Goal: Communication & Community: Answer question/provide support

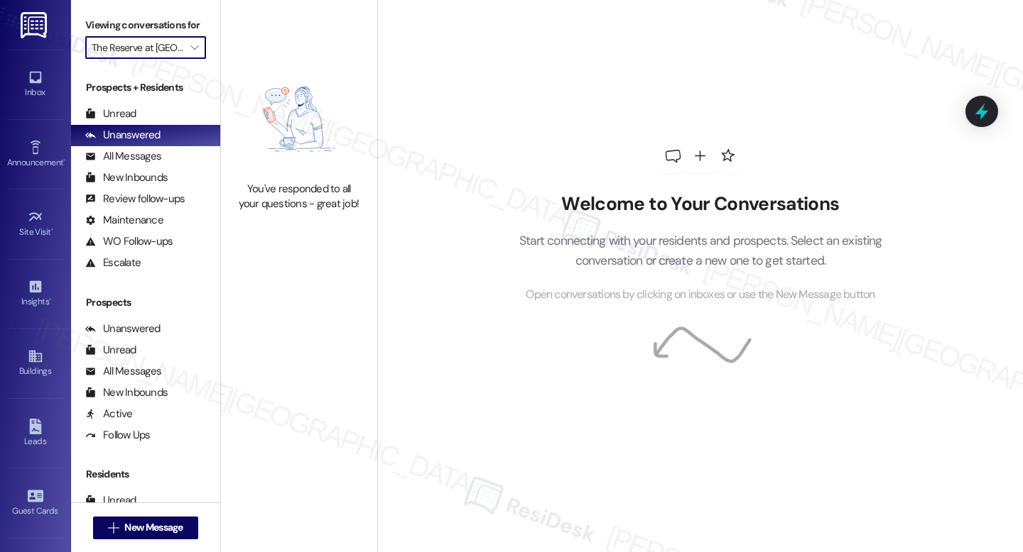
click at [173, 59] on input "The Reserve at [GEOGRAPHIC_DATA]" at bounding box center [138, 47] width 92 height 23
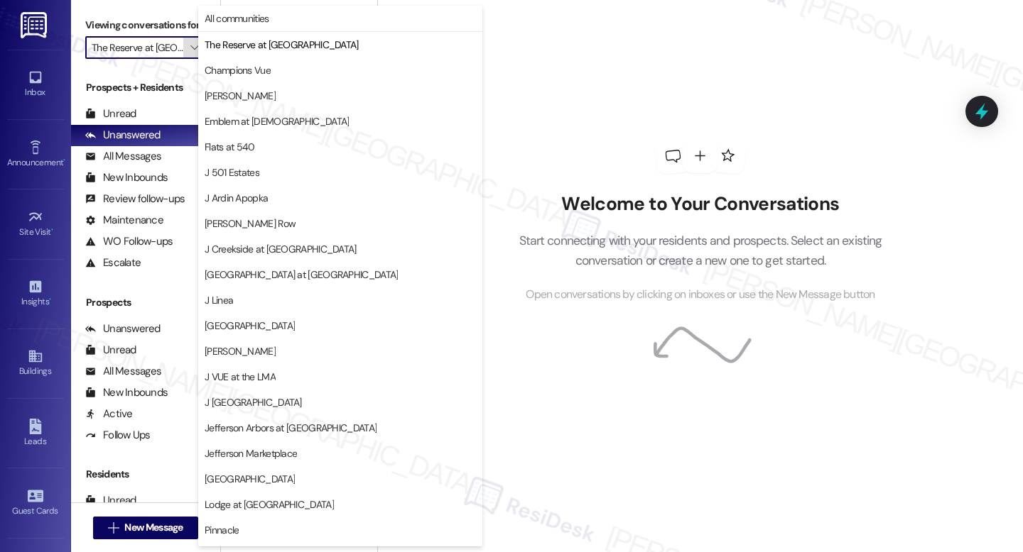
click at [187, 59] on span "" at bounding box center [193, 47] width 13 height 23
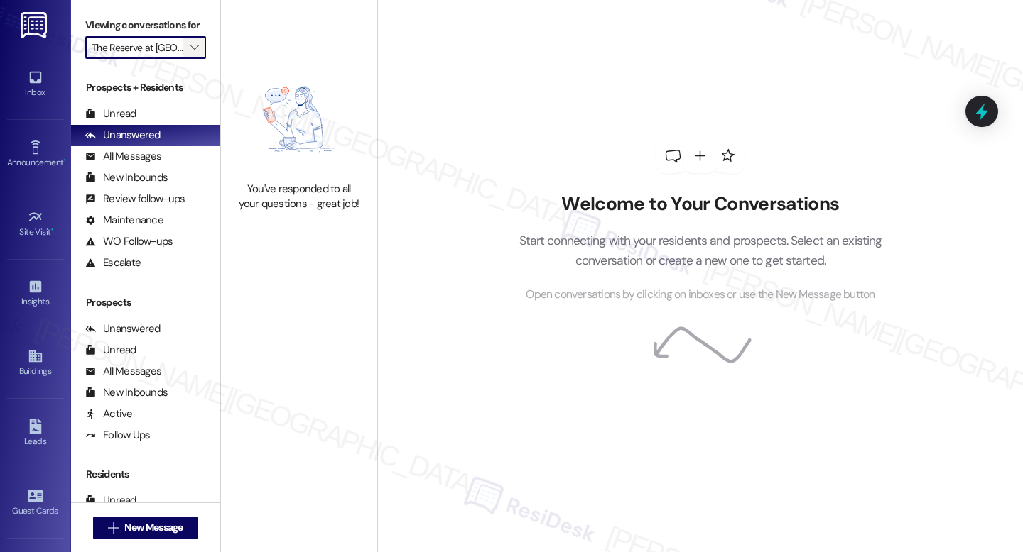
click at [187, 59] on span "" at bounding box center [193, 47] width 13 height 23
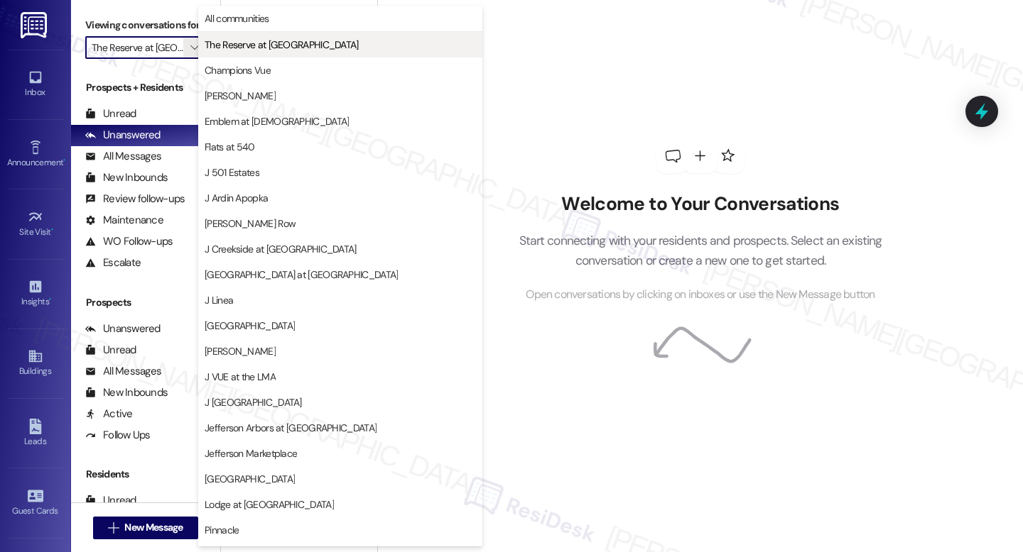
click at [244, 44] on span "The Reserve at White Oak" at bounding box center [282, 45] width 154 height 14
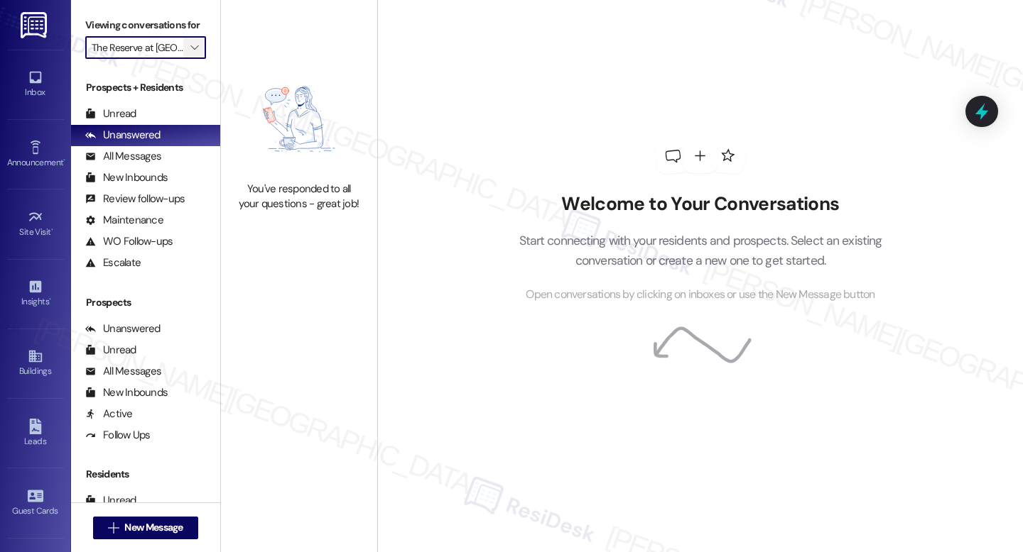
click at [190, 53] on icon "" at bounding box center [194, 47] width 8 height 11
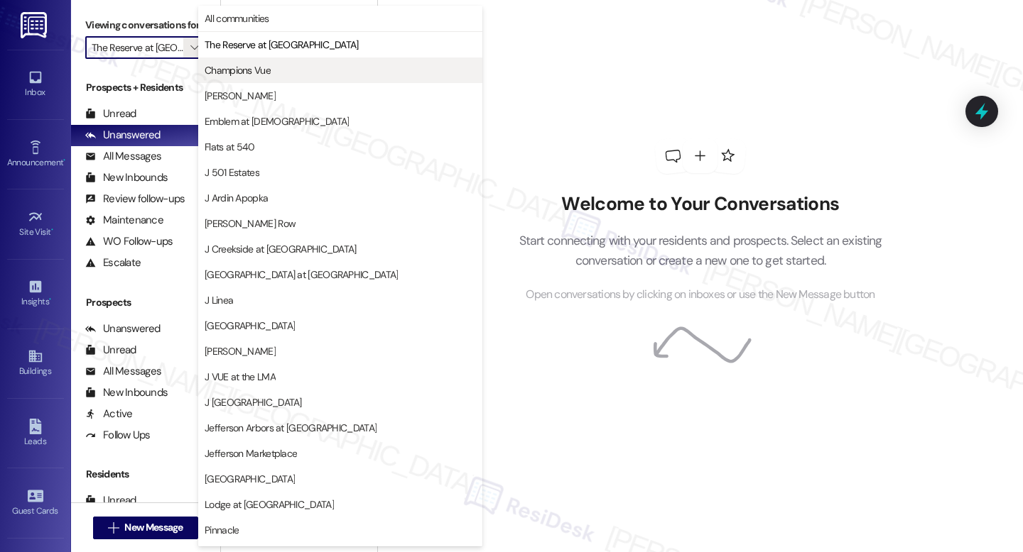
click at [242, 66] on span "Champions Vue" at bounding box center [238, 70] width 66 height 14
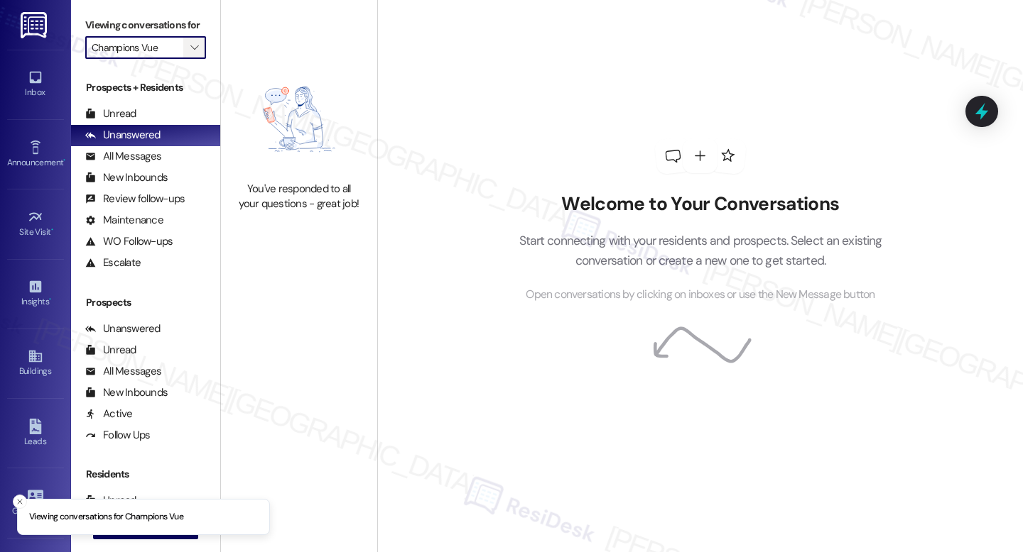
click at [187, 59] on span "" at bounding box center [193, 47] width 13 height 23
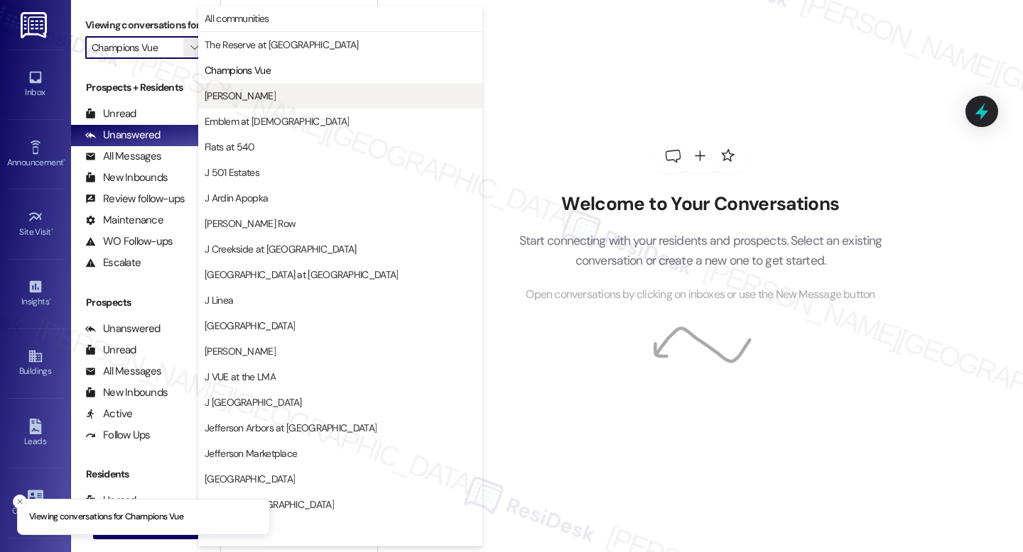
click at [234, 105] on button "[PERSON_NAME]" at bounding box center [340, 96] width 284 height 26
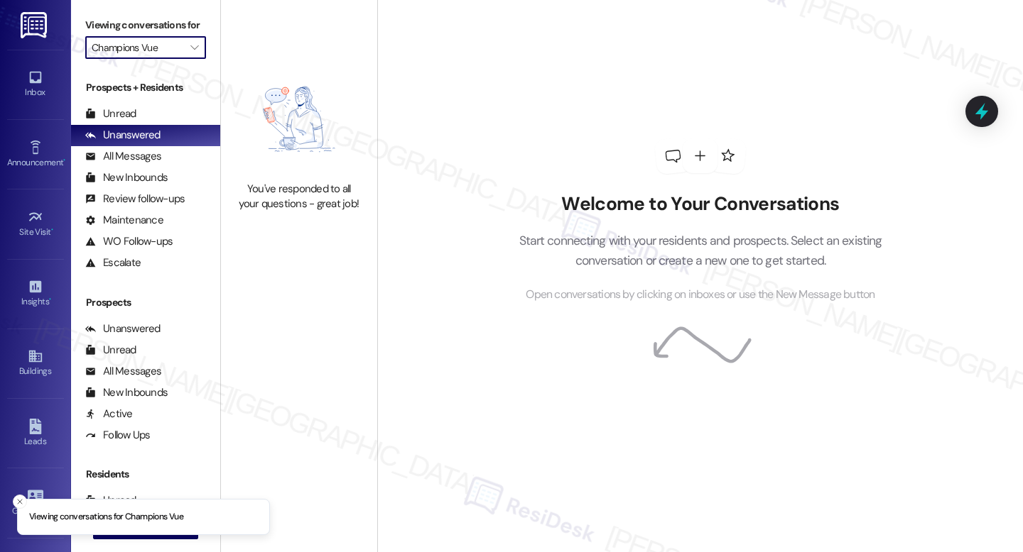
type input "[PERSON_NAME]"
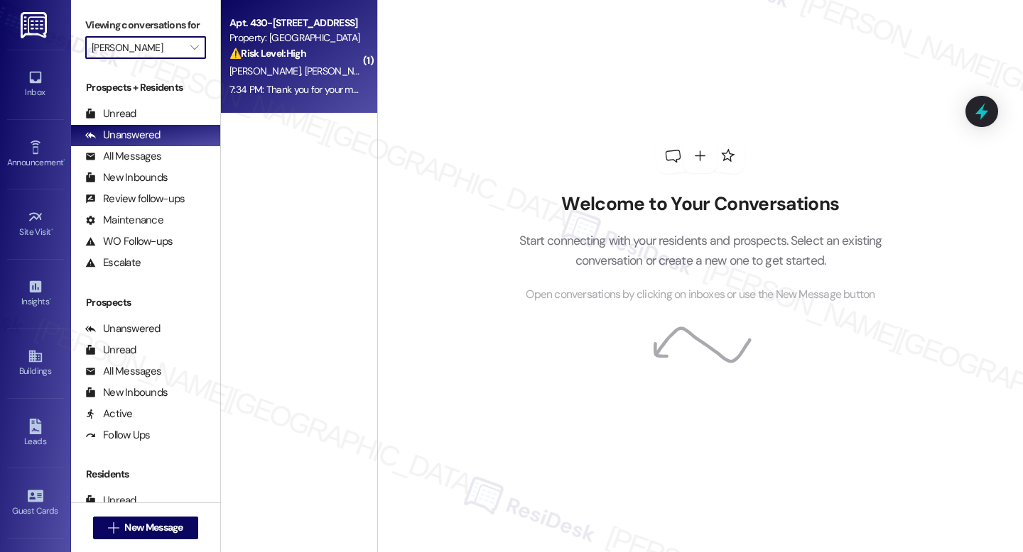
click at [304, 66] on span "[PERSON_NAME]" at bounding box center [341, 71] width 75 height 13
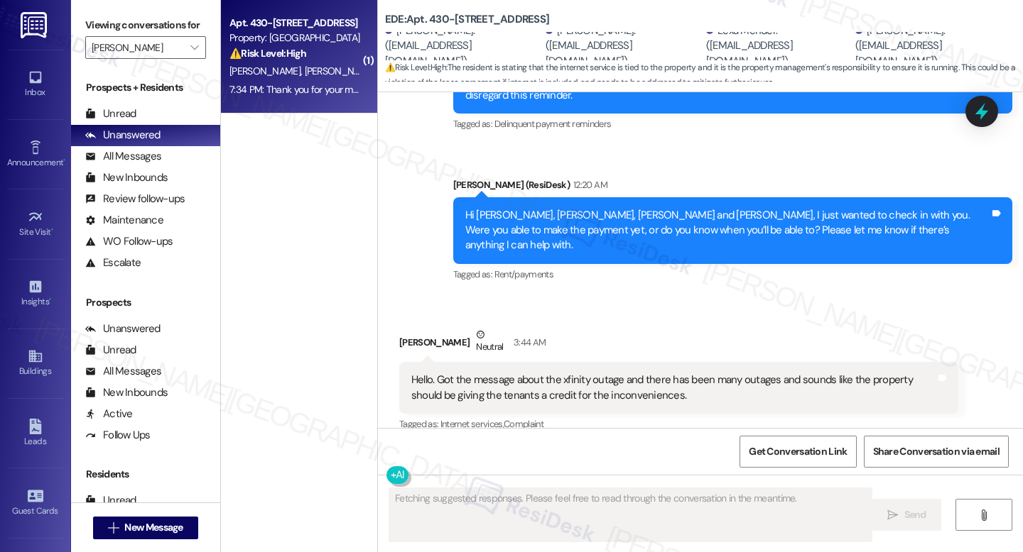
scroll to position [3164, 0]
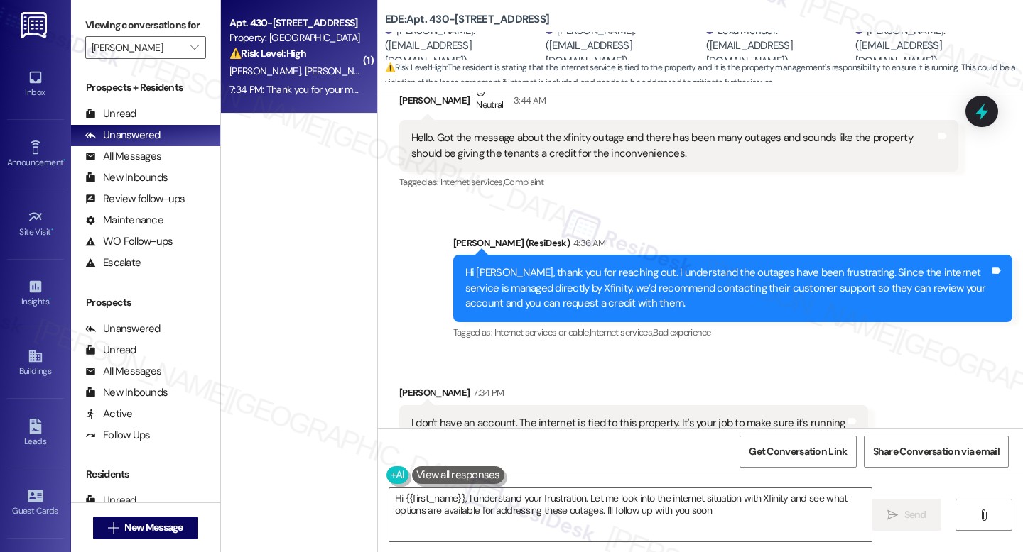
type textarea "Hi {{first_name}}, I understand your frustration. Let me look into the internet…"
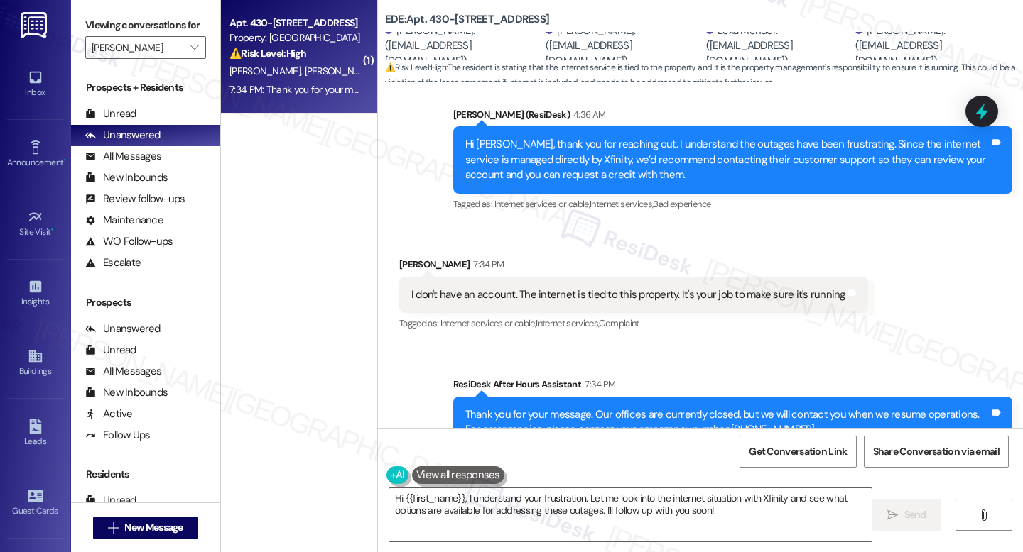
scroll to position [3300, 0]
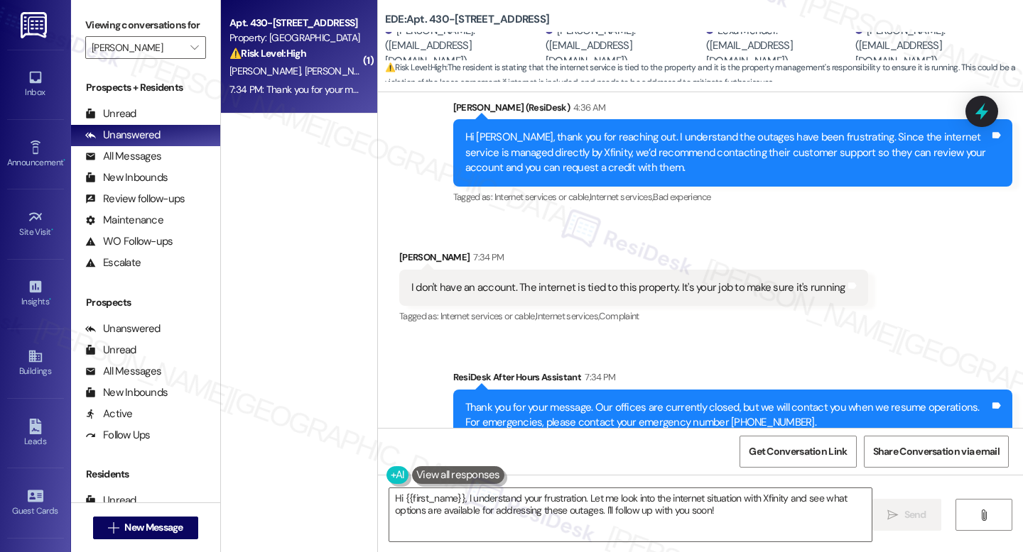
type input "Champions Vue"
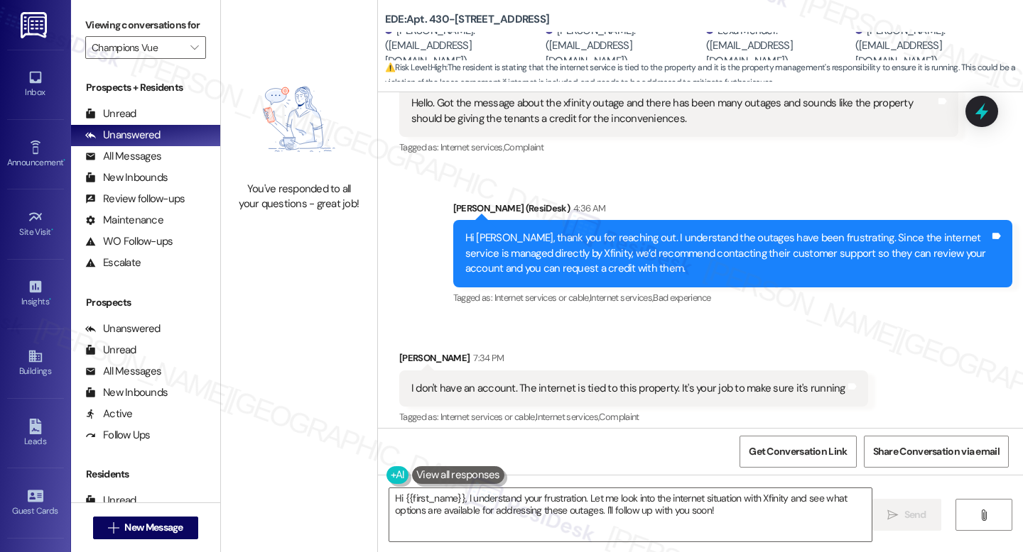
scroll to position [3300, 0]
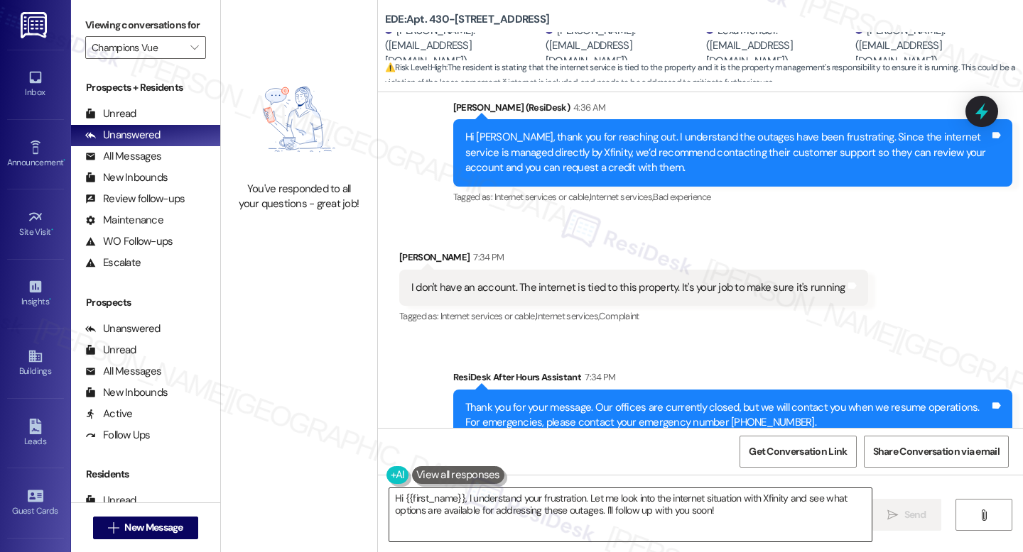
click at [696, 523] on textarea "Hi {{first_name}}, I understand your frustration. Let me look into the internet…" at bounding box center [630, 515] width 482 height 53
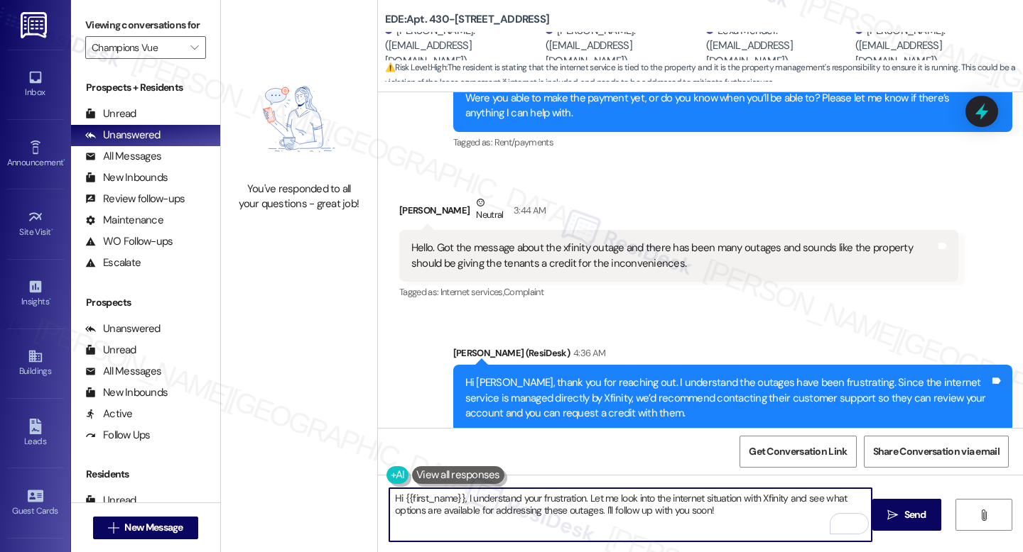
scroll to position [3056, 0]
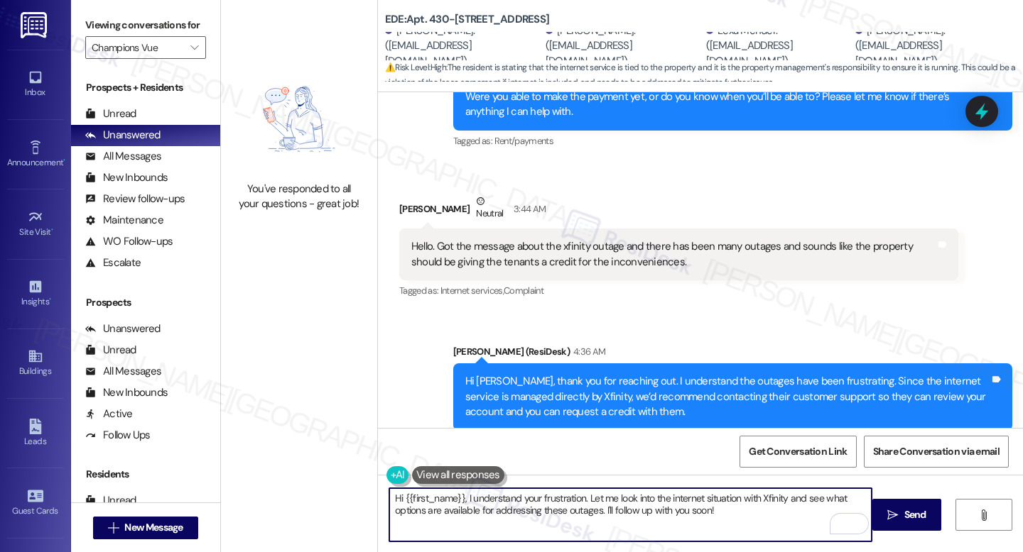
click at [508, 239] on div "Hello. Got the message about the xfinity outage and there has been many outages…" at bounding box center [673, 254] width 524 height 31
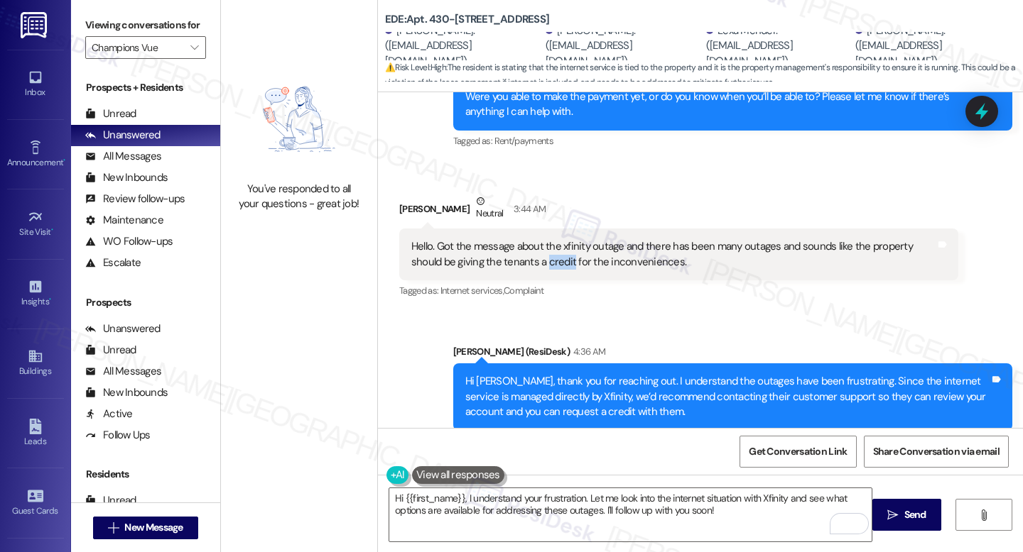
click at [508, 239] on div "Hello. Got the message about the xfinity outage and there has been many outages…" at bounding box center [673, 254] width 524 height 31
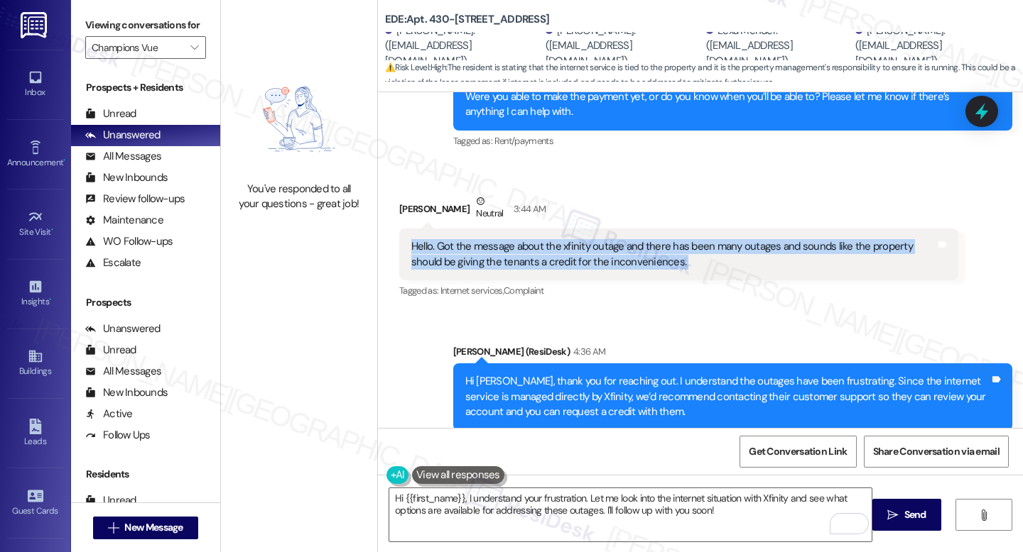
click at [508, 239] on div "Hello. Got the message about the xfinity outage and there has been many outages…" at bounding box center [673, 254] width 524 height 31
copy div "Hello. Got the message about the xfinity outage and there has been many outages…"
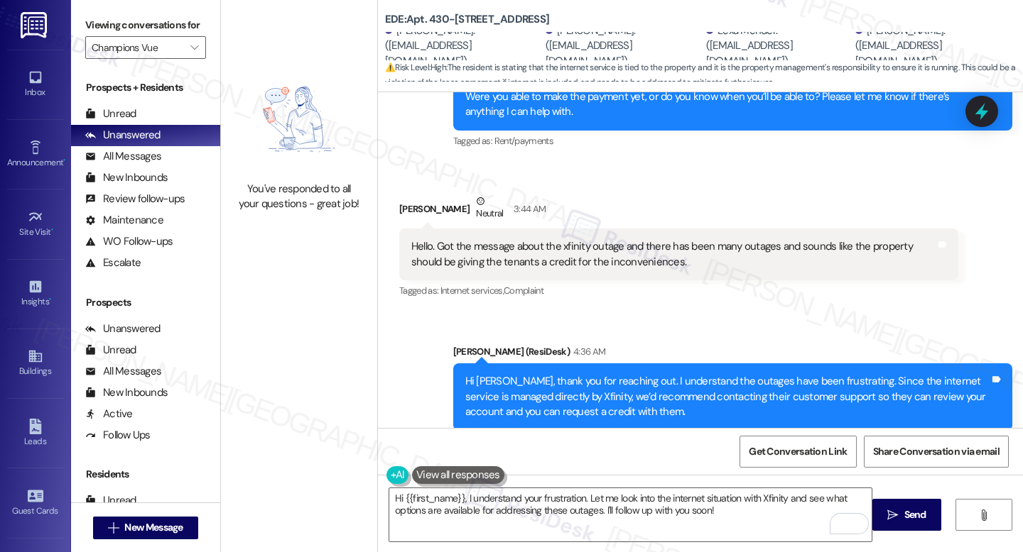
click at [489, 364] on div "Hi Timothy, thank you for reaching out. I understand the outages have been frus…" at bounding box center [732, 397] width 559 height 67
click at [489, 374] on div "Hi [PERSON_NAME], thank you for reaching out. I understand the outages have bee…" at bounding box center [727, 396] width 524 height 45
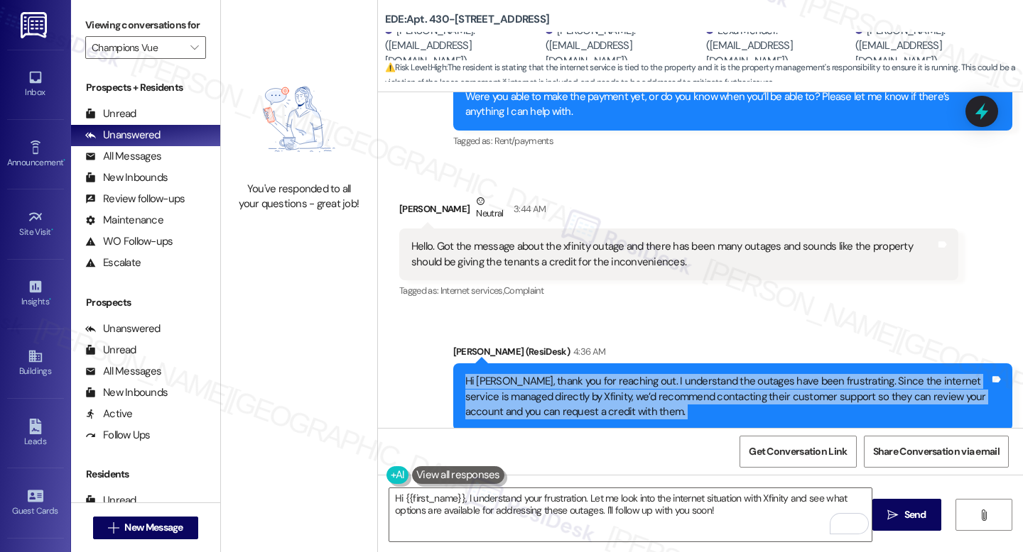
click at [489, 374] on div "Hi [PERSON_NAME], thank you for reaching out. I understand the outages have bee…" at bounding box center [727, 396] width 524 height 45
copy div "Hi Timothy, thank you for reaching out. I understand the outages have been frus…"
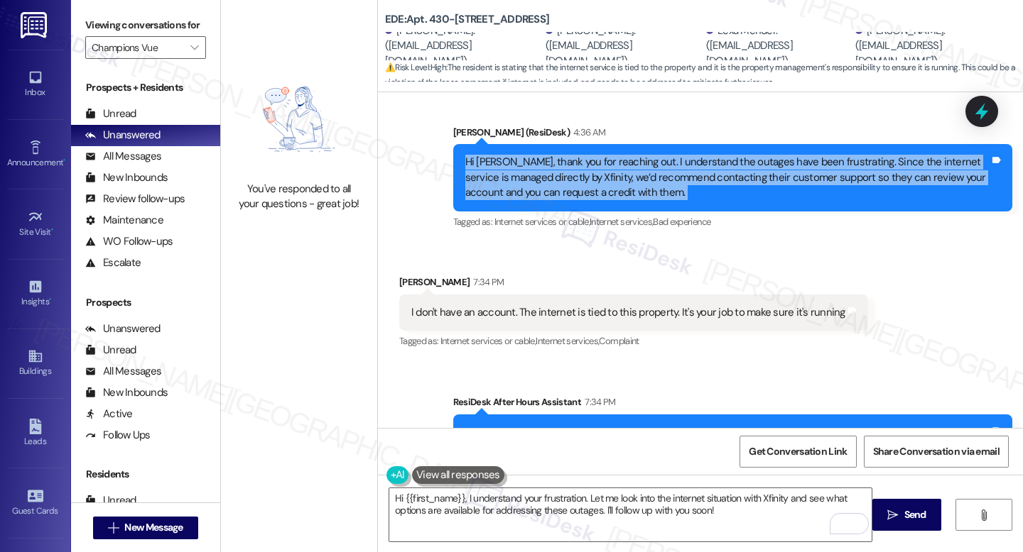
scroll to position [3300, 0]
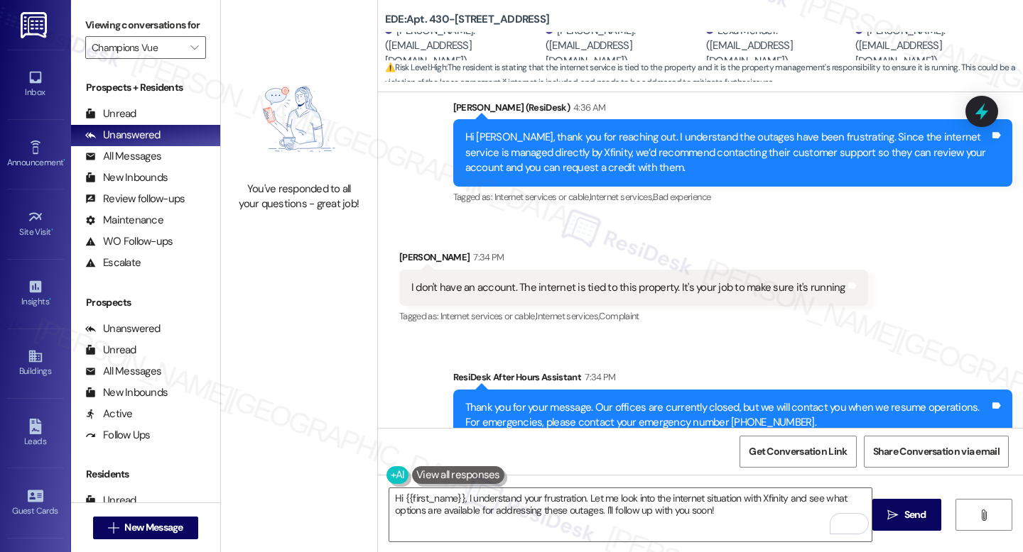
click at [485, 280] on div "I don't have an account. The internet is tied to this property. It's your job t…" at bounding box center [628, 287] width 434 height 15
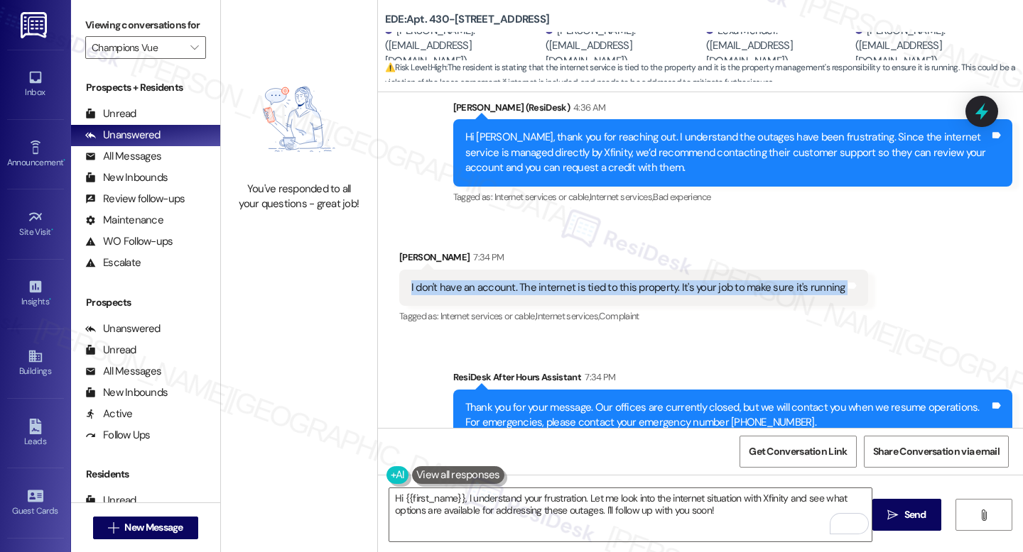
click at [485, 280] on div "I don't have an account. The internet is tied to this property. It's your job t…" at bounding box center [628, 287] width 434 height 15
copy div "I don't have an account. The internet is tied to this property. It's your job t…"
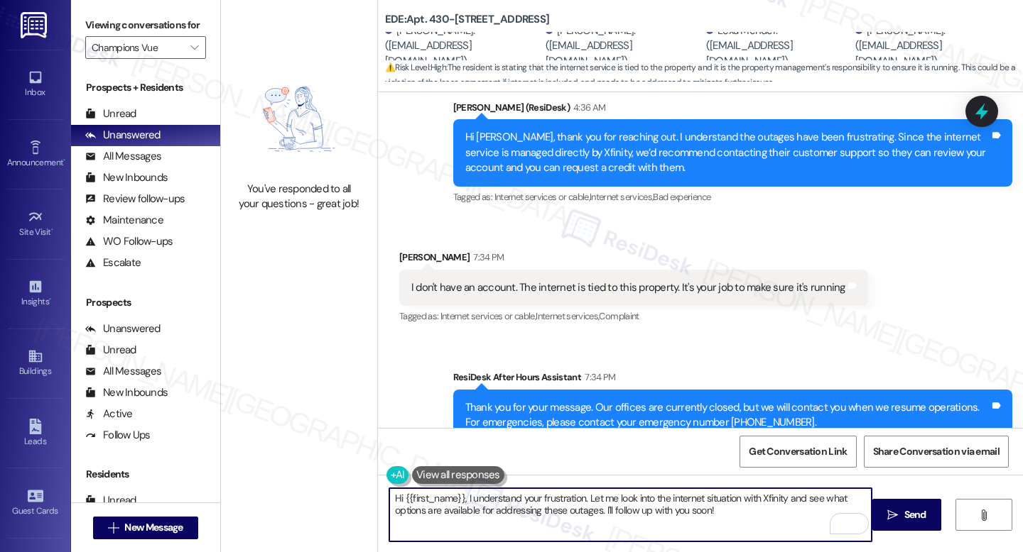
click at [677, 514] on textarea "Hi {{first_name}}, I understand your frustration. Let me look into the internet…" at bounding box center [630, 515] width 482 height 53
paste textarea "Timothy, thank you for clarifying, and I apologize for the confusion. I underst…"
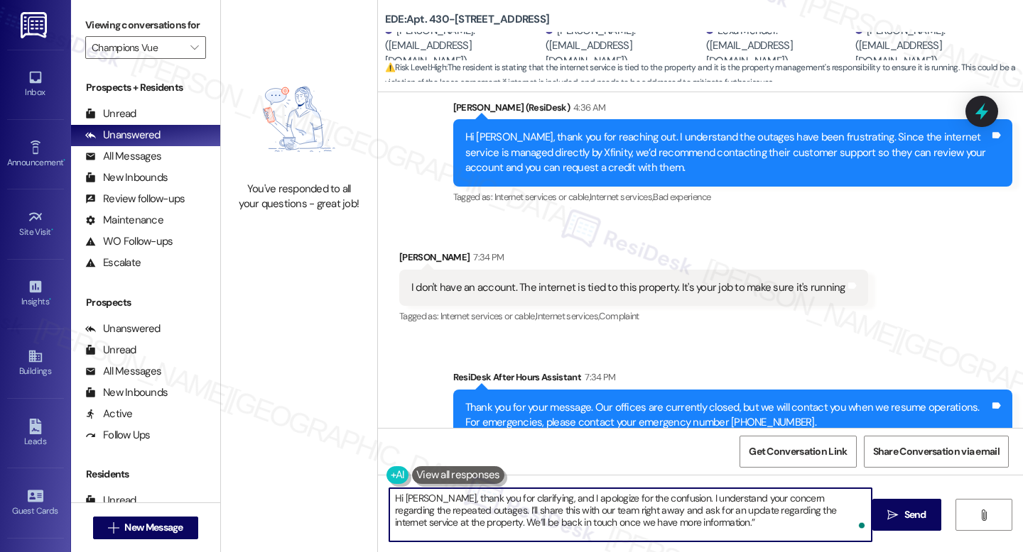
click at [459, 513] on textarea "Hi Timothy, thank you for clarifying, and I apologize for the confusion. I unde…" at bounding box center [630, 515] width 482 height 53
type textarea "Hi Timothy, thank you for clarifying, and I apologize for the confusion. I unde…"
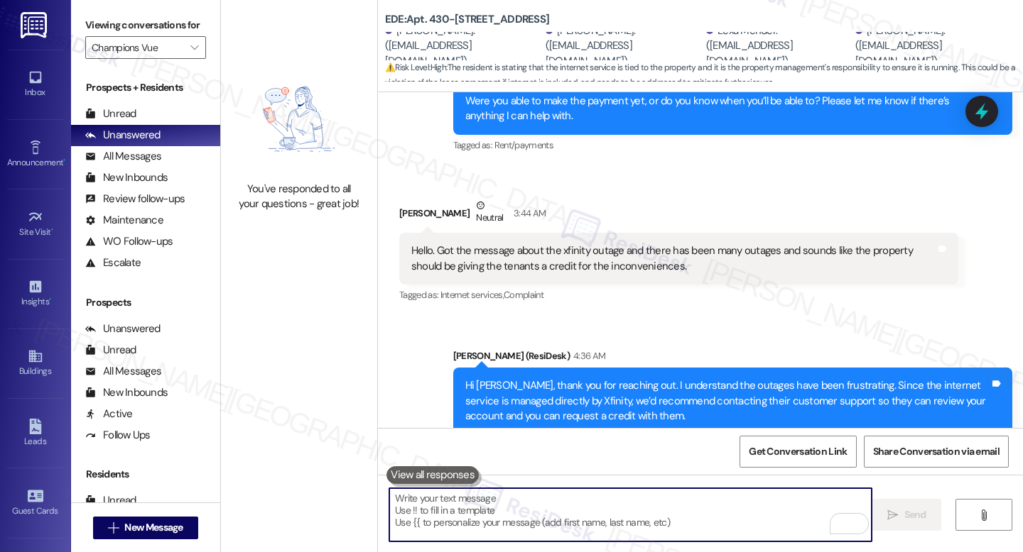
scroll to position [3050, 0]
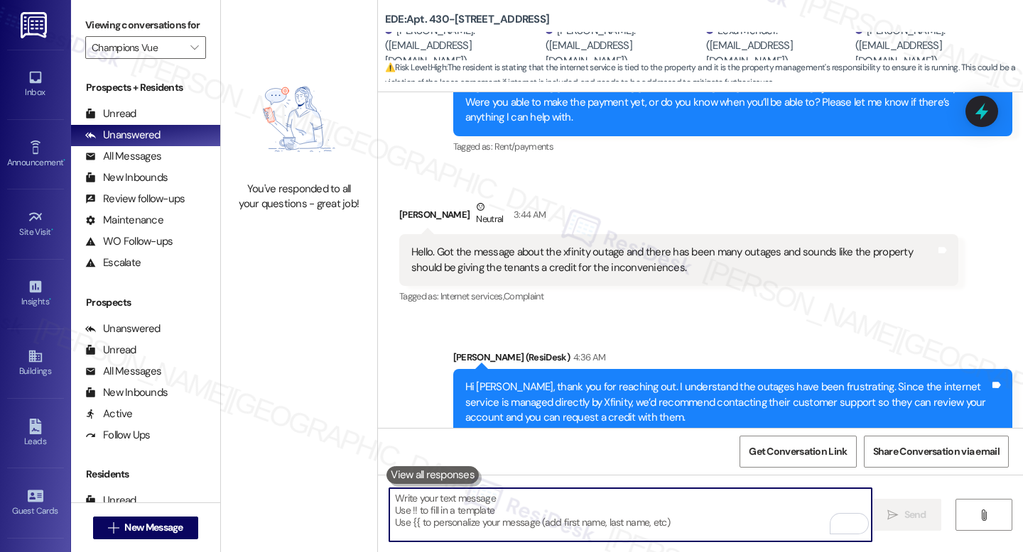
click at [484, 245] on div "Hello. Got the message about the xfinity outage and there has been many outages…" at bounding box center [673, 260] width 524 height 31
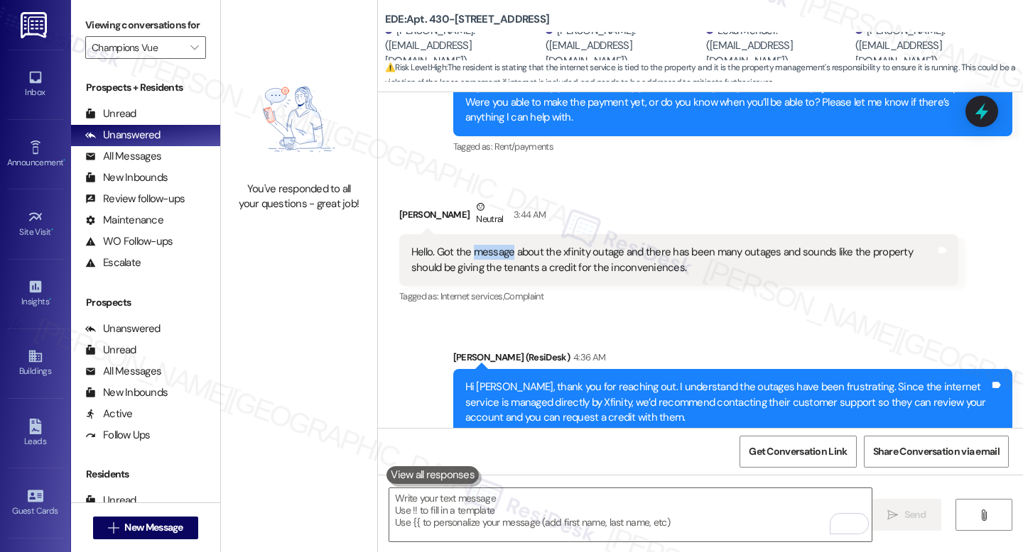
click at [484, 245] on div "Hello. Got the message about the xfinity outage and there has been many outages…" at bounding box center [673, 260] width 524 height 31
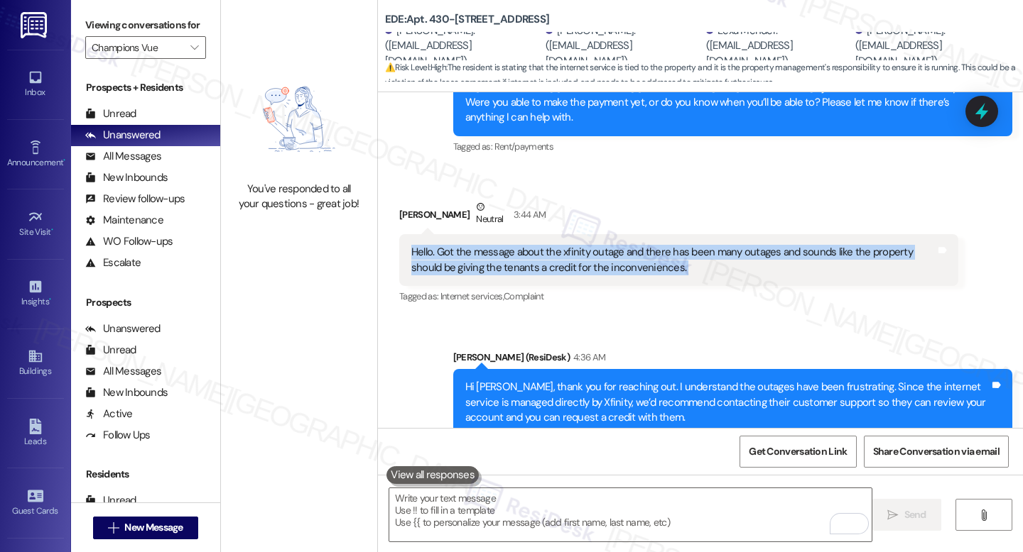
click at [484, 245] on div "Hello. Got the message about the xfinity outage and there has been many outages…" at bounding box center [673, 260] width 524 height 31
copy div "Hello. Got the message about the xfinity outage and there has been many outages…"
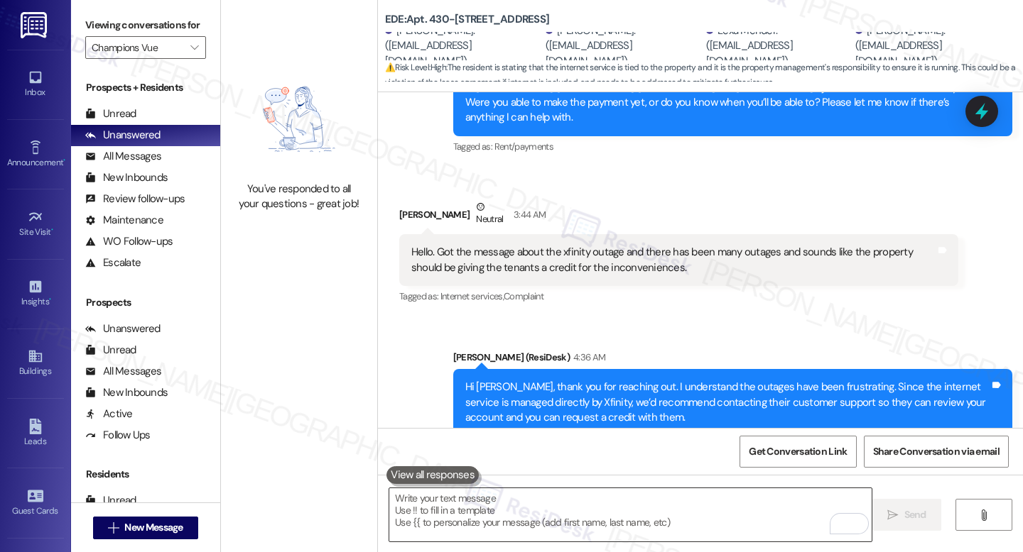
click at [463, 506] on textarea "To enrich screen reader interactions, please activate Accessibility in Grammarl…" at bounding box center [630, 515] width 482 height 53
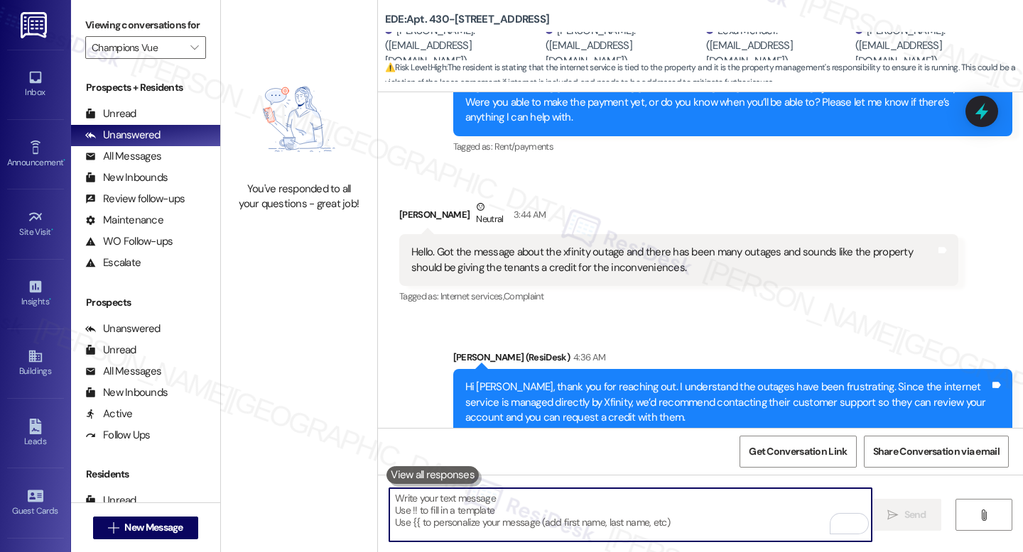
paste textarea "Hi Timothy, thank you for clarifying, and my apologies for the confusion. I und…"
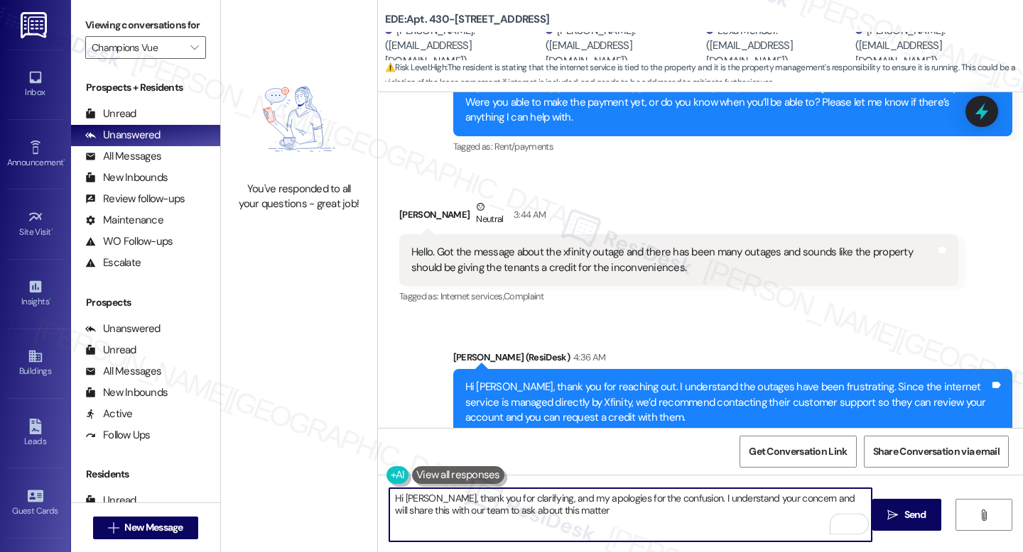
type textarea "Hi Timothy, thank you for clarifying, and my apologies for the confusion. I und…"
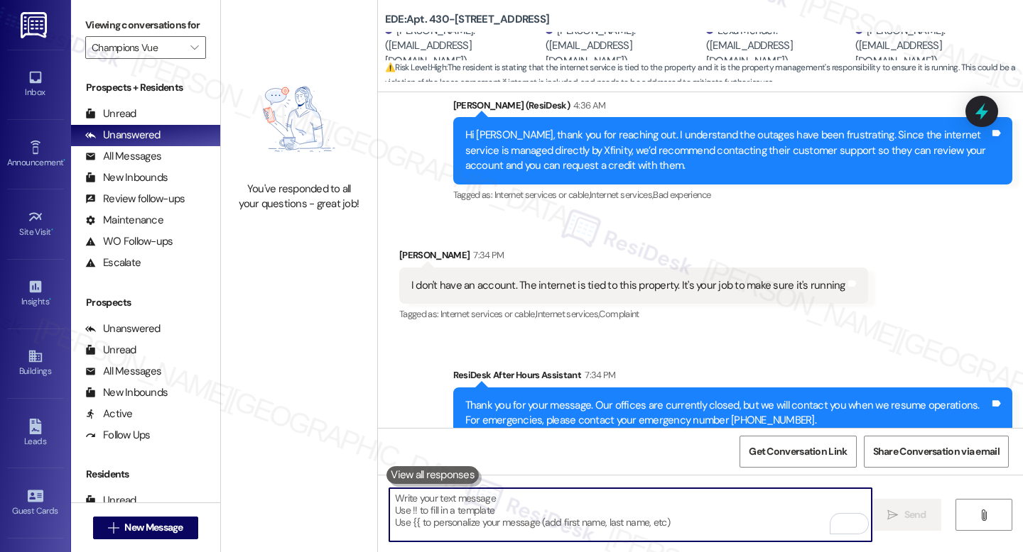
scroll to position [3414, 0]
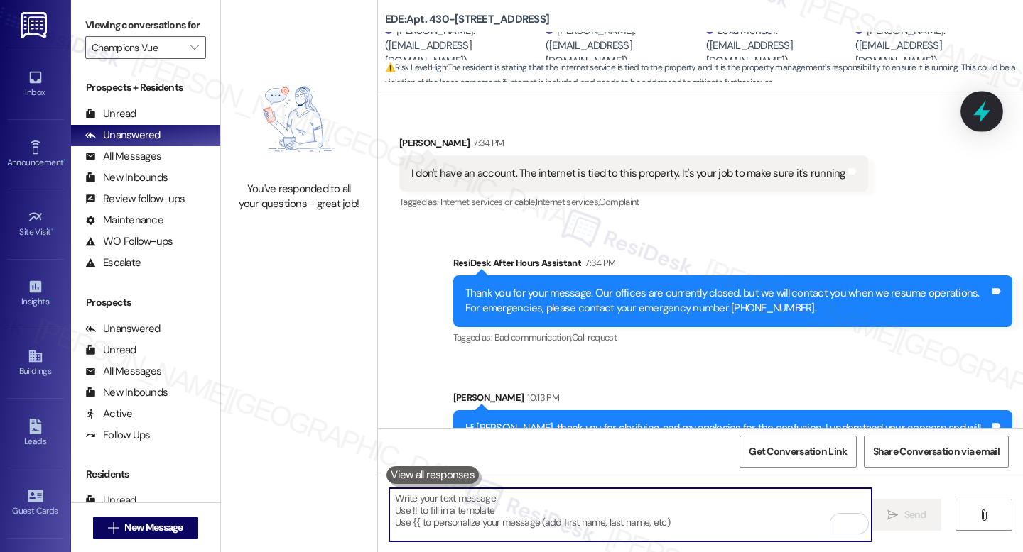
click at [981, 110] on icon at bounding box center [981, 112] width 17 height 22
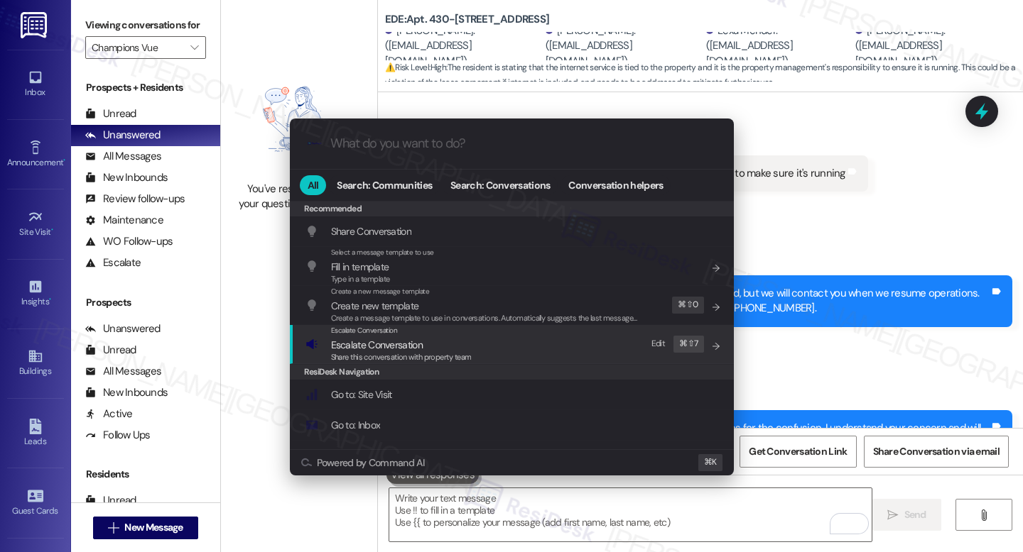
click at [386, 349] on span "Escalate Conversation" at bounding box center [377, 345] width 92 height 13
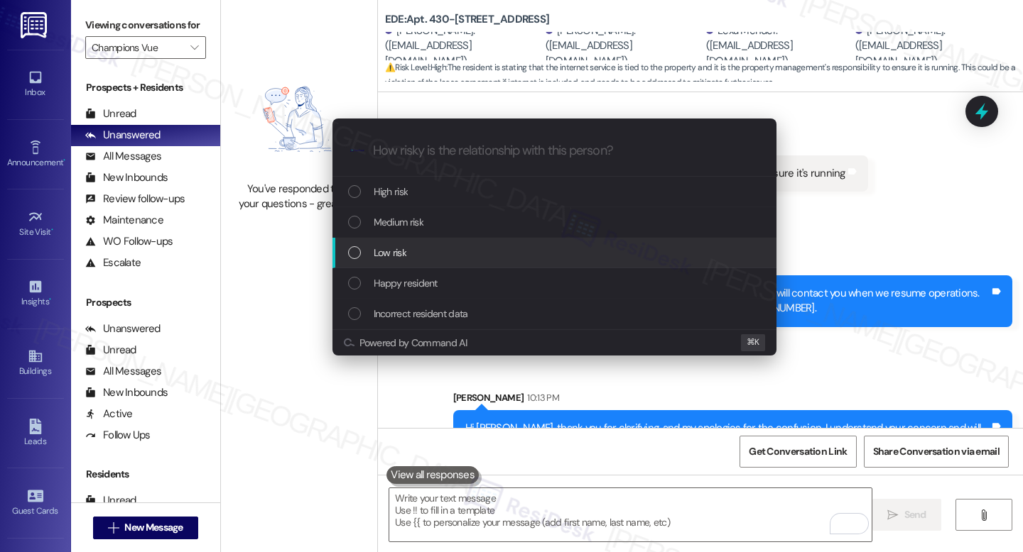
click at [390, 238] on div "Low risk" at bounding box center [554, 253] width 444 height 31
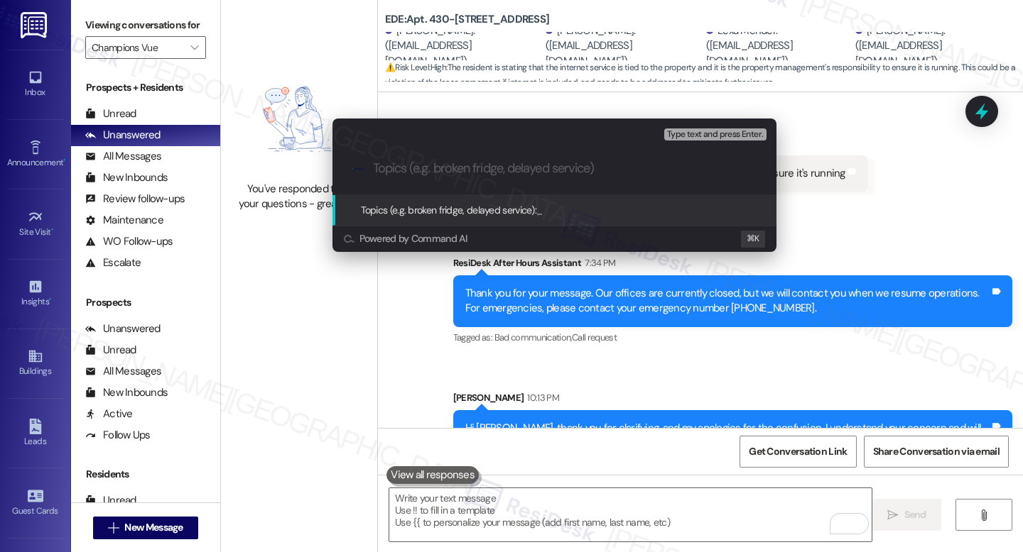
click at [806, 160] on div "Escalate Conversation Low risk Topics (e.g. broken fridge, delayed service) Any…" at bounding box center [511, 276] width 1023 height 552
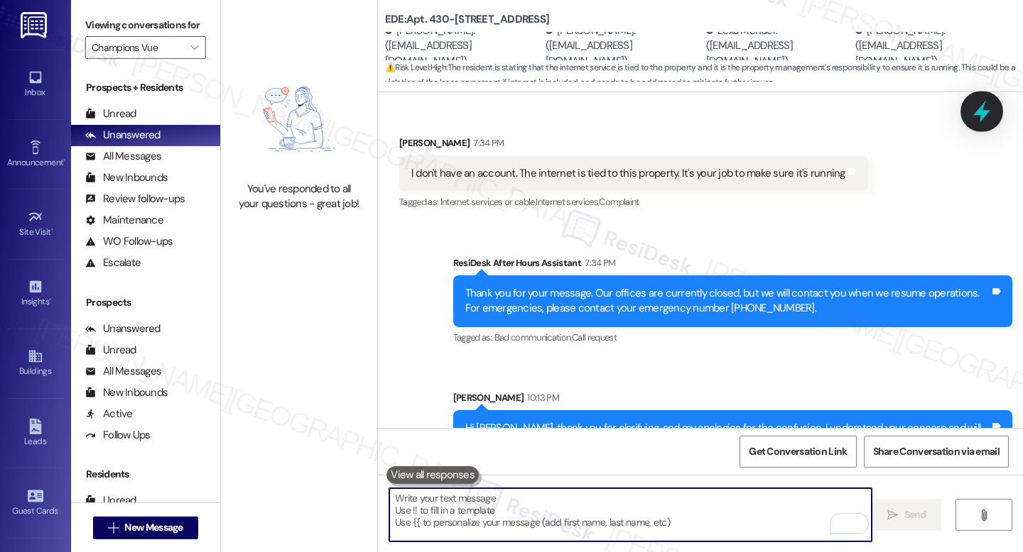
click at [971, 113] on icon at bounding box center [981, 111] width 24 height 24
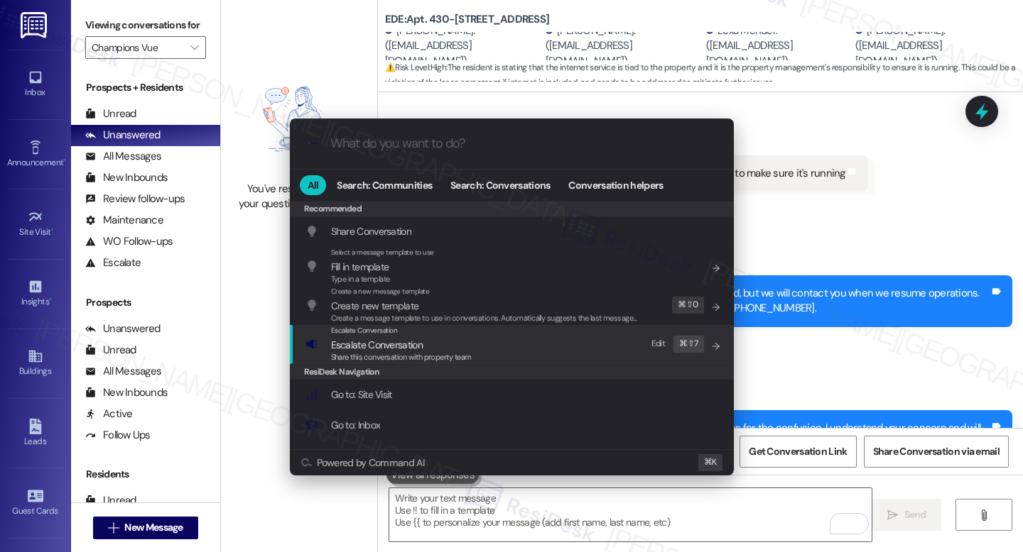
click at [385, 336] on div "Escalate Conversation" at bounding box center [401, 330] width 141 height 11
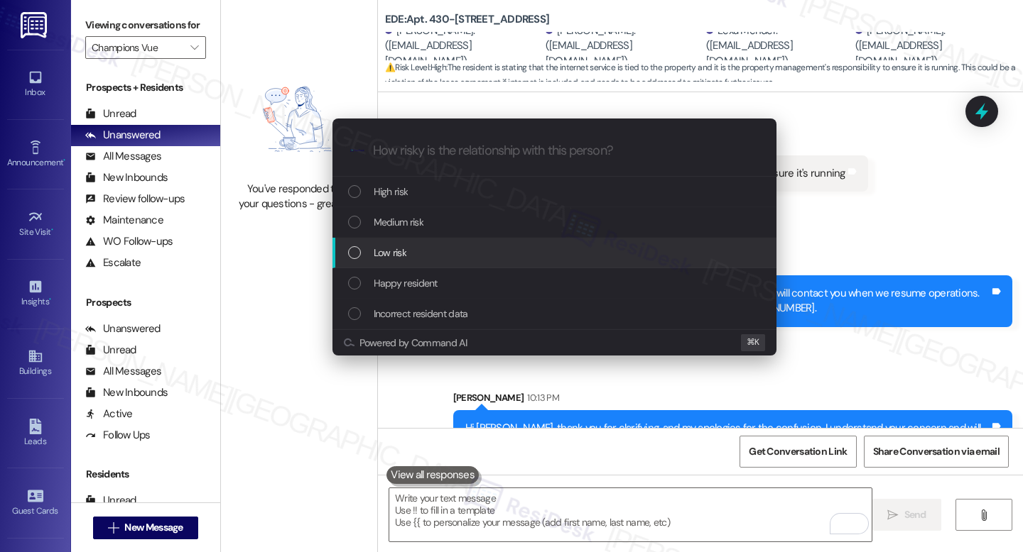
click at [409, 230] on span "Medium risk" at bounding box center [399, 222] width 50 height 16
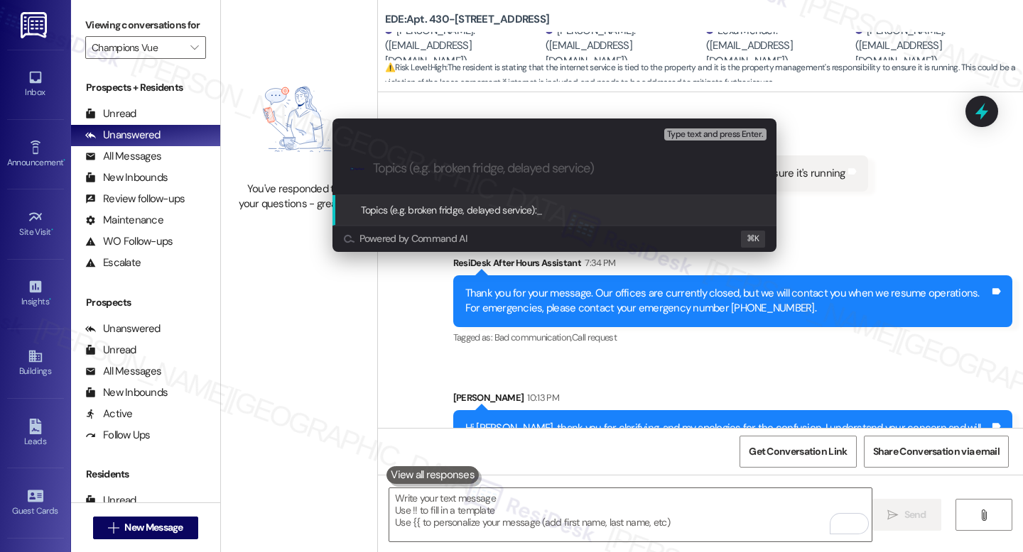
click at [391, 171] on input "Topics (e.g. broken fridge, delayed service)" at bounding box center [566, 168] width 386 height 15
paste input "Resident Concern – Xfinity Outages & Credit Inquiry"
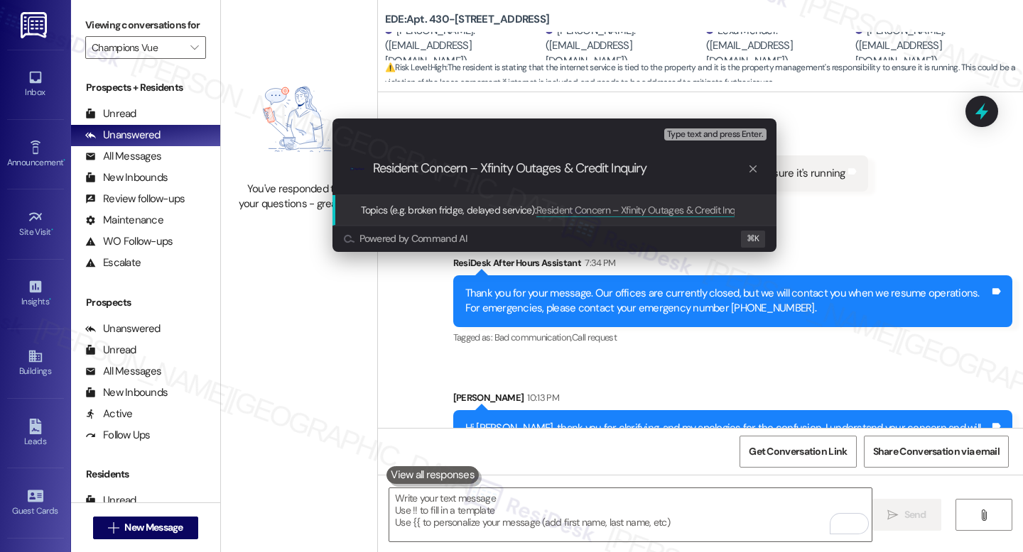
type input "Resident Concern – Xfinity Outages & Credit Inquiry"
click at [658, 204] on span "Resident Concern – Xfinity Outages & Credit Inquiry" at bounding box center [643, 210] width 214 height 13
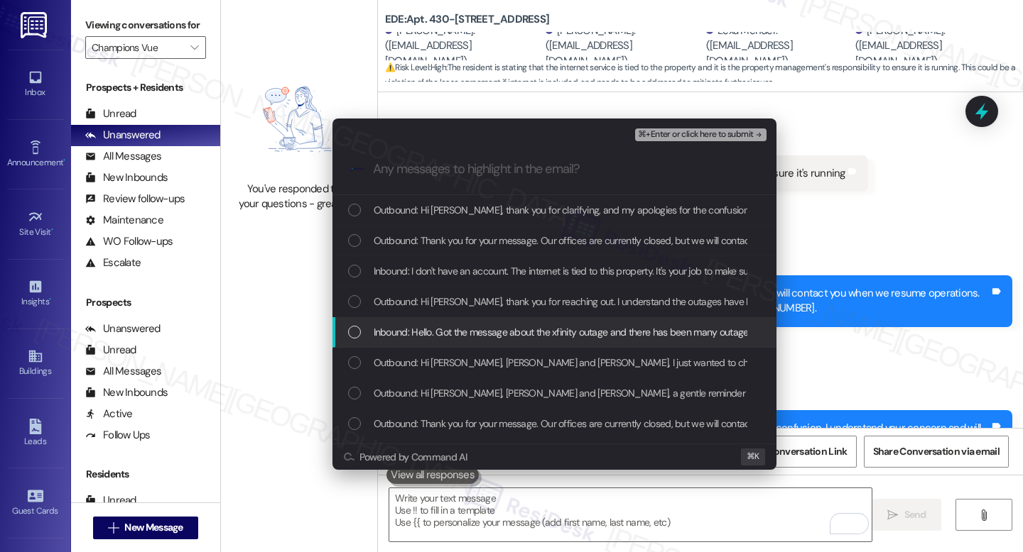
click at [421, 325] on span "Inbound: Hello. Got the message about the xfinity outage and there has been man…" at bounding box center [749, 333] width 750 height 16
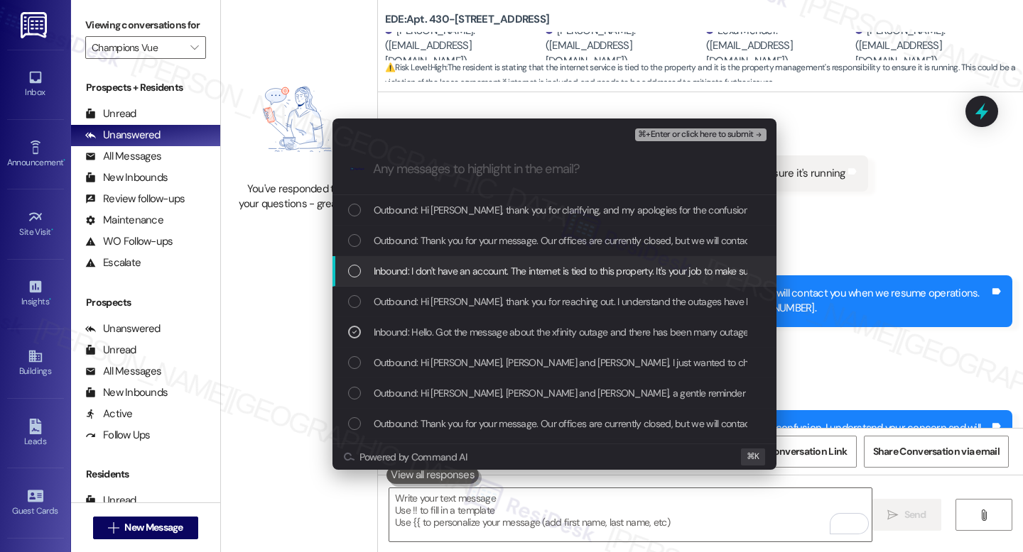
click at [456, 280] on div "Inbound: I don't have an account. The internet is tied to this property. It's y…" at bounding box center [554, 271] width 444 height 31
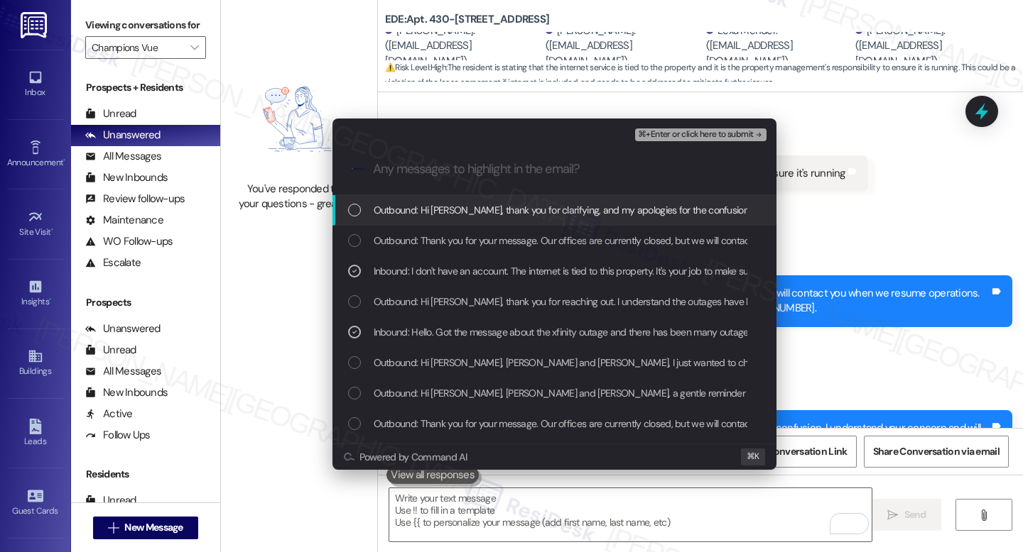
click at [702, 132] on span "⌘+Enter or click here to submit" at bounding box center [695, 135] width 115 height 10
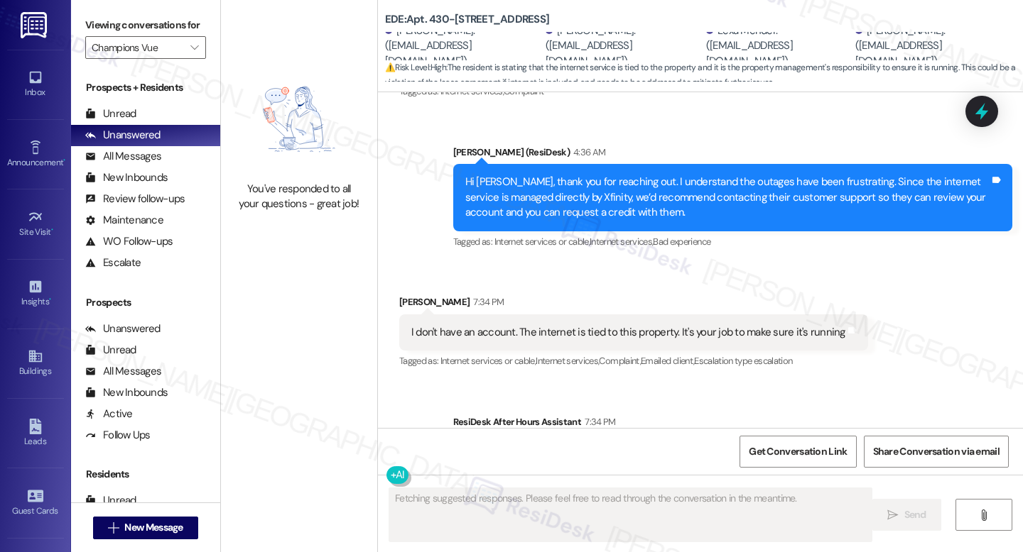
scroll to position [3435, 0]
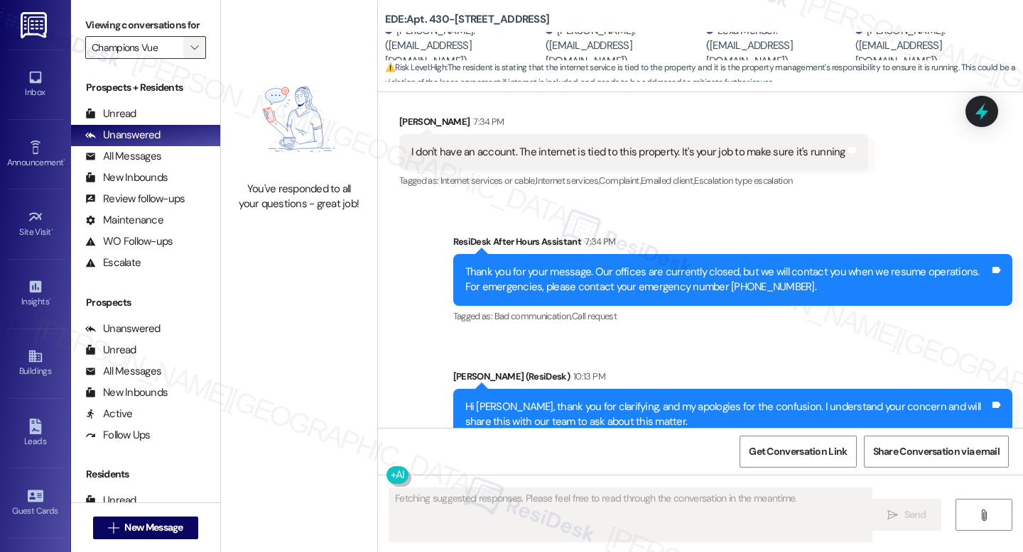
click at [187, 59] on span "" at bounding box center [193, 47] width 13 height 23
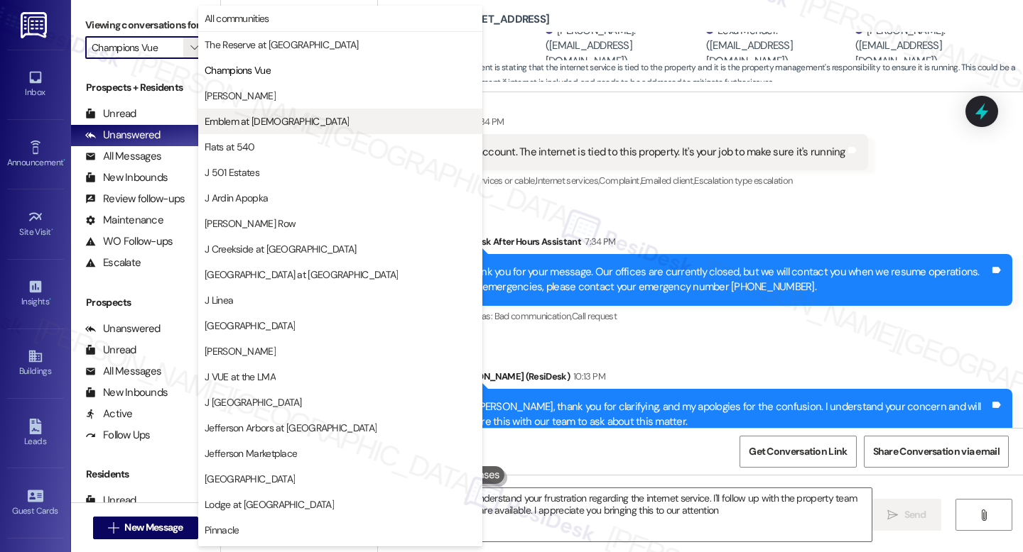
type textarea "Hi {{first_name}}, I understand your frustration regarding the internet service…"
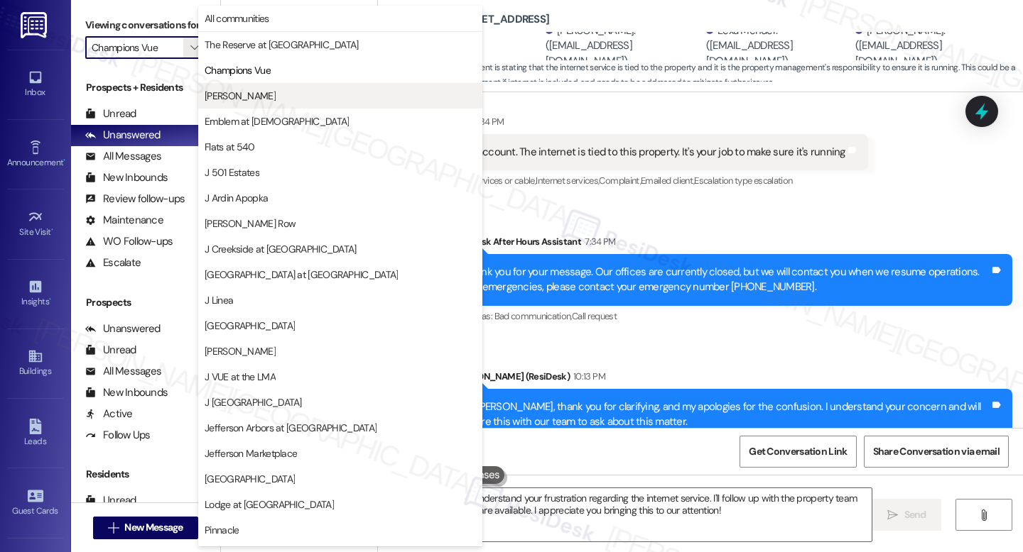
click at [309, 104] on button "[PERSON_NAME]" at bounding box center [340, 96] width 284 height 26
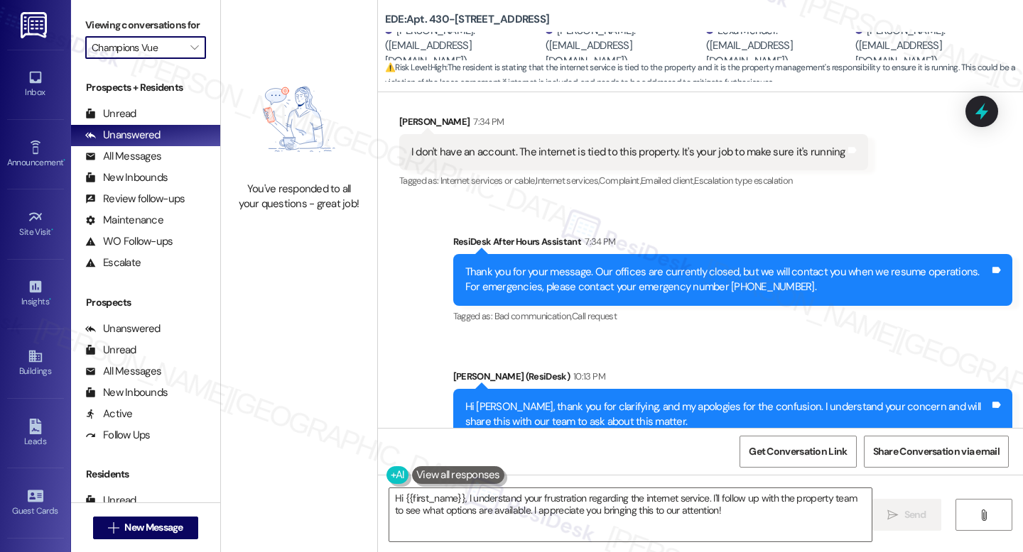
type input "[PERSON_NAME]"
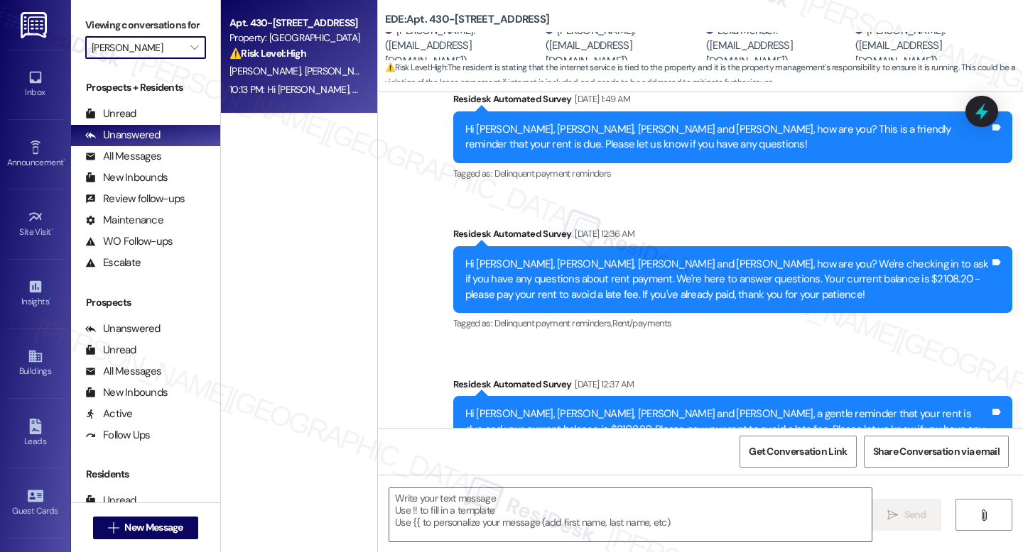
click at [305, 71] on span "L. Mender" at bounding box center [341, 71] width 75 height 13
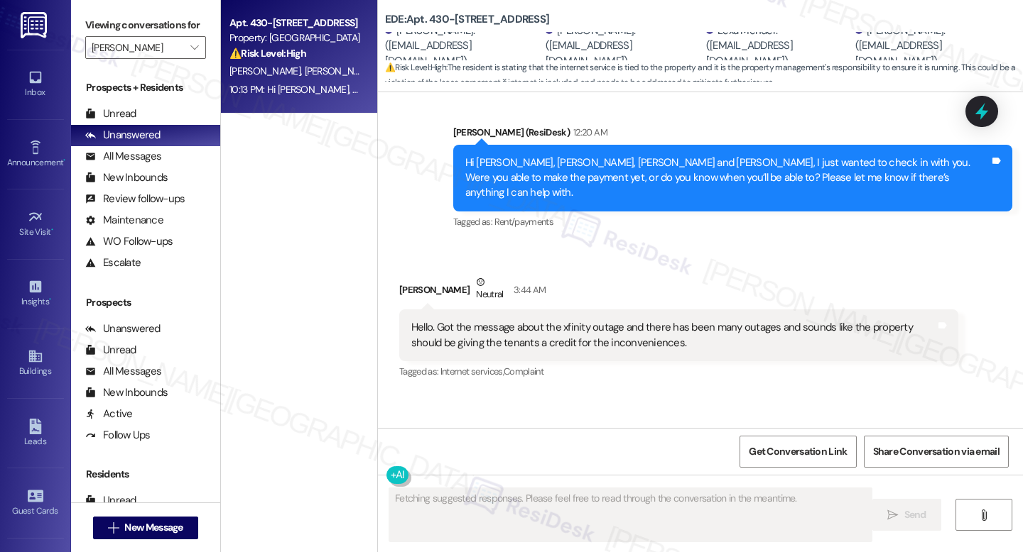
scroll to position [3164, 0]
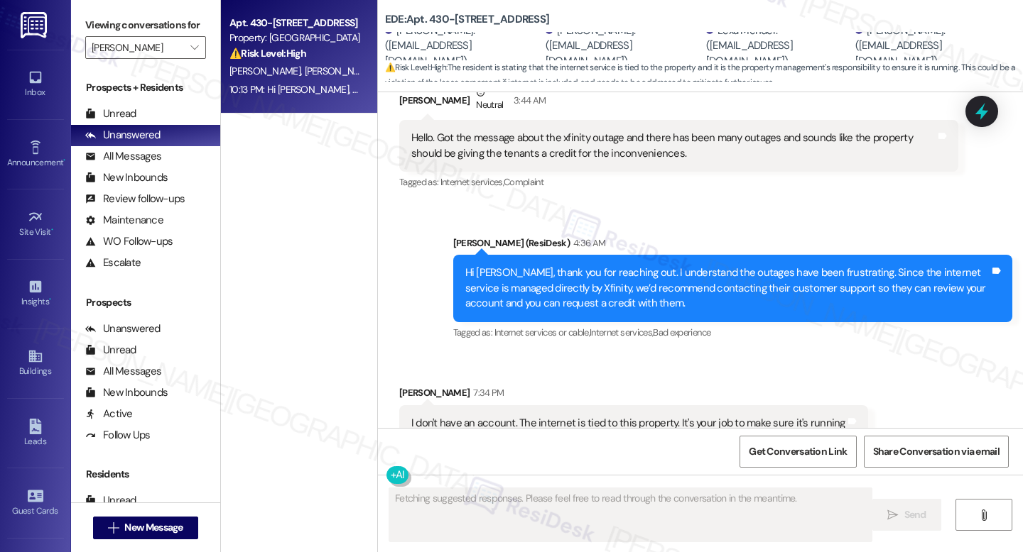
click at [305, 71] on span "L. Mender" at bounding box center [341, 71] width 75 height 13
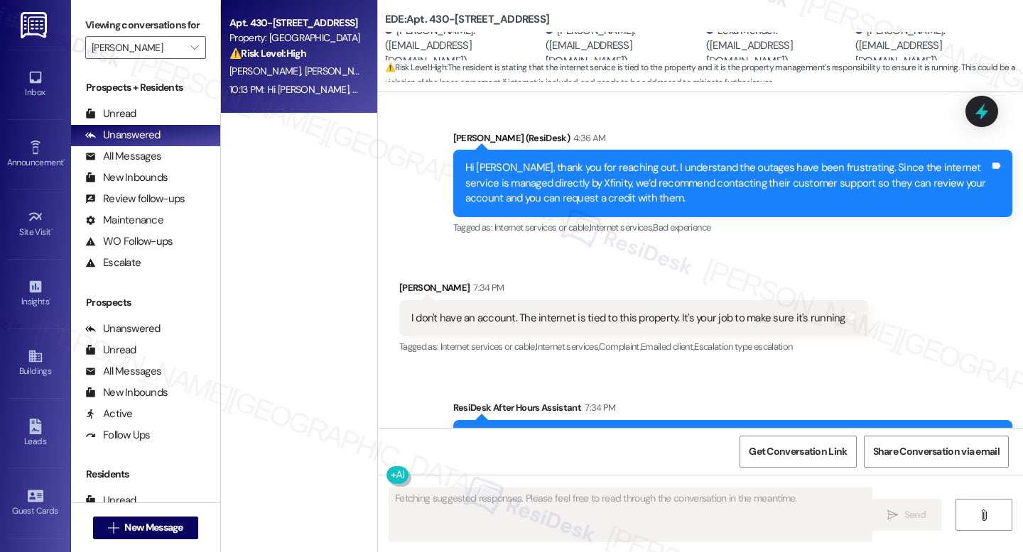
scroll to position [3435, 0]
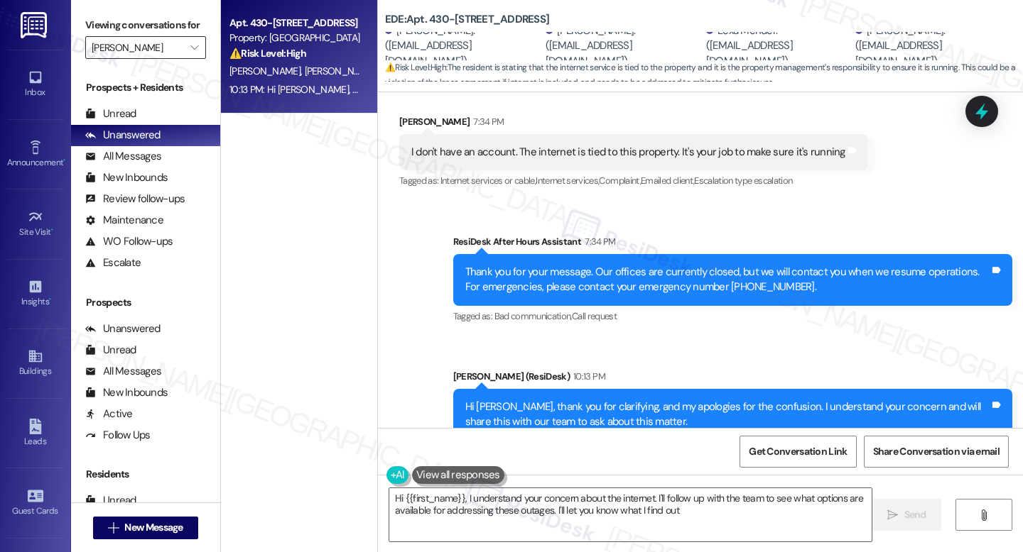
type textarea "Hi {{first_name}}, I understand your concern about the internet. I'll follow up…"
click at [172, 59] on input "[PERSON_NAME]" at bounding box center [138, 47] width 92 height 23
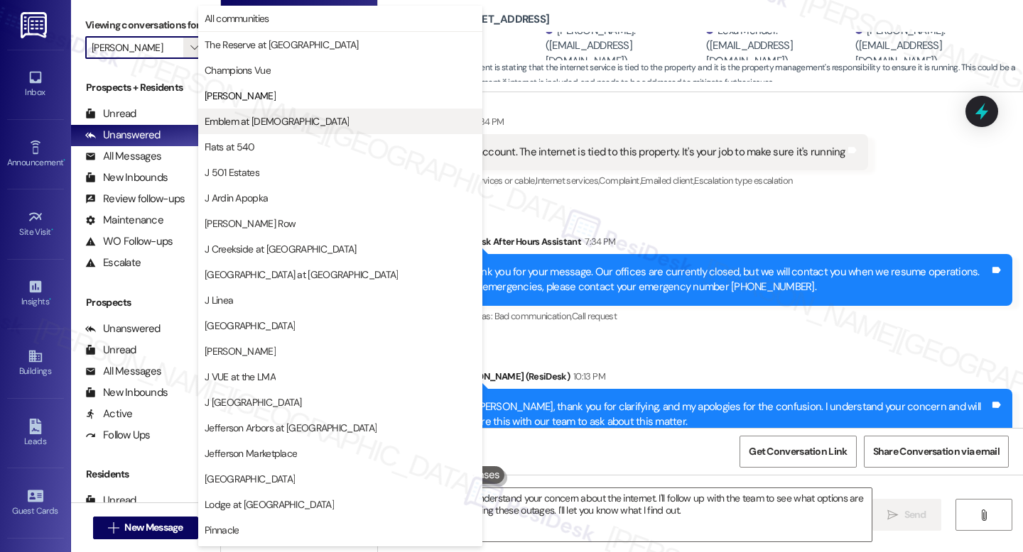
click at [245, 111] on button "Emblem at [DEMOGRAPHIC_DATA]" at bounding box center [340, 122] width 284 height 26
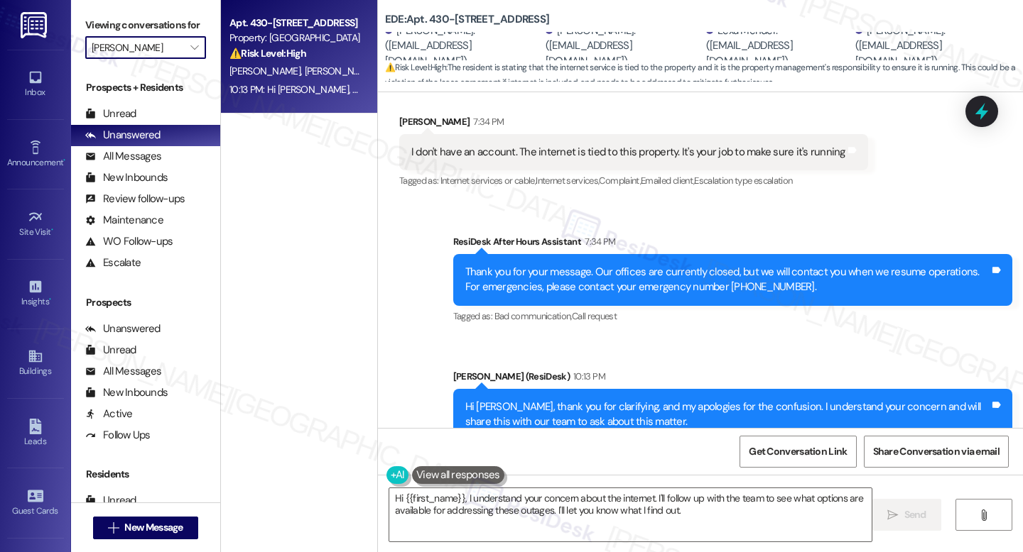
type input "Emblem at [DEMOGRAPHIC_DATA]"
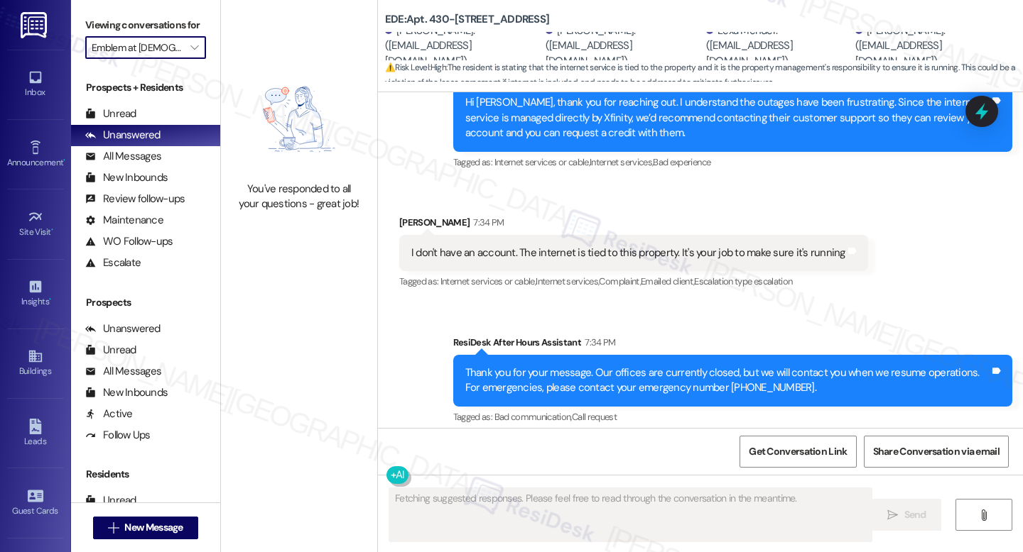
scroll to position [3435, 0]
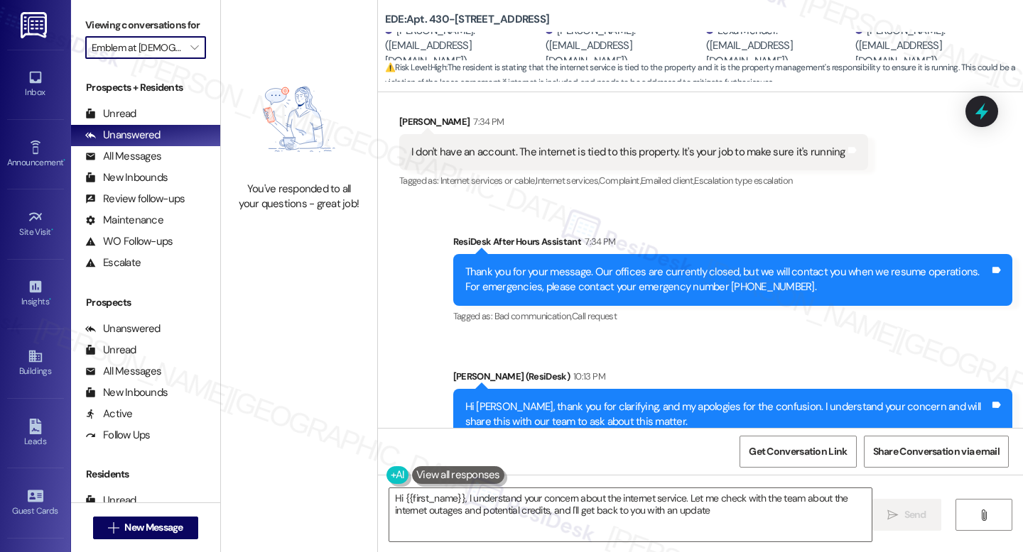
type textarea "Hi {{first_name}}, I understand your concern about the internet service. Let me…"
click at [190, 53] on icon "" at bounding box center [194, 47] width 8 height 11
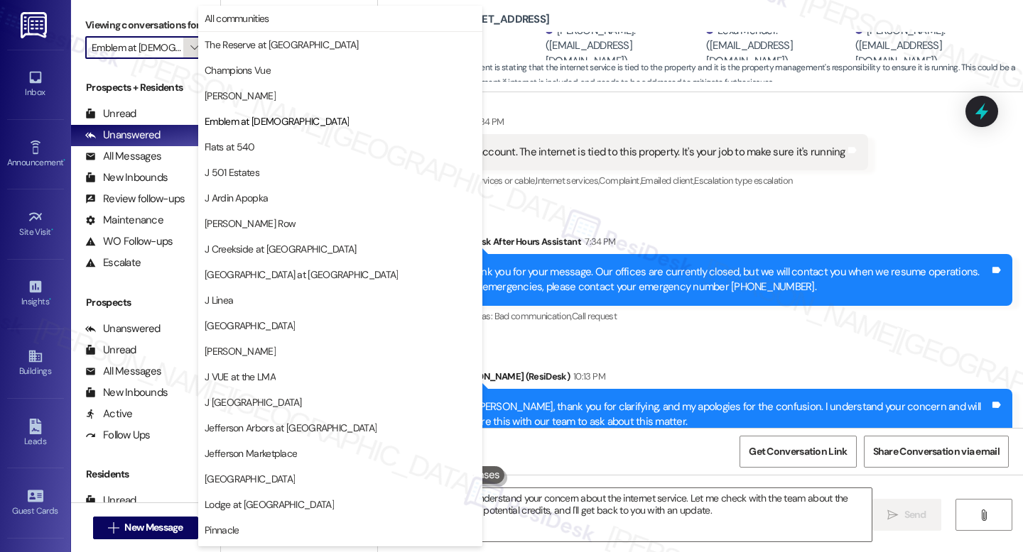
scroll to position [0, 4]
click at [266, 143] on span "Flats at 540" at bounding box center [340, 147] width 271 height 14
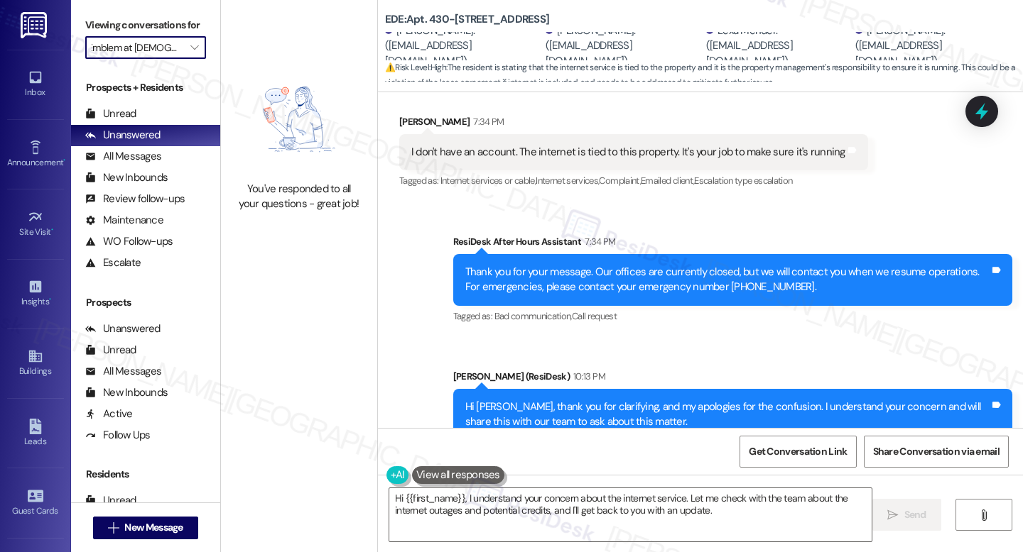
type input "Flats at 540"
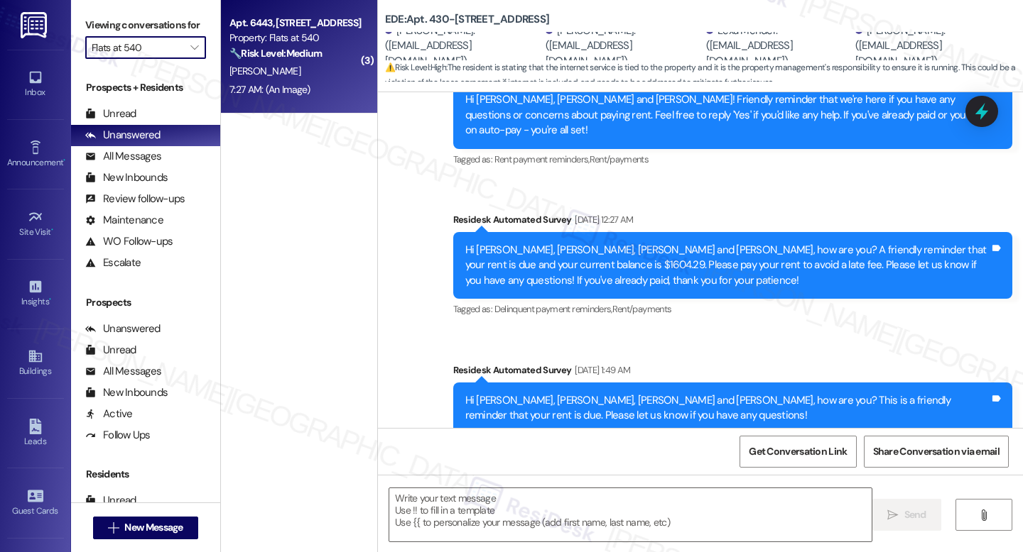
click at [285, 74] on div "D. Bratu" at bounding box center [295, 71] width 134 height 18
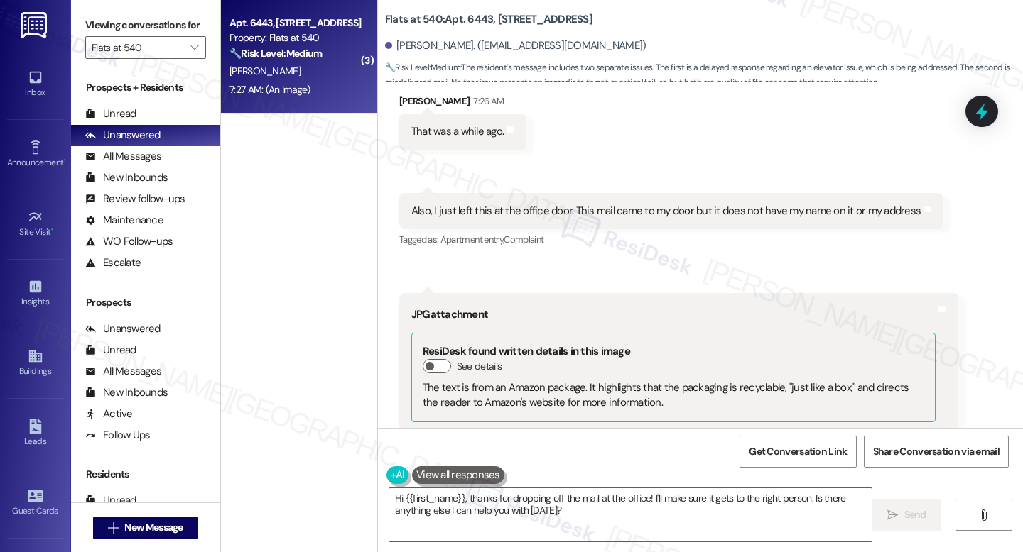
scroll to position [6223, 0]
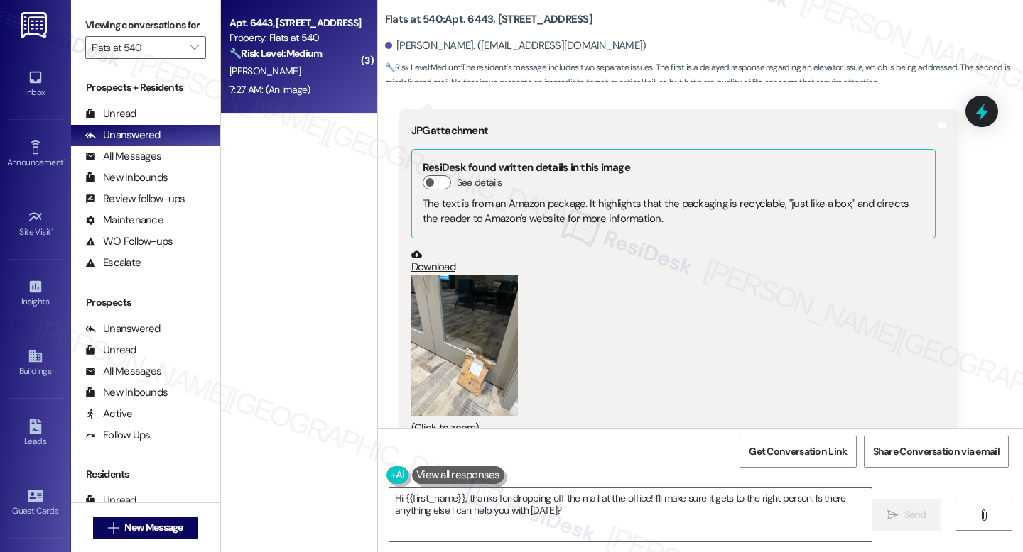
click at [411, 316] on button "Zoom image" at bounding box center [464, 346] width 107 height 142
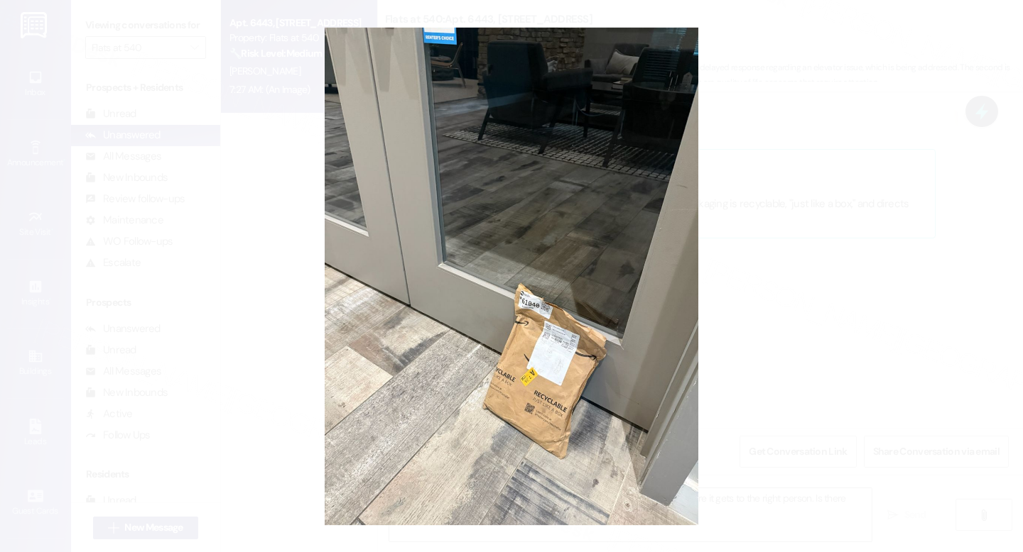
click at [540, 349] on button "Unzoom image" at bounding box center [511, 276] width 1023 height 552
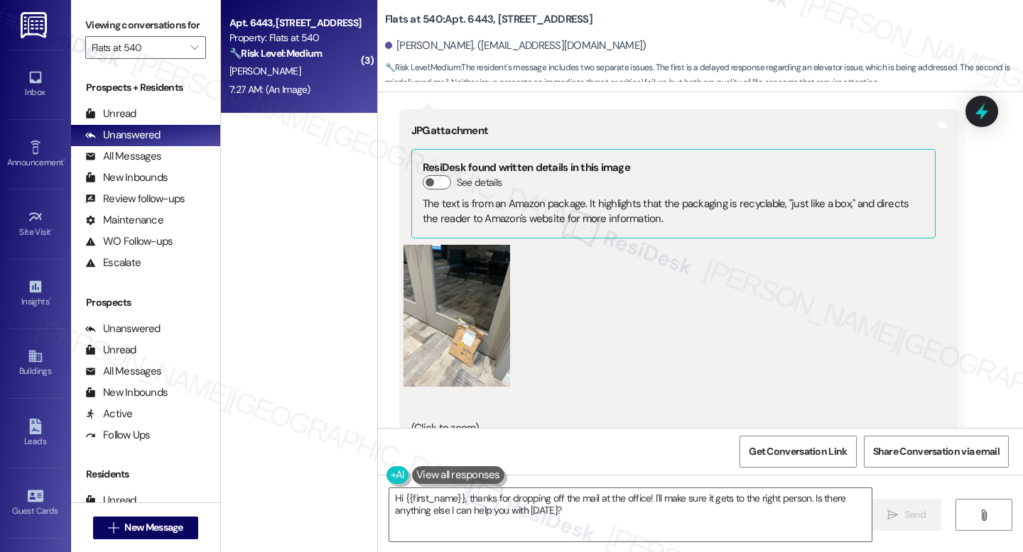
click at [541, 349] on button "Unzoom image" at bounding box center [511, 276] width 1023 height 552
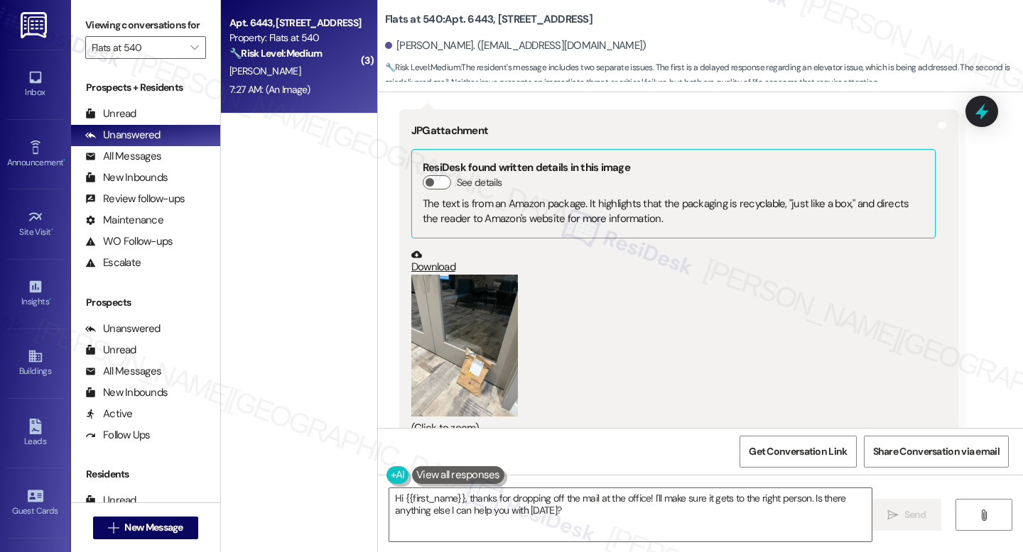
click at [425, 348] on button "Zoom image" at bounding box center [464, 346] width 107 height 142
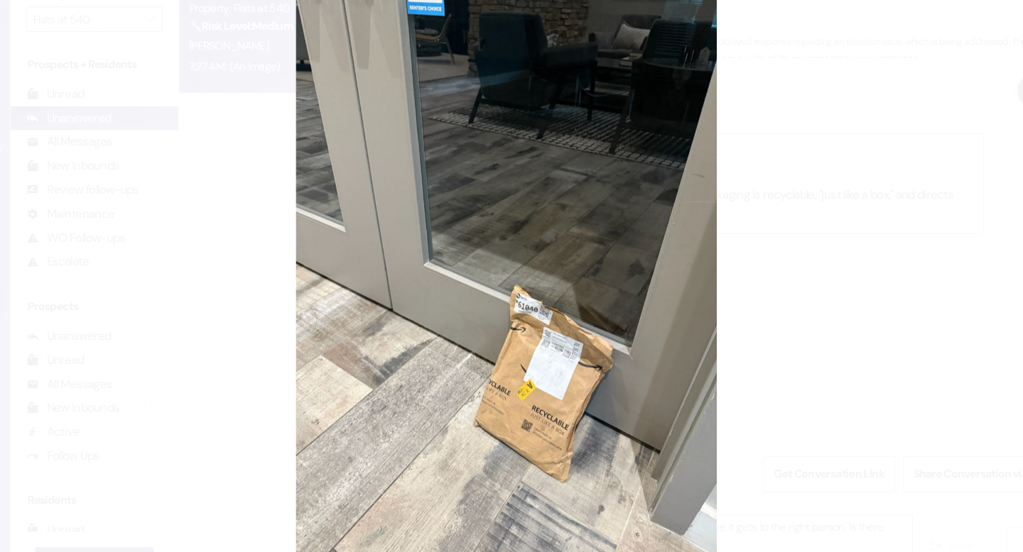
click at [745, 325] on button "Unzoom image" at bounding box center [511, 276] width 1023 height 552
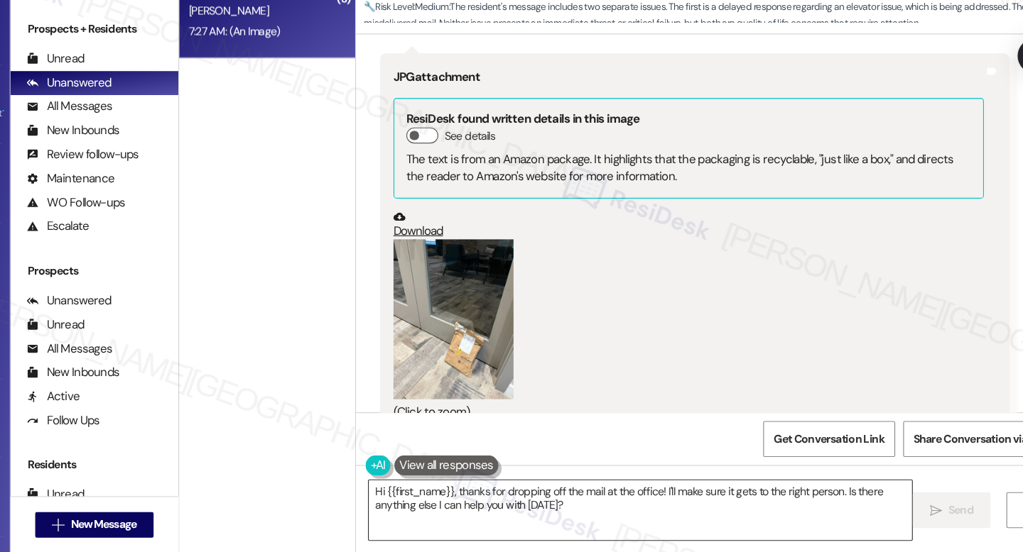
click at [646, 500] on textarea "Hi {{first_name}}, thanks for dropping off the mail at the office! I'll make su…" at bounding box center [630, 515] width 482 height 53
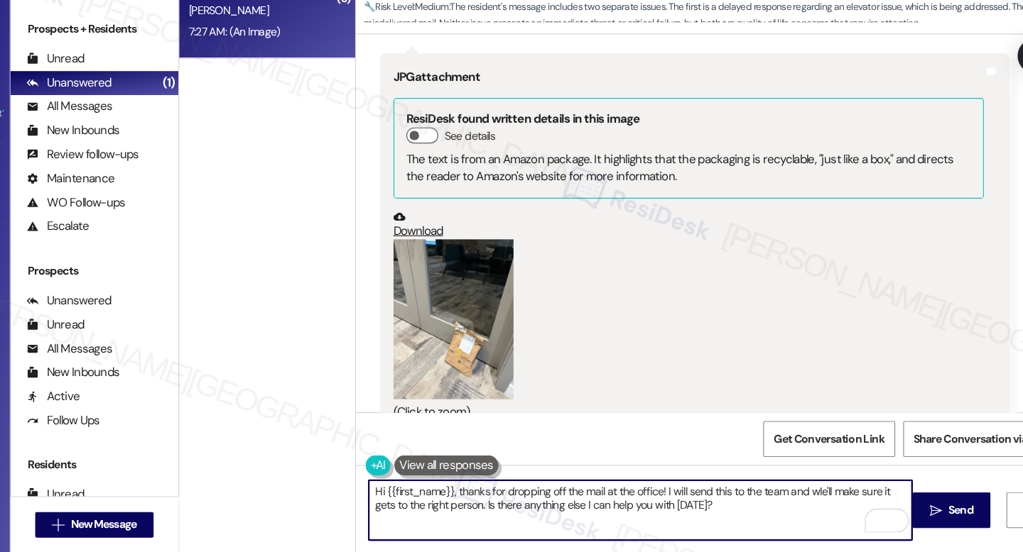
type textarea "Hi {{first_name}}, thanks for dropping off the mail at the office! I will send …"
click at [695, 513] on textarea "Hi {{first_name}}, thanks for dropping off the mail at the office! I will send …" at bounding box center [630, 515] width 482 height 53
click at [675, 516] on textarea "Hi {{first_name}}, thanks for dropping off the mail at the office! I will send …" at bounding box center [630, 515] width 482 height 53
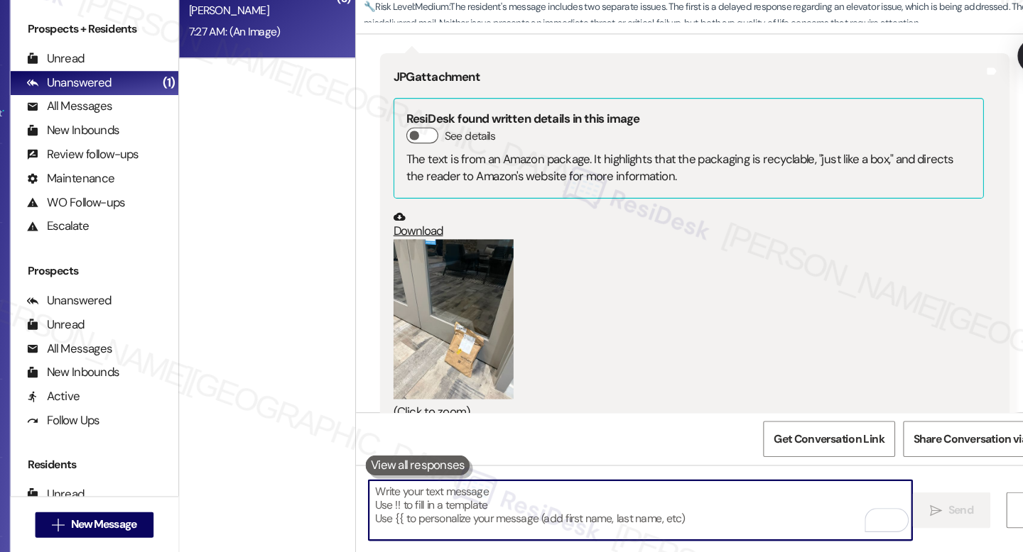
click at [517, 505] on textarea "To enrich screen reader interactions, please activate Accessibility in Grammarl…" at bounding box center [630, 515] width 482 height 53
paste textarea "Hi {{first_name}}, thank you for dropping off the mail at the office! I’ll shar…"
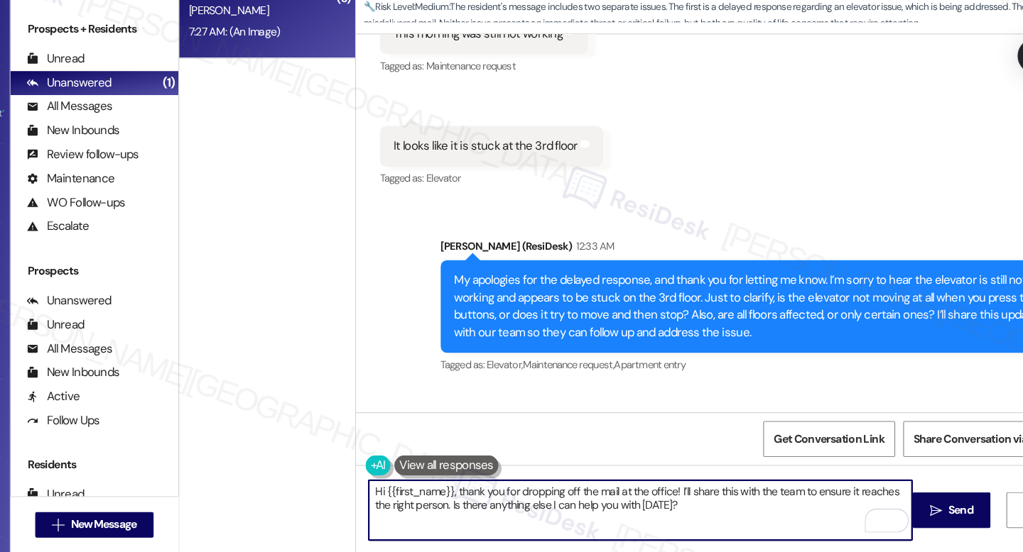
scroll to position [5931, 0]
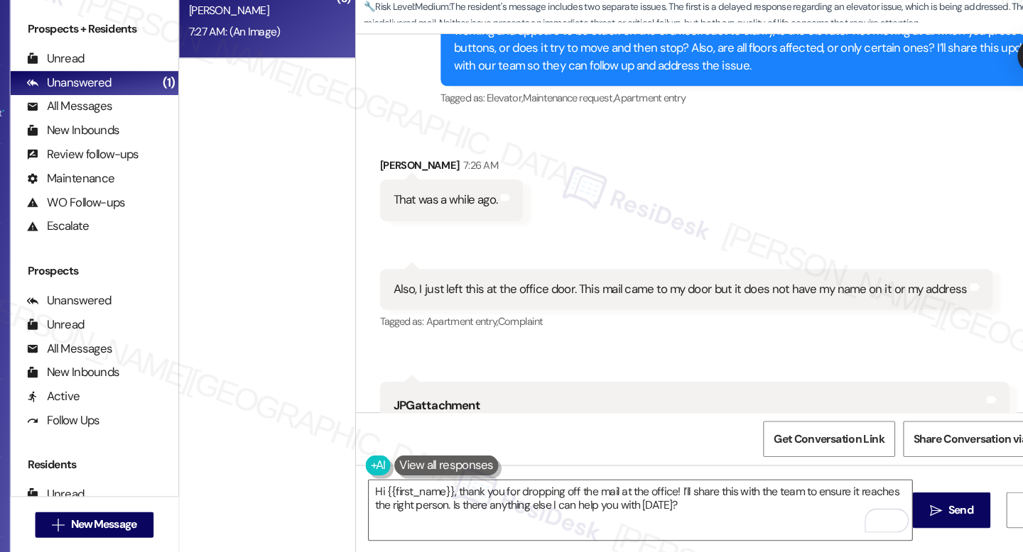
click at [446, 232] on div "That was a while ago." at bounding box center [457, 239] width 92 height 15
click at [447, 232] on div "That was a while ago." at bounding box center [457, 239] width 92 height 15
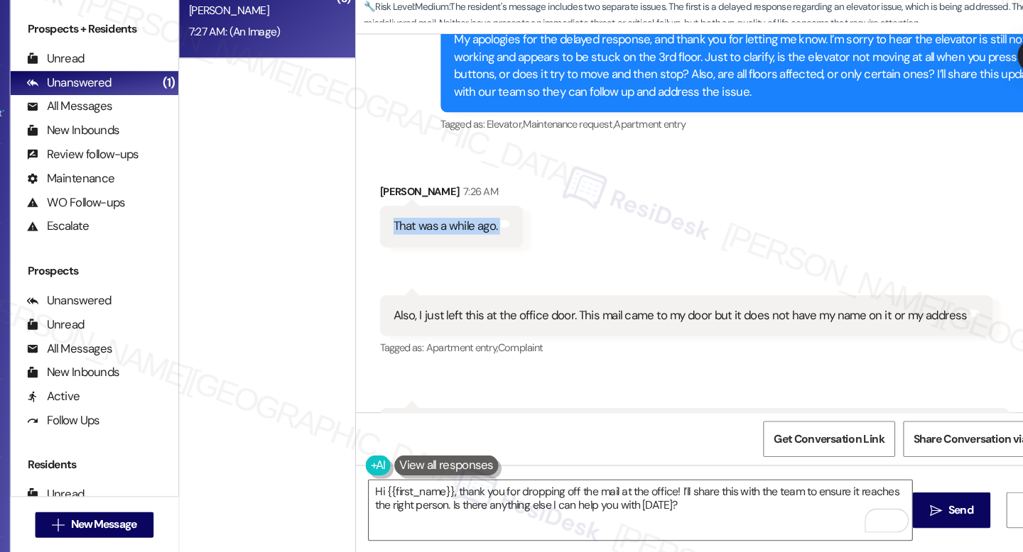
scroll to position [5856, 0]
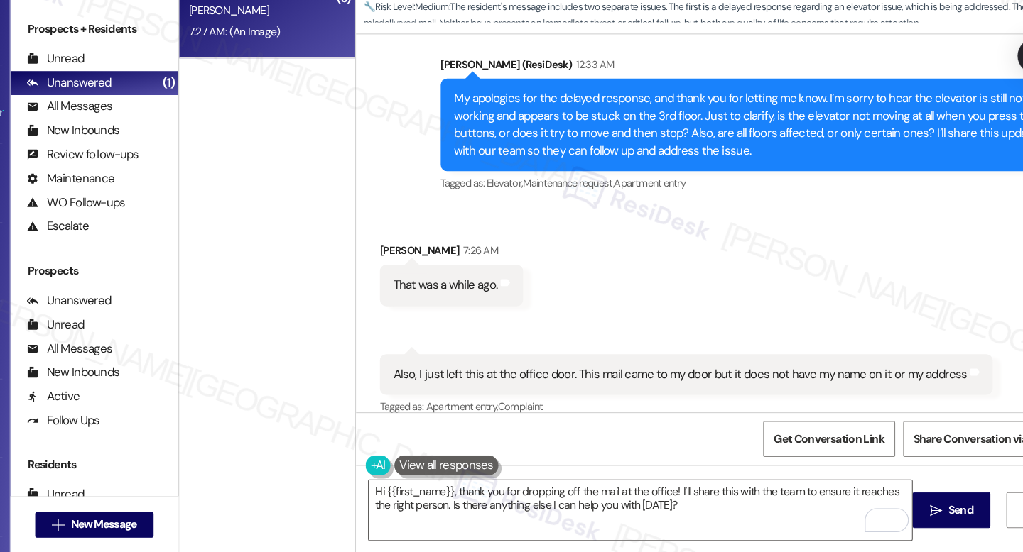
click at [526, 156] on div "My apologies for the delayed response, and thank you for letting me know. I’m s…" at bounding box center [727, 172] width 524 height 61
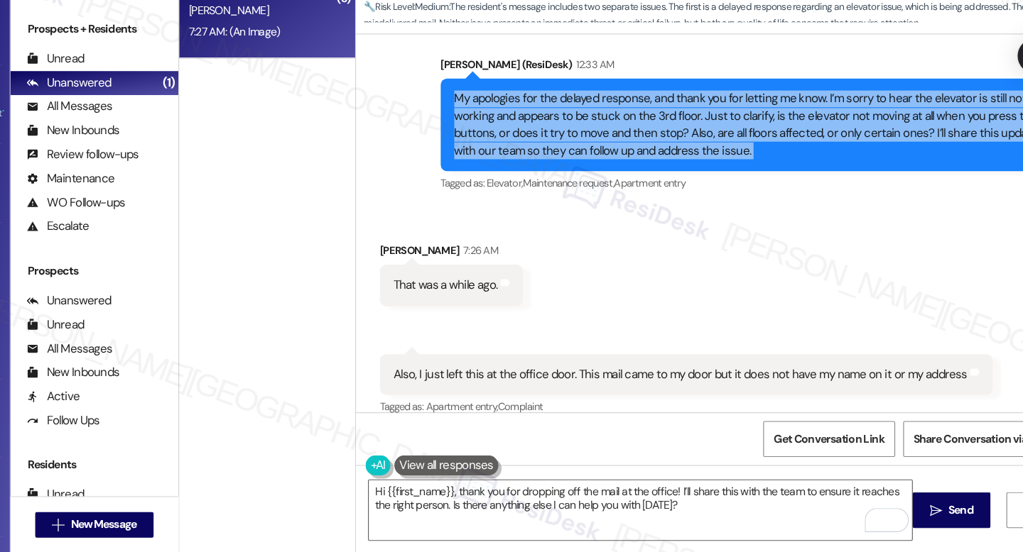
click at [526, 156] on div "My apologies for the delayed response, and thank you for letting me know. I’m s…" at bounding box center [727, 172] width 524 height 61
copy div "My apologies for the delayed response, and thank you for letting me know. I’m s…"
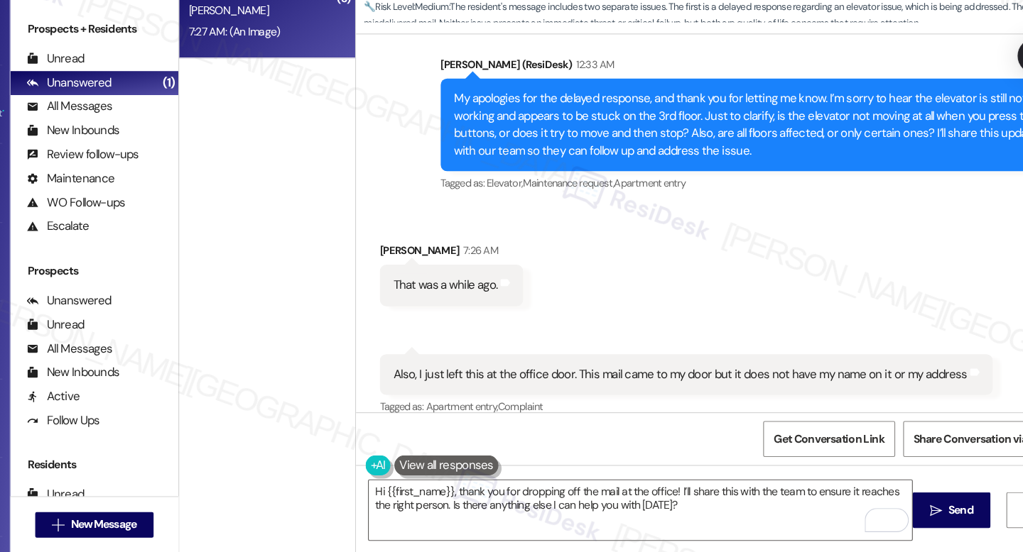
click at [469, 307] on div "That was a while ago." at bounding box center [457, 314] width 92 height 15
copy div "That was a while ago. Tags and notes Received via SMS 7:27 AM Dana Bratu 7:27 AM"
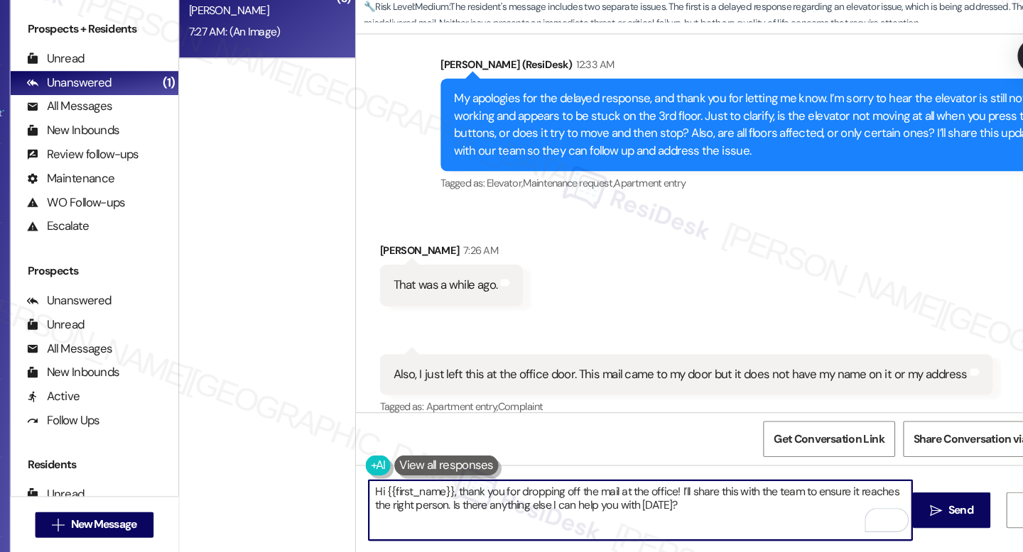
click at [438, 498] on textarea "Hi {{first_name}}, thank you for dropping off the mail at the office! I’ll shar…" at bounding box center [630, 515] width 482 height 53
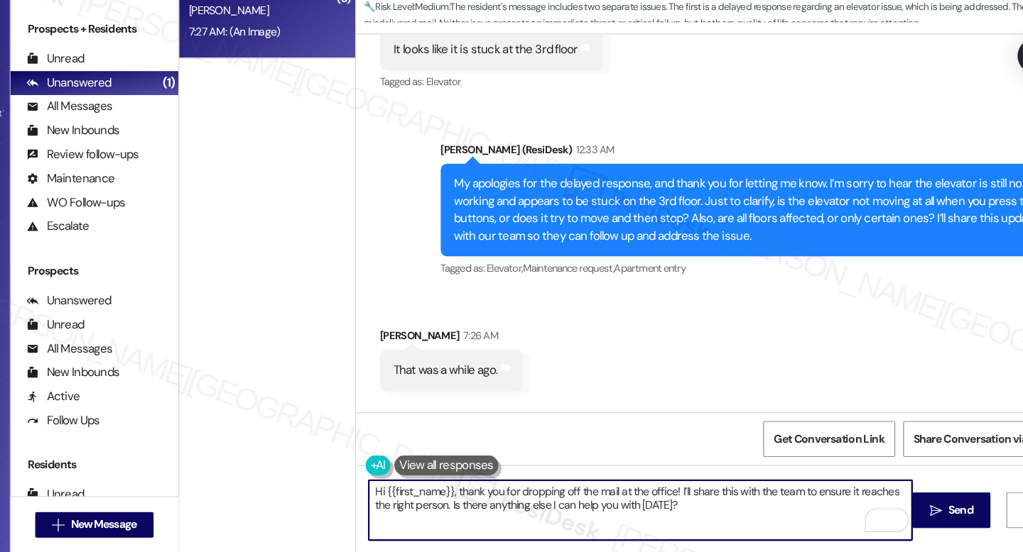
scroll to position [5782, 0]
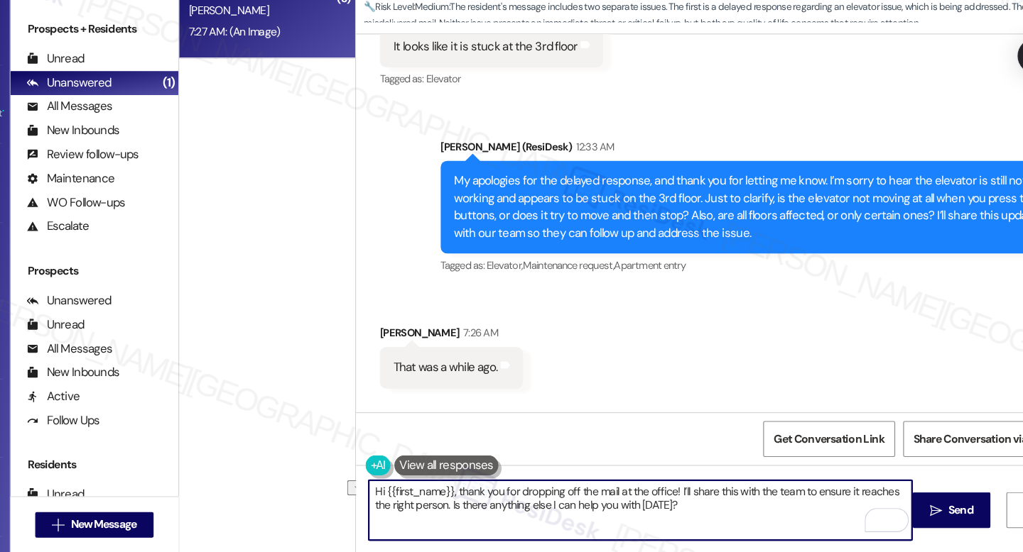
drag, startPoint x: 462, startPoint y: 513, endPoint x: 671, endPoint y: 516, distance: 208.8
click at [671, 516] on textarea "Hi {{first_name}}, thank you for dropping off the mail at the office! I’ll shar…" at bounding box center [630, 515] width 482 height 53
paste textarea "In the meantime, if there’s anything else I can assist you with, please feel fr…"
type textarea "Hi {{first_name}}, thank you for dropping off the mail at the office! I’ll shar…"
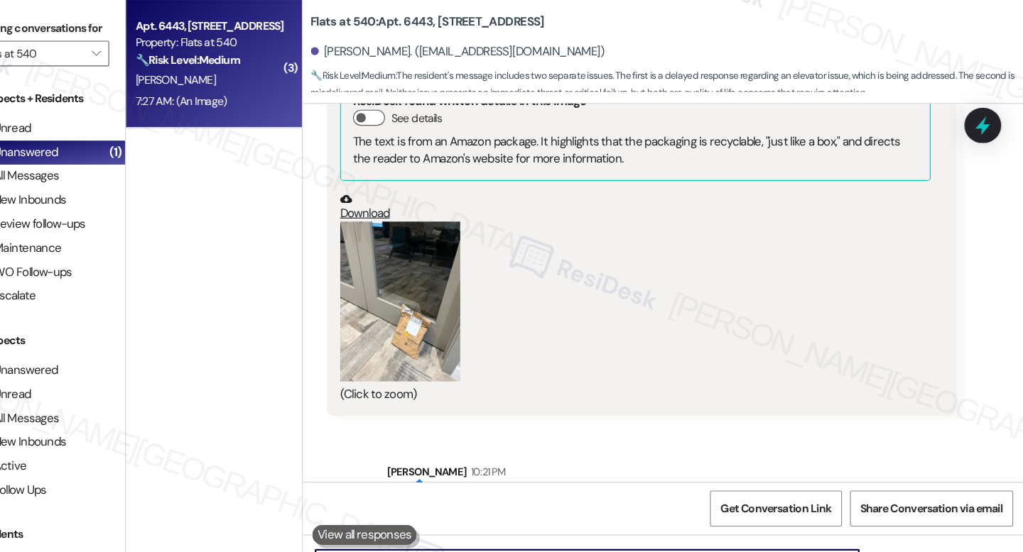
scroll to position [6337, 0]
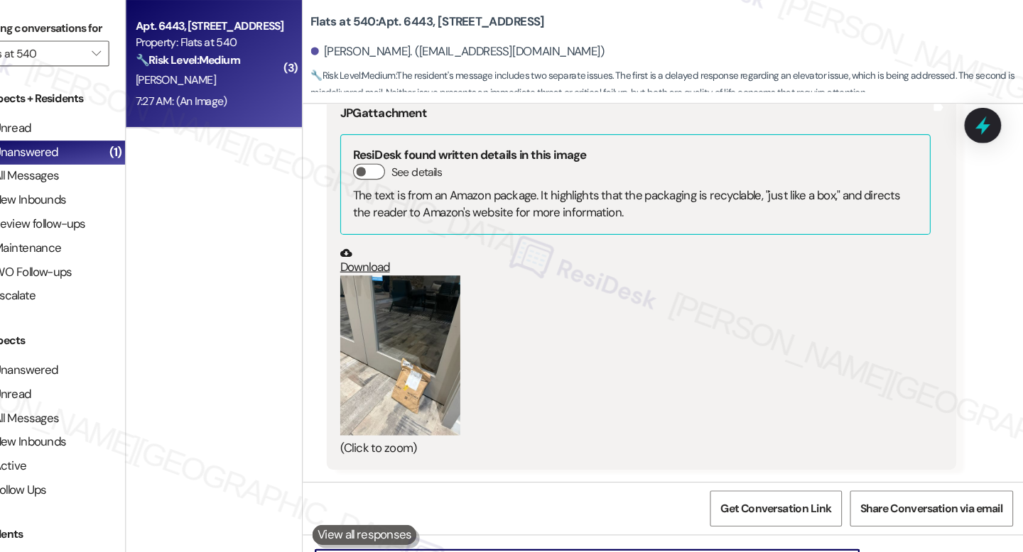
click at [488, 167] on div "The text is from an Amazon package. It highlights that the packaging is recycla…" at bounding box center [673, 182] width 501 height 31
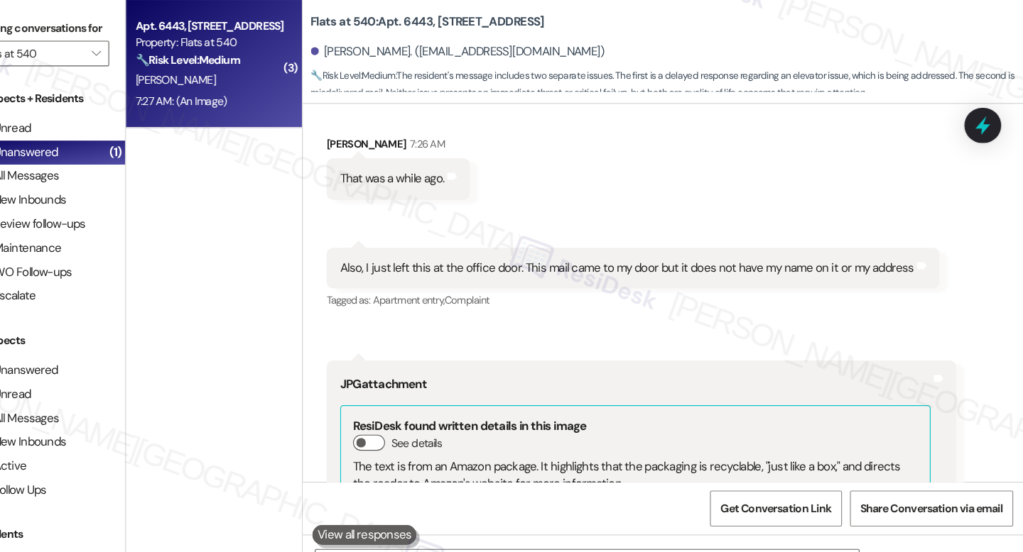
scroll to position [5947, 0]
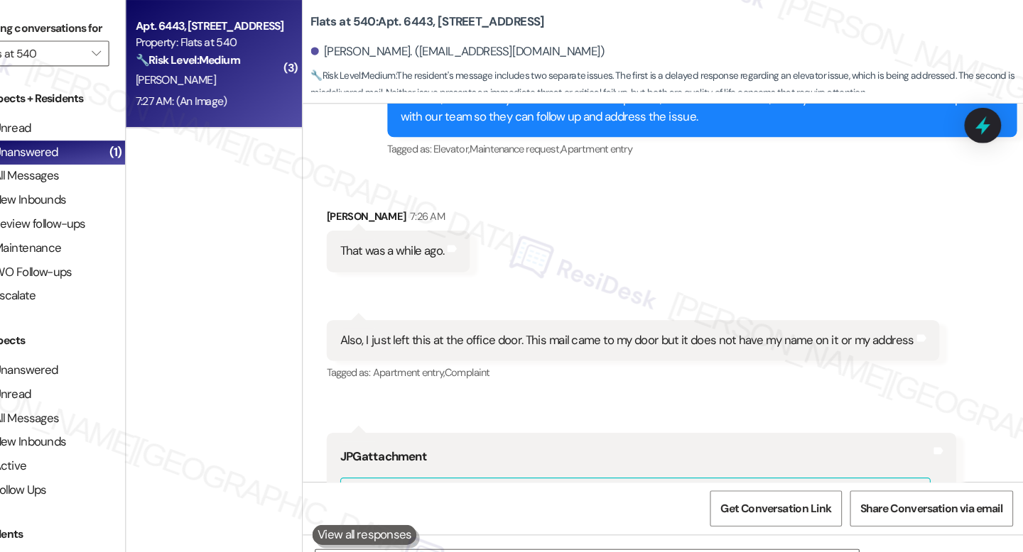
click at [576, 295] on div "Also, I just left this at the office door. This mail came to my door but it doe…" at bounding box center [665, 302] width 509 height 15
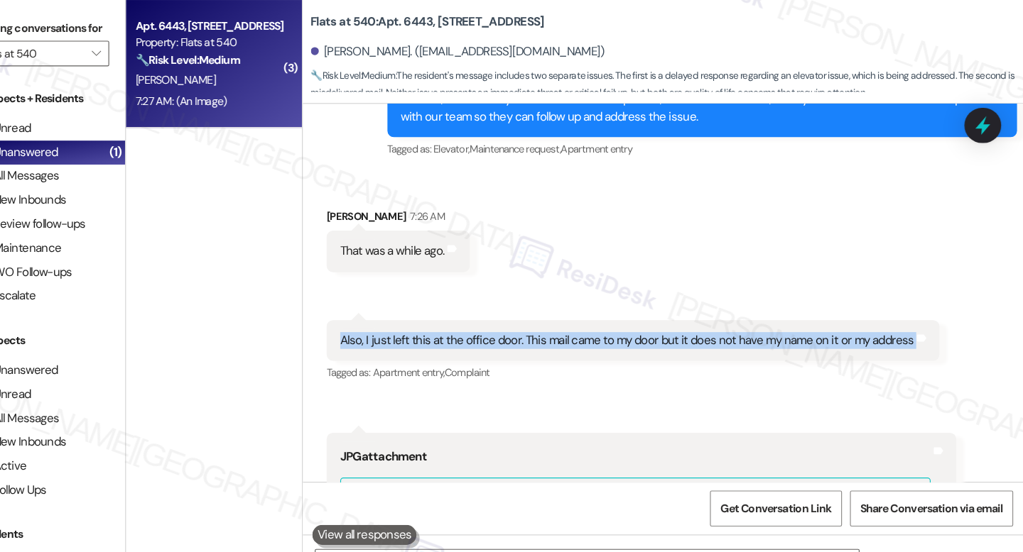
click at [576, 295] on div "Also, I just left this at the office door. This mail came to my door but it doe…" at bounding box center [665, 302] width 509 height 15
copy div "Also, I just left this at the office door. This mail came to my door but it doe…"
click at [989, 109] on icon at bounding box center [981, 111] width 24 height 24
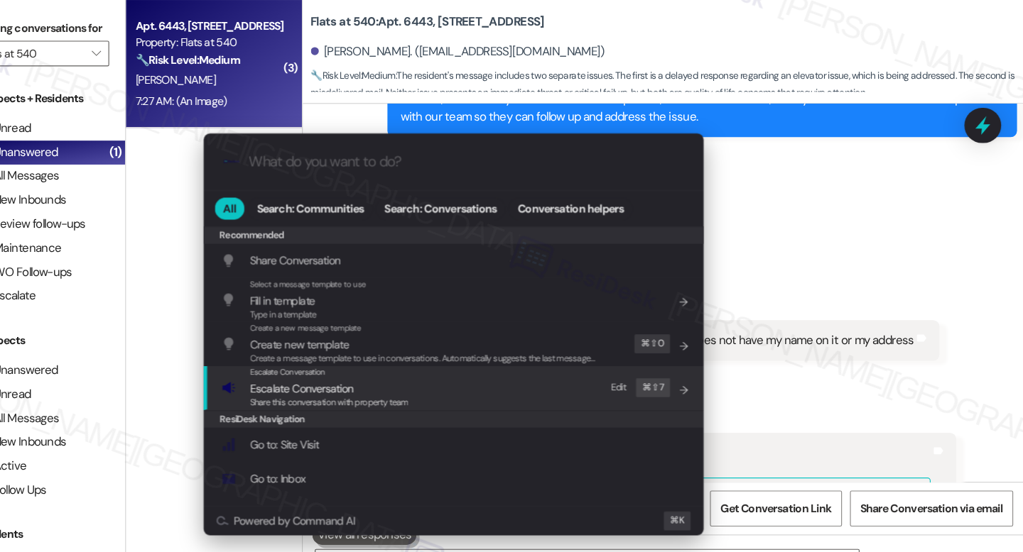
drag, startPoint x: 378, startPoint y: 359, endPoint x: 388, endPoint y: 356, distance: 9.5
click at [378, 359] on span "Share this conversation with property team" at bounding box center [401, 357] width 141 height 10
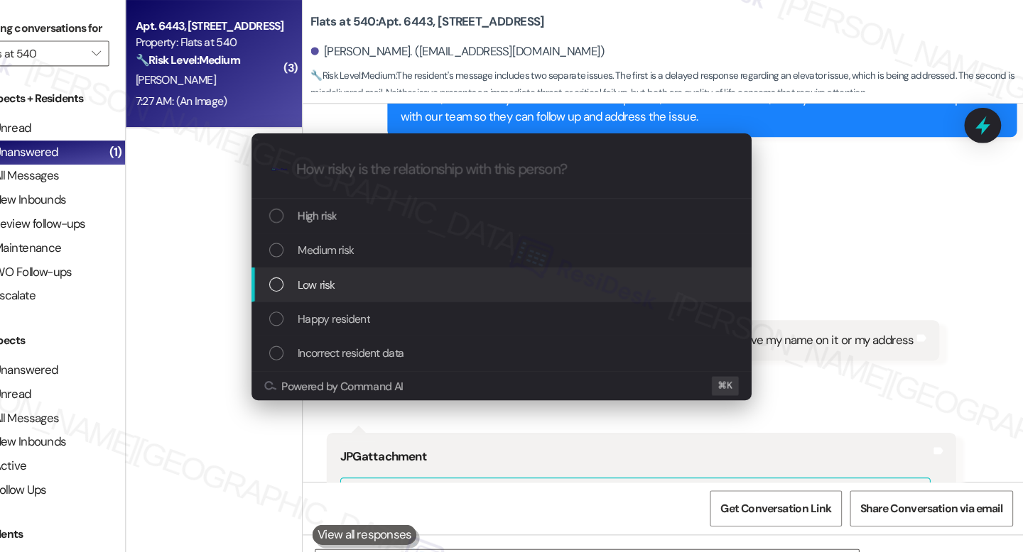
click at [403, 246] on span "Low risk" at bounding box center [390, 253] width 33 height 16
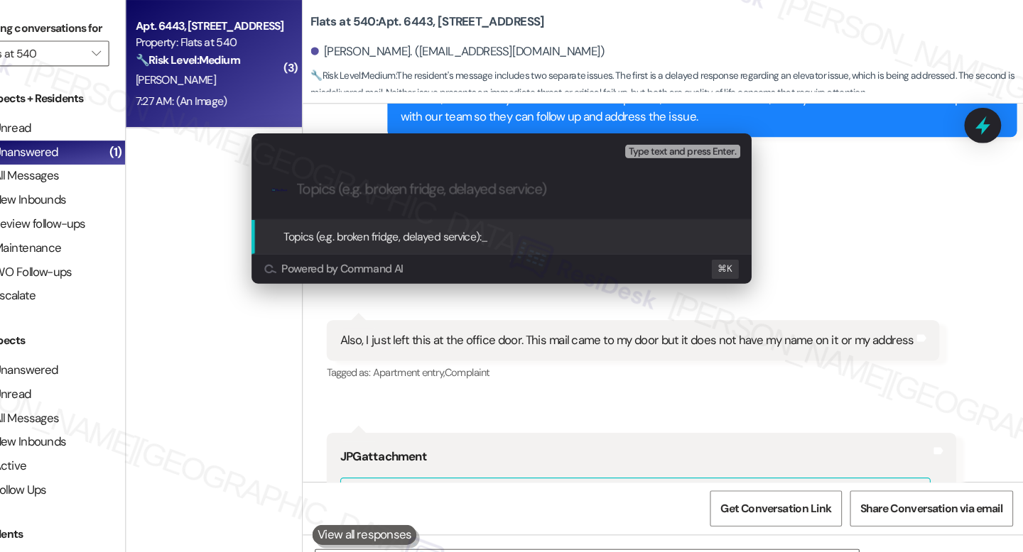
click at [521, 172] on input "Topics (e.g. broken fridge, delayed service)" at bounding box center [566, 168] width 386 height 15
paste input "Misdelivered Mail Left at Office Door"
type input "Misdelivered Mail Left at Office Door"
click at [606, 207] on span "Misdelivered Mail Left at Office Door" at bounding box center [611, 210] width 150 height 13
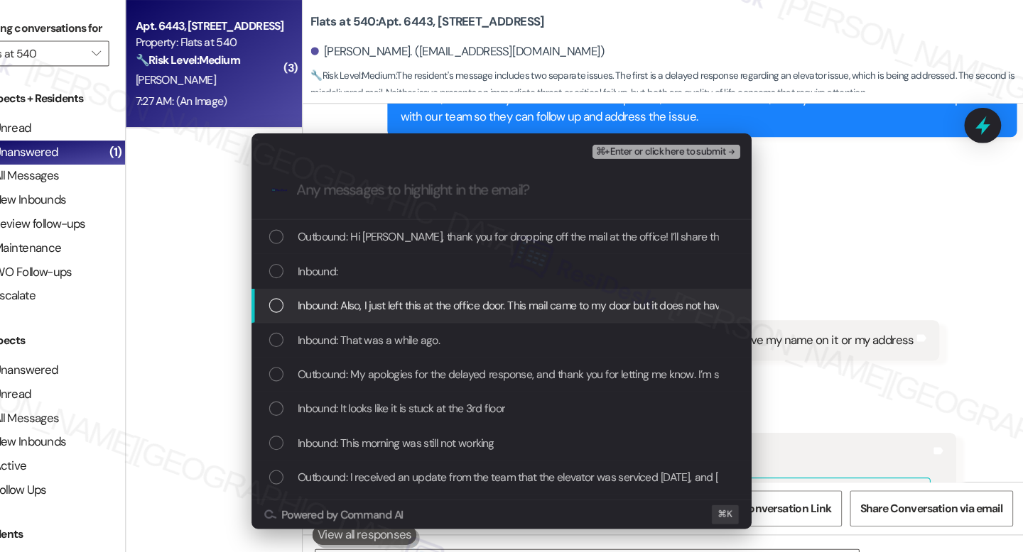
click at [445, 272] on span "Inbound: Also, I just left this at the office door. This mail came to my door b…" at bounding box center [626, 271] width 504 height 16
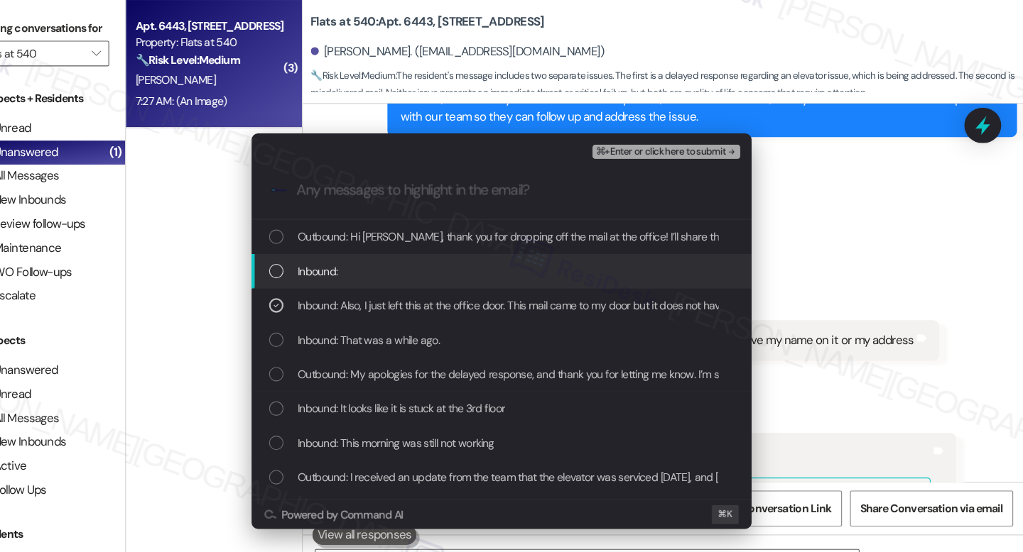
click at [422, 241] on div "Inbound:" at bounding box center [555, 241] width 415 height 16
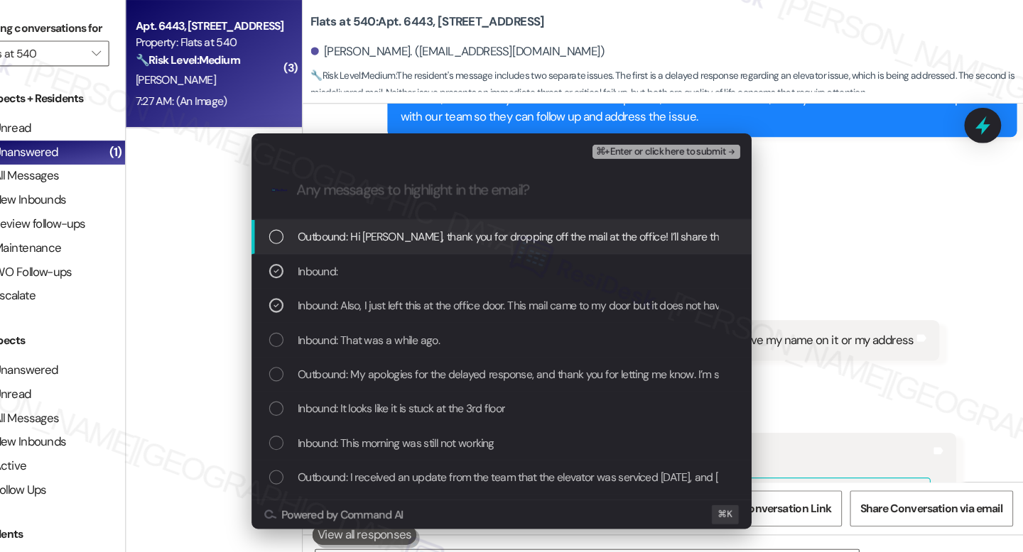
click at [686, 131] on span "⌘+Enter or click here to submit" at bounding box center [695, 135] width 115 height 10
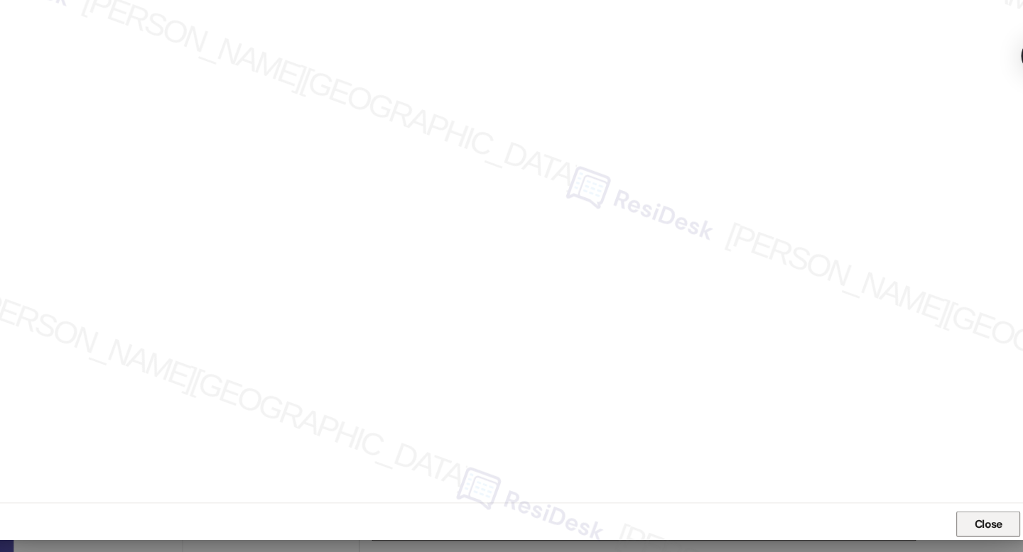
click at [942, 531] on span "Close" at bounding box center [936, 528] width 25 height 15
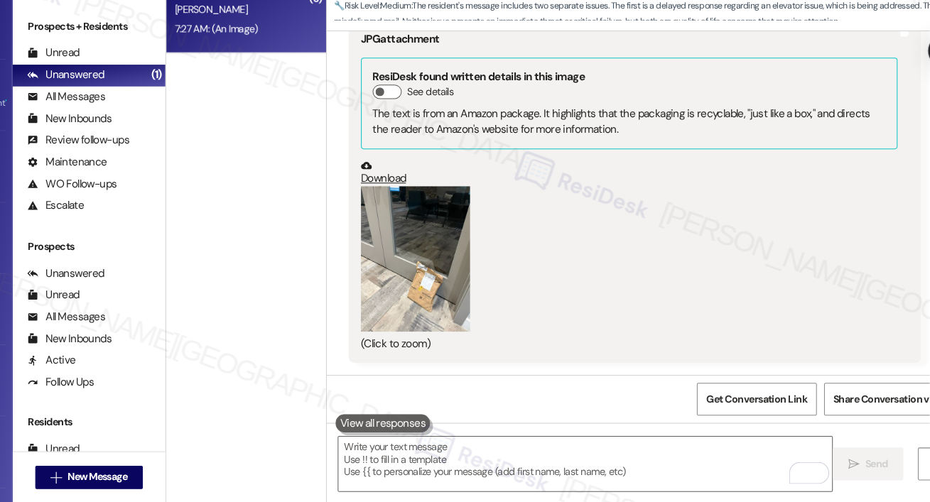
scroll to position [6337, 0]
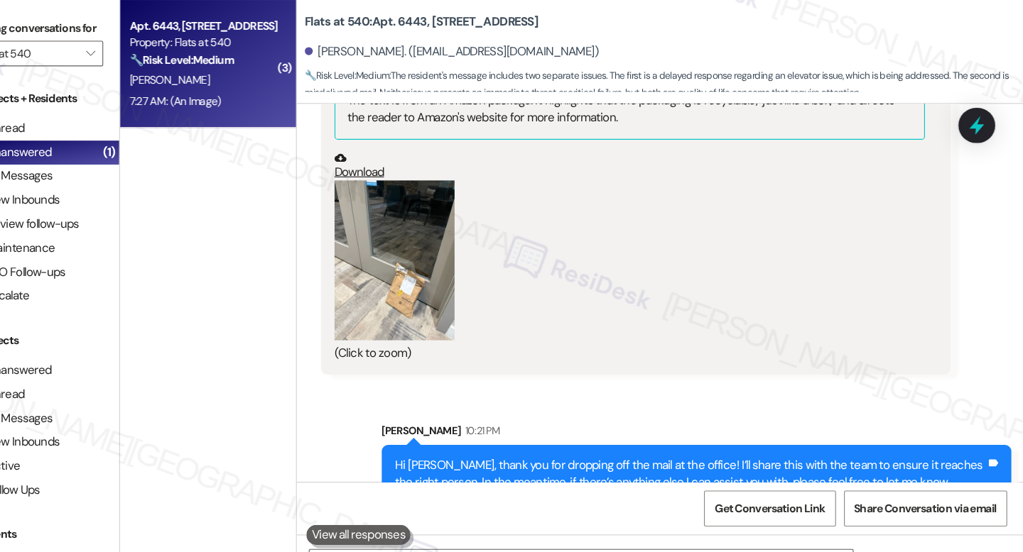
click at [993, 187] on div "Received via SMS Dana Bratu 7:26 AM That was a while ago. Tags and notes Receiv…" at bounding box center [700, 53] width 645 height 579
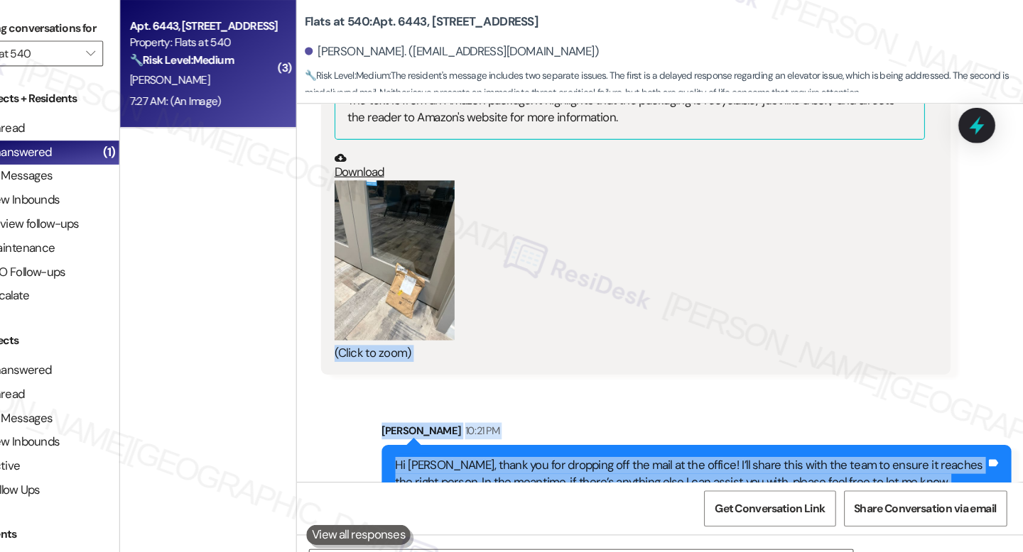
drag, startPoint x: 686, startPoint y: 116, endPoint x: 846, endPoint y: 427, distance: 350.3
click at [846, 427] on div "Lease started Jan 15, 2025 at 8:00 AM Survey, sent via SMS Residesk Automated S…" at bounding box center [700, 260] width 645 height 336
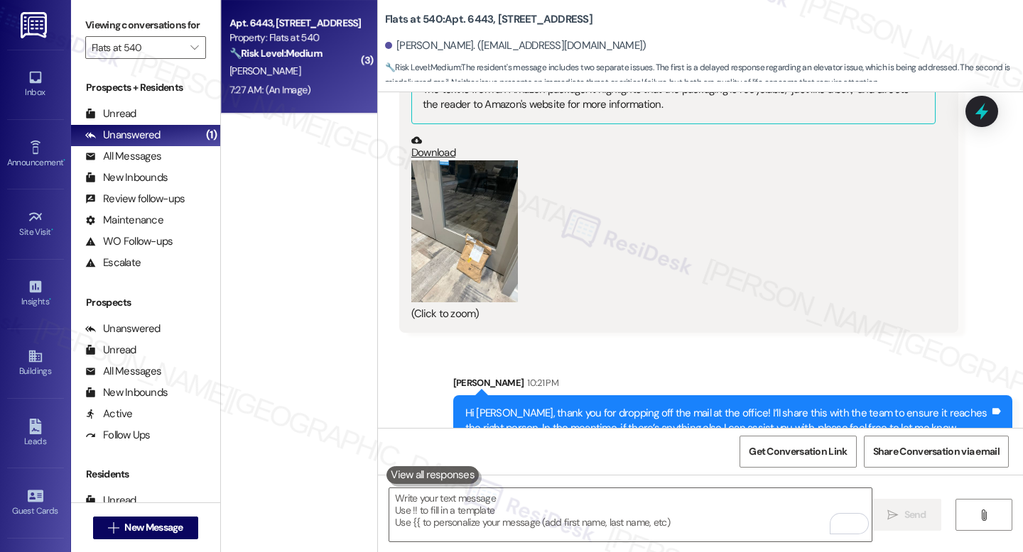
click at [663, 376] on div "Sarah 10:21 PM" at bounding box center [732, 386] width 559 height 20
click at [764, 239] on div "(Click to zoom)" at bounding box center [673, 241] width 524 height 162
click at [981, 104] on icon at bounding box center [981, 111] width 24 height 24
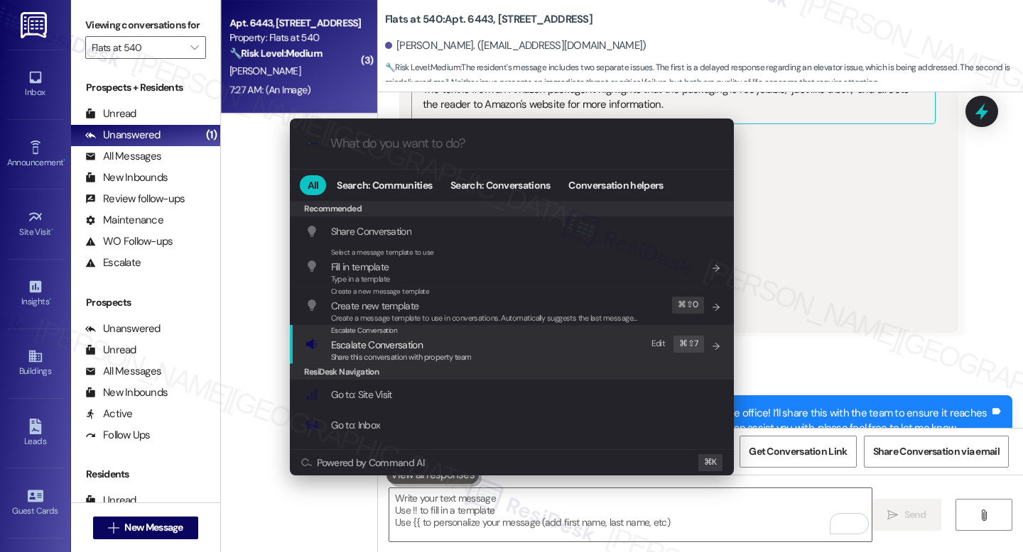
click at [358, 350] on span "Escalate Conversation" at bounding box center [377, 345] width 92 height 13
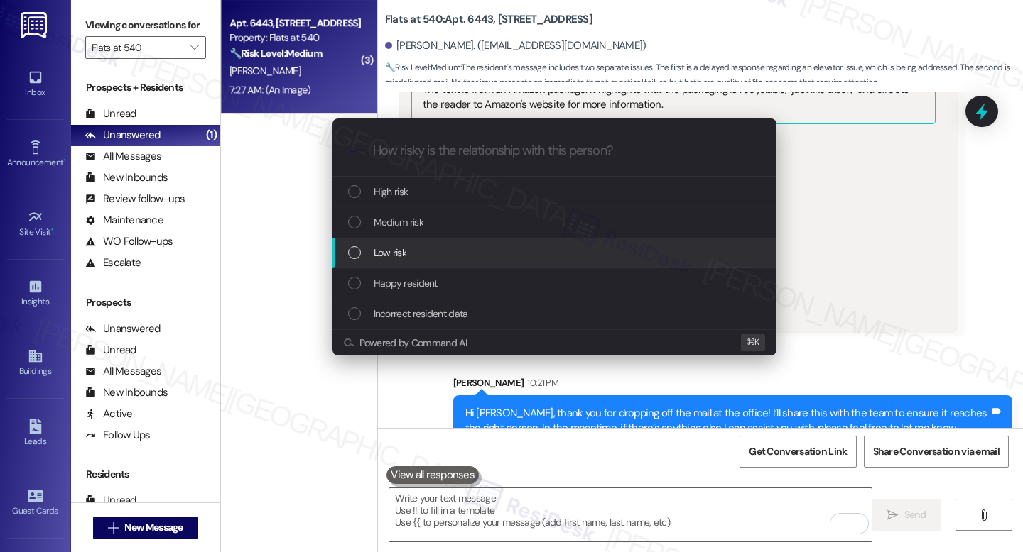
click at [400, 263] on div "Low risk" at bounding box center [554, 253] width 444 height 31
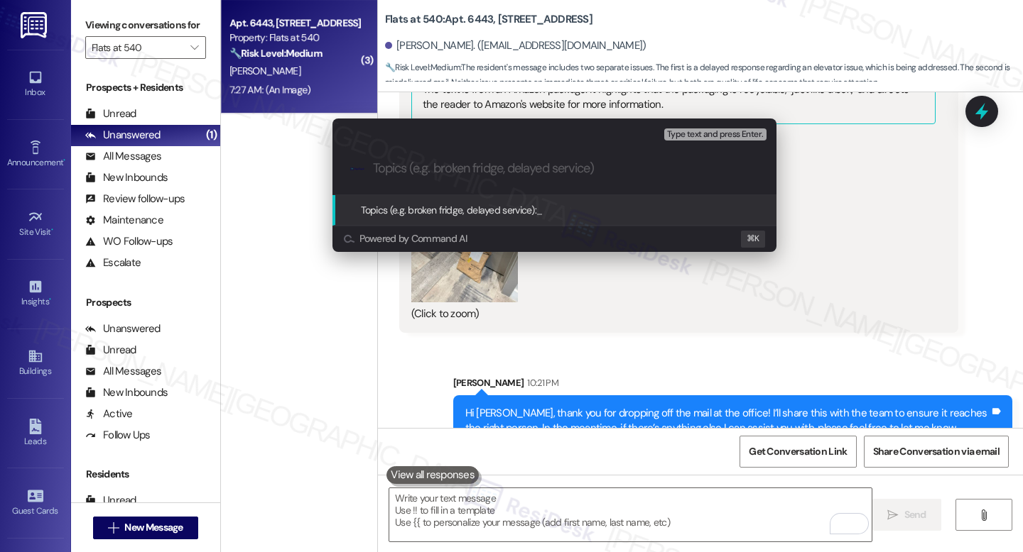
click at [471, 158] on div ".cls-1{fill:#0a055f;}.cls-2{fill:#0cc4c4;} resideskLogoBlueOrange" at bounding box center [554, 168] width 444 height 50
click at [475, 168] on input "Topics (e.g. broken fridge, delayed service)" at bounding box center [566, 168] width 386 height 15
paste input "Misdelivered Mail Left at Office Door"
type input "Misdelivered Mail Left at Office Door"
click at [722, 134] on span "Type text and press Enter." at bounding box center [715, 135] width 96 height 10
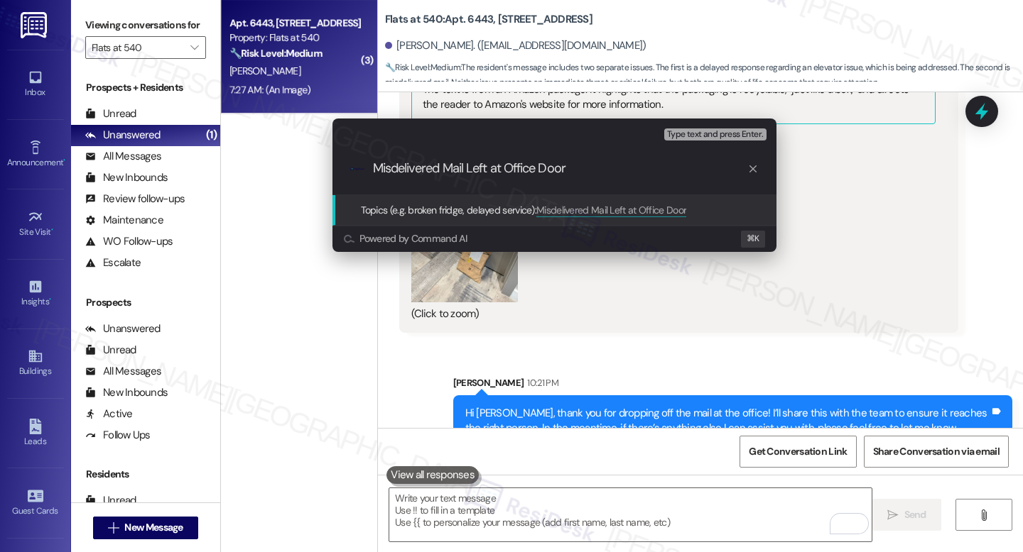
click at [591, 217] on div "Topics (e.g. broken fridge, delayed service): Misdelivered Mail Left at Office …" at bounding box center [524, 210] width 326 height 16
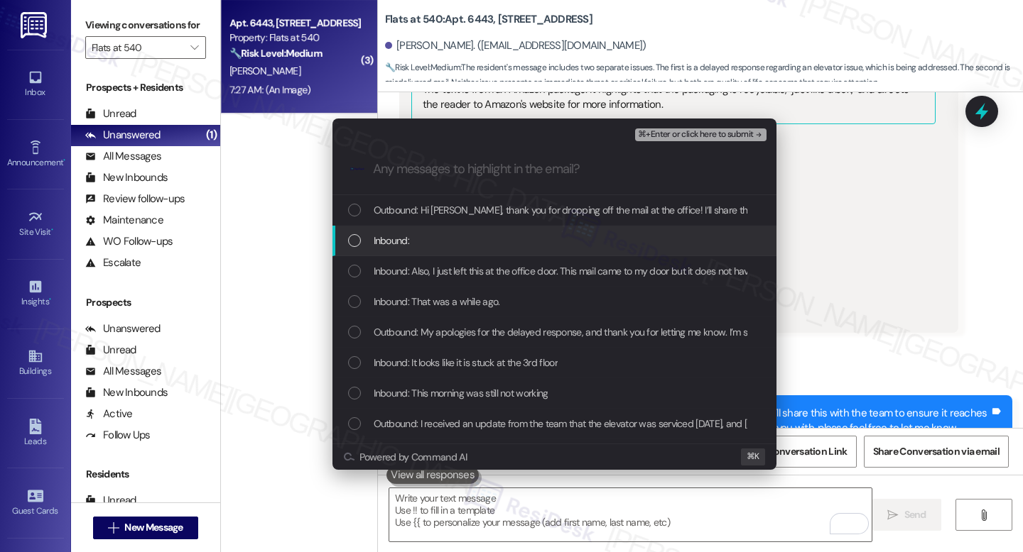
click at [437, 253] on div "Inbound:" at bounding box center [554, 241] width 444 height 31
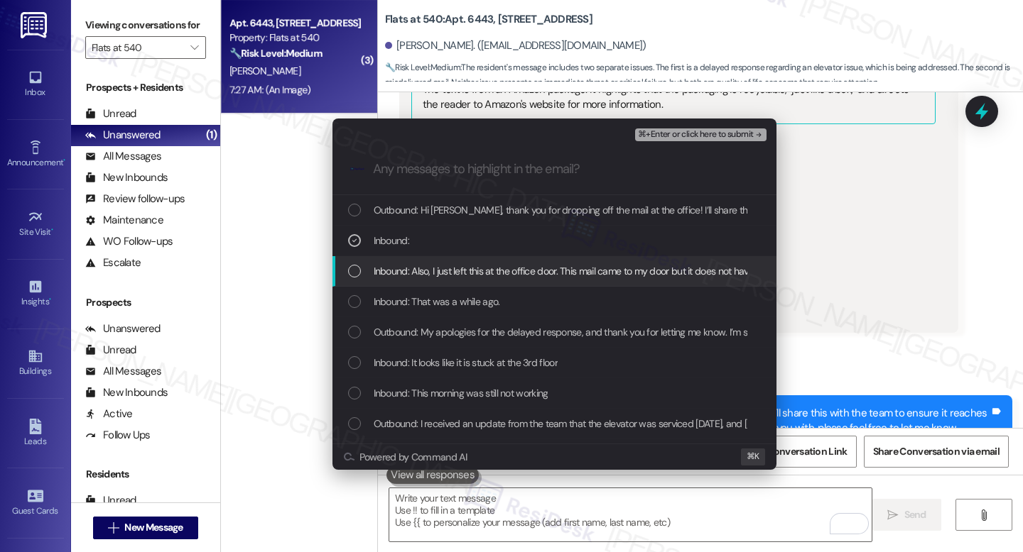
click at [440, 276] on span "Inbound: Also, I just left this at the office door. This mail came to my door b…" at bounding box center [626, 271] width 504 height 16
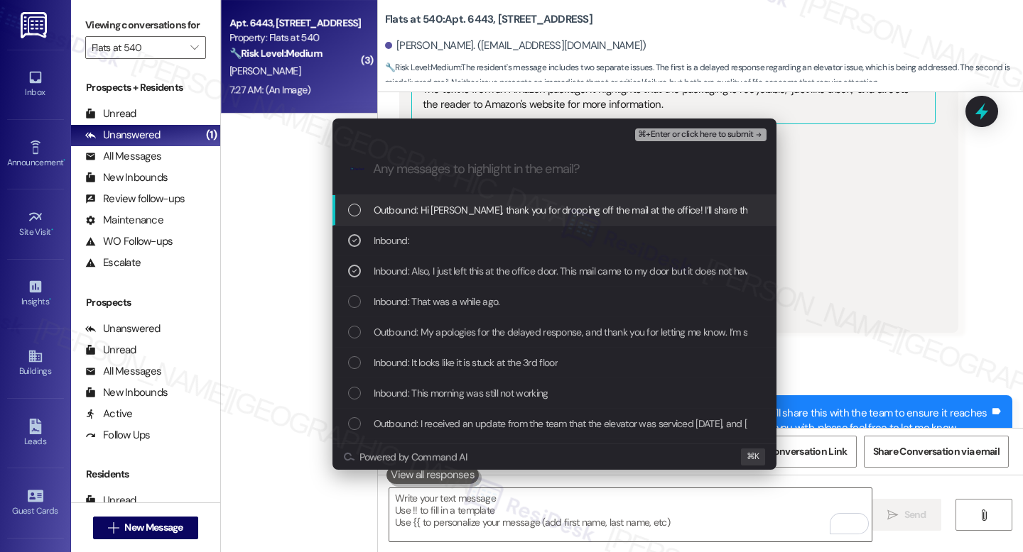
drag, startPoint x: 679, startPoint y: 135, endPoint x: 680, endPoint y: 145, distance: 10.0
click at [679, 134] on span "⌘+Enter or click here to submit" at bounding box center [695, 135] width 115 height 10
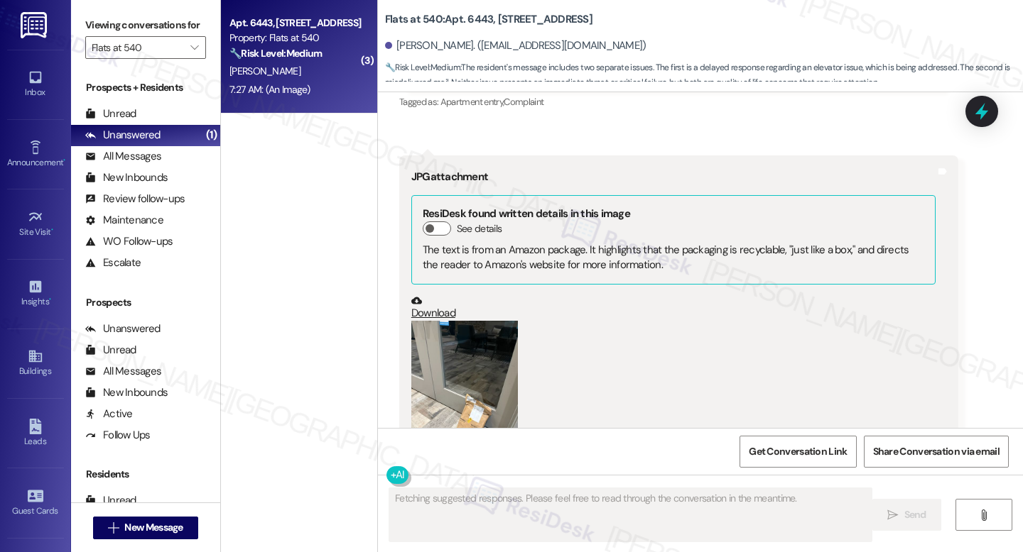
scroll to position [6379, 0]
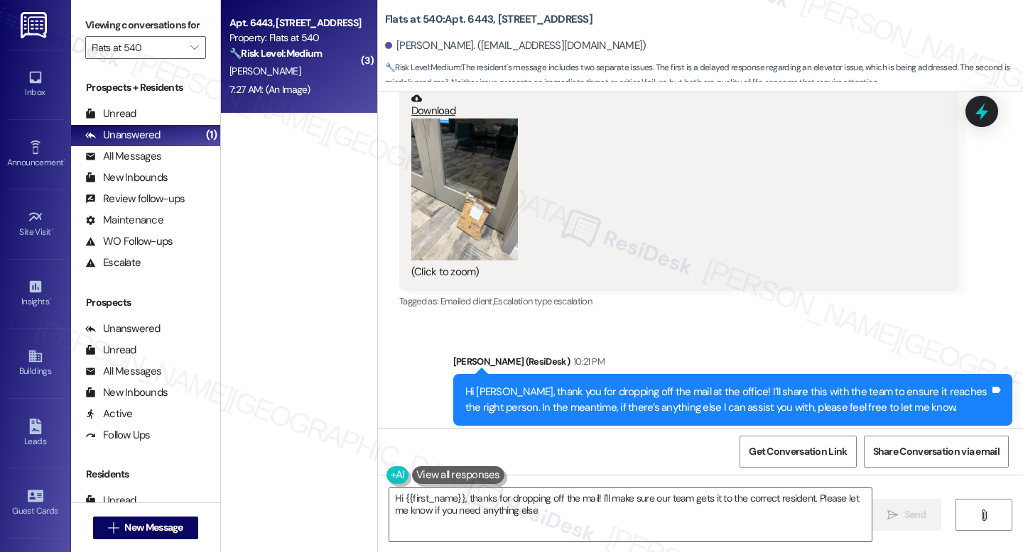
type textarea "Hi {{first_name}}, thanks for dropping off the mail! I'll make sure our team ge…"
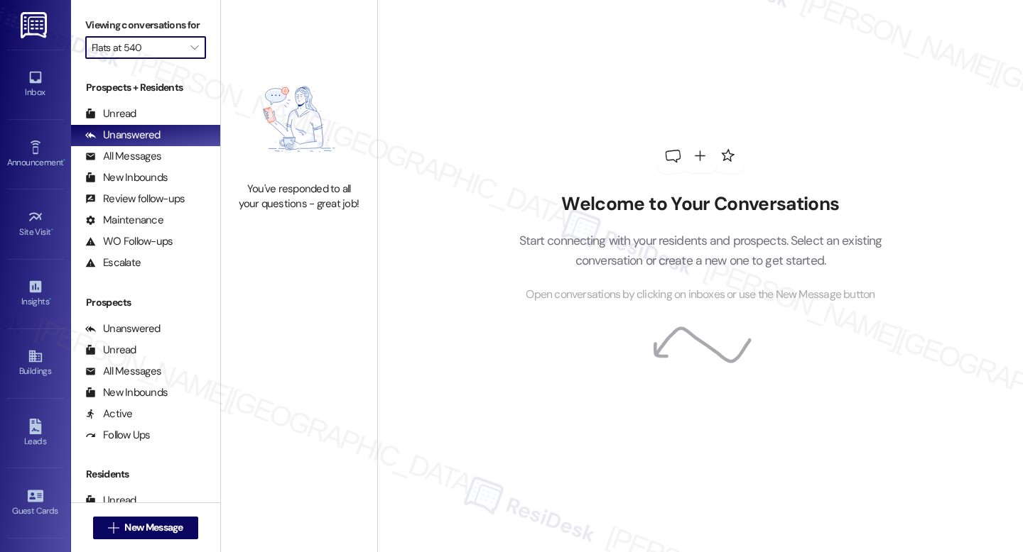
click at [163, 57] on input "Flats at 540" at bounding box center [138, 47] width 92 height 23
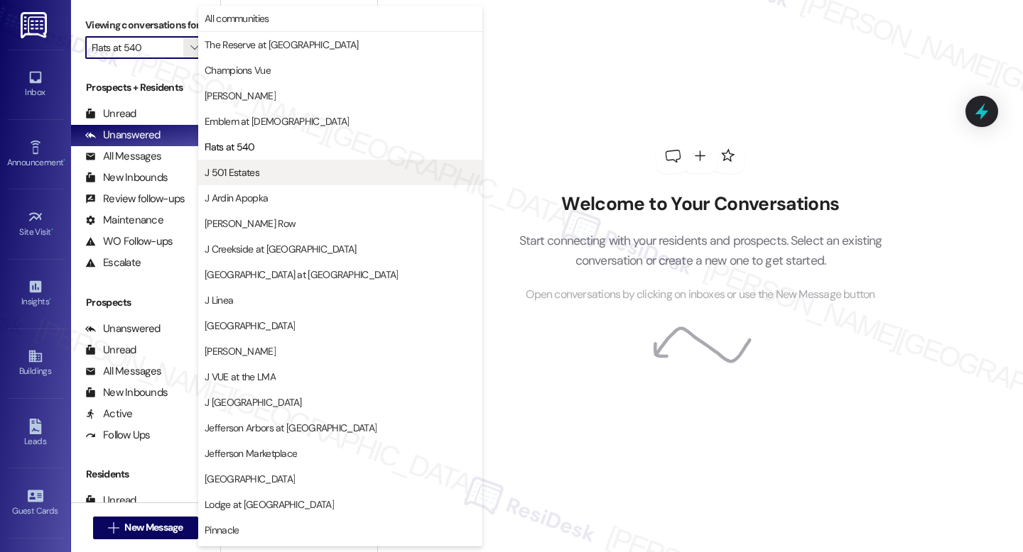
click at [246, 182] on button "J 501 Estates" at bounding box center [340, 173] width 284 height 26
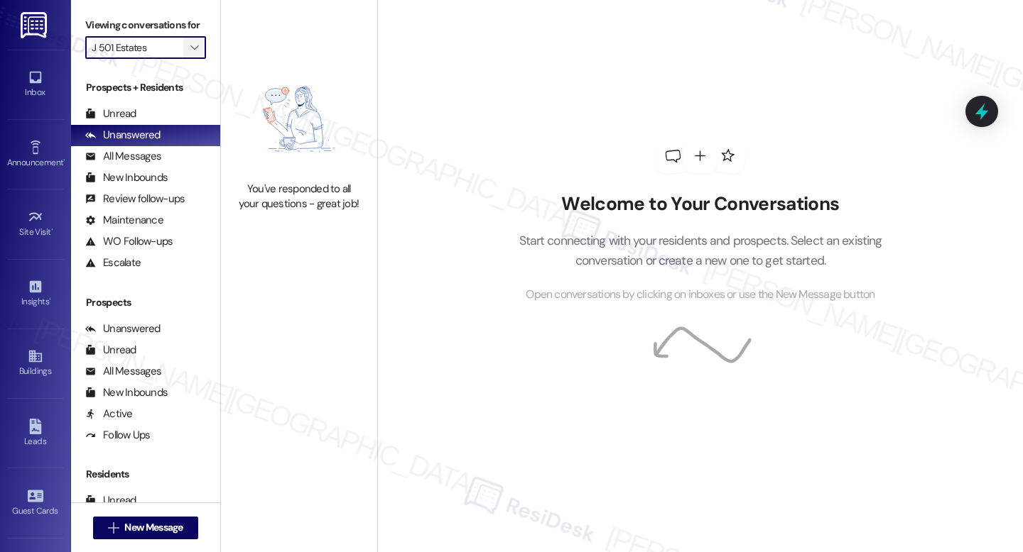
click at [190, 53] on icon "" at bounding box center [194, 47] width 8 height 11
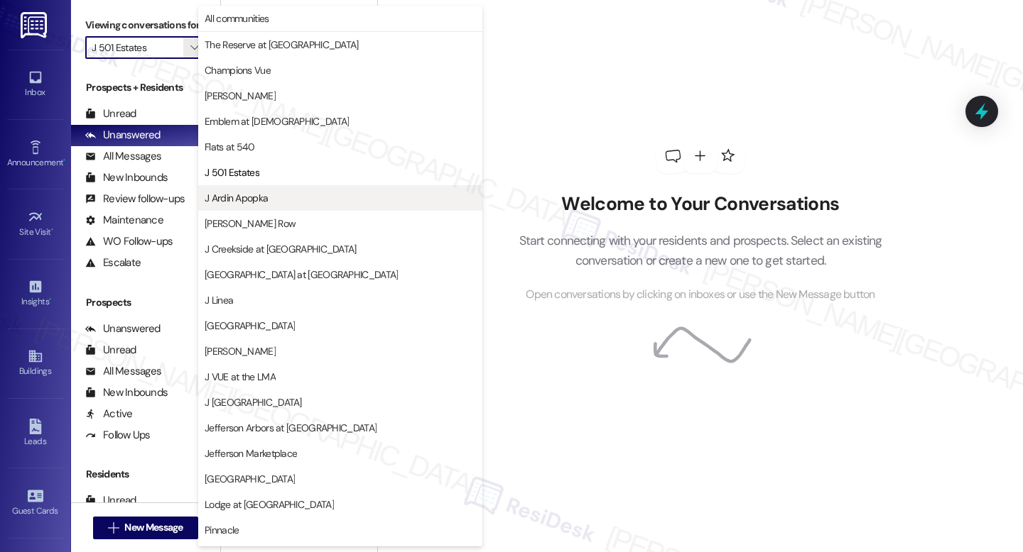
click at [220, 209] on button "J Ardin Apopka" at bounding box center [340, 198] width 284 height 26
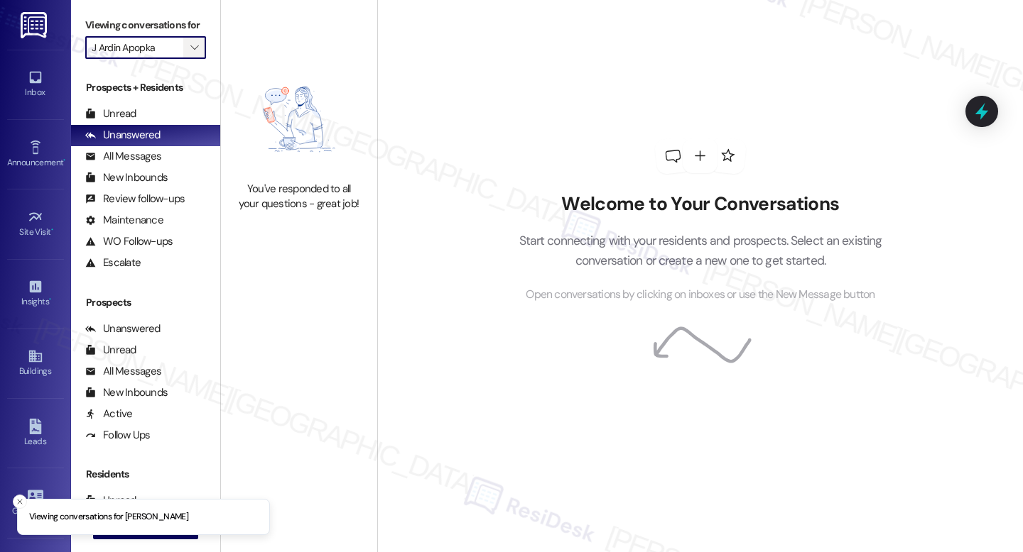
click at [188, 55] on span "" at bounding box center [193, 47] width 13 height 23
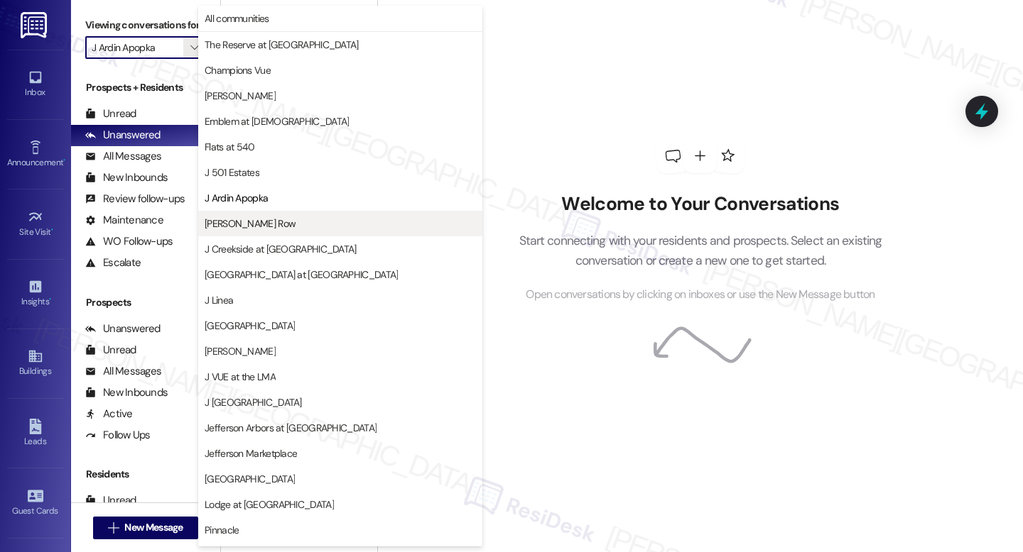
click at [273, 223] on span "[PERSON_NAME] Row" at bounding box center [340, 224] width 271 height 14
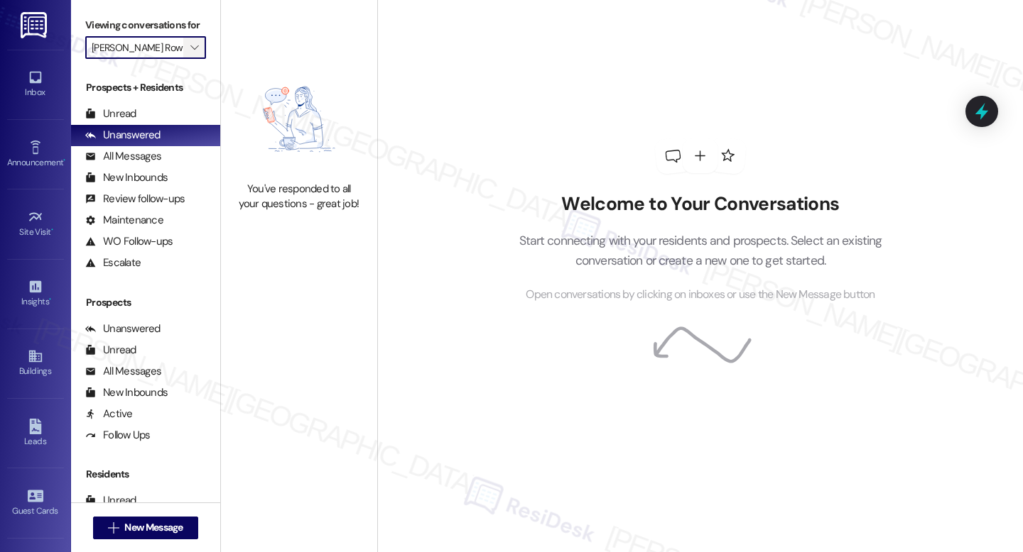
click at [190, 53] on icon "" at bounding box center [194, 47] width 8 height 11
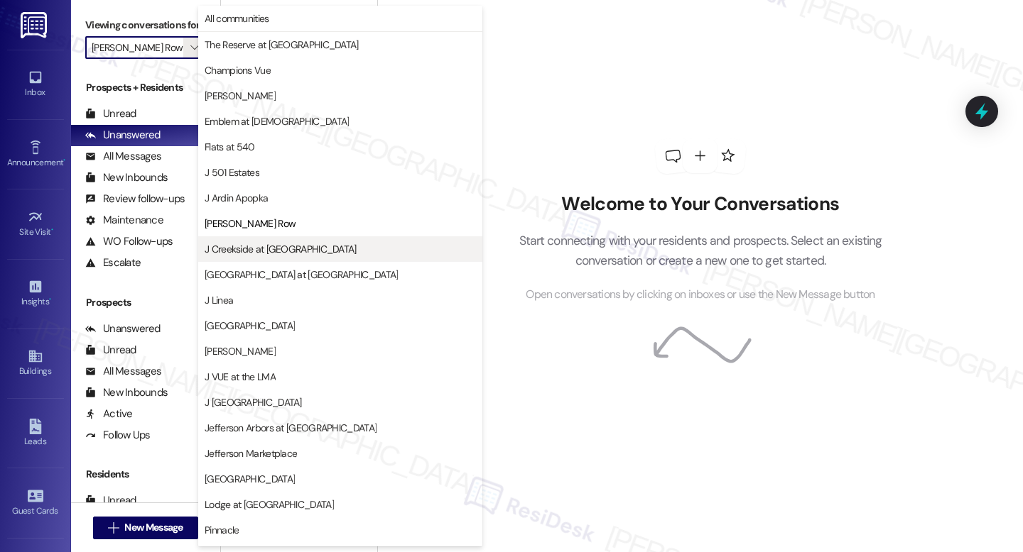
drag, startPoint x: 288, startPoint y: 261, endPoint x: 285, endPoint y: 241, distance: 20.7
click at [285, 241] on div "J Creekside at Exton J Harbor Park at North Point J Linea J Malden Center J Sol…" at bounding box center [340, 364] width 284 height 256
click at [285, 241] on button "J Creekside at [GEOGRAPHIC_DATA]" at bounding box center [340, 249] width 284 height 26
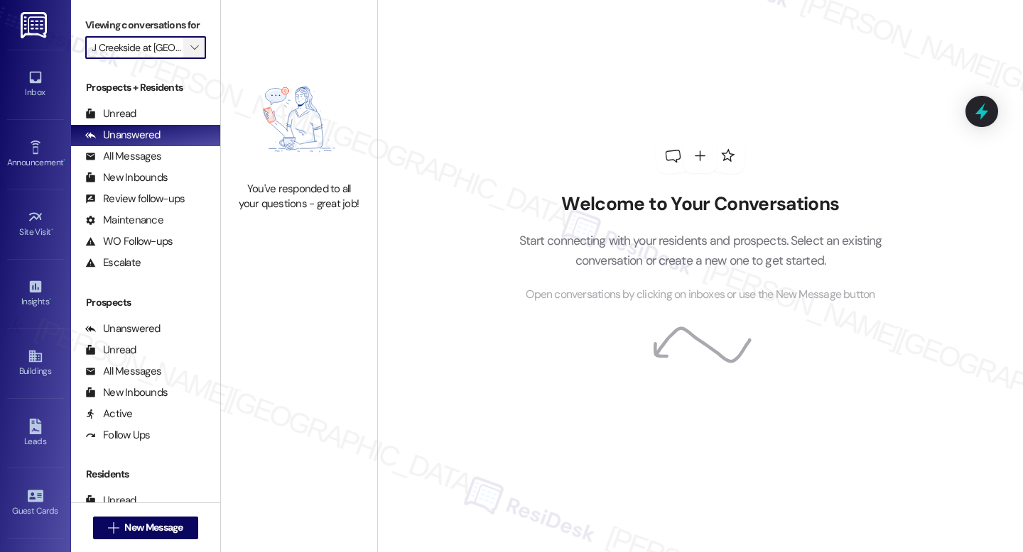
click at [190, 53] on icon "" at bounding box center [194, 47] width 8 height 11
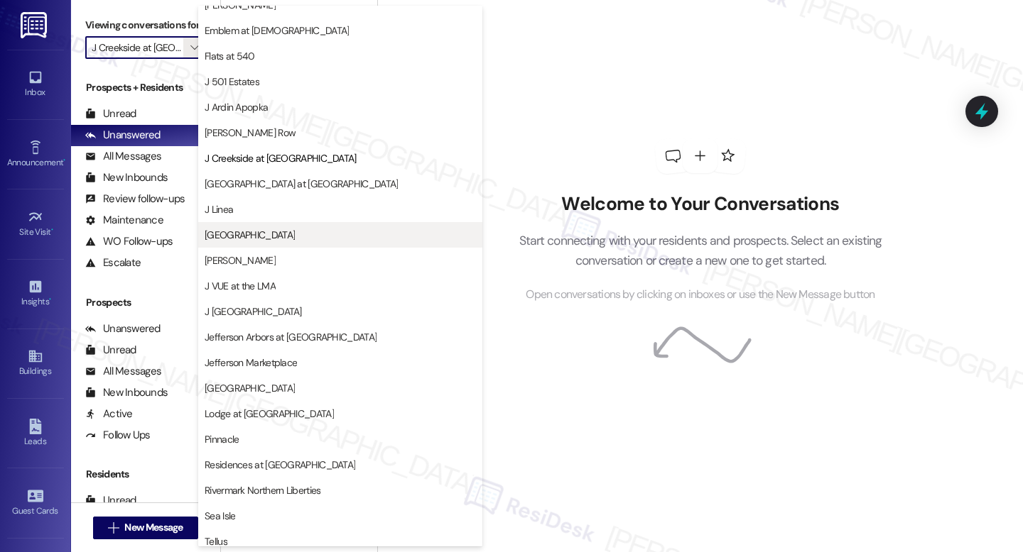
scroll to position [70, 0]
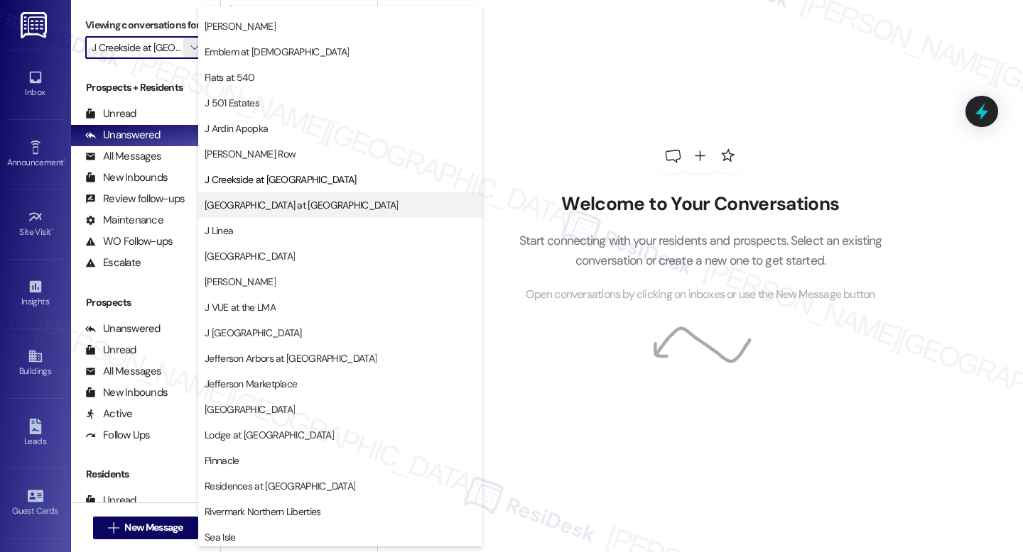
click at [273, 197] on button "[GEOGRAPHIC_DATA] at [GEOGRAPHIC_DATA]" at bounding box center [340, 205] width 284 height 26
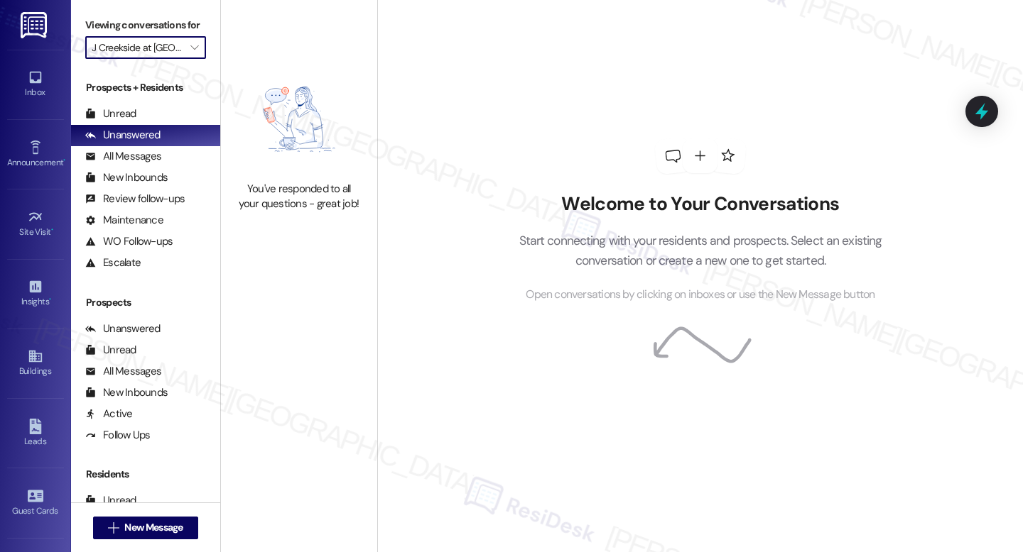
type input "[GEOGRAPHIC_DATA] at [GEOGRAPHIC_DATA]"
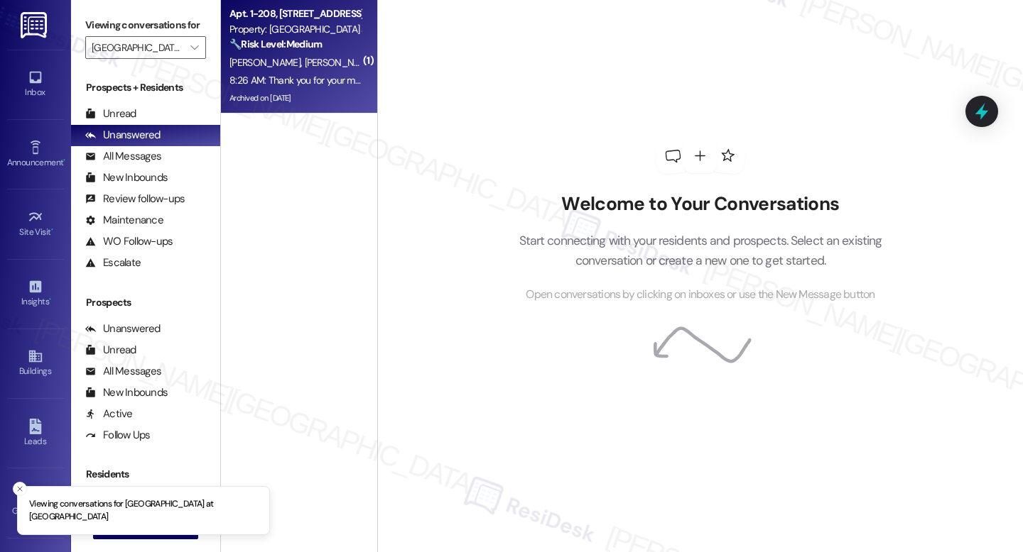
click at [304, 67] on span "D. Deangelus" at bounding box center [339, 62] width 71 height 13
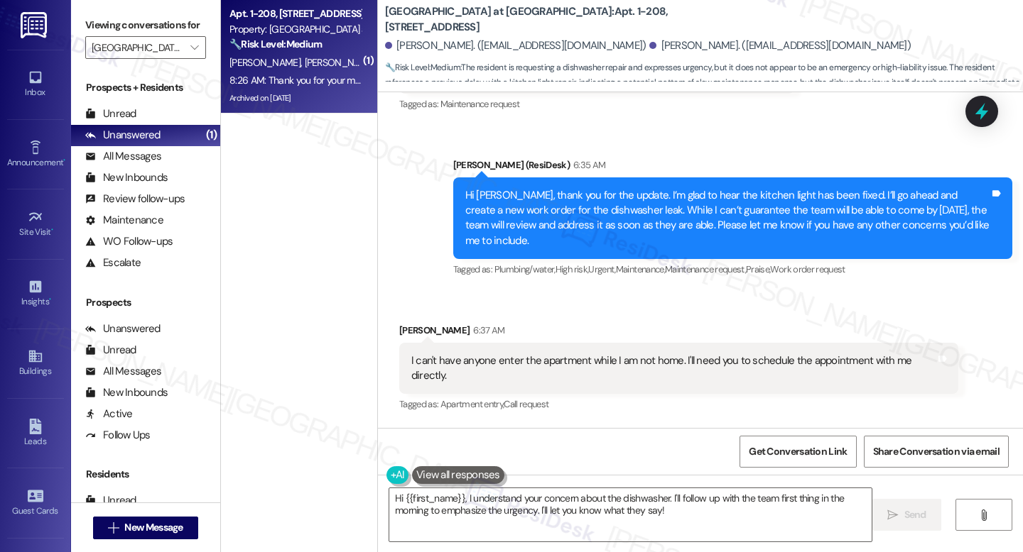
scroll to position [11211, 0]
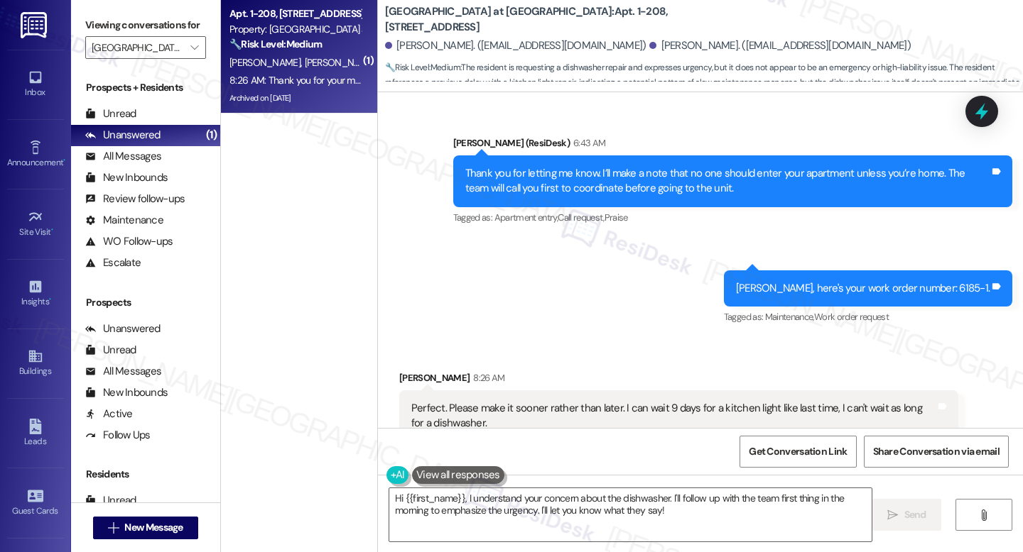
click at [673, 401] on div "Perfect. Please make it sooner rather than later. I can wait 9 days for a kitch…" at bounding box center [673, 416] width 524 height 31
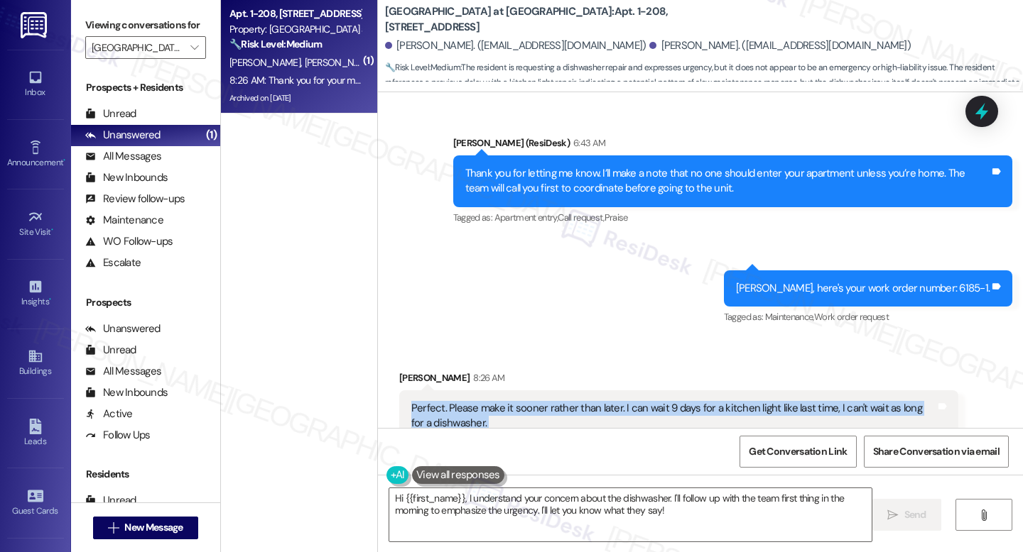
click at [673, 401] on div "Perfect. Please make it sooner rather than later. I can wait 9 days for a kitch…" at bounding box center [673, 416] width 524 height 31
copy div "Perfect. Please make it sooner rather than later. I can wait 9 days for a kitch…"
click at [773, 497] on textarea "Hi {{first_name}}, I understand your concern about the dishwasher. I'll follow …" at bounding box center [630, 515] width 482 height 53
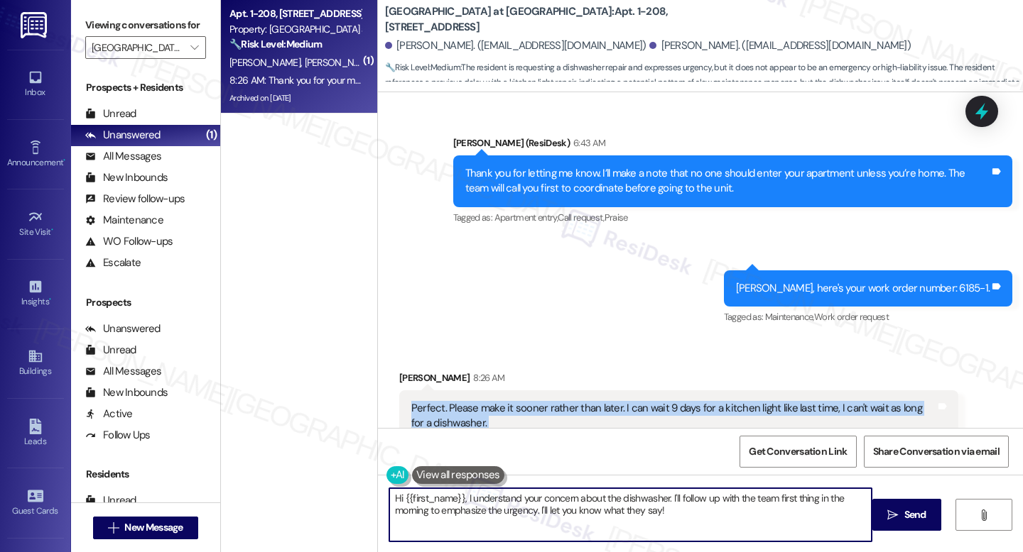
click at [773, 497] on textarea "Hi {{first_name}}, I understand your concern about the dishwasher. I'll follow …" at bounding box center [630, 515] width 482 height 53
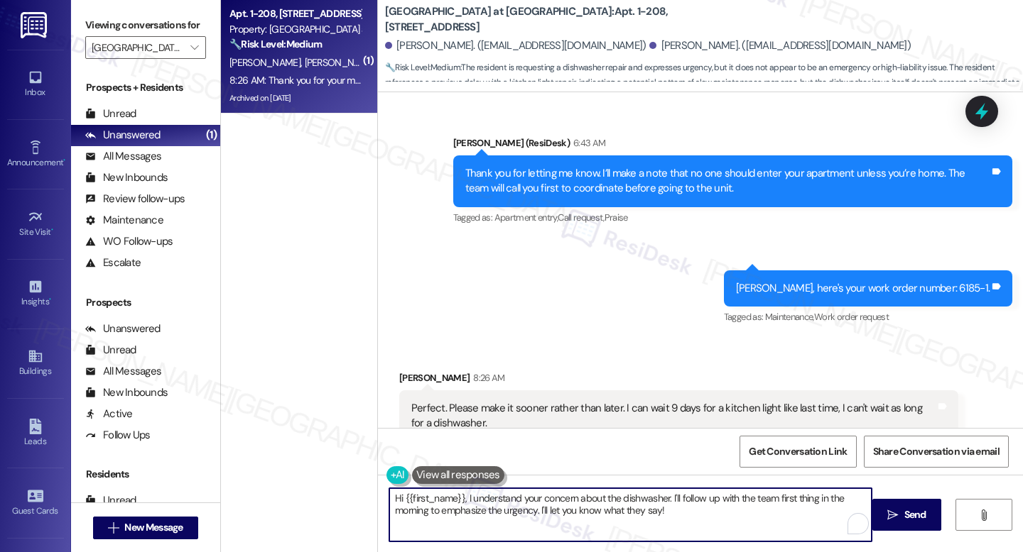
click at [773, 497] on textarea "Hi {{first_name}}, I understand your concern about the dishwasher. I'll follow …" at bounding box center [630, 515] width 482 height 53
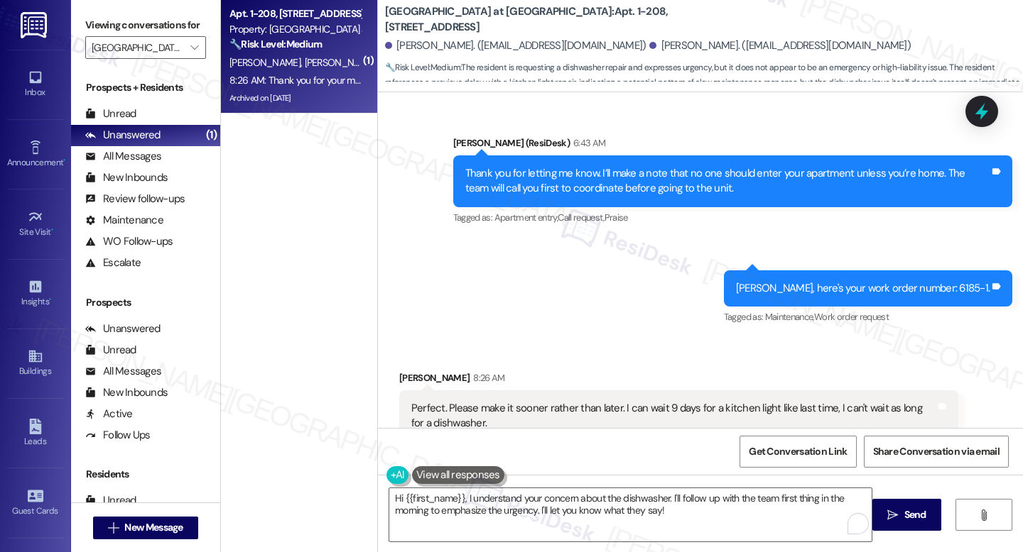
click at [437, 401] on div "Perfect. Please make it sooner rather than later. I can wait 9 days for a kitch…" at bounding box center [673, 416] width 524 height 31
click at [438, 401] on div "Perfect. Please make it sooner rather than later. I can wait 9 days for a kitch…" at bounding box center [673, 416] width 524 height 31
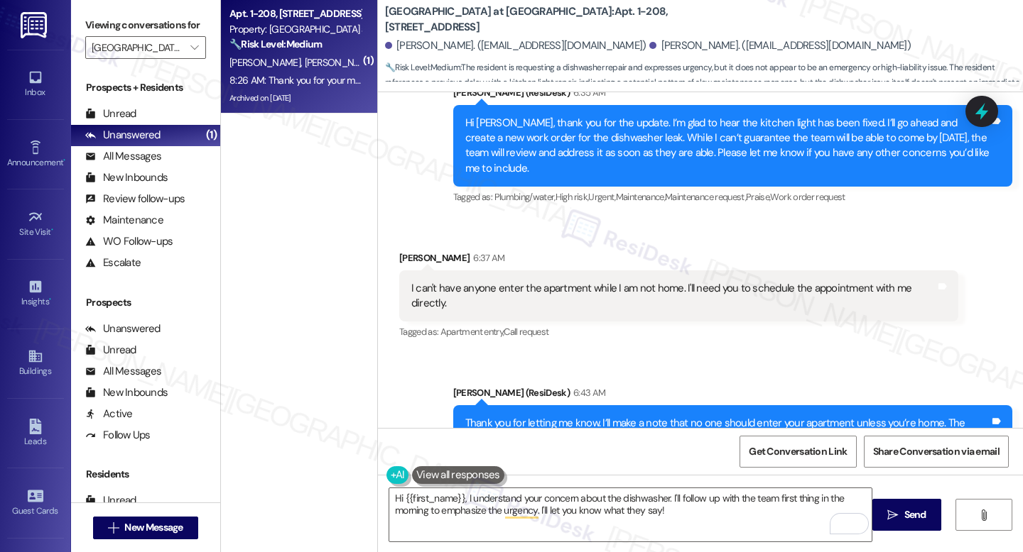
scroll to position [10924, 0]
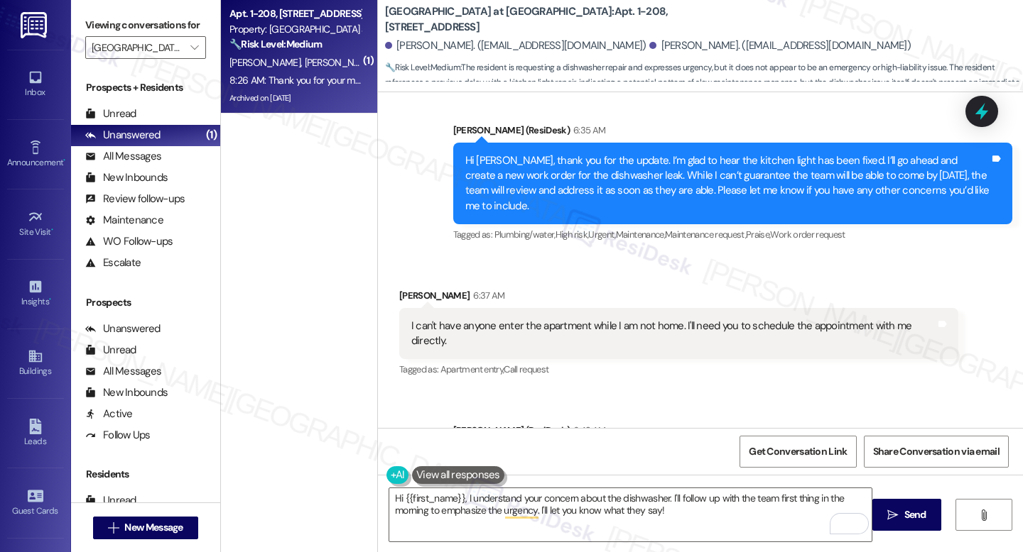
click at [606, 454] on div "Thank you for letting me know. I’ll make a note that no one should enter your a…" at bounding box center [727, 469] width 524 height 31
copy div "Thank you for letting me know. I’ll make a note that no one should enter your a…"
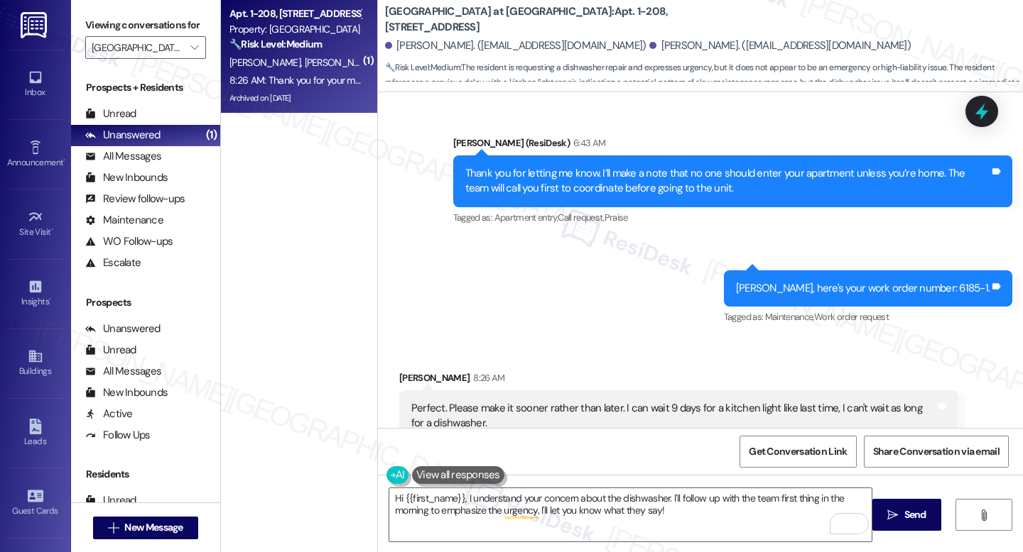
click at [457, 401] on div "Perfect. Please make it sooner rather than later. I can wait 9 days for a kitch…" at bounding box center [673, 416] width 524 height 31
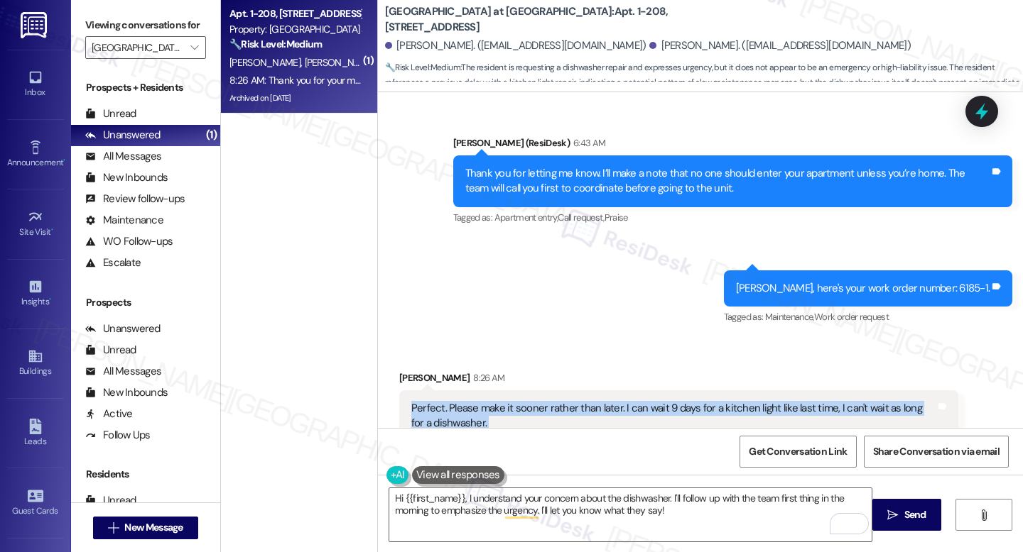
click at [457, 401] on div "Perfect. Please make it sooner rather than later. I can wait 9 days for a kitch…" at bounding box center [673, 416] width 524 height 31
copy div "Perfect. Please make it sooner rather than later. I can wait 9 days for a kitch…"
click at [988, 111] on icon at bounding box center [981, 112] width 17 height 22
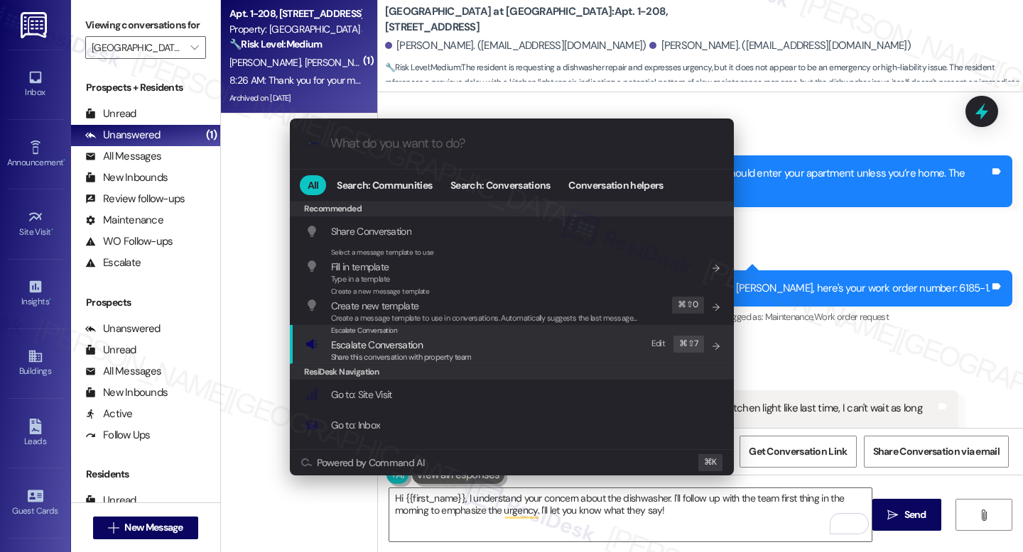
click at [369, 345] on span "Escalate Conversation" at bounding box center [377, 345] width 92 height 13
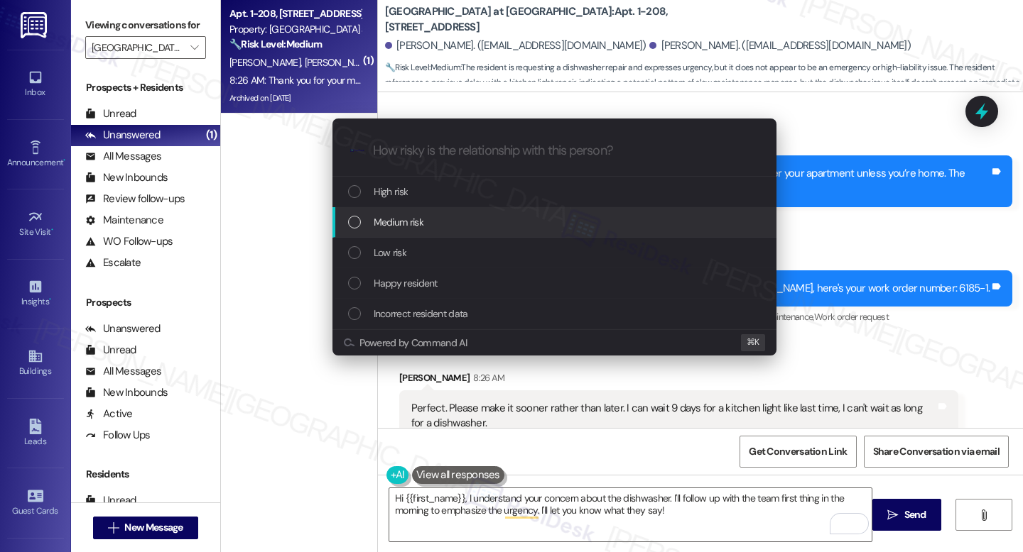
click at [402, 224] on span "Medium risk" at bounding box center [399, 222] width 50 height 16
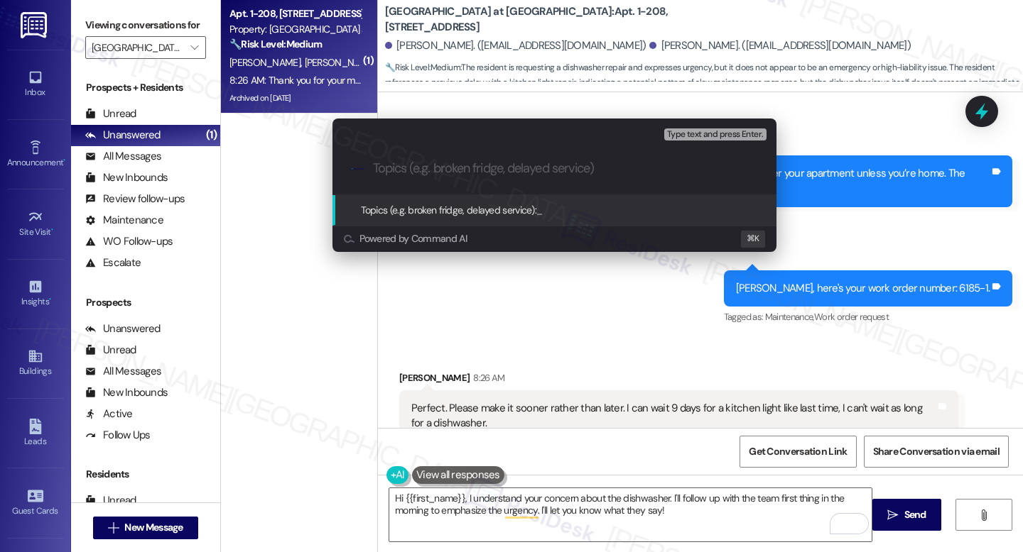
click at [823, 214] on div "Escalate Conversation Medium risk Topics (e.g. broken fridge, delayed service) …" at bounding box center [511, 276] width 1023 height 552
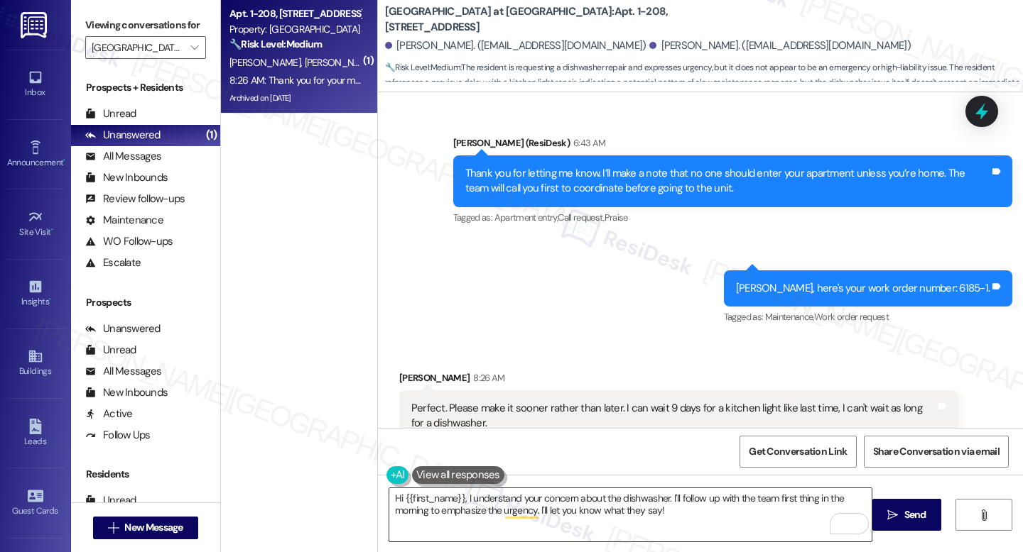
click at [492, 505] on textarea "Hi {{first_name}}, I understand your concern about the dishwasher. I'll follow …" at bounding box center [630, 515] width 482 height 53
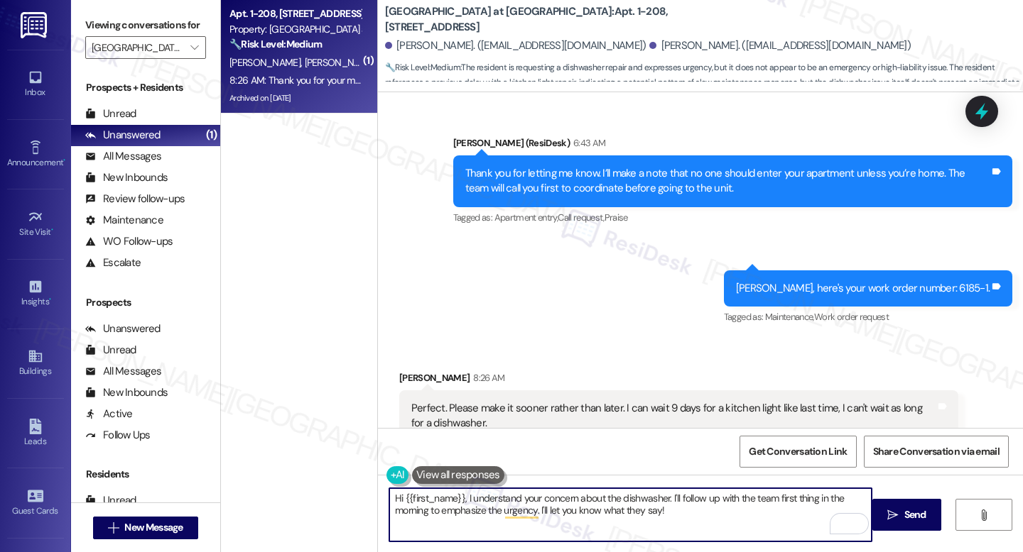
click at [492, 505] on textarea "Hi {{first_name}}, I understand your concern about the dishwasher. I'll follow …" at bounding box center [630, 515] width 482 height 53
paste textarea "Thank you for letting me know, {{first_name}}. I completely understand how impo…"
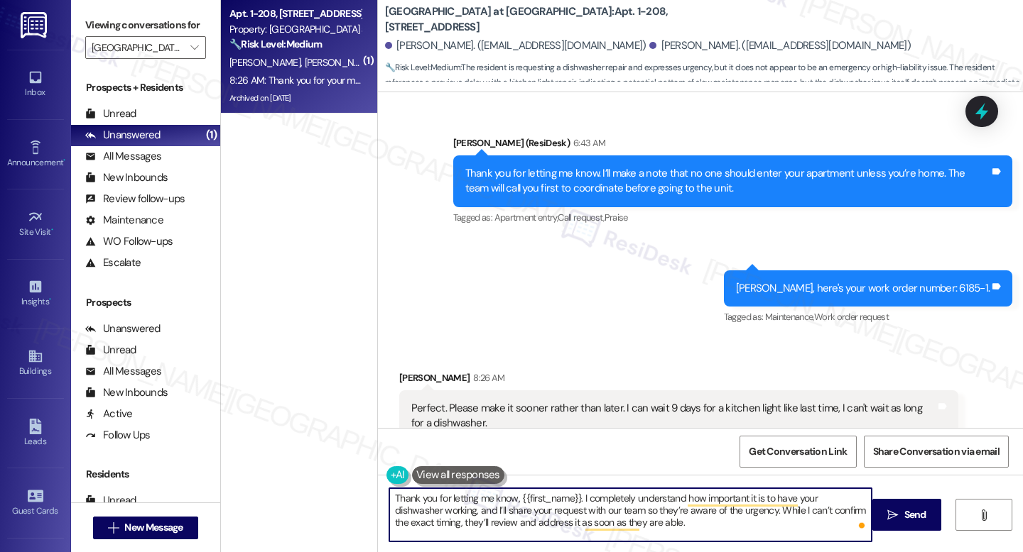
drag, startPoint x: 578, startPoint y: 498, endPoint x: 545, endPoint y: 502, distance: 32.9
click at [545, 502] on textarea "Thank you for letting me know, {{first_name}}. I completely understand how impo…" at bounding box center [630, 515] width 482 height 53
drag, startPoint x: 516, startPoint y: 498, endPoint x: 572, endPoint y: 498, distance: 56.1
click at [572, 498] on textarea "Thank you for letting me know, {{first_name}}. I completely understand how impo…" at bounding box center [630, 515] width 482 height 53
click at [670, 530] on textarea "Thank you for letting me know, Damiano. I completely understand how important i…" at bounding box center [630, 515] width 482 height 53
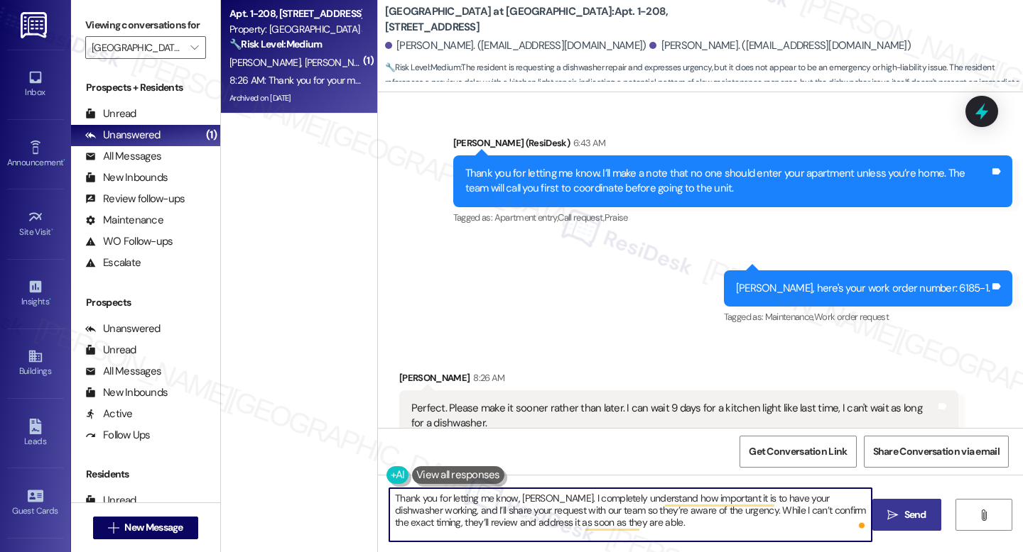
type textarea "Thank you for letting me know, Damiano. I completely understand how important i…"
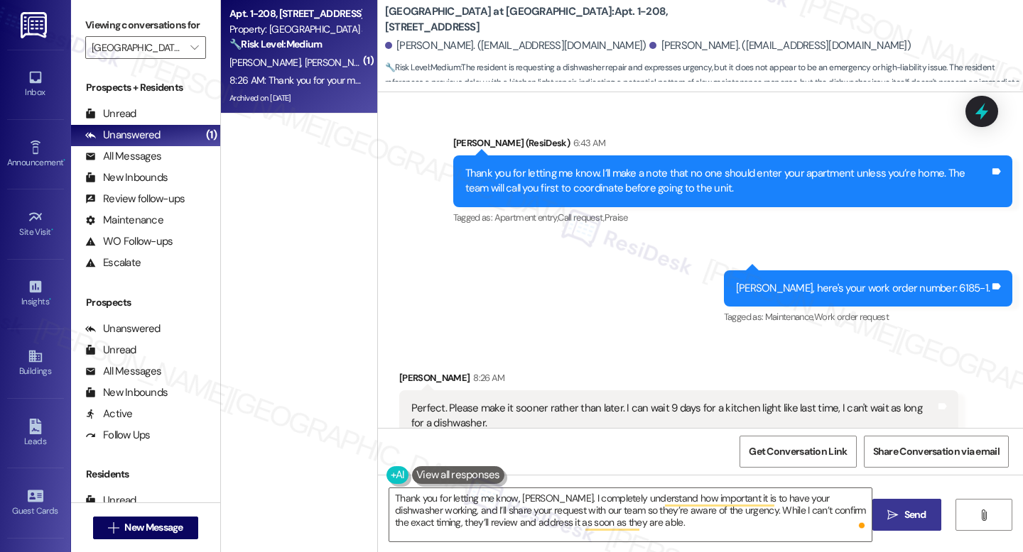
click at [898, 515] on span " Send" at bounding box center [906, 515] width 45 height 15
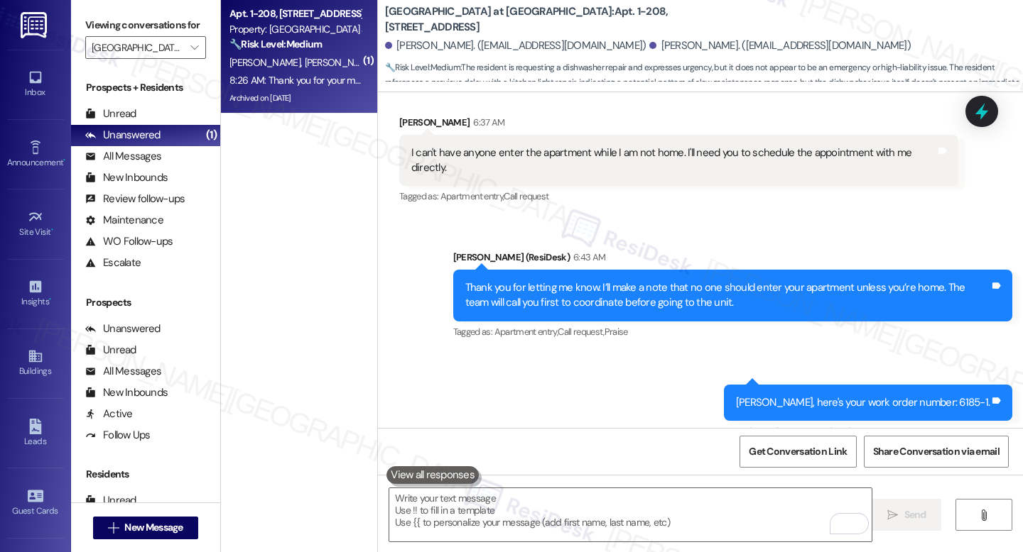
scroll to position [11076, 0]
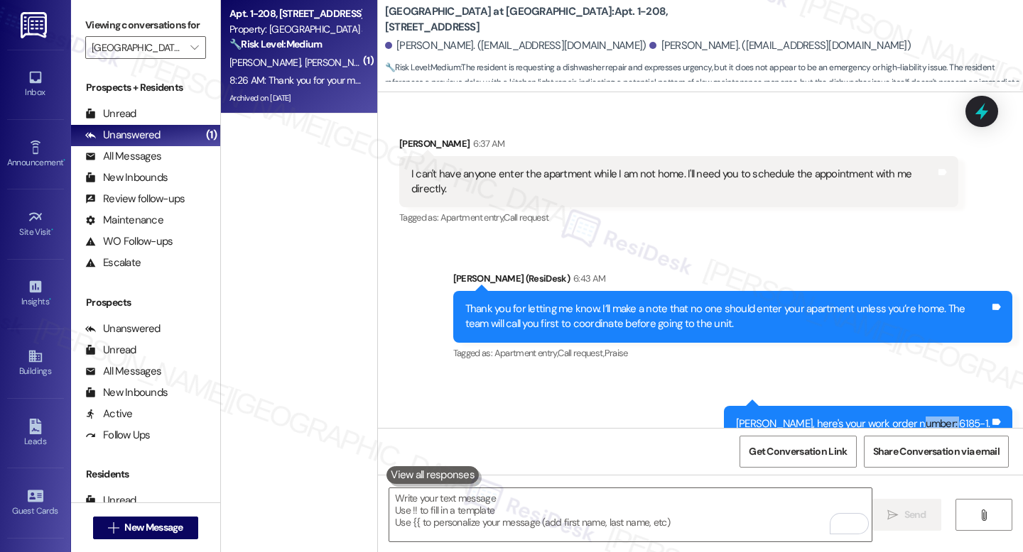
drag, startPoint x: 952, startPoint y: 241, endPoint x: 982, endPoint y: 244, distance: 30.6
click at [982, 417] on div "Damiano, here's your work order number: 6185-1." at bounding box center [863, 424] width 254 height 15
copy div "6185-1"
click at [548, 19] on b "J Harbor Park at North Point: Apt. 1-208, 11410 Esplanade Dr" at bounding box center [527, 19] width 284 height 31
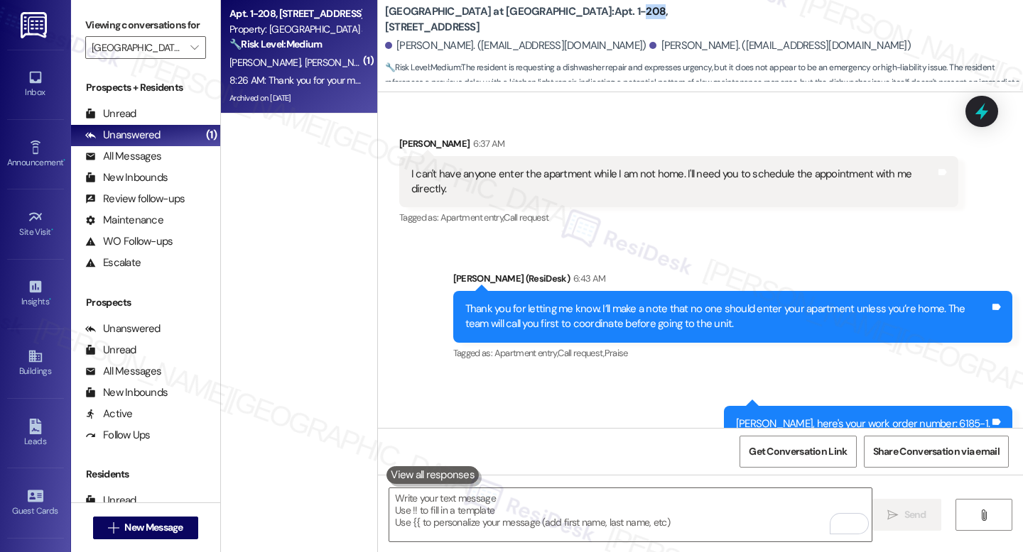
copy b "208"
drag, startPoint x: 538, startPoint y: 23, endPoint x: 560, endPoint y: 23, distance: 21.3
click at [560, 23] on b "J Harbor Park at North Point: Apt. 1-208, 11410 Esplanade Dr" at bounding box center [527, 19] width 284 height 31
copy b "1-208"
click at [983, 116] on icon at bounding box center [981, 112] width 17 height 22
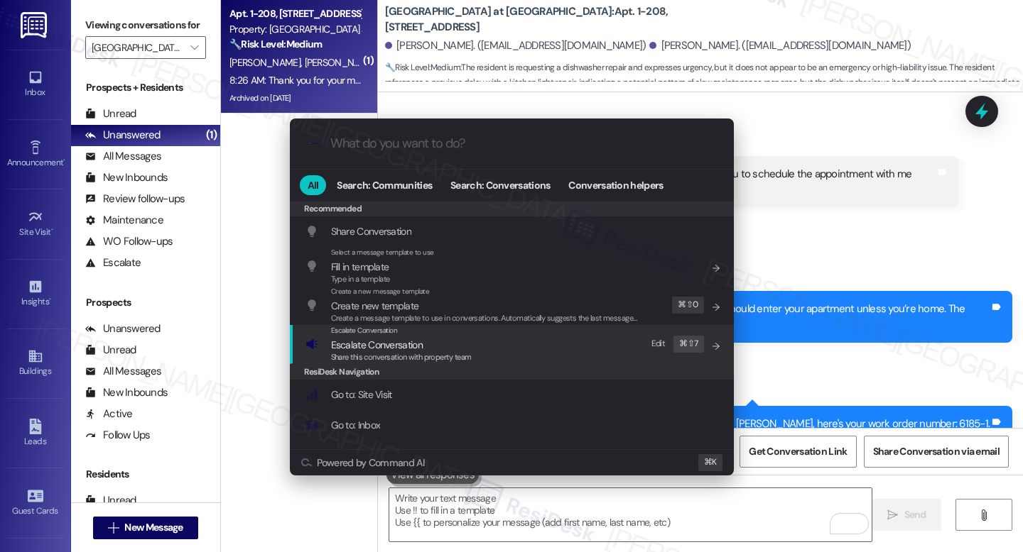
click at [422, 356] on span "Share this conversation with property team" at bounding box center [401, 357] width 141 height 10
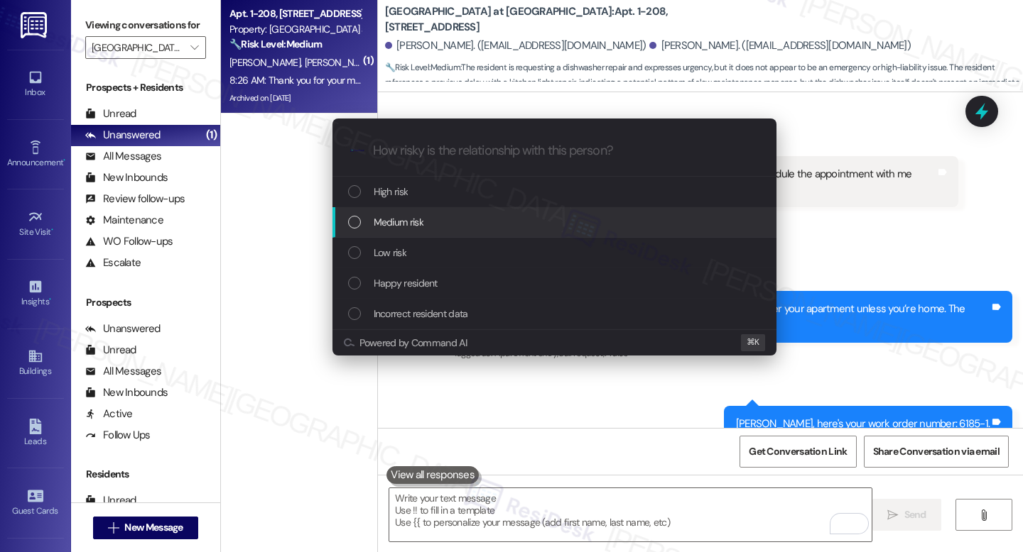
click at [442, 222] on div "Medium risk" at bounding box center [555, 222] width 415 height 16
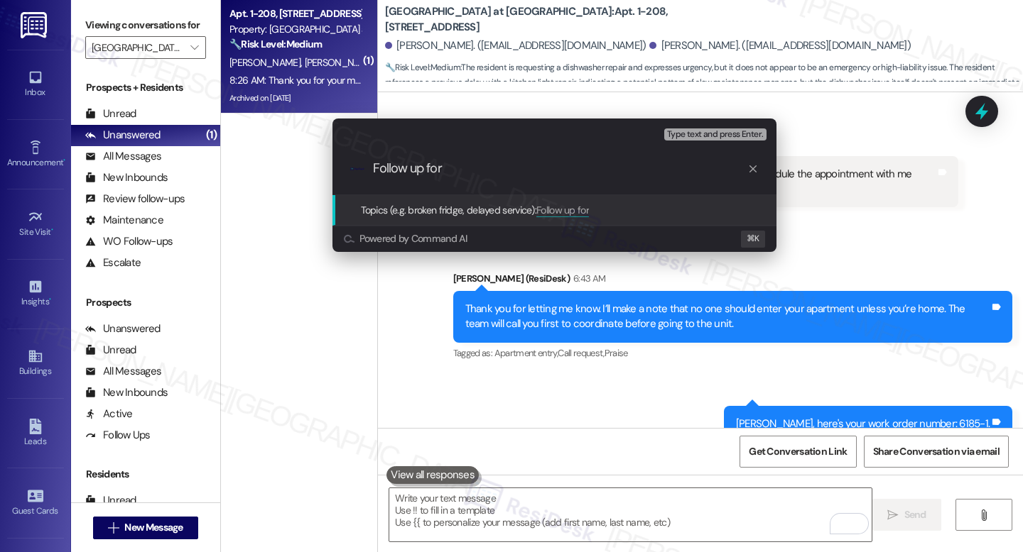
paste input "Dishwasher Repair"
click at [562, 171] on input "Follow up for Dishwasher Repair" at bounding box center [560, 168] width 374 height 15
paste input "1-208"
drag, startPoint x: 583, startPoint y: 169, endPoint x: 650, endPoint y: 168, distance: 67.5
click at [650, 168] on input "Follow up for Dishwasher Repair WO #: 1-208" at bounding box center [560, 168] width 374 height 15
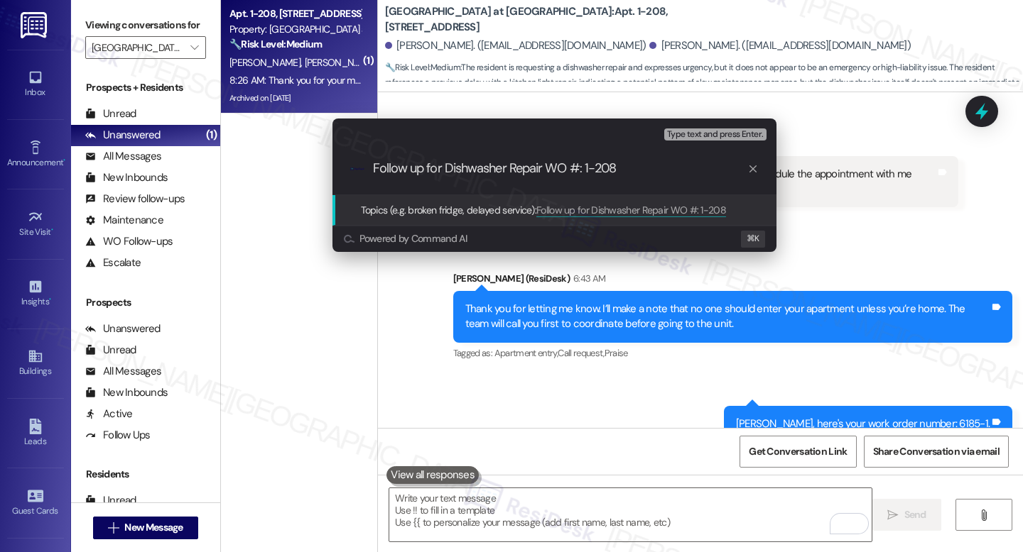
paste input "6185-1"
type input "Follow up for Dishwasher Repair WO #: 6185-1"
click at [722, 140] on button "Type text and press Enter." at bounding box center [715, 135] width 102 height 13
click at [676, 214] on span "Follow up for Dishwasher Repair WO #: 6185-1" at bounding box center [632, 210] width 192 height 13
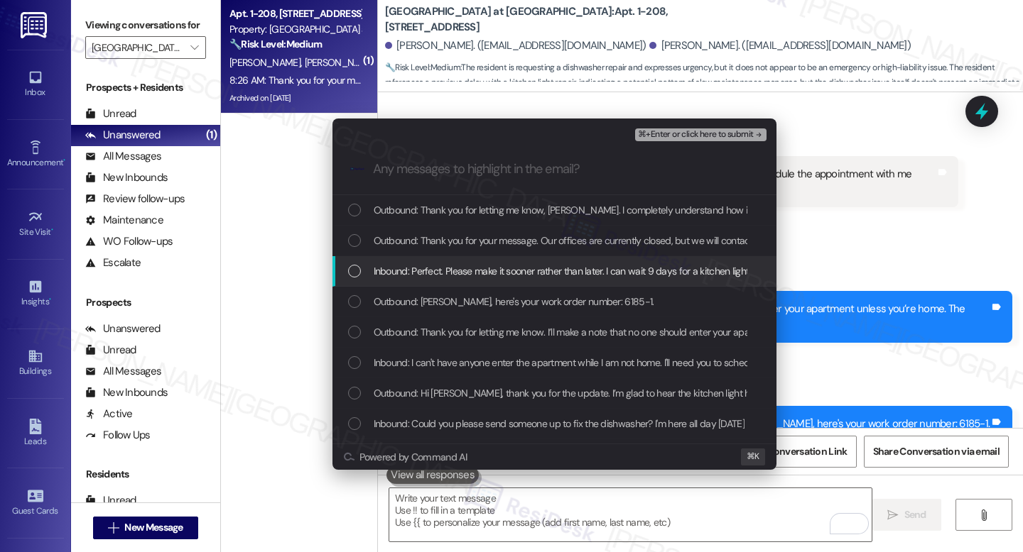
click at [561, 285] on div "Inbound: Perfect. Please make it sooner rather than later. I can wait 9 days fo…" at bounding box center [554, 271] width 444 height 31
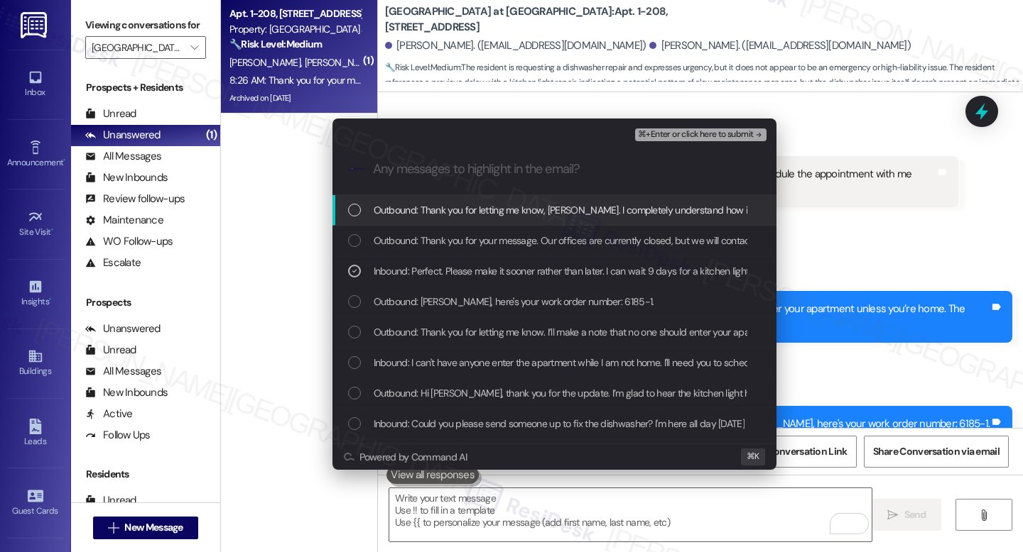
click at [713, 135] on span "⌘+Enter or click here to submit" at bounding box center [695, 135] width 115 height 10
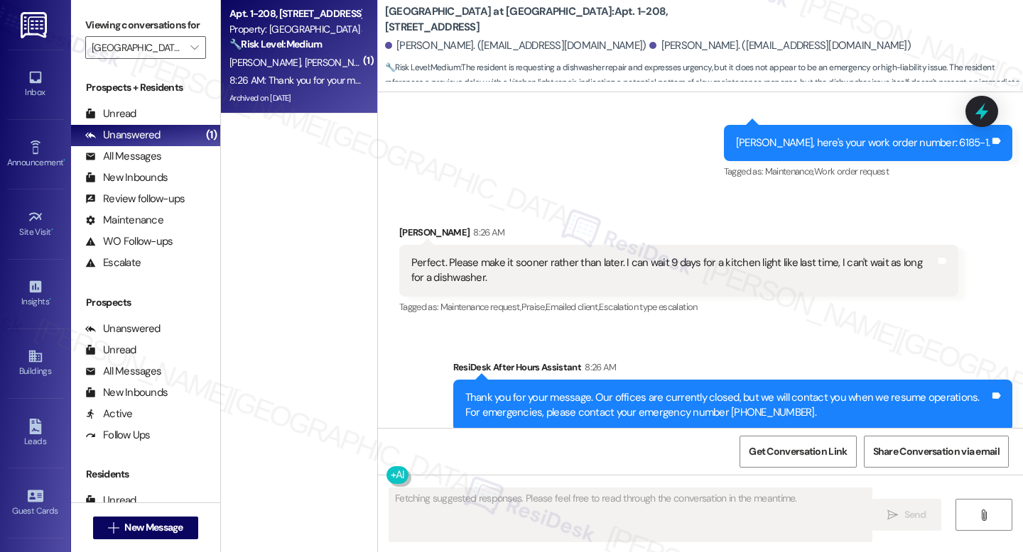
scroll to position [11362, 0]
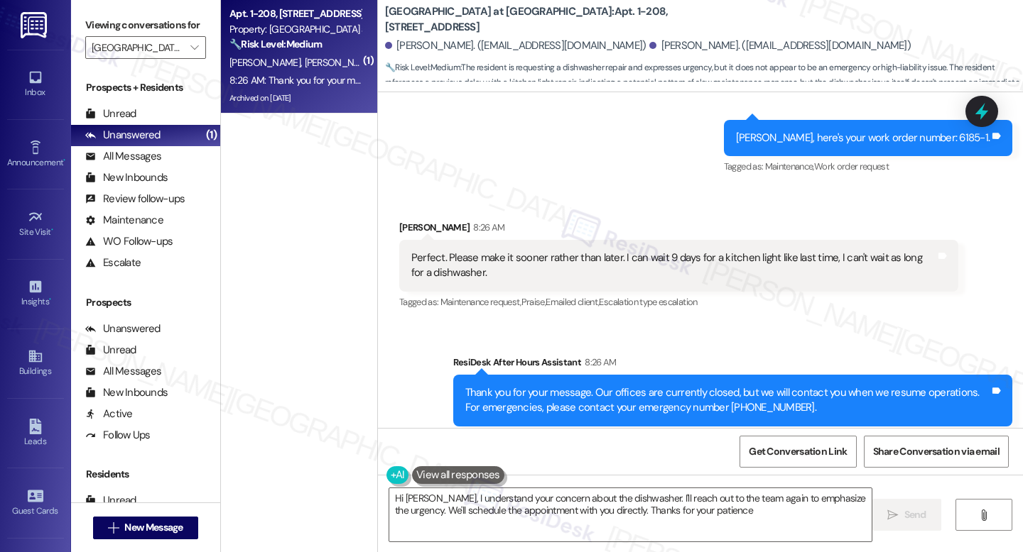
type textarea "Hi Damiano, I understand your concern about the dishwasher. I'll reach out to t…"
click at [170, 59] on input "[GEOGRAPHIC_DATA] at [GEOGRAPHIC_DATA]" at bounding box center [138, 47] width 92 height 23
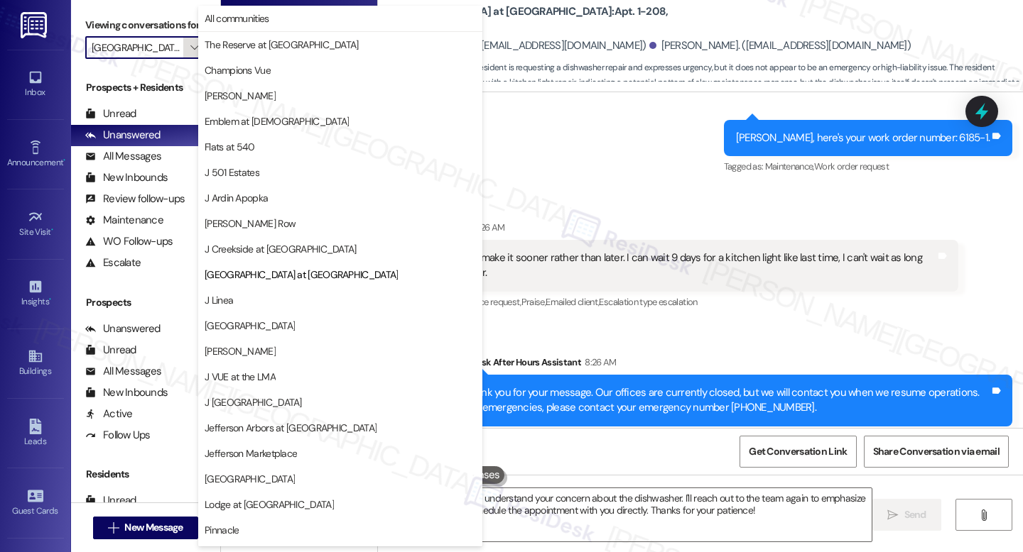
scroll to position [175, 0]
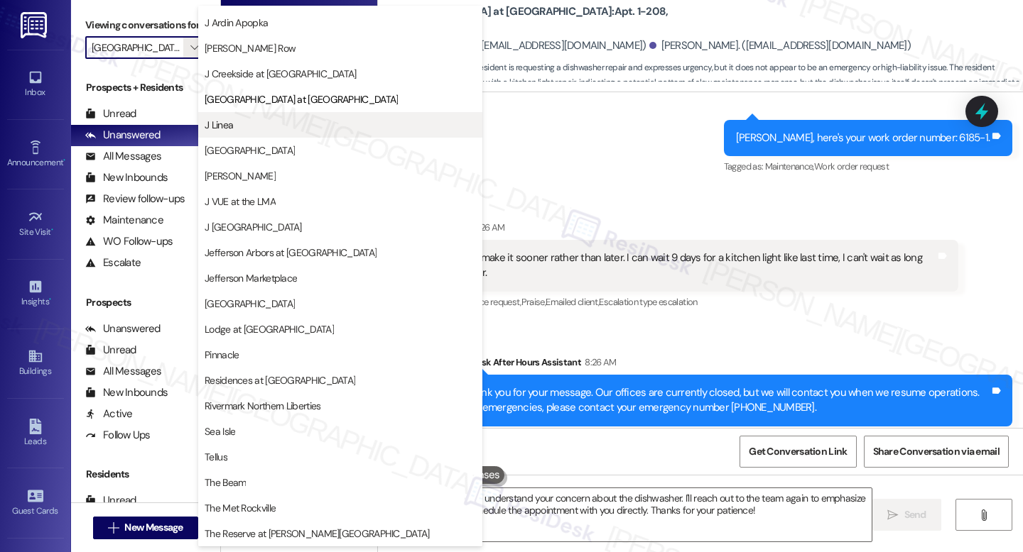
click at [292, 121] on span "J Linea" at bounding box center [340, 125] width 271 height 14
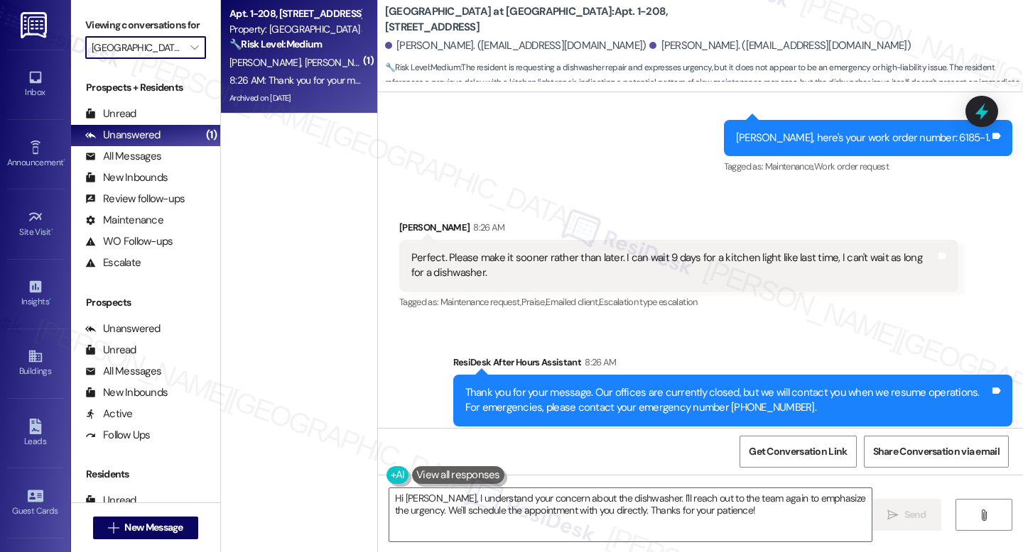
type input "J Linea"
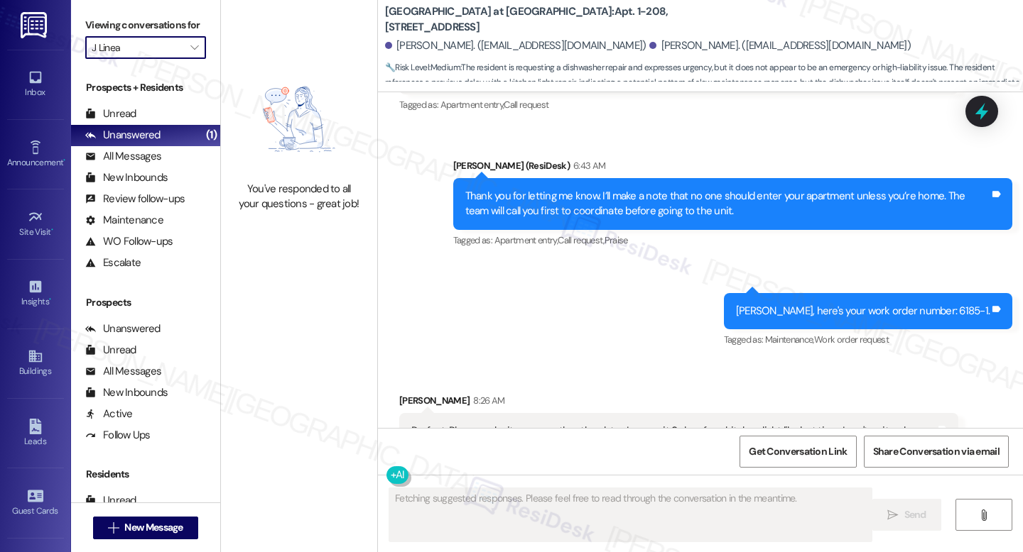
scroll to position [11076, 0]
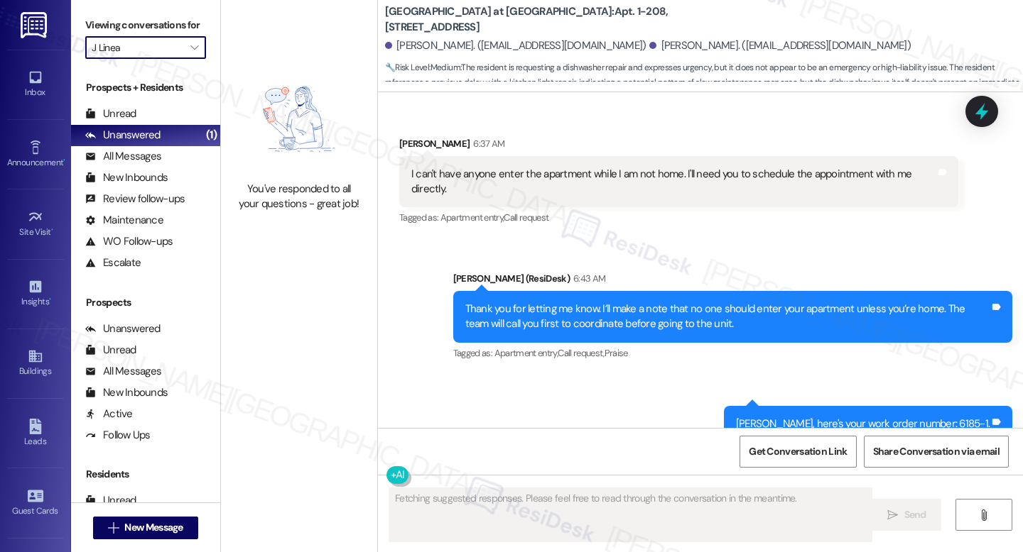
click at [157, 58] on input "J Linea" at bounding box center [138, 47] width 92 height 23
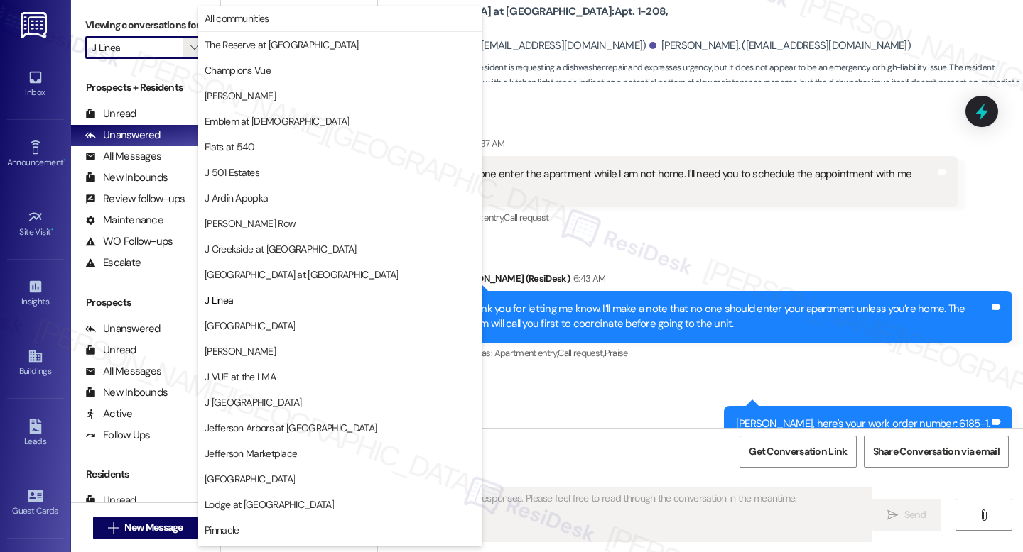
scroll to position [175, 0]
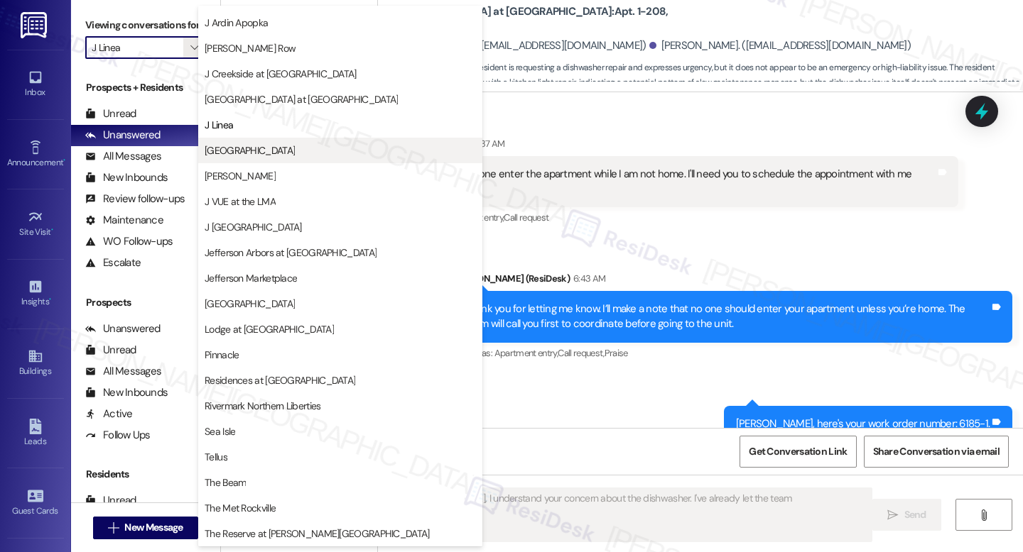
click at [263, 149] on span "[GEOGRAPHIC_DATA]" at bounding box center [250, 150] width 90 height 14
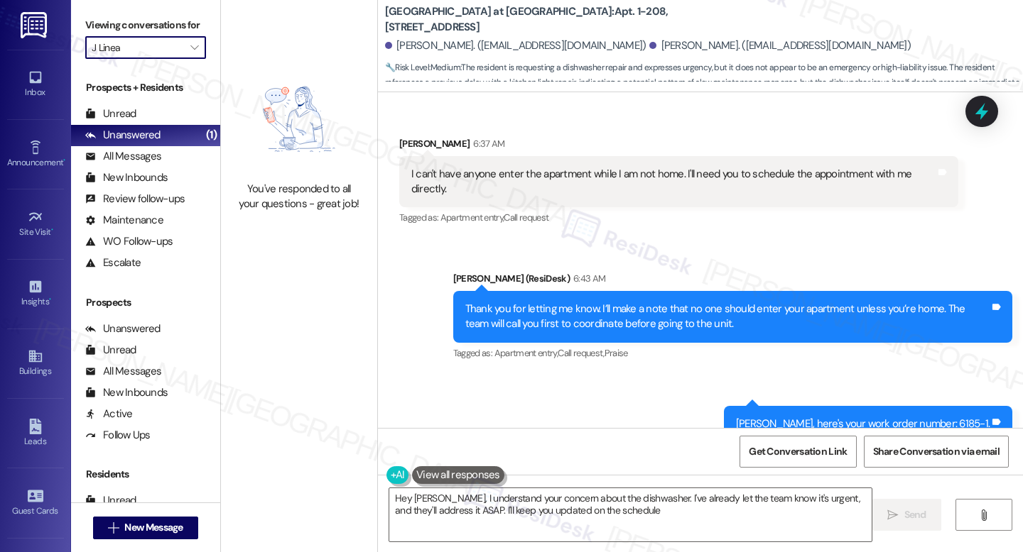
type textarea "Hey Damiano, I understand your concern about the dishwasher. I've already let t…"
click at [187, 59] on span "" at bounding box center [193, 47] width 13 height 23
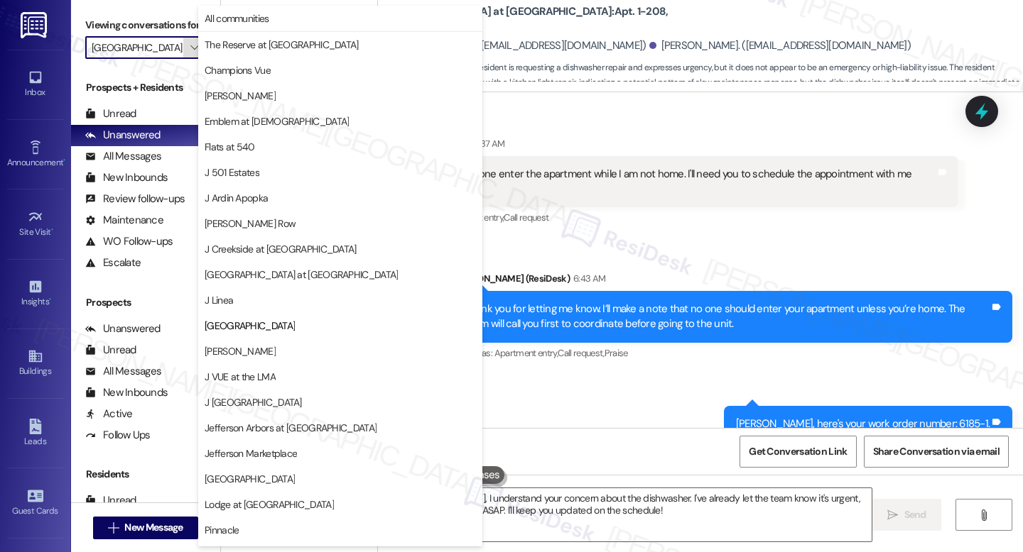
scroll to position [175, 0]
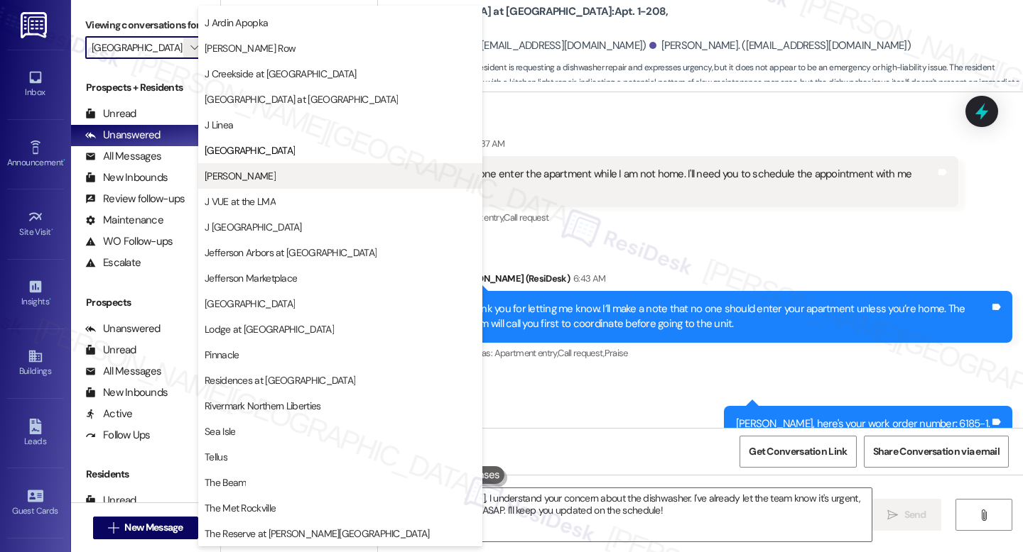
click at [229, 174] on span "[PERSON_NAME]" at bounding box center [340, 176] width 271 height 14
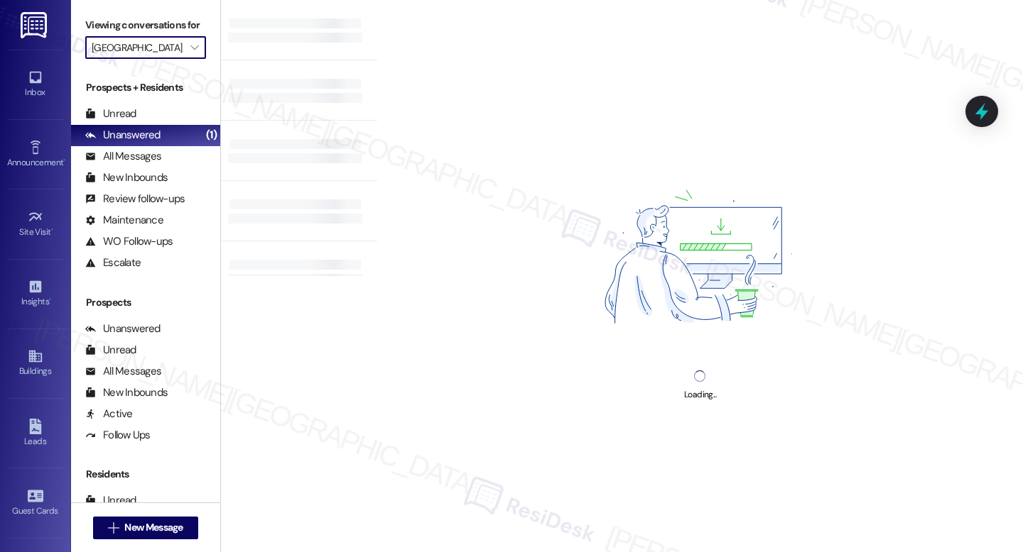
type input "[PERSON_NAME]"
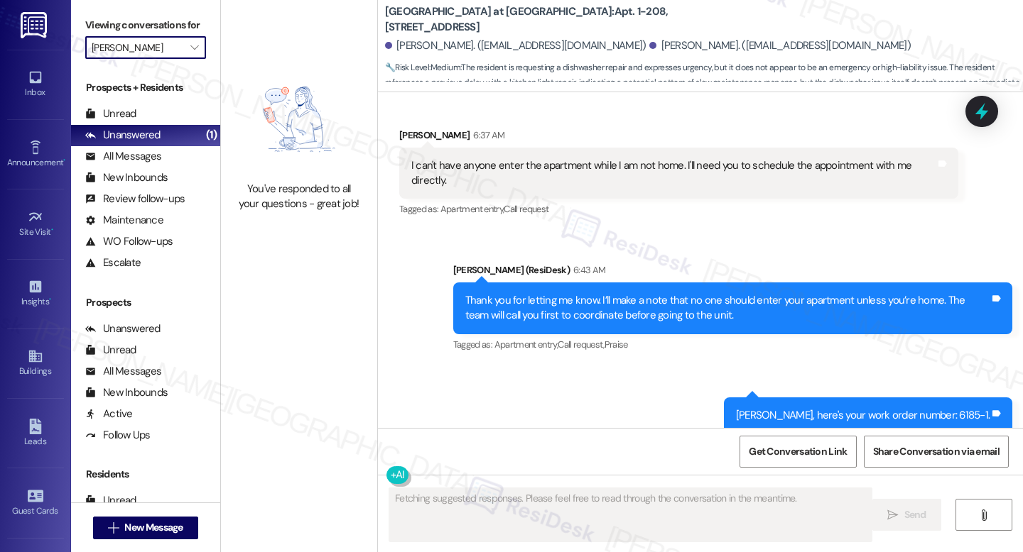
scroll to position [11076, 0]
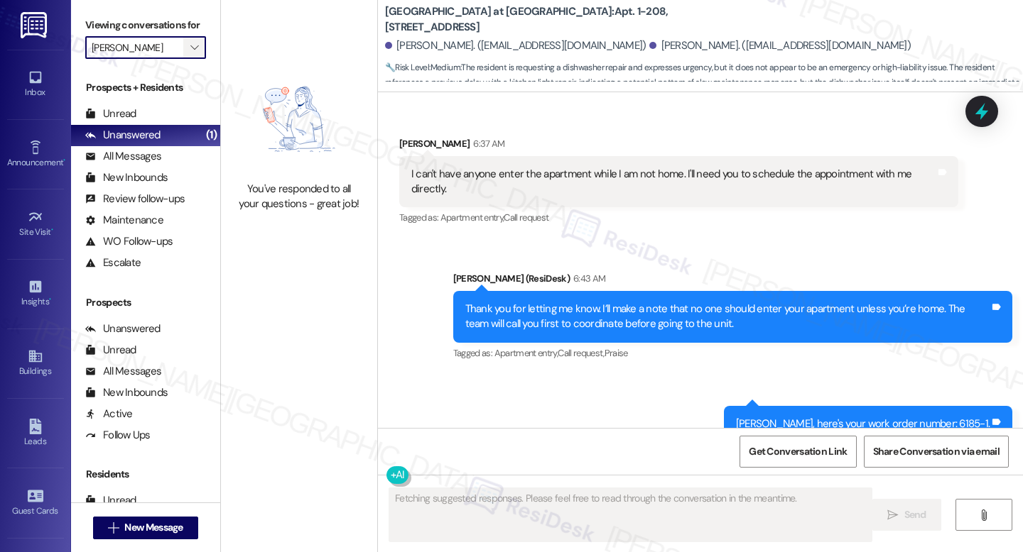
click at [192, 59] on span "" at bounding box center [193, 47] width 13 height 23
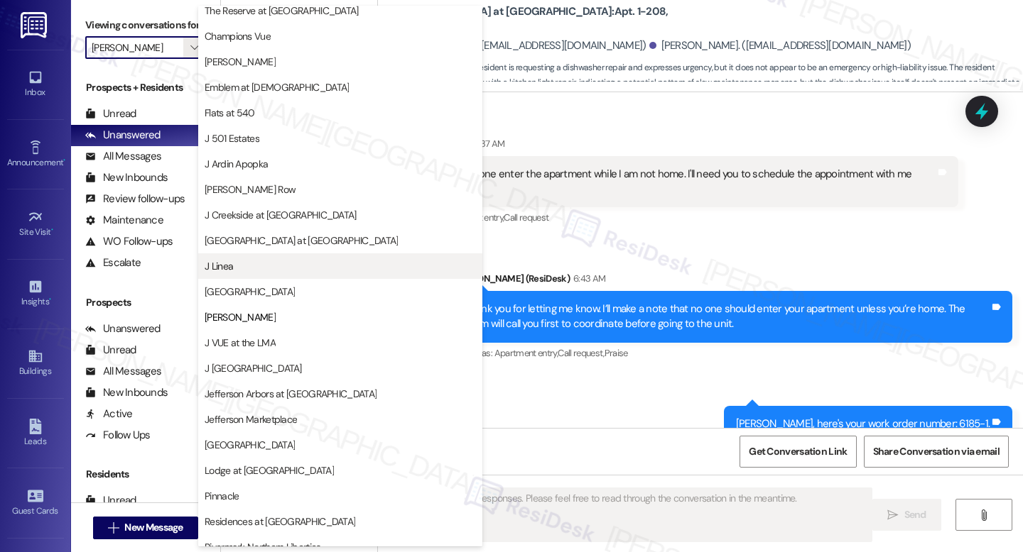
scroll to position [0, 0]
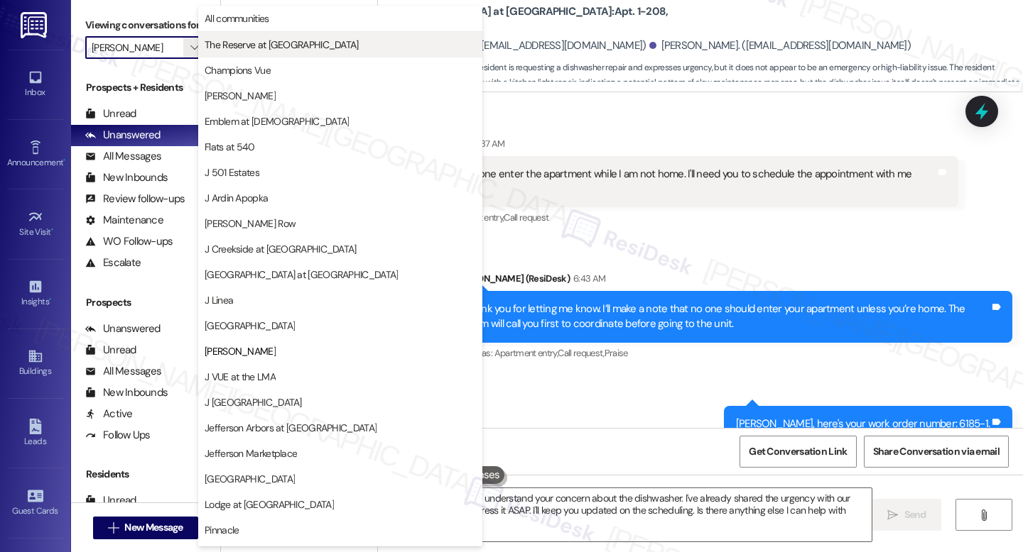
type textarea "Hi Damiano, I understand your concern about the dishwasher. I've already shared…"
click at [273, 36] on button "The Reserve at [GEOGRAPHIC_DATA]" at bounding box center [340, 45] width 284 height 26
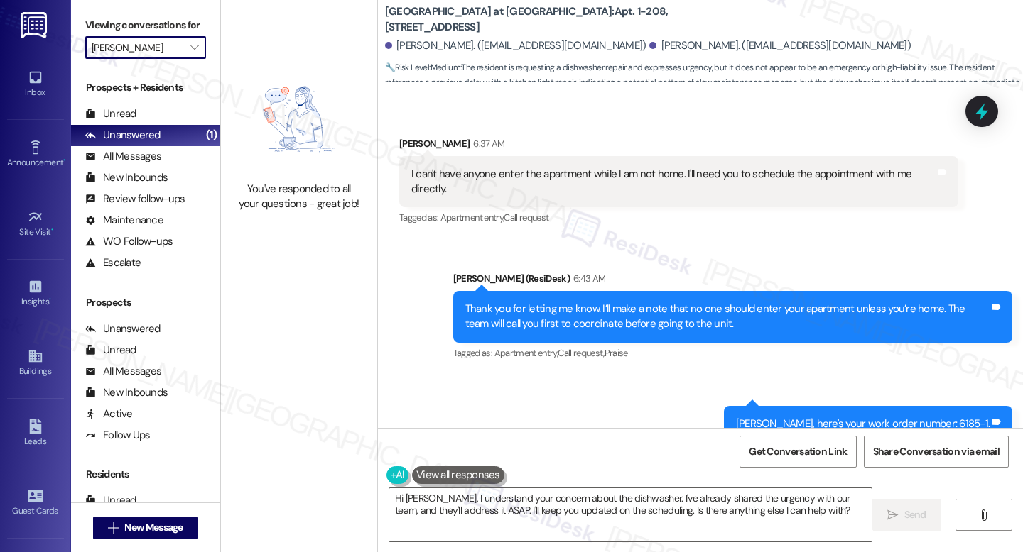
type input "The Reserve at [GEOGRAPHIC_DATA]"
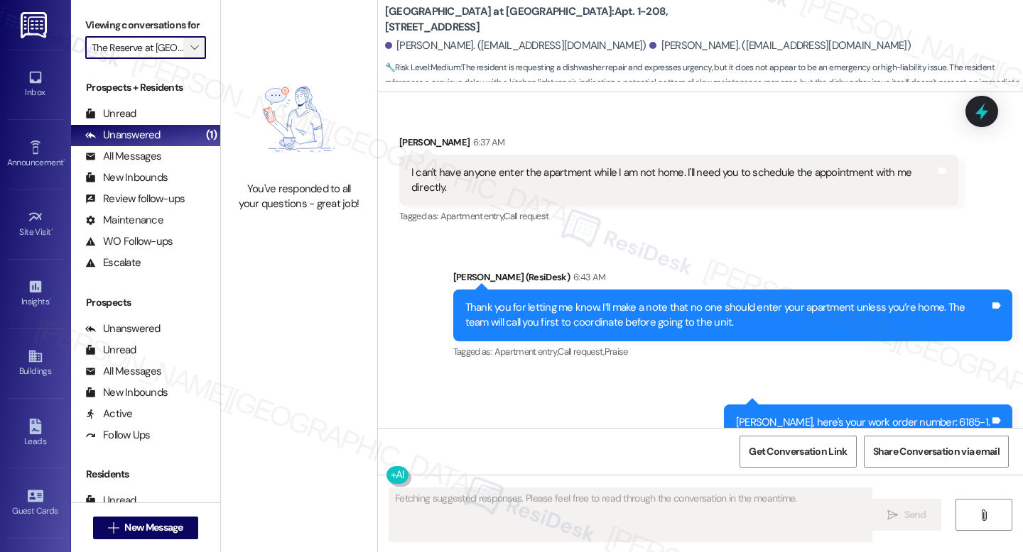
scroll to position [11076, 0]
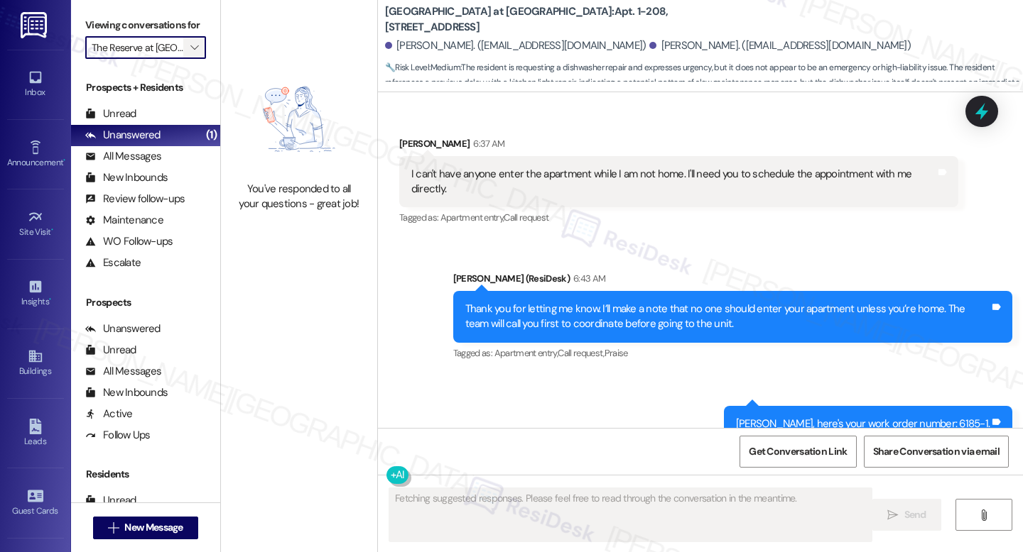
click at [190, 53] on icon "" at bounding box center [194, 47] width 8 height 11
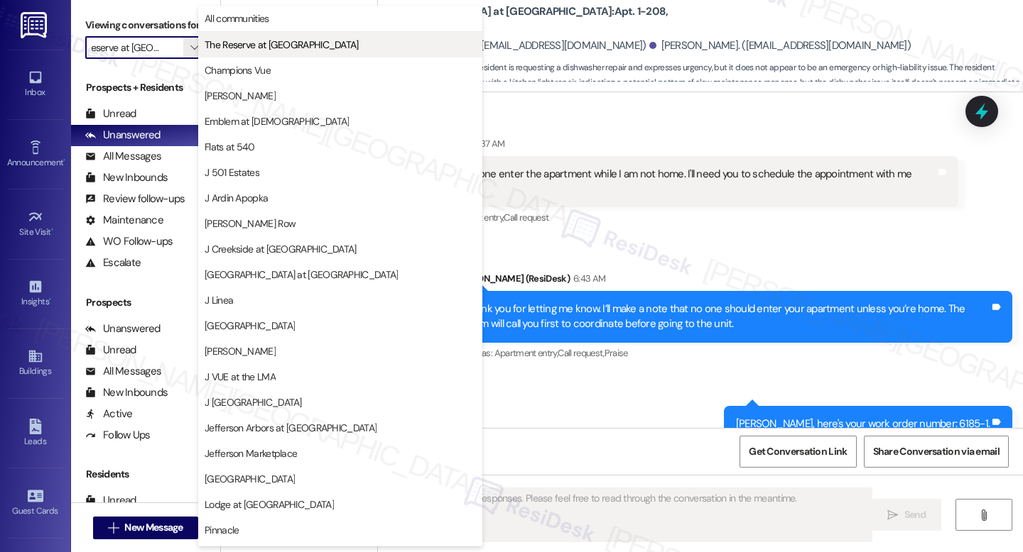
click at [267, 46] on span "The Reserve at [GEOGRAPHIC_DATA]" at bounding box center [282, 45] width 154 height 14
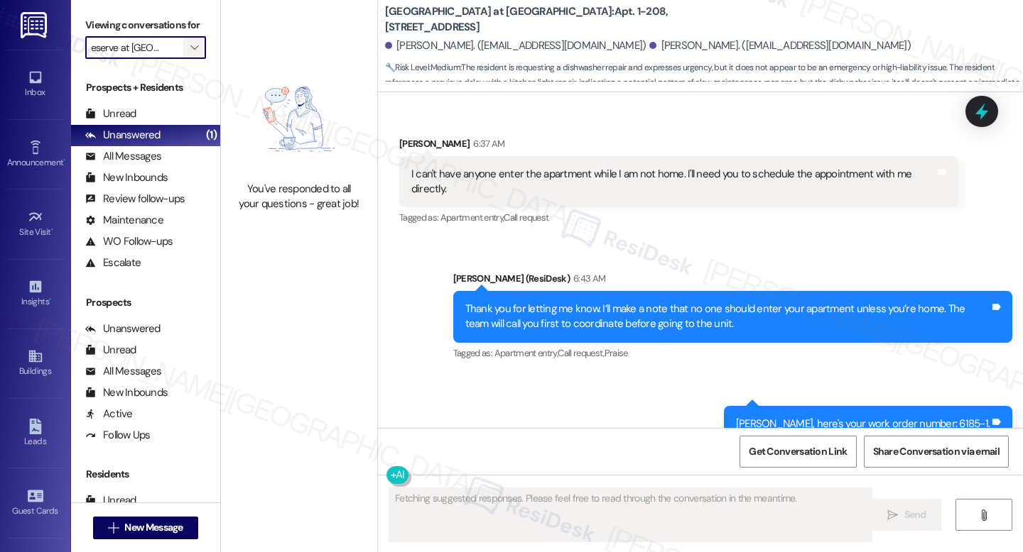
click at [190, 53] on icon "" at bounding box center [194, 47] width 8 height 11
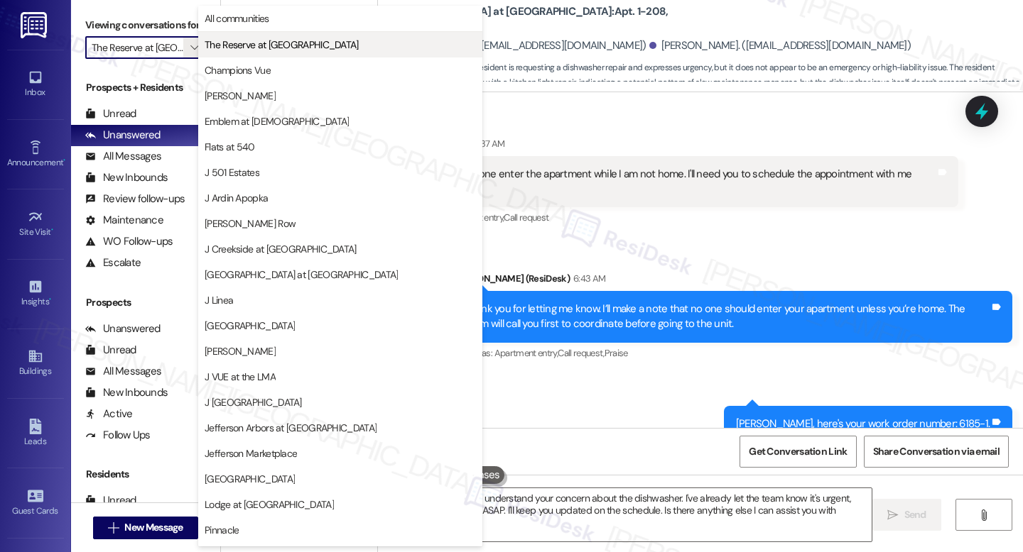
type textarea "Hi Damiano, I understand your concern about the dishwasher. I've already let th…"
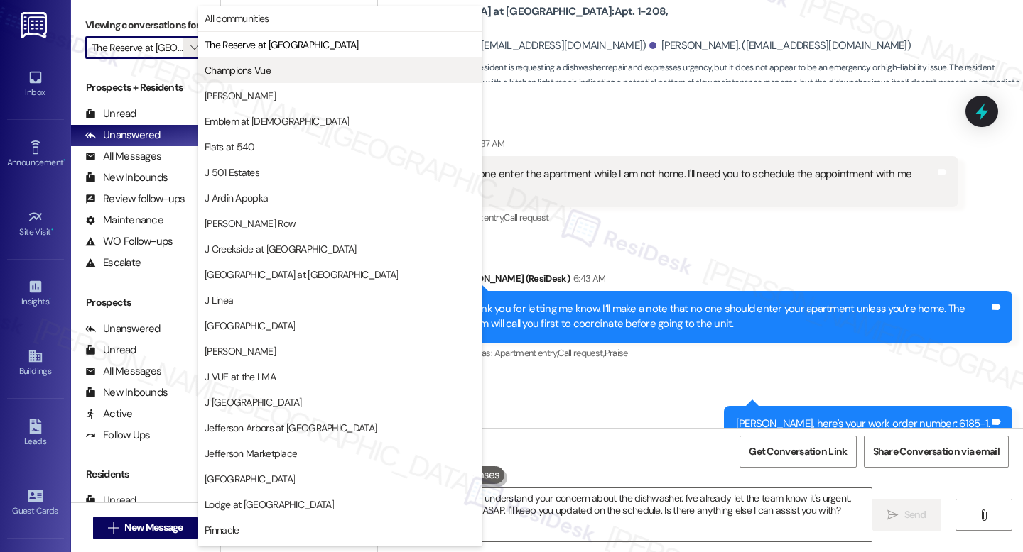
click at [292, 68] on span "Champions Vue" at bounding box center [340, 70] width 271 height 14
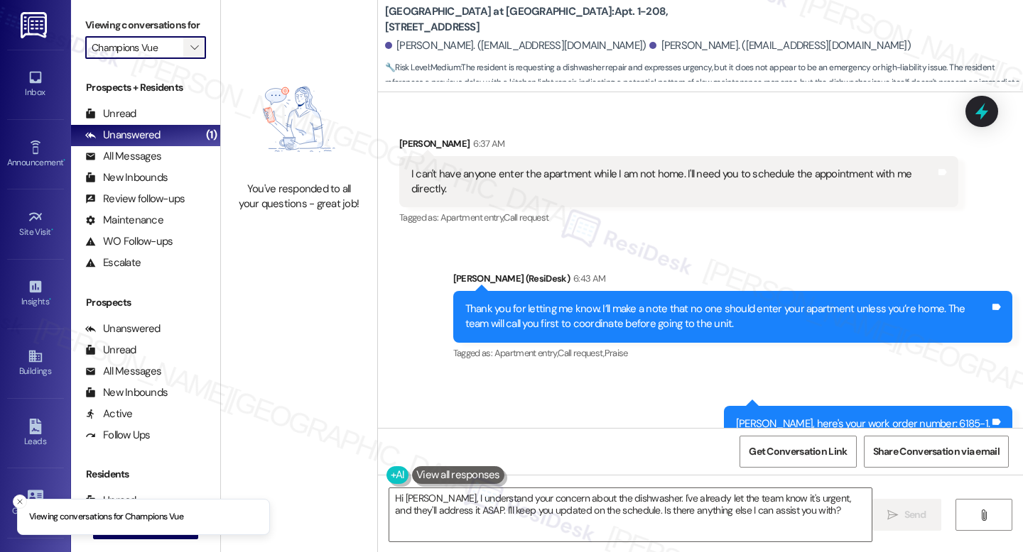
click at [191, 59] on span "" at bounding box center [193, 47] width 13 height 23
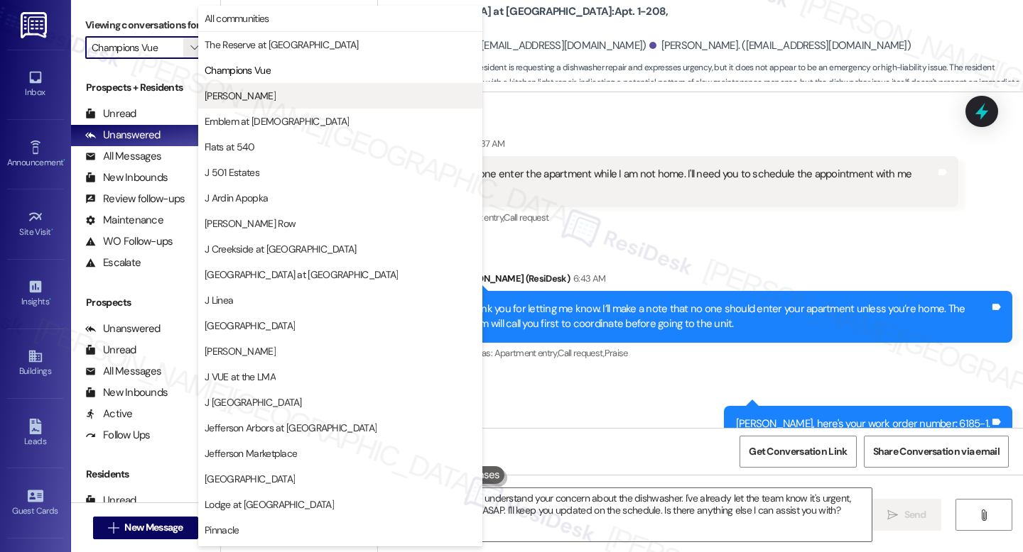
click at [246, 93] on span "[PERSON_NAME]" at bounding box center [340, 96] width 271 height 14
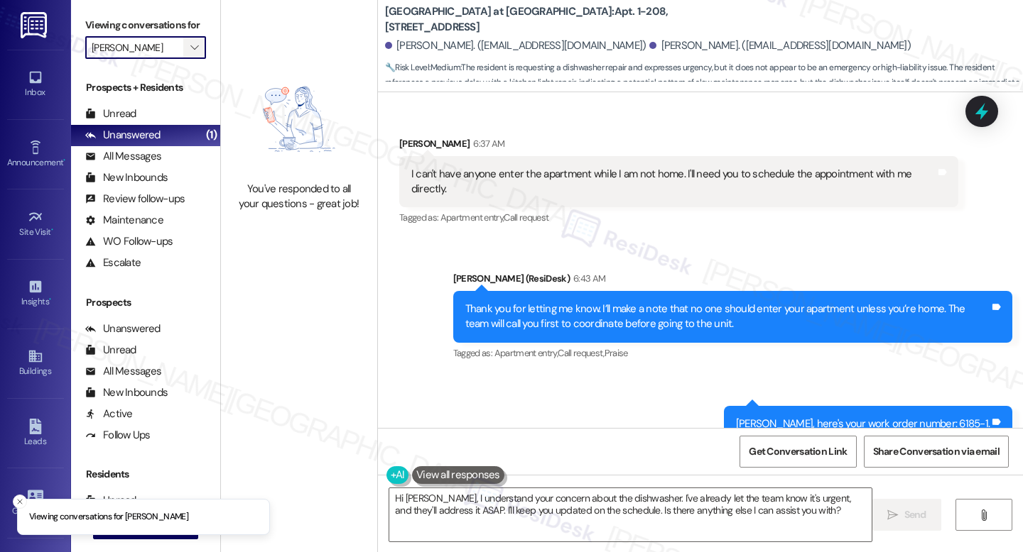
click at [190, 53] on icon "" at bounding box center [194, 47] width 8 height 11
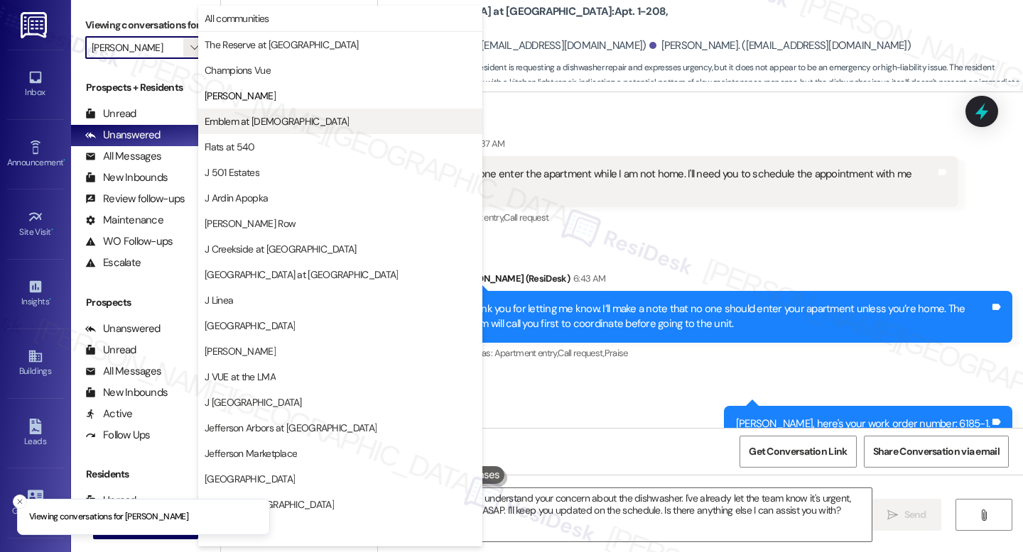
click at [281, 118] on span "Emblem at [DEMOGRAPHIC_DATA]" at bounding box center [277, 121] width 144 height 14
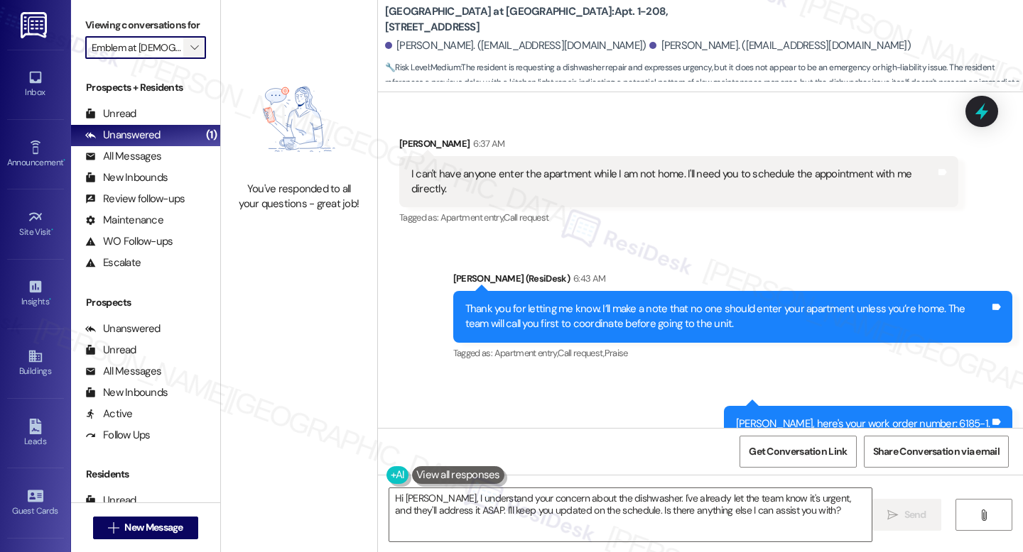
click at [187, 59] on span "" at bounding box center [193, 47] width 13 height 23
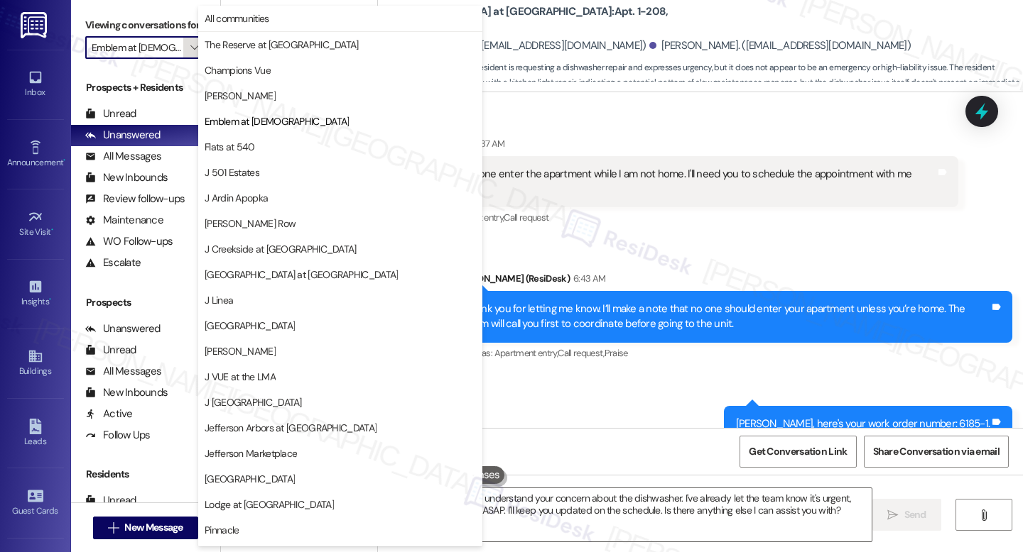
scroll to position [0, 4]
drag, startPoint x: 229, startPoint y: 133, endPoint x: 229, endPoint y: 149, distance: 15.6
click at [229, 149] on div "All communities The Reserve at White Oak Champions Vue EDE Emblem at Christiana…" at bounding box center [340, 121] width 284 height 231
click at [229, 149] on span "Flats at 540" at bounding box center [230, 147] width 50 height 14
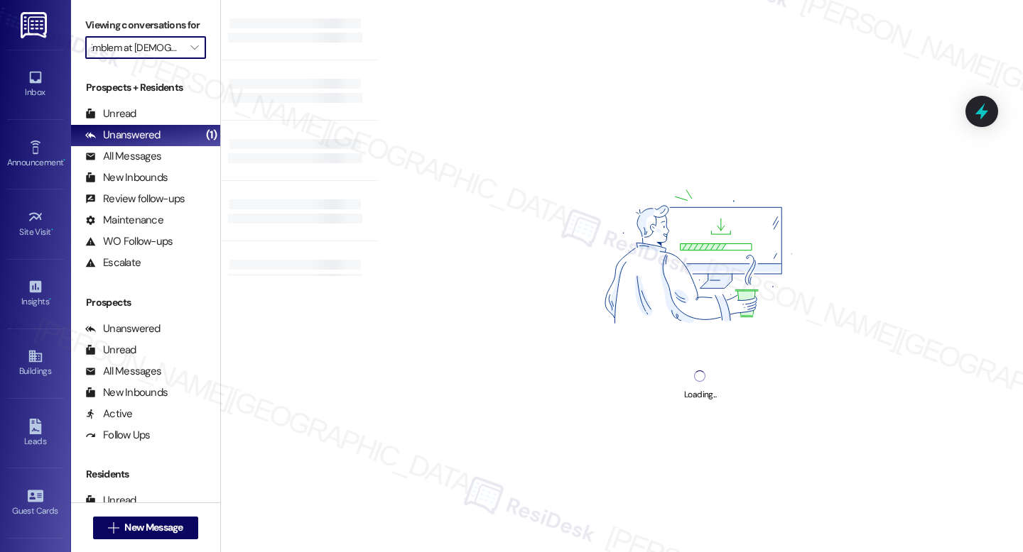
type input "Flats at 540"
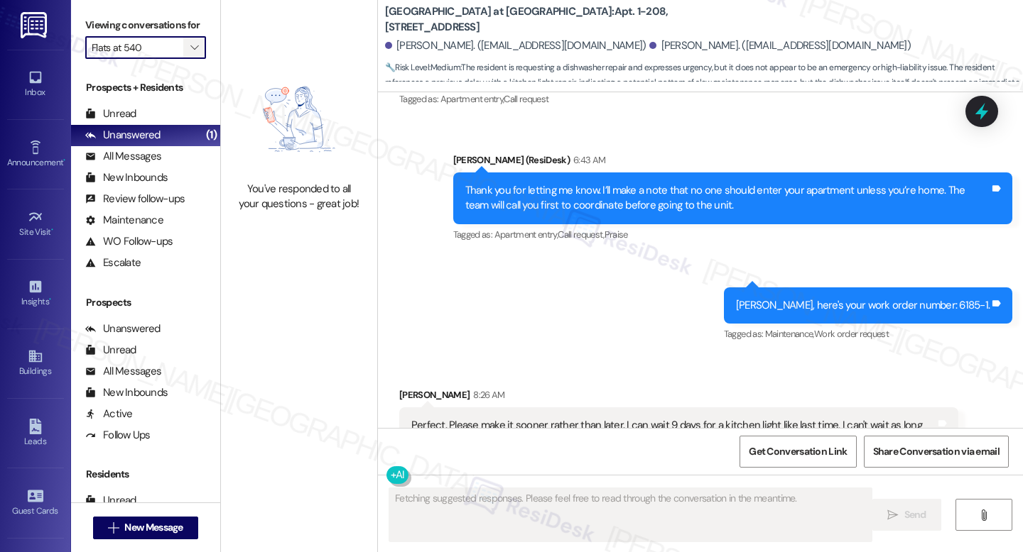
scroll to position [11076, 0]
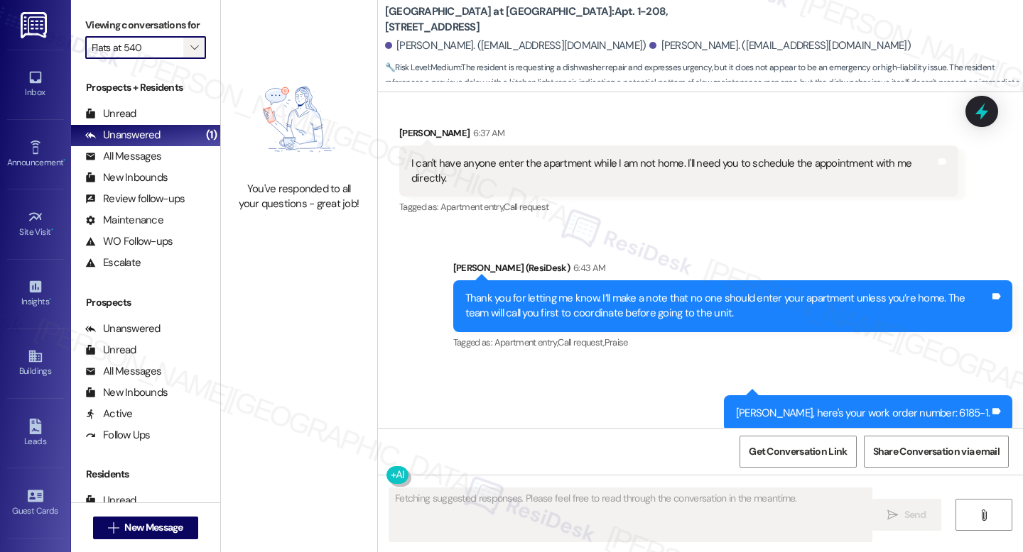
click at [192, 59] on span "" at bounding box center [193, 47] width 13 height 23
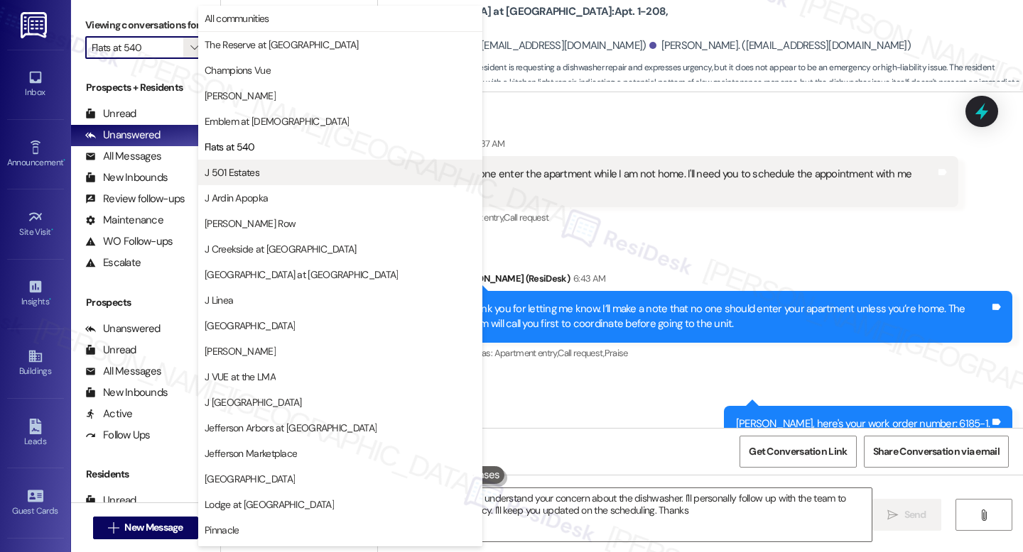
click at [263, 165] on button "J 501 Estates" at bounding box center [340, 173] width 284 height 26
type textarea "Hi Damiano, I understand your concern about the dishwasher. I'll personally fol…"
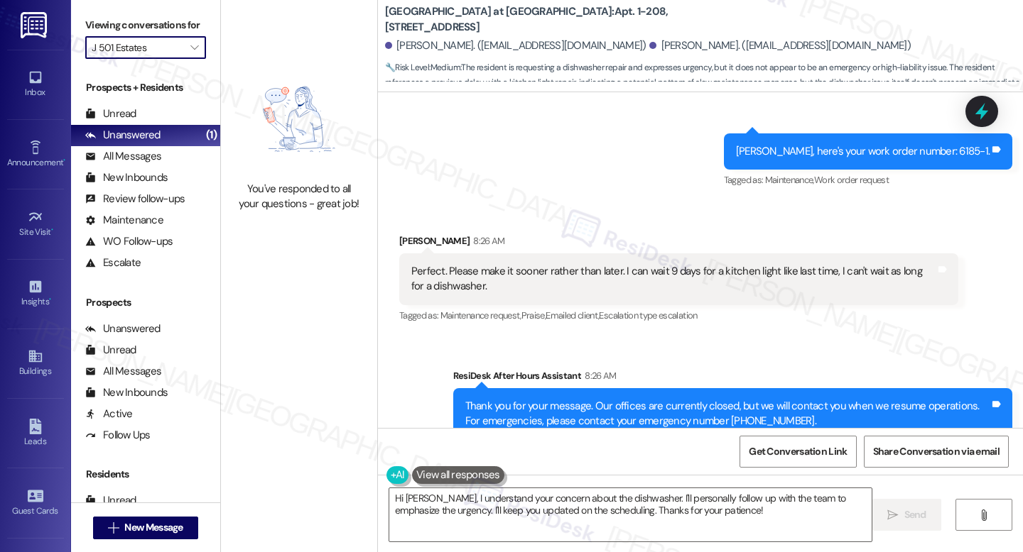
scroll to position [11666, 0]
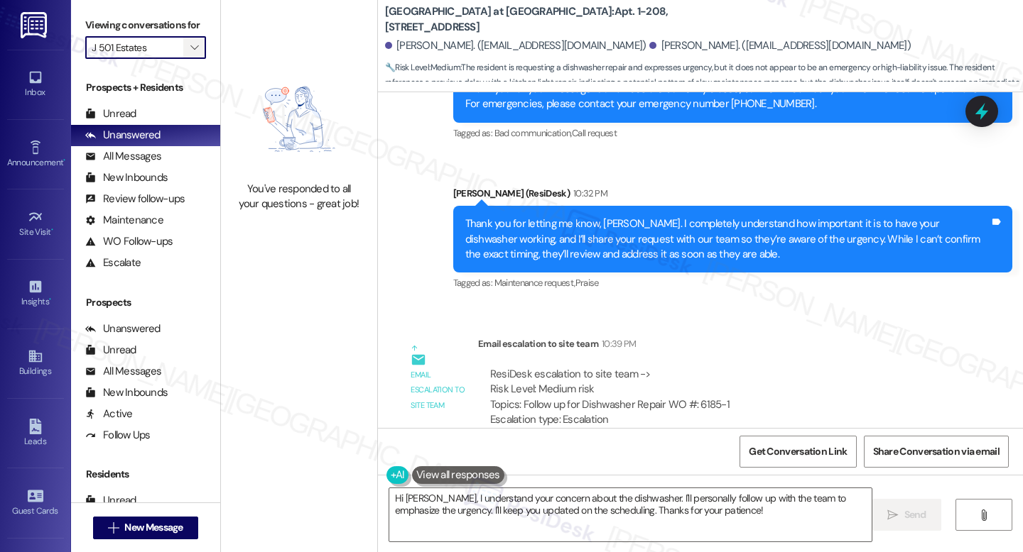
click at [190, 53] on icon "" at bounding box center [194, 47] width 8 height 11
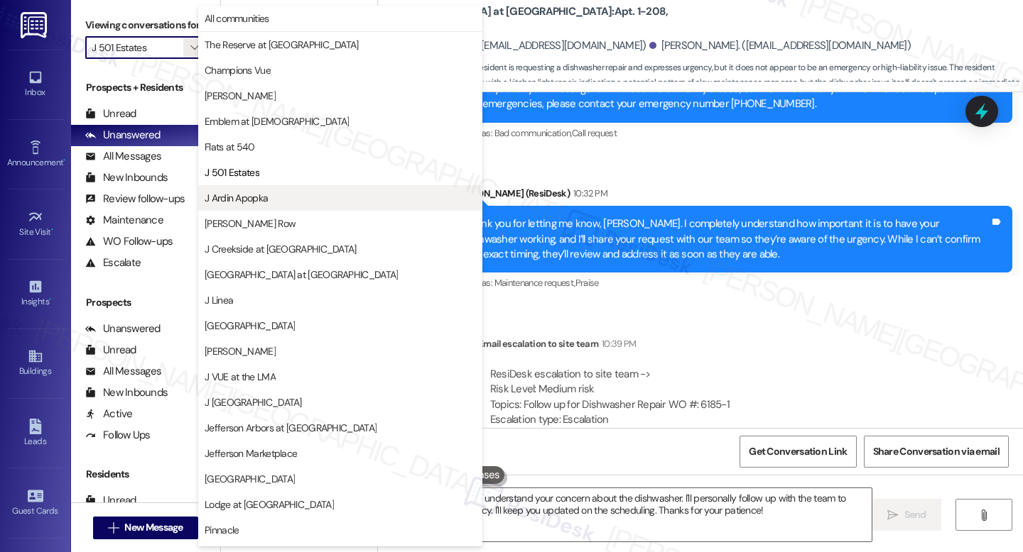
click at [244, 205] on button "J Ardin Apopka" at bounding box center [340, 198] width 284 height 26
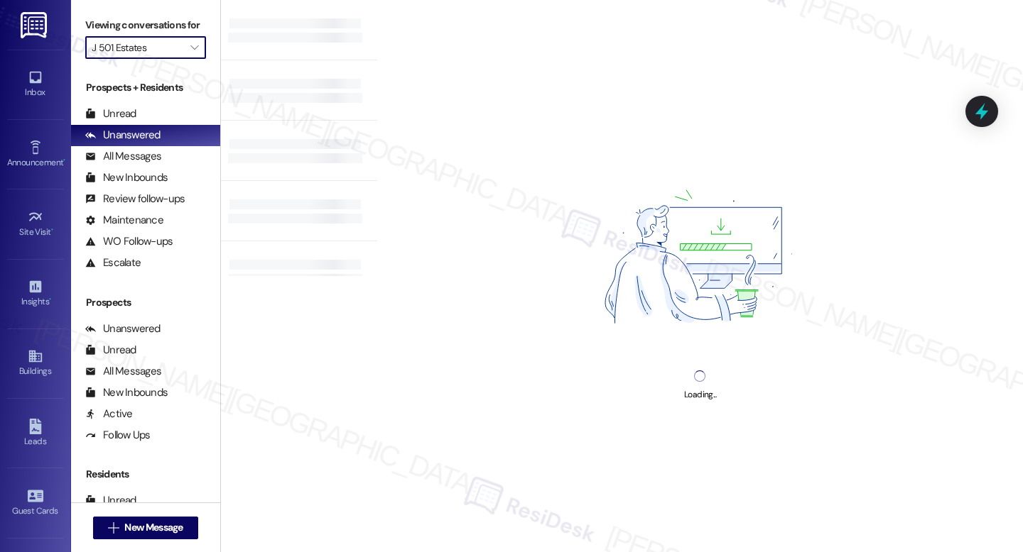
type input "J Ardin Apopka"
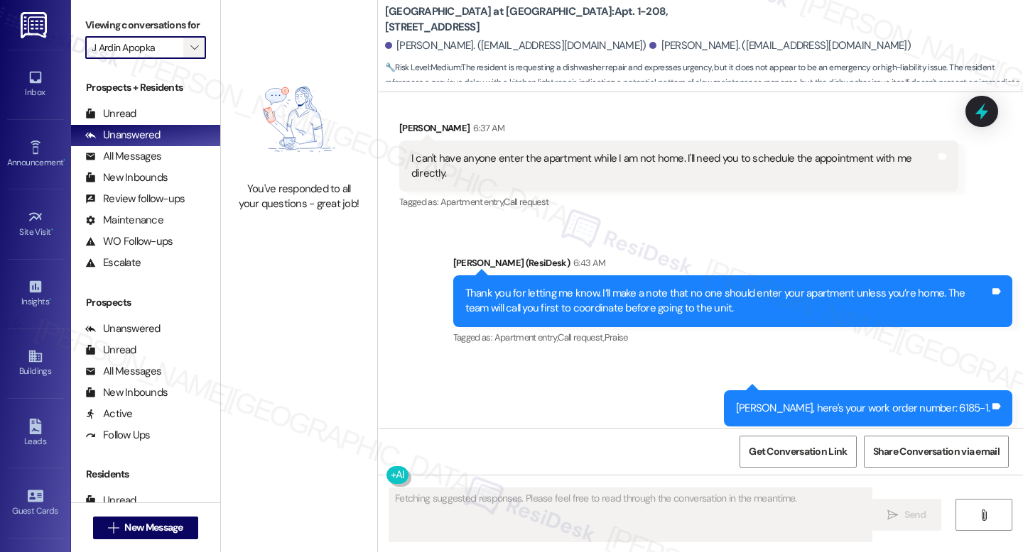
scroll to position [11076, 0]
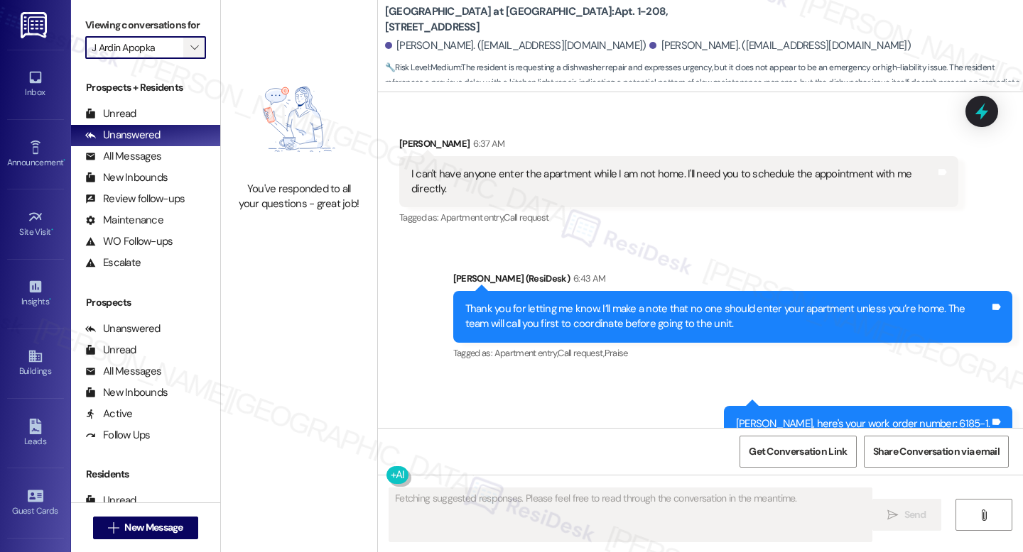
click at [183, 59] on button "" at bounding box center [194, 47] width 23 height 23
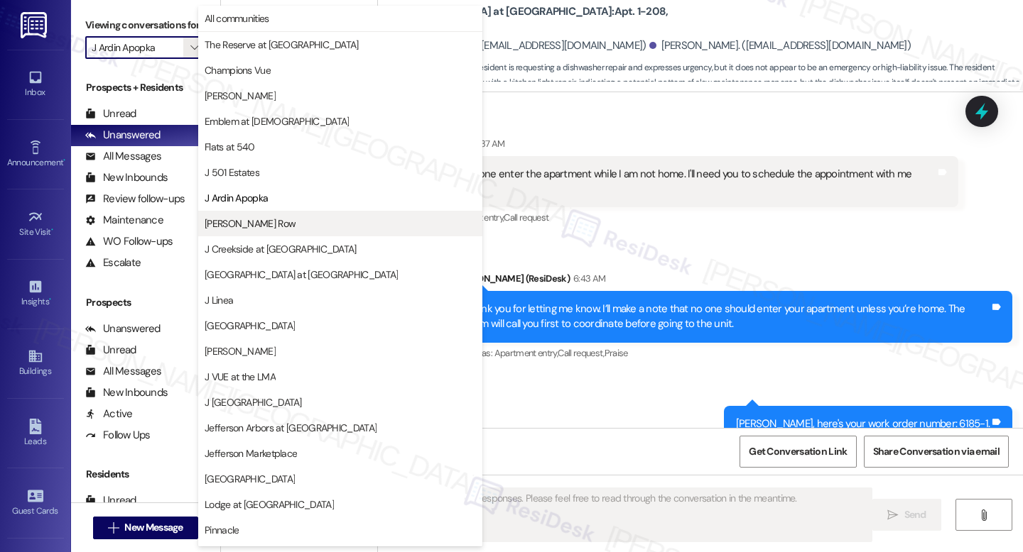
click at [234, 232] on button "[PERSON_NAME] Row" at bounding box center [340, 224] width 284 height 26
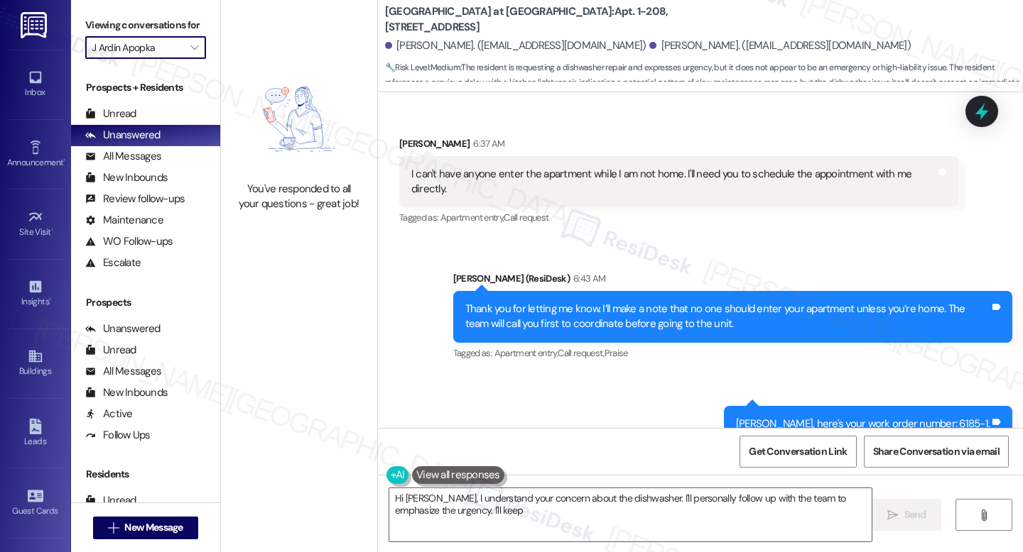
type textarea "Hi Damiano, I understand your concern about the dishwasher. I'll personally fol…"
type input "[PERSON_NAME] Row"
type textarea "Hi Damiano, I understand your concern about the dishwasher. I'll personally fol…"
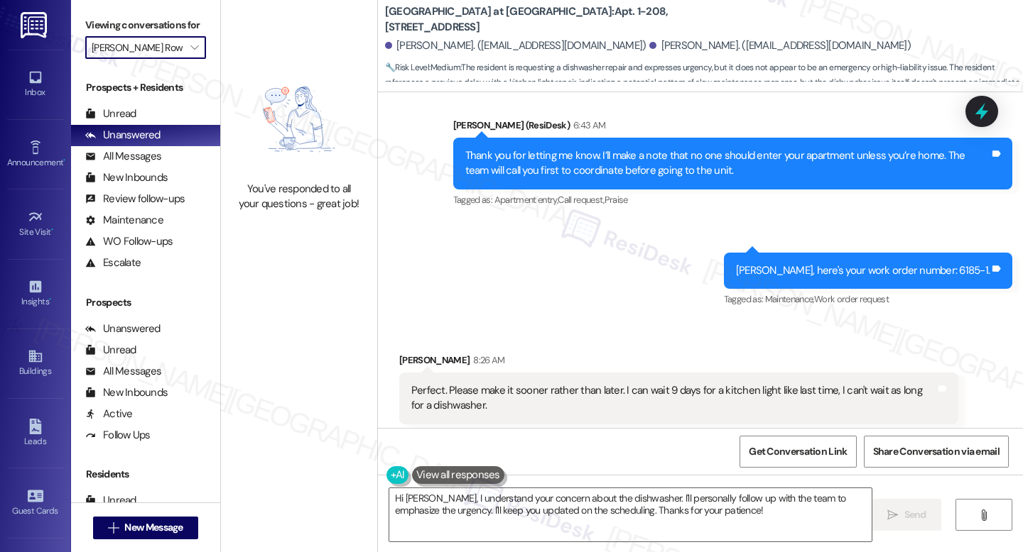
scroll to position [11262, 0]
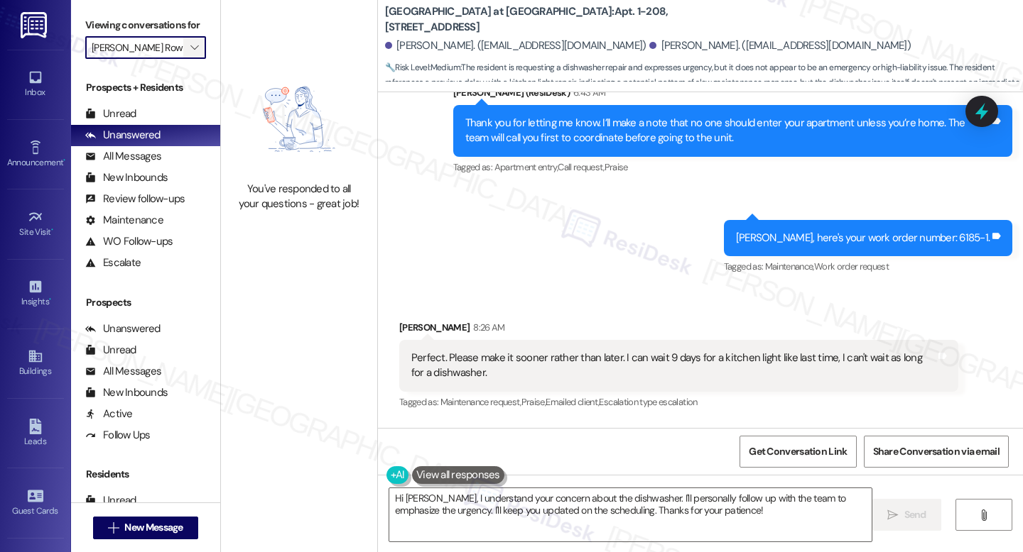
click at [192, 59] on span "" at bounding box center [193, 47] width 13 height 23
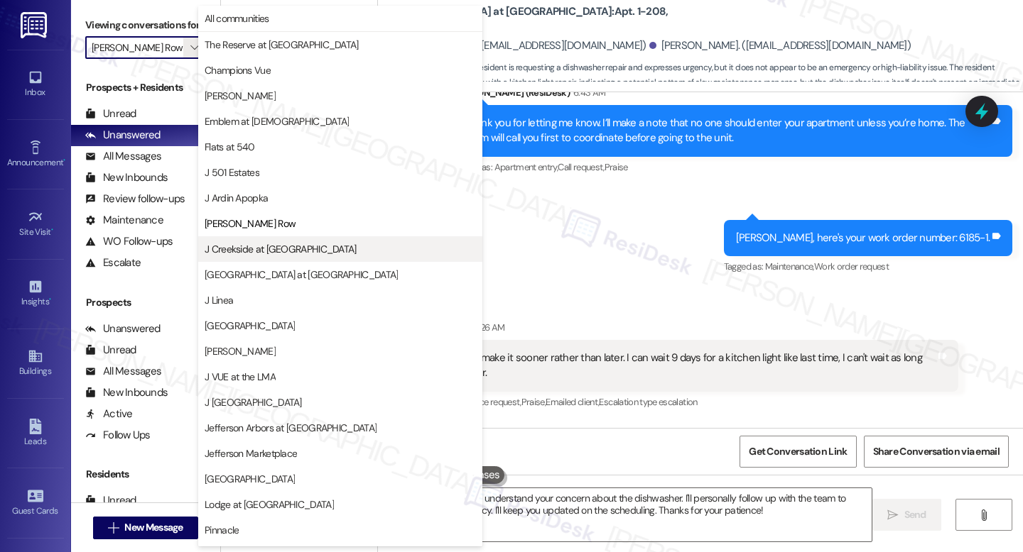
click at [276, 251] on span "J Creekside at [GEOGRAPHIC_DATA]" at bounding box center [281, 249] width 152 height 14
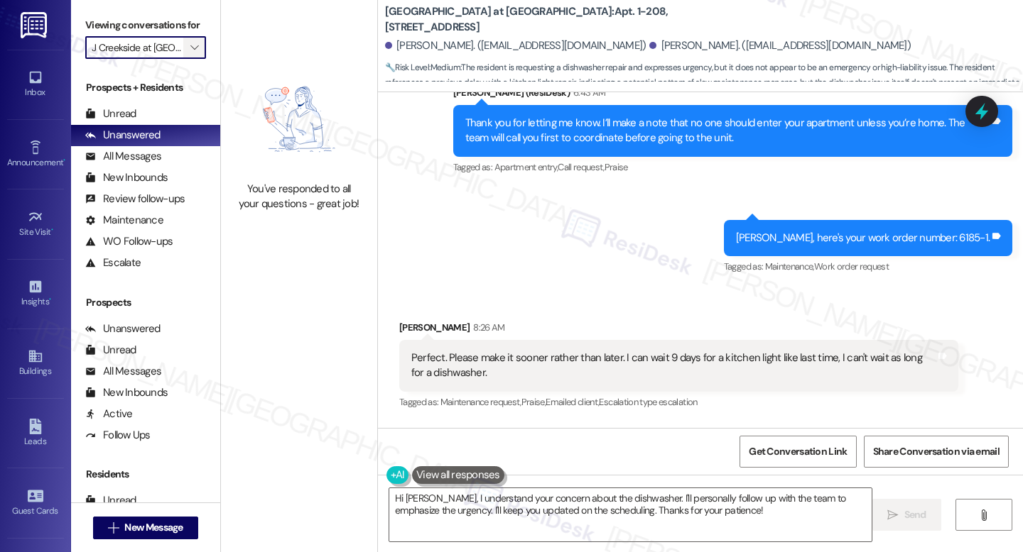
click at [190, 53] on icon "" at bounding box center [194, 47] width 8 height 11
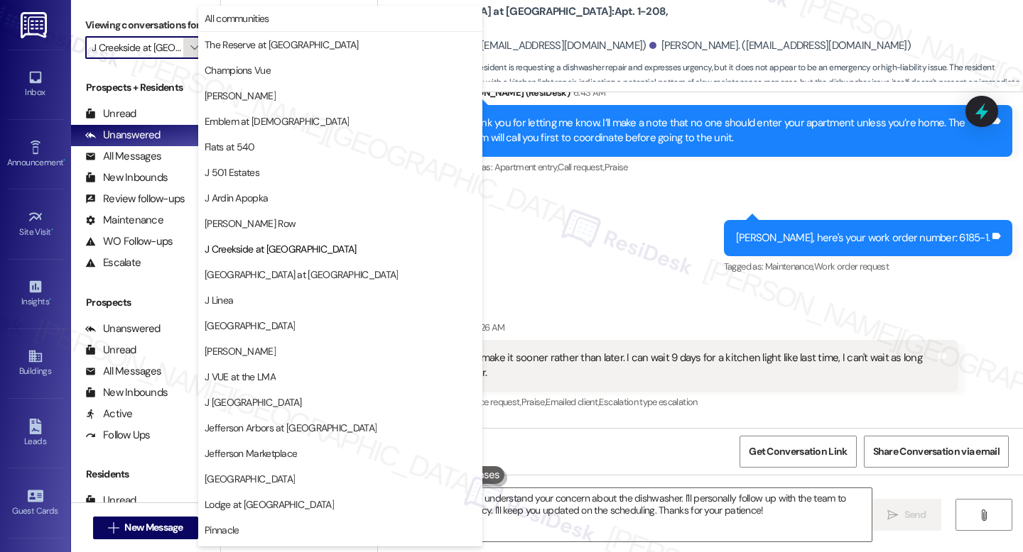
scroll to position [175, 0]
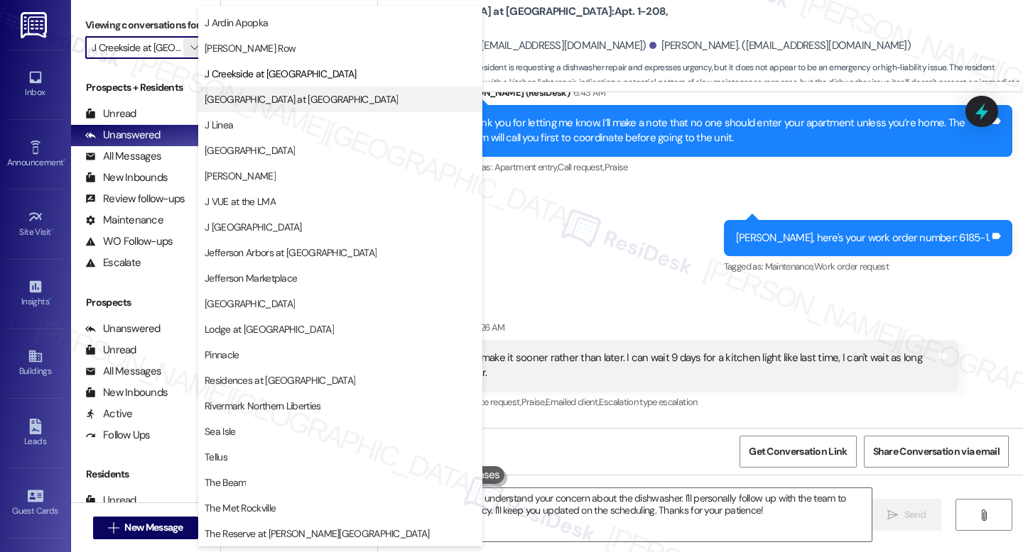
click at [275, 107] on button "[GEOGRAPHIC_DATA] at [GEOGRAPHIC_DATA]" at bounding box center [340, 100] width 284 height 26
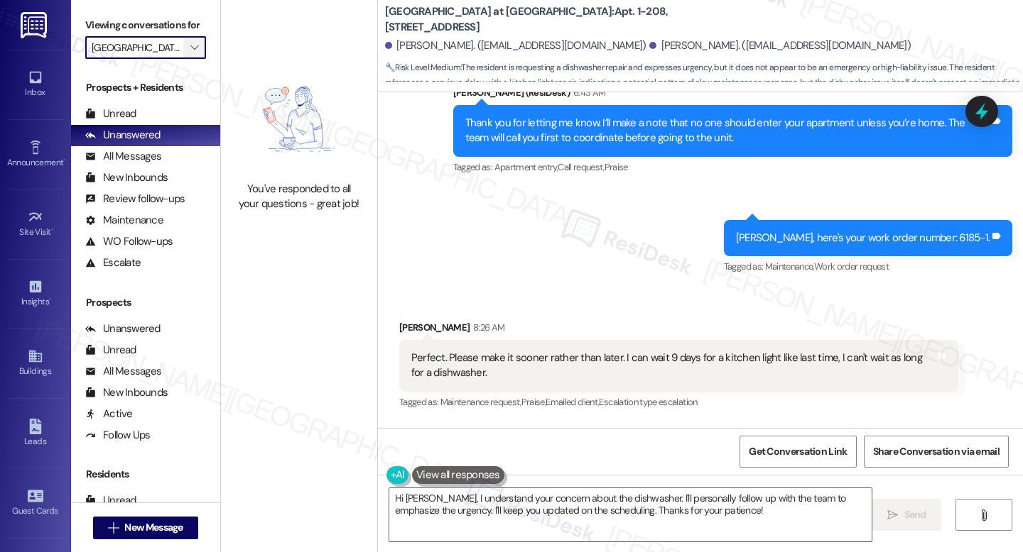
click at [190, 53] on icon "" at bounding box center [194, 47] width 8 height 11
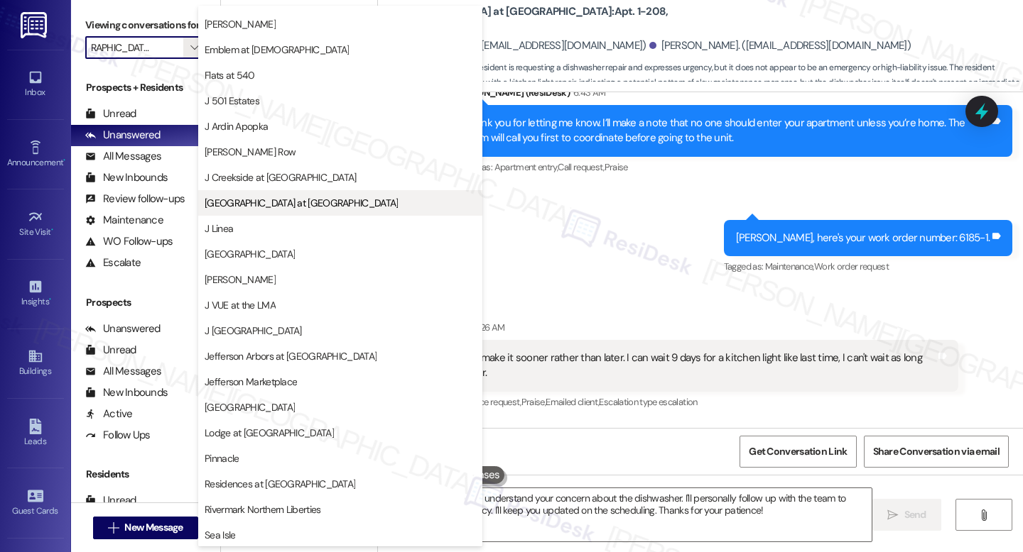
scroll to position [148, 0]
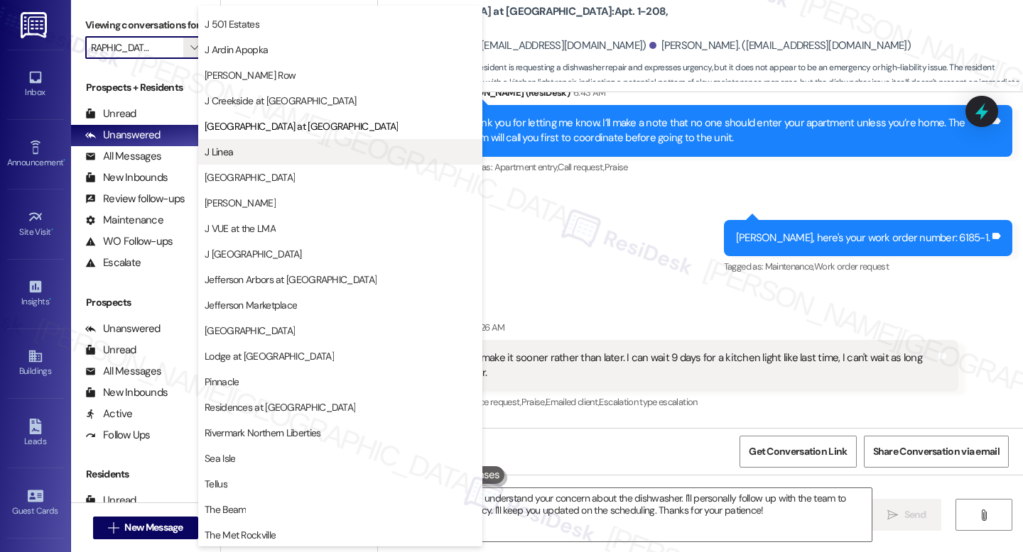
click at [256, 153] on span "J Linea" at bounding box center [340, 152] width 271 height 14
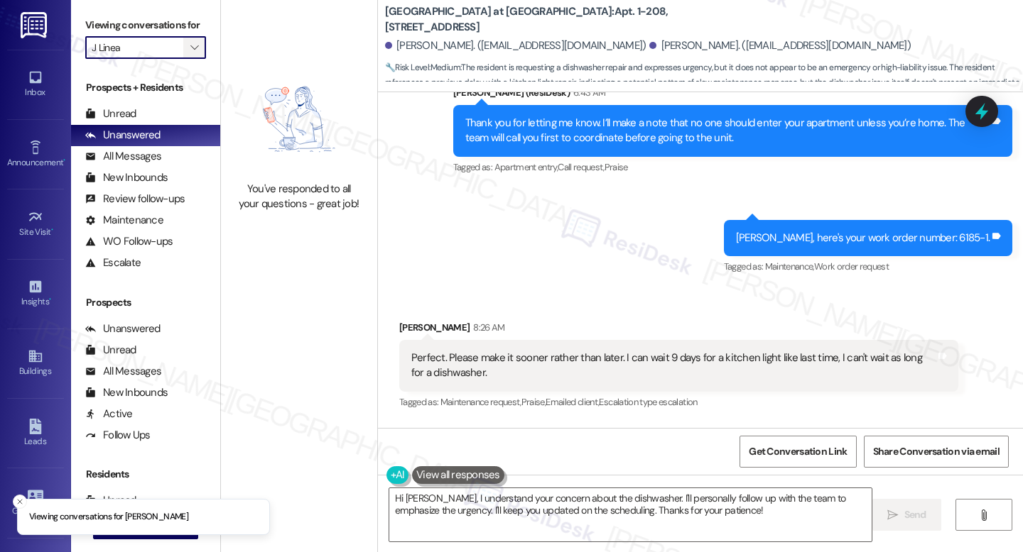
click at [192, 58] on span "" at bounding box center [193, 47] width 13 height 23
click at [187, 59] on span "" at bounding box center [193, 47] width 13 height 23
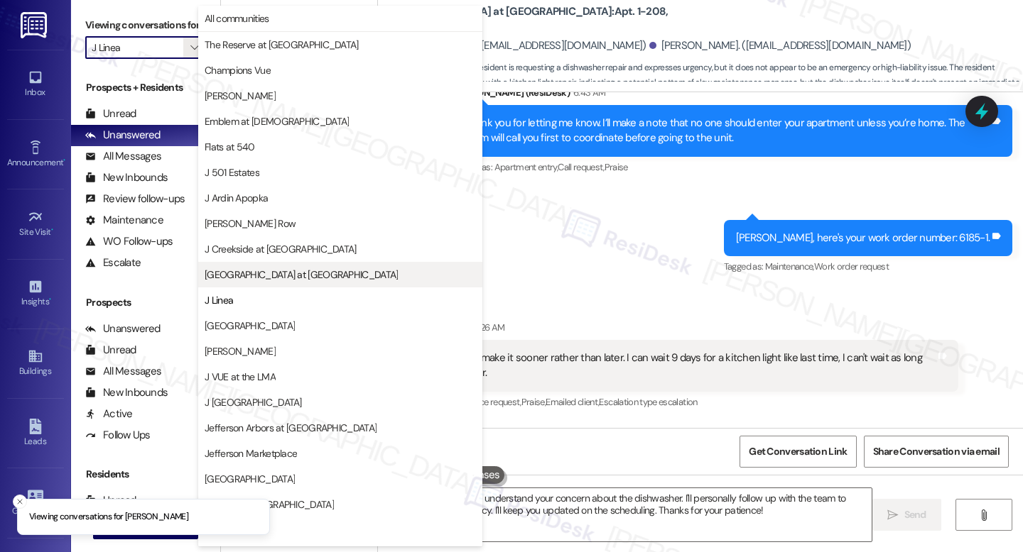
scroll to position [175, 0]
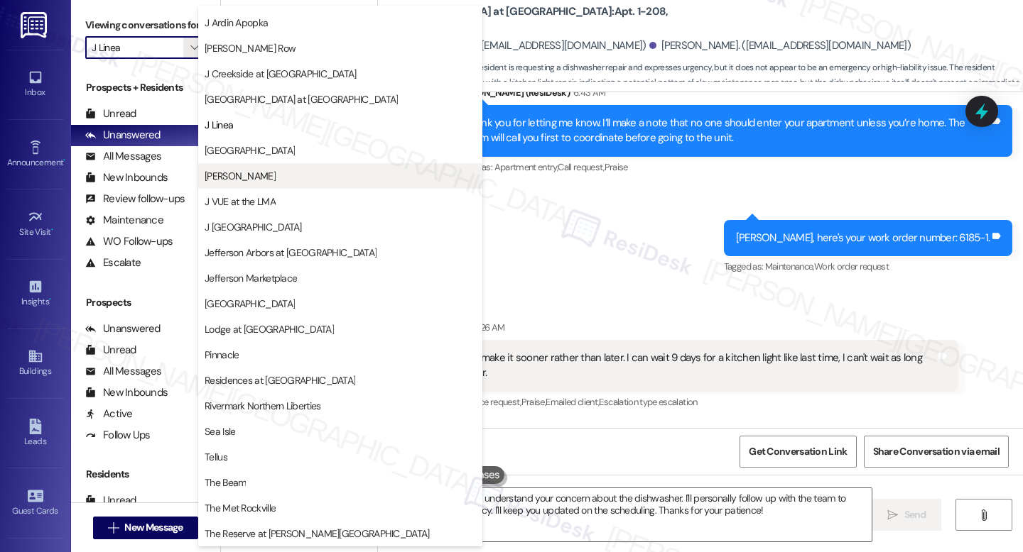
click at [249, 170] on span "[PERSON_NAME]" at bounding box center [340, 176] width 271 height 14
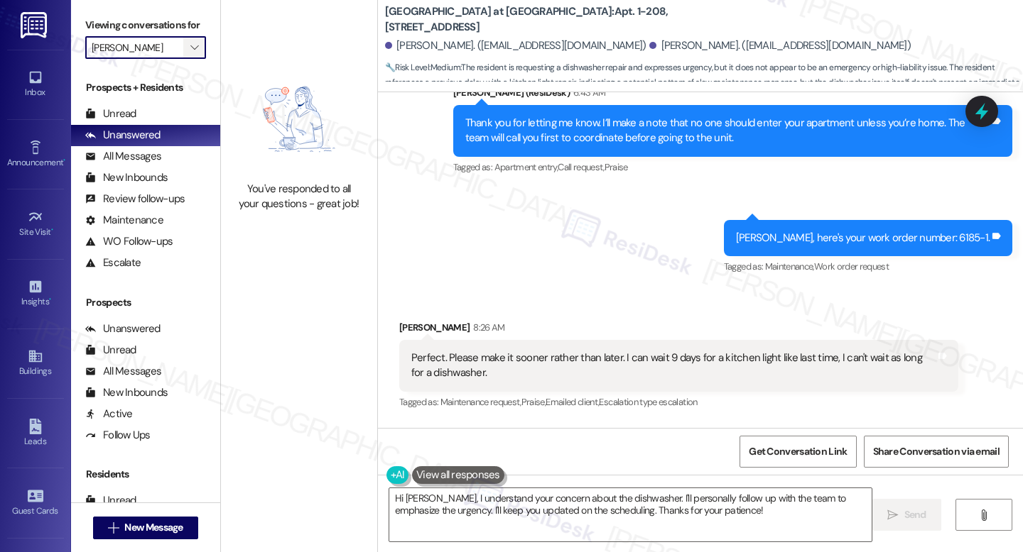
click at [190, 53] on icon "" at bounding box center [194, 47] width 8 height 11
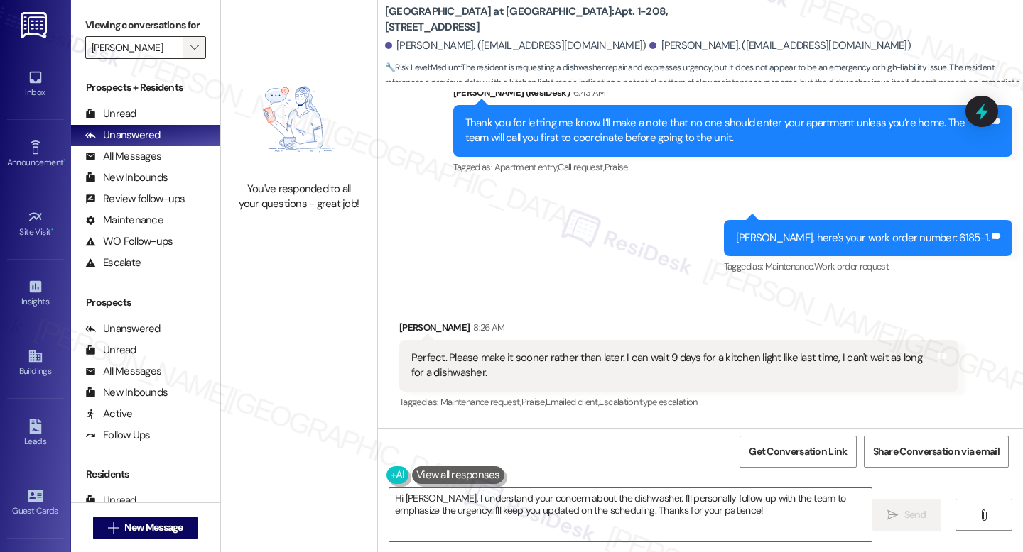
click at [190, 53] on icon "" at bounding box center [194, 47] width 8 height 11
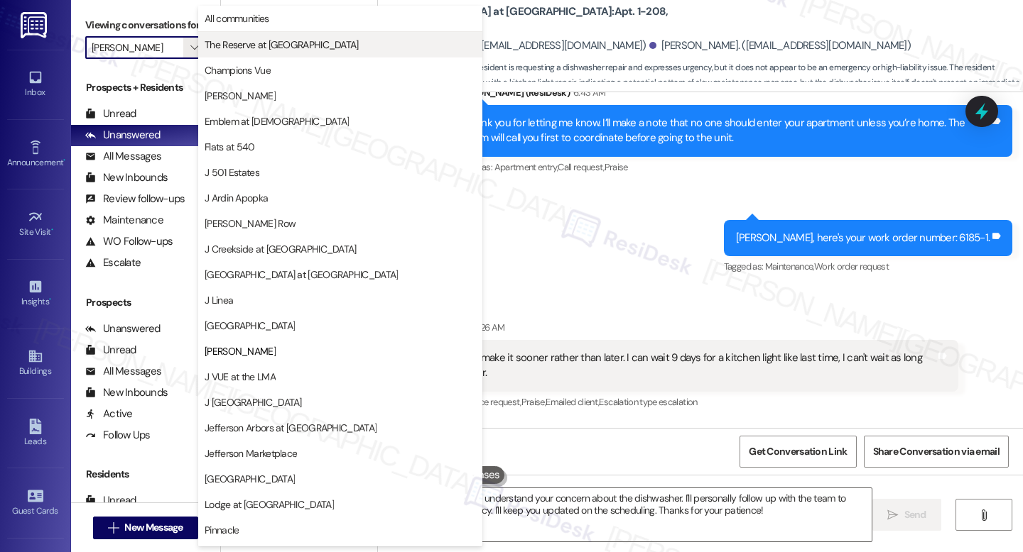
click at [272, 53] on button "The Reserve at [GEOGRAPHIC_DATA]" at bounding box center [340, 45] width 284 height 26
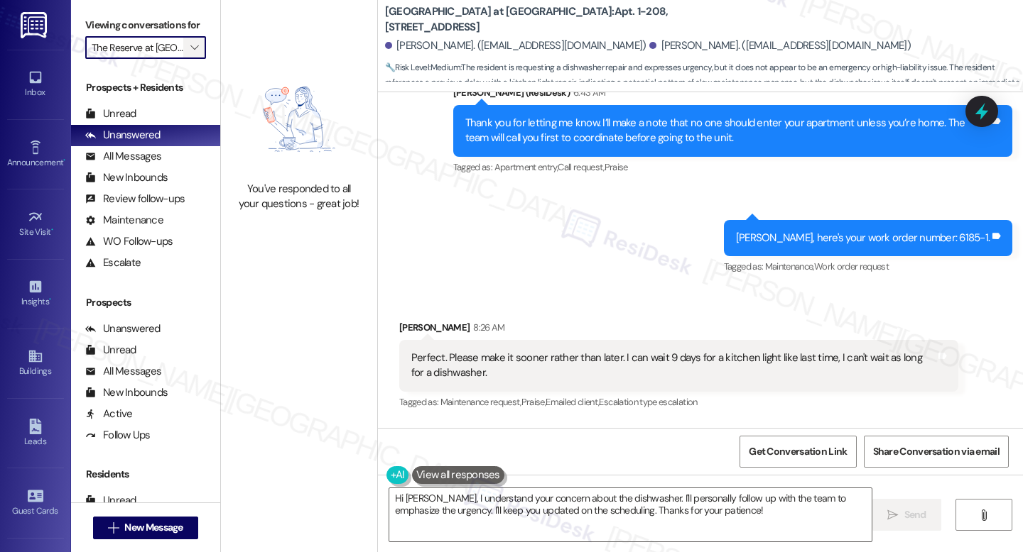
click at [190, 53] on icon "" at bounding box center [194, 47] width 8 height 11
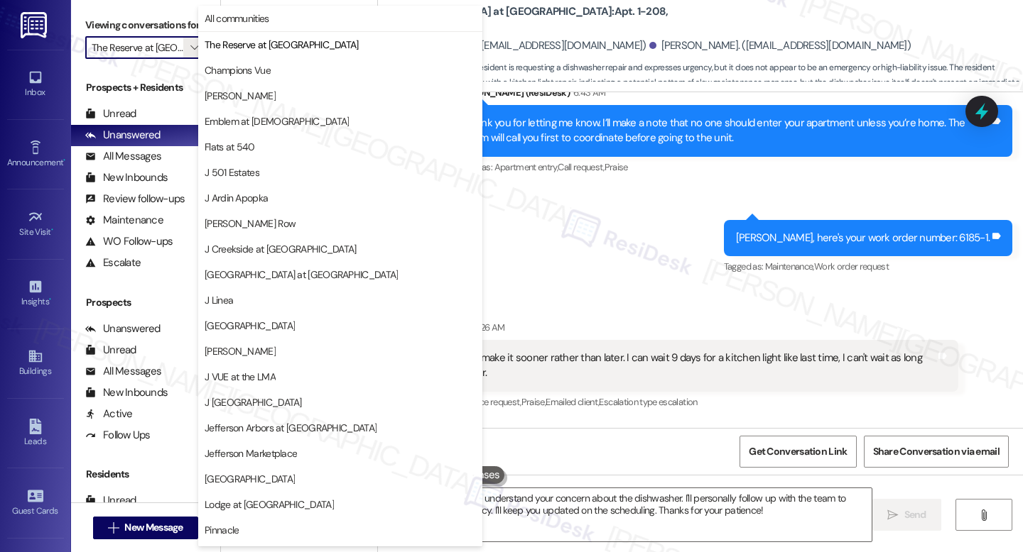
click at [618, 288] on div "Received via SMS Damiano Deangelus 8:26 AM Perfect. Please make it sooner rathe…" at bounding box center [700, 355] width 645 height 135
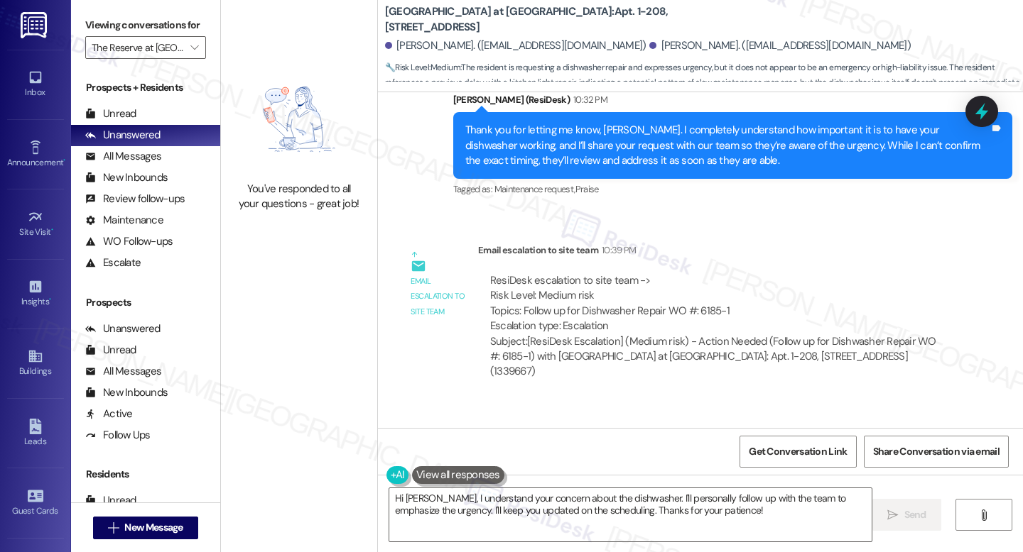
scroll to position [11764, 0]
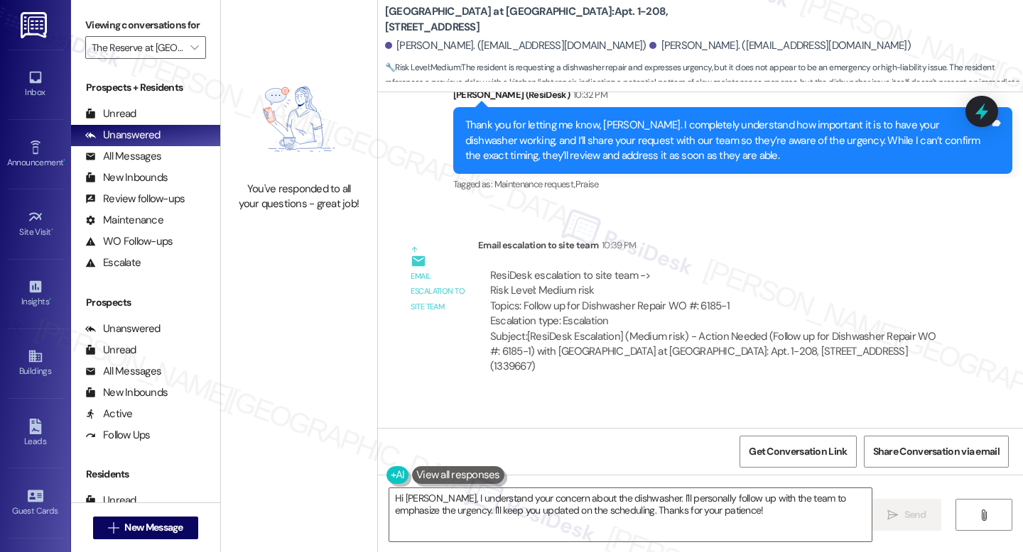
click at [182, 36] on label "Viewing conversations for" at bounding box center [145, 25] width 121 height 22
click at [187, 55] on span "" at bounding box center [193, 47] width 13 height 23
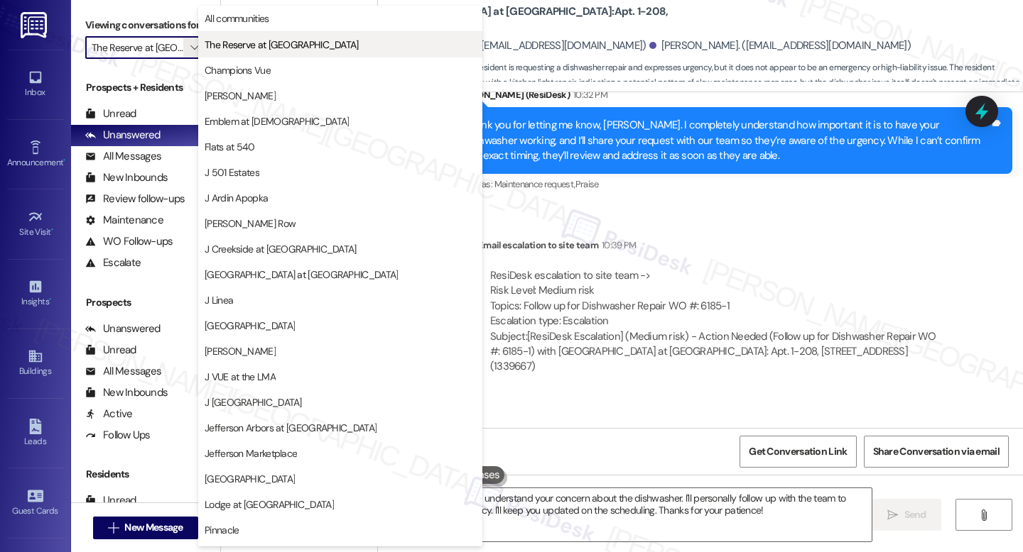
click at [224, 43] on span "The Reserve at [GEOGRAPHIC_DATA]" at bounding box center [282, 45] width 154 height 14
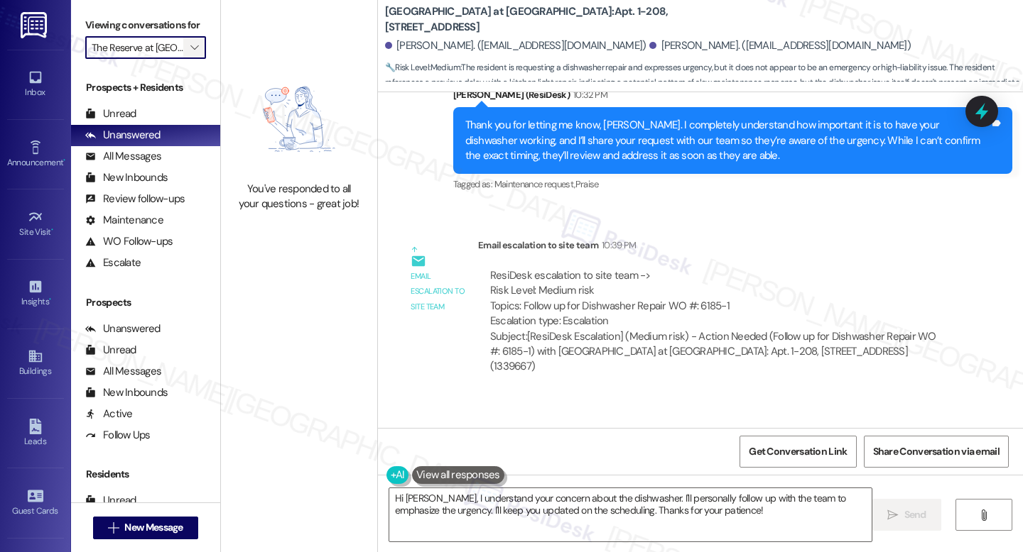
click at [192, 59] on span "" at bounding box center [193, 47] width 13 height 23
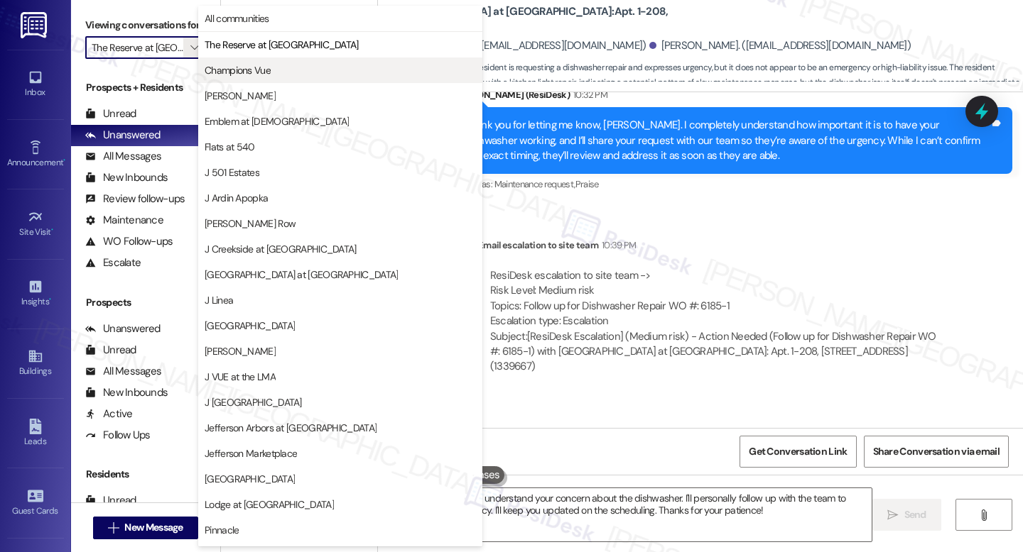
click at [278, 75] on span "Champions Vue" at bounding box center [340, 70] width 271 height 14
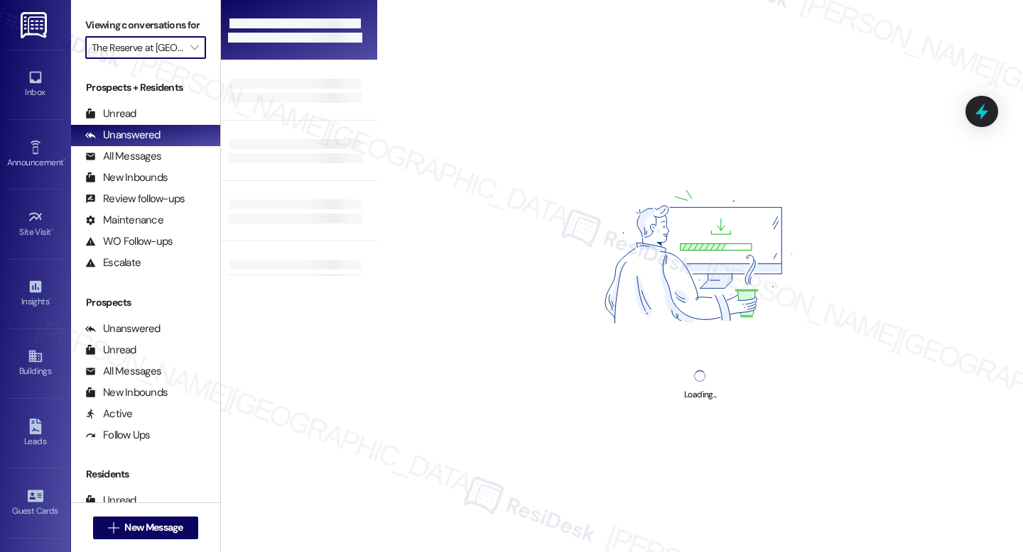
type input "Champions Vue"
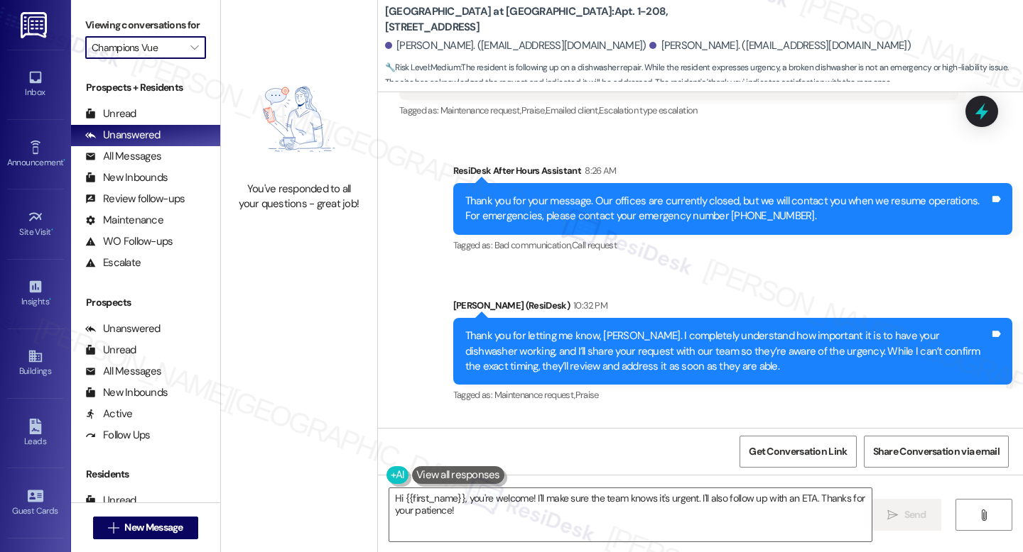
scroll to position [11656, 0]
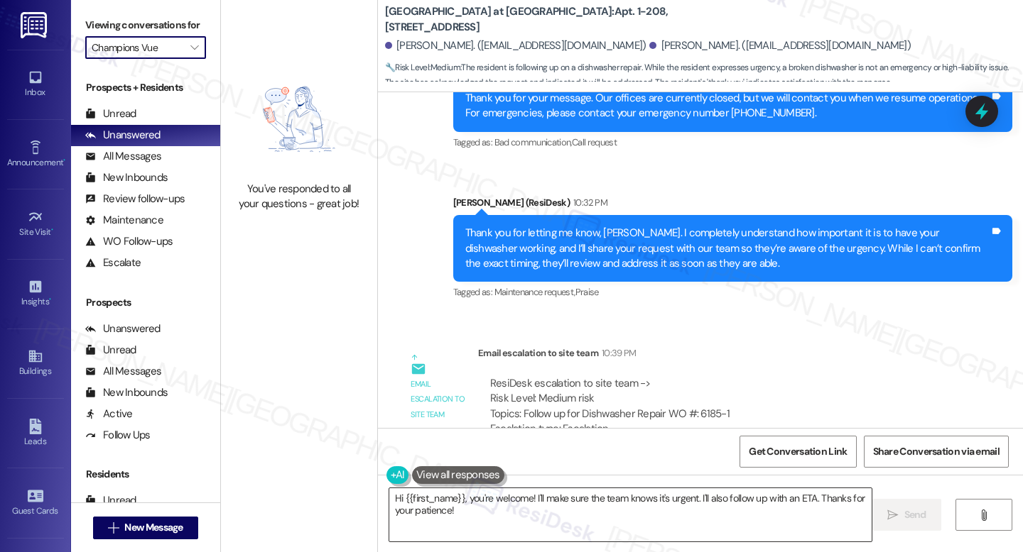
click at [552, 509] on textarea "Hi {{first_name}}, you're welcome! I'll make sure the team knows it's urgent. I…" at bounding box center [630, 515] width 482 height 53
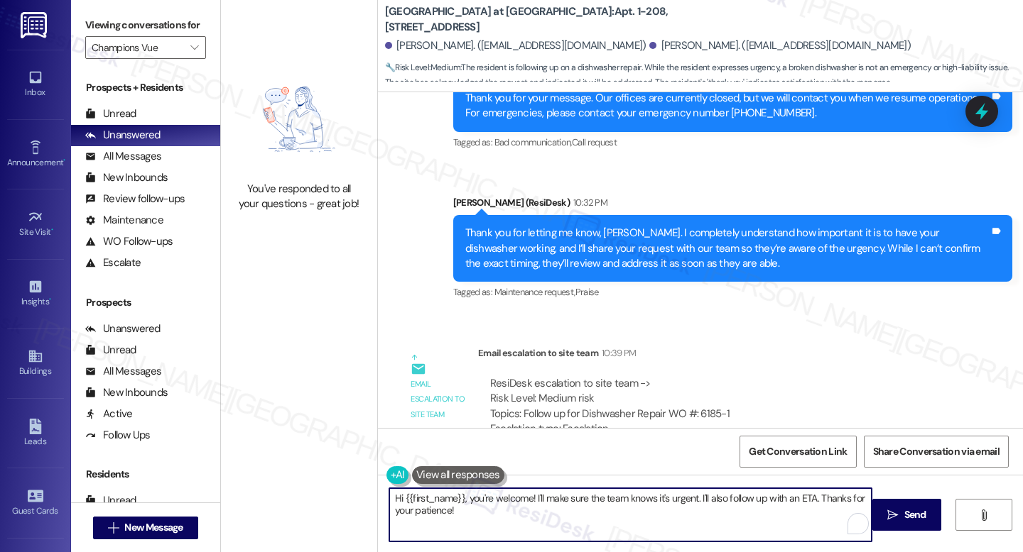
click at [513, 499] on textarea "Hi {{first_name}}, you're welcome! I'll make sure the team knows it's urgent. I…" at bounding box center [630, 515] width 482 height 53
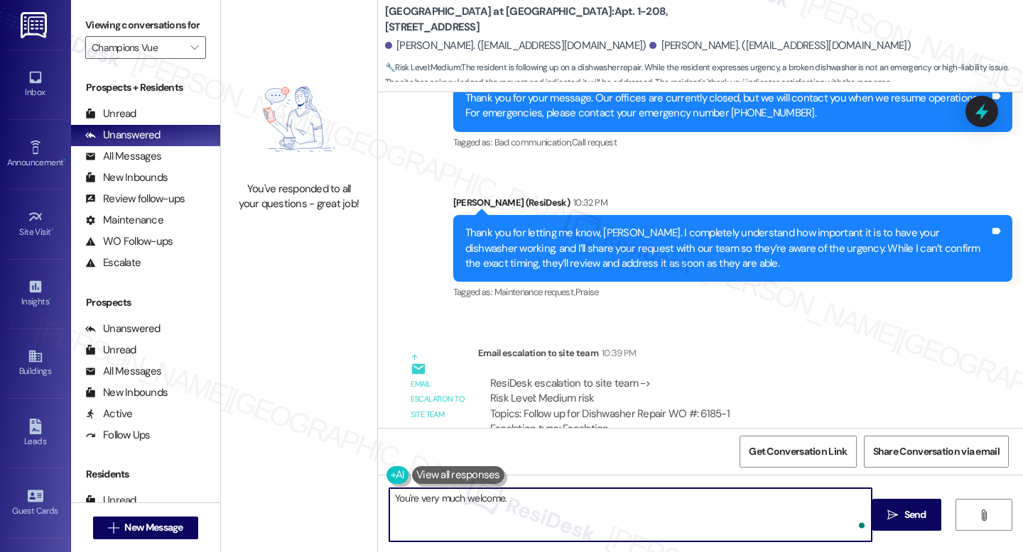
type textarea "You're very much welcome."
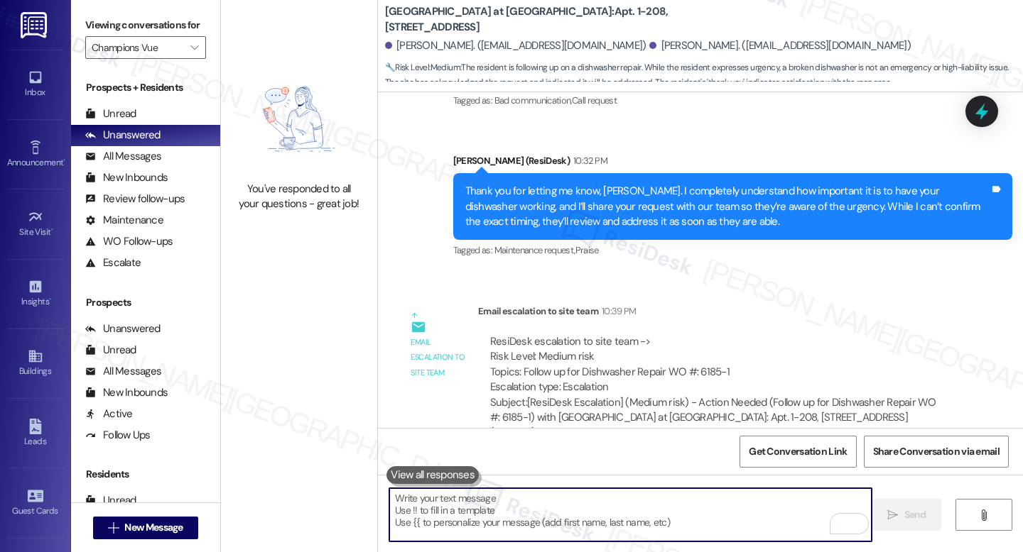
scroll to position [11755, 0]
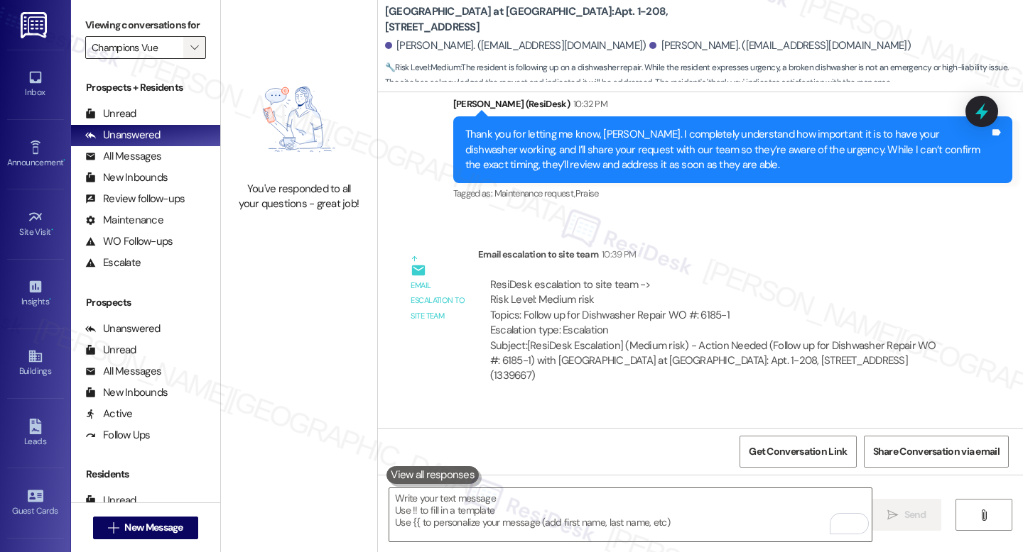
click at [183, 59] on button "" at bounding box center [194, 47] width 23 height 23
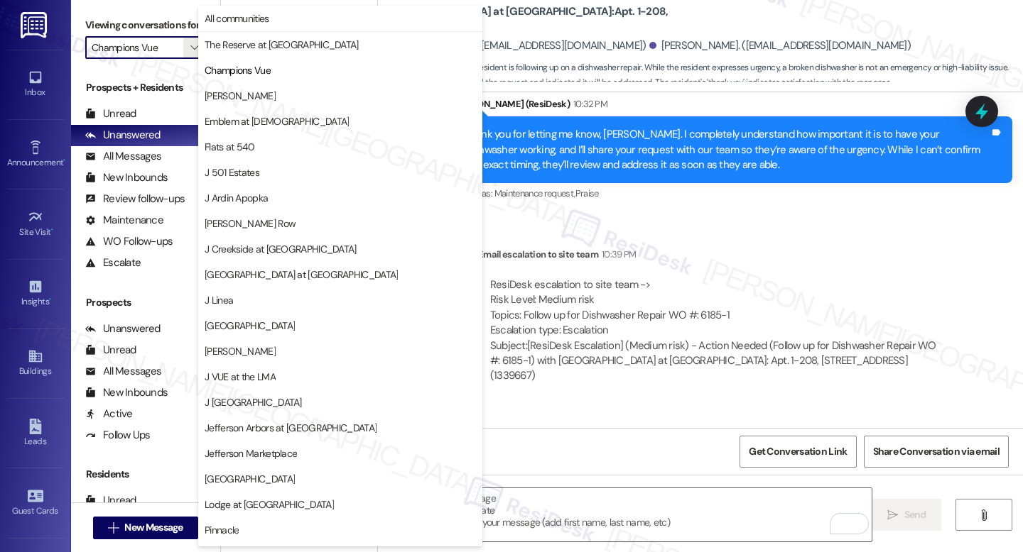
click at [293, 85] on button "[PERSON_NAME]" at bounding box center [340, 96] width 284 height 26
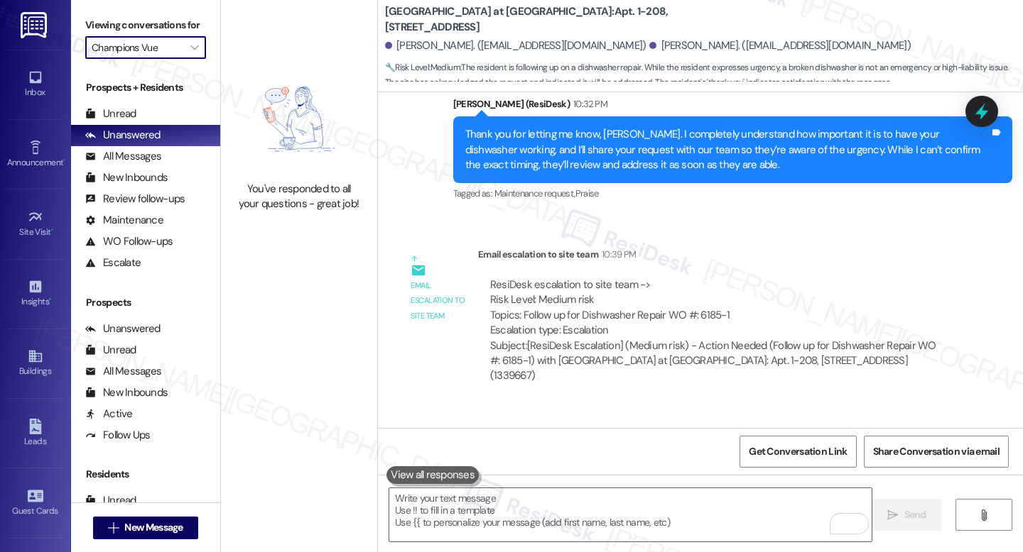
type input "[PERSON_NAME]"
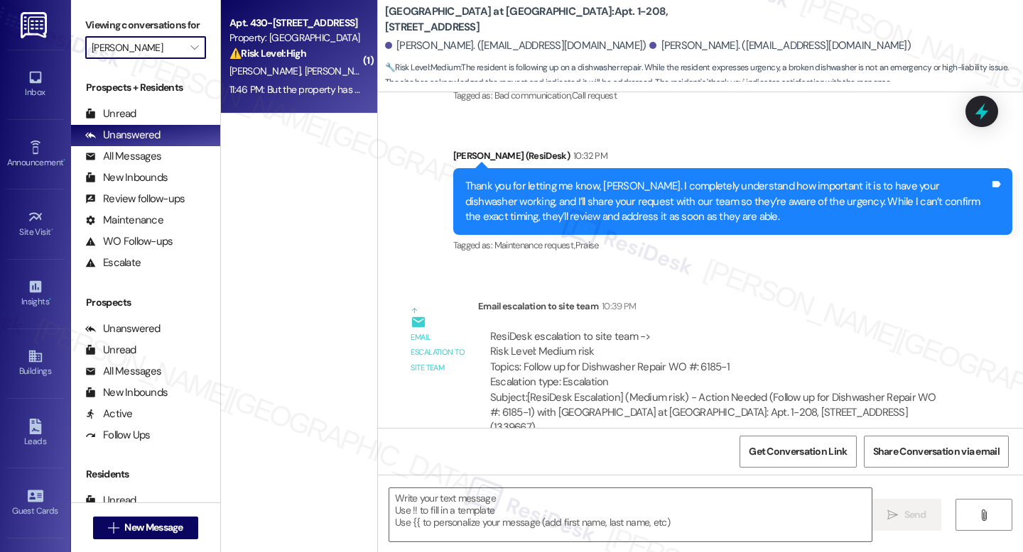
scroll to position [11656, 0]
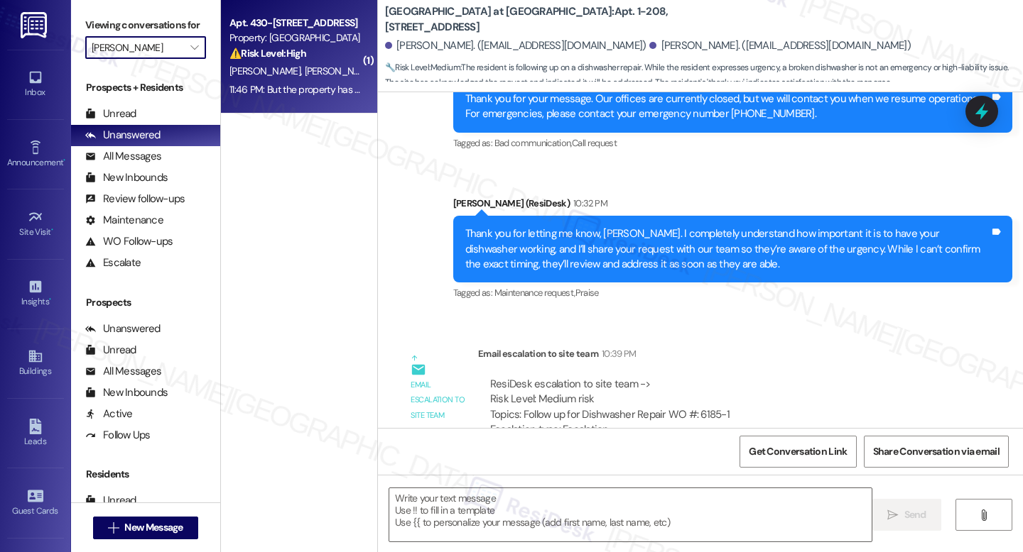
type textarea "Fetching suggested responses. Please feel free to read through the conversation…"
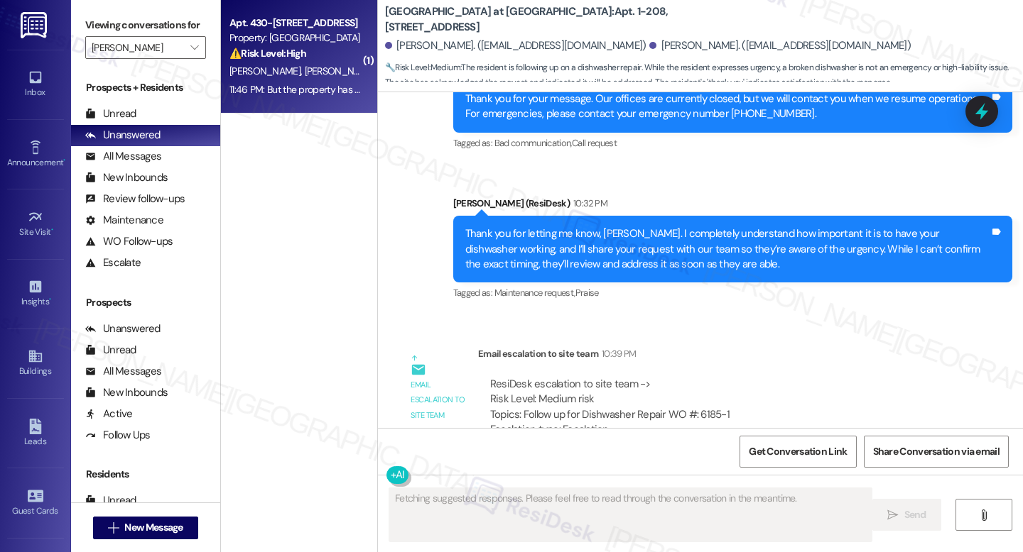
click at [320, 46] on div "⚠️ Risk Level: High The resident is disputing the internet service provided by …" at bounding box center [294, 53] width 131 height 15
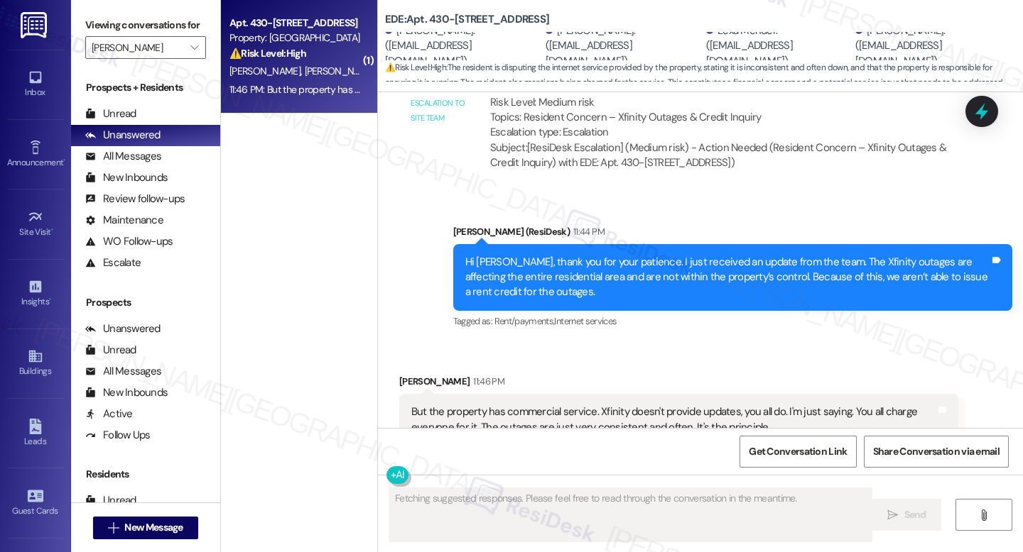
scroll to position [3896, 0]
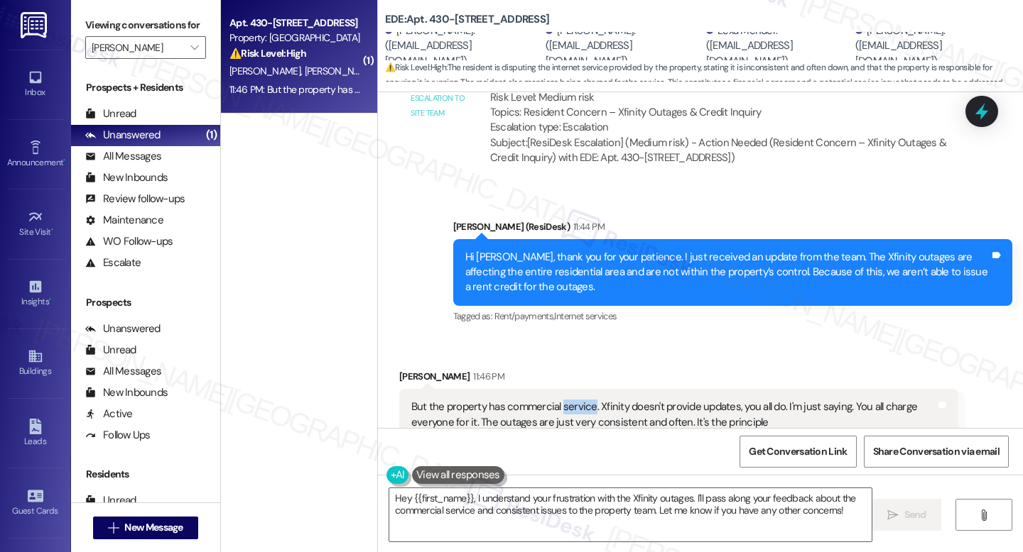
click at [565, 400] on div "But the property has commercial service. Xfinity doesn't provide updates, you a…" at bounding box center [673, 415] width 524 height 31
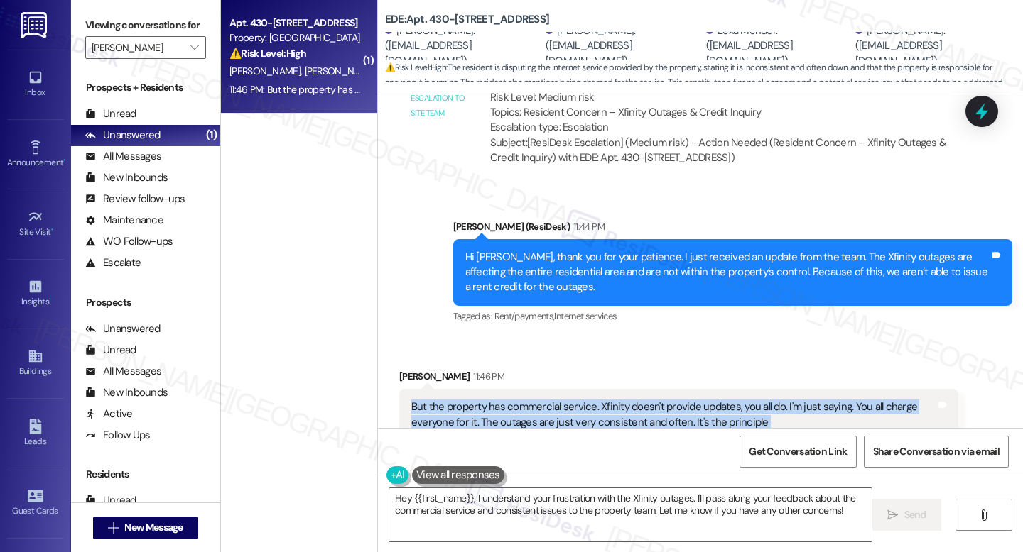
click at [565, 400] on div "But the property has commercial service. Xfinity doesn't provide updates, you a…" at bounding box center [673, 415] width 524 height 31
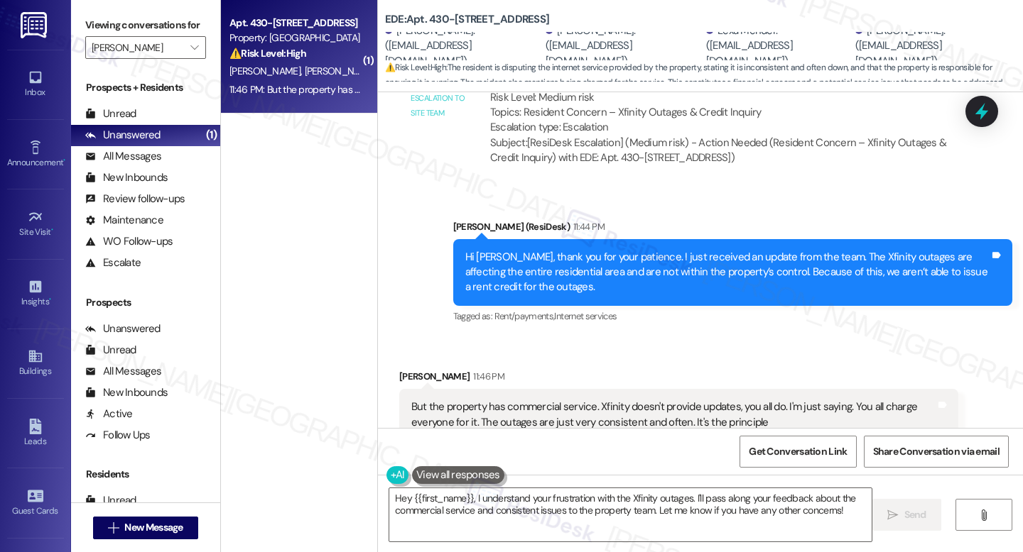
click at [533, 250] on div "Hi Timothy, thank you for your patience. I just received an update from the tea…" at bounding box center [727, 272] width 524 height 45
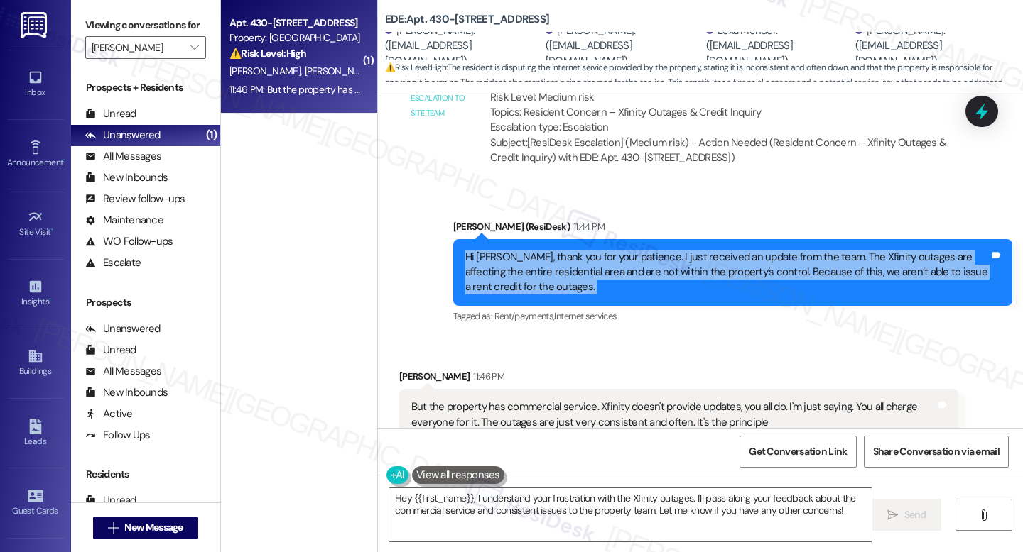
click at [533, 250] on div "Hi Timothy, thank you for your patience. I just received an update from the tea…" at bounding box center [727, 272] width 524 height 45
copy div "Hi Timothy, thank you for your patience. I just received an update from the tea…"
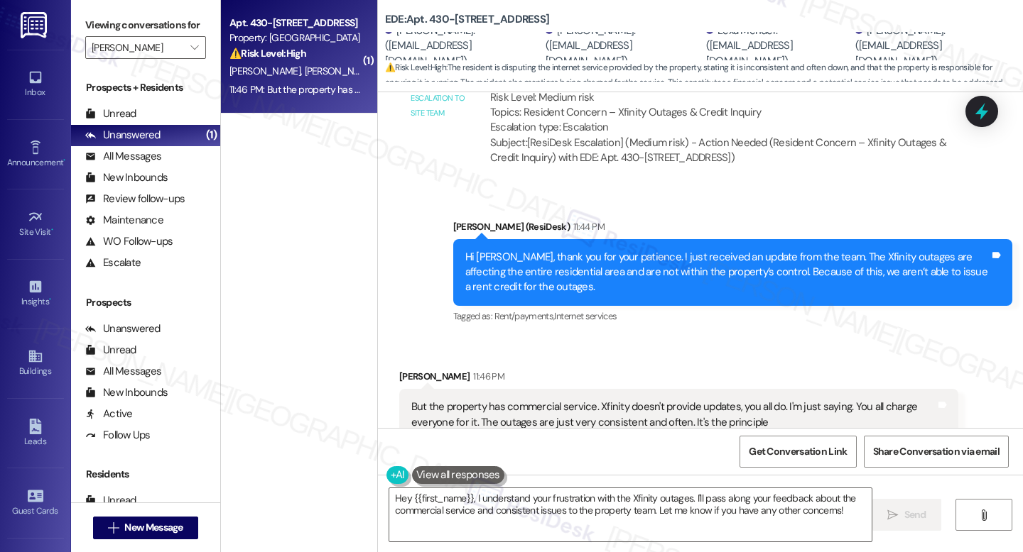
click at [463, 400] on div "But the property has commercial service. Xfinity doesn't provide updates, you a…" at bounding box center [673, 415] width 524 height 31
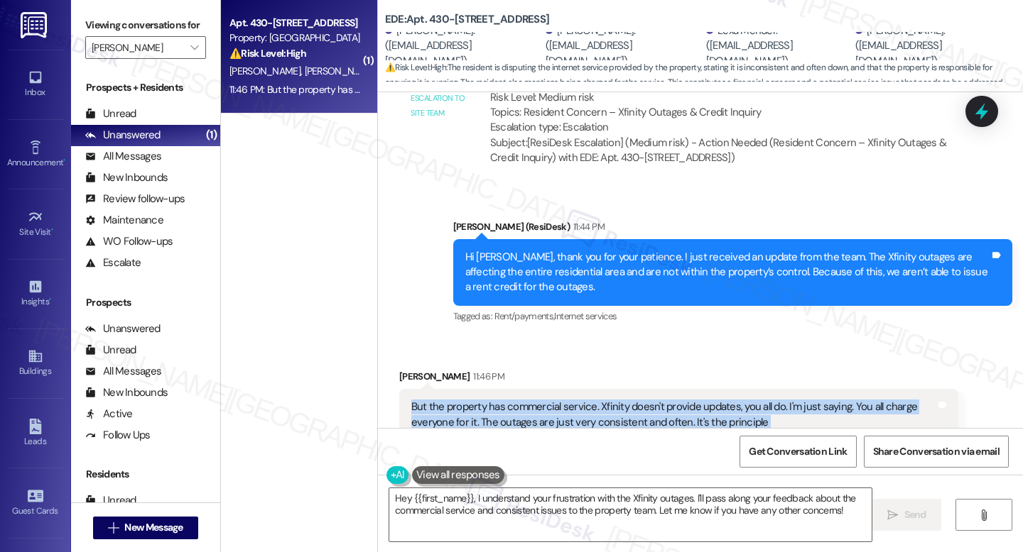
click at [464, 400] on div "But the property has commercial service. Xfinity doesn't provide updates, you a…" at bounding box center [673, 415] width 524 height 31
copy div "But the property has commercial service. Xfinity doesn't provide updates, you a…"
click at [589, 507] on textarea "Hey {{first_name}}, I understand your frustration with the Xfinity outages. I'l…" at bounding box center [630, 515] width 482 height 53
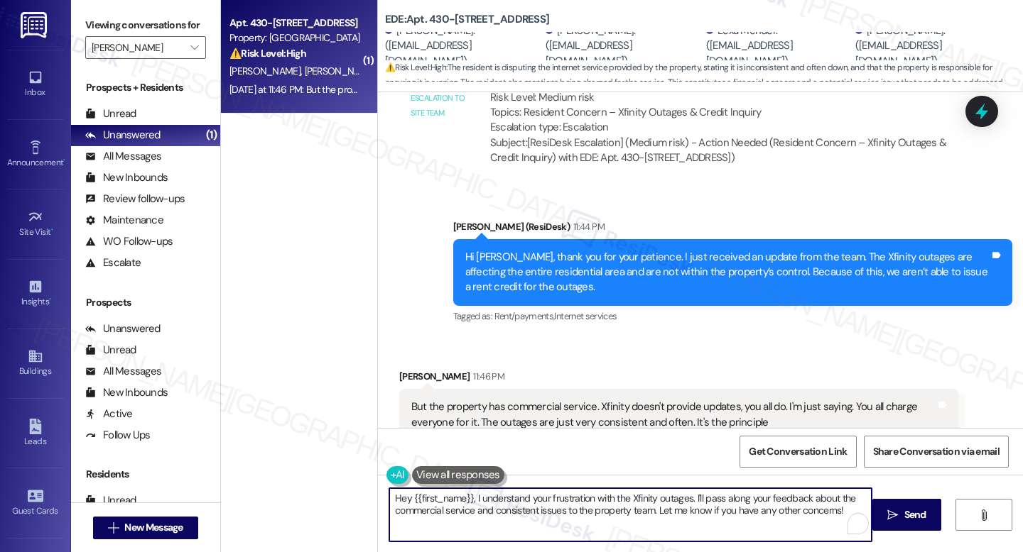
click at [588, 506] on textarea "Hey {{first_name}}, I understand your frustration with the Xfinity outages. I'l…" at bounding box center [630, 515] width 482 height 53
click at [589, 507] on textarea "Hey {{first_name}}, I understand your frustration with the Xfinity outages. I'l…" at bounding box center [630, 515] width 482 height 53
paste textarea "i Timothy, thank you for sharing your perspective. I understand your concerns a…"
drag, startPoint x: 438, startPoint y: 498, endPoint x: 352, endPoint y: 494, distance: 86.0
click at [354, 494] on div "( 1 ) Apt. 430-102, 400 East 7th Street Property: EDE ⚠️ Risk Level: High The r…" at bounding box center [622, 276] width 802 height 552
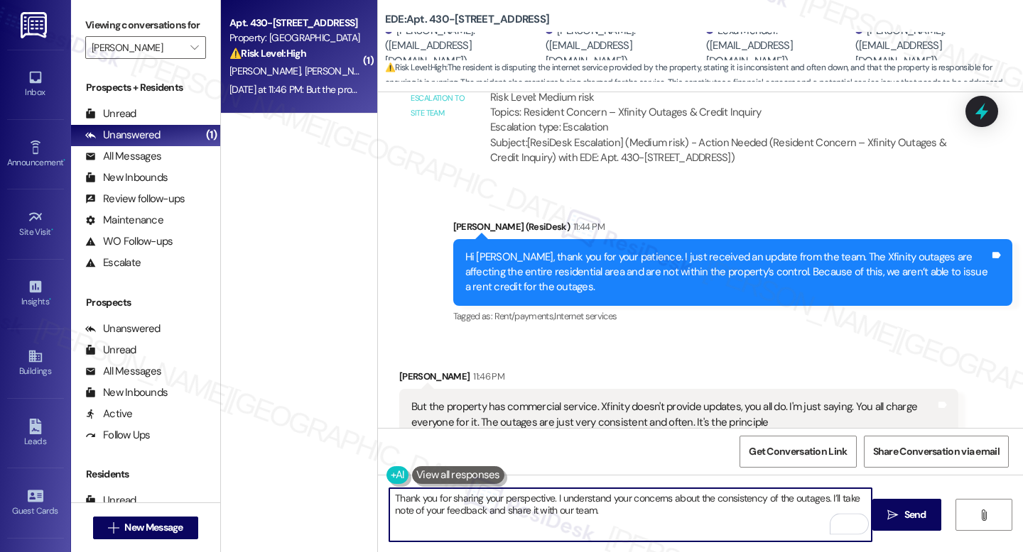
click at [519, 528] on textarea "Thank you for sharing your perspective. I understand your concerns about the co…" at bounding box center [630, 515] width 482 height 53
type textarea "Thank you for sharing your perspective. I understand your concerns about the co…"
click at [886, 506] on button " Send" at bounding box center [906, 515] width 69 height 32
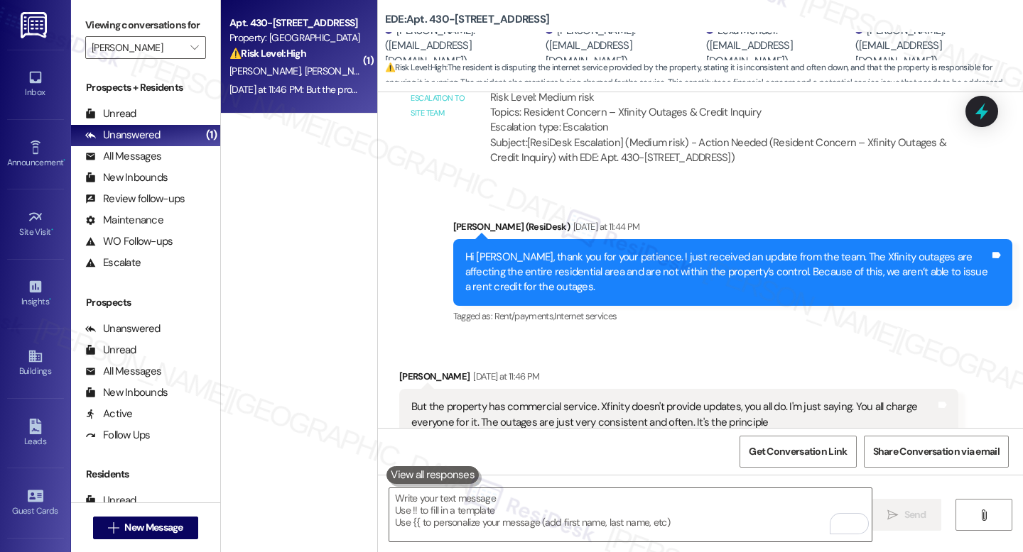
scroll to position [3895, 0]
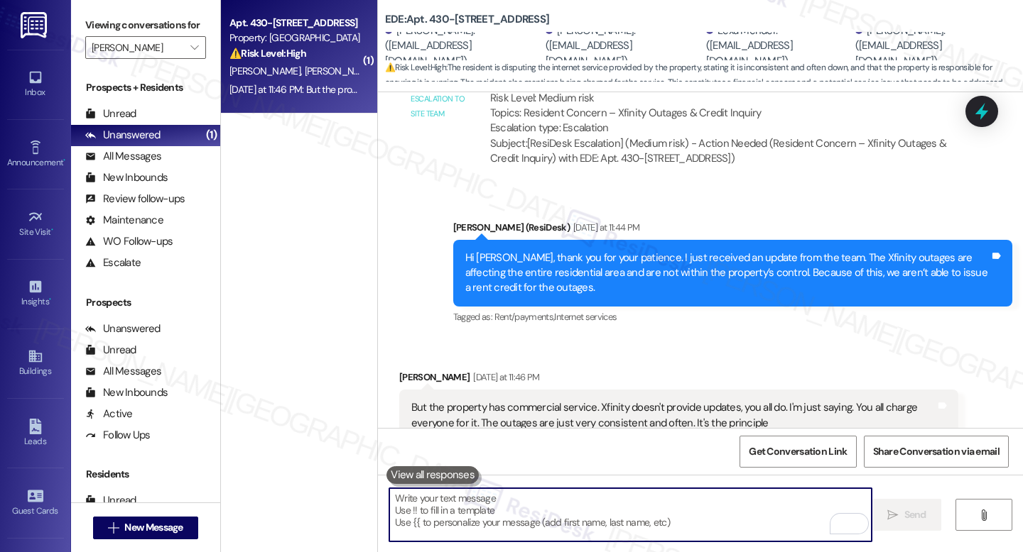
click at [553, 501] on textarea "To enrich screen reader interactions, please activate Accessibility in Grammarl…" at bounding box center [630, 515] width 482 height 53
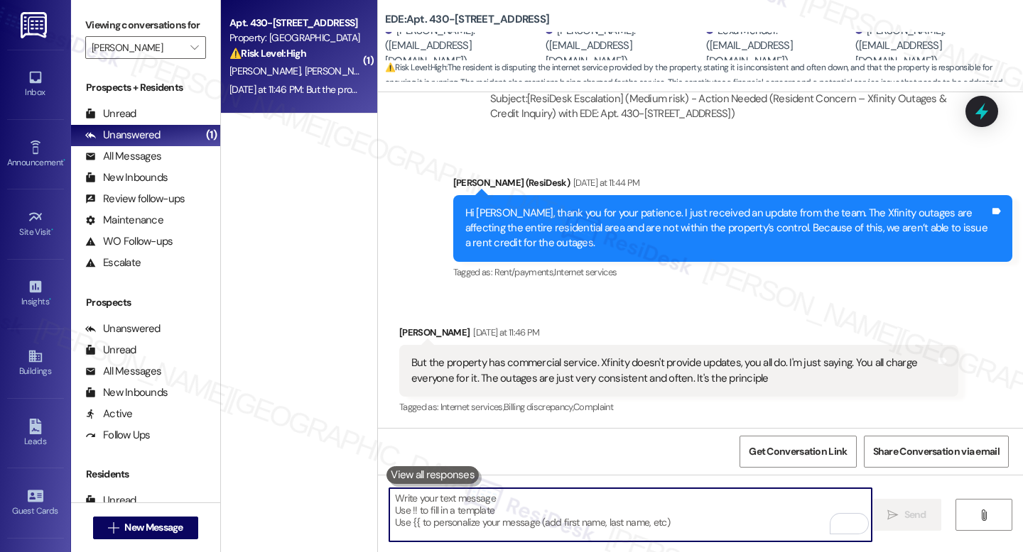
scroll to position [4010, 0]
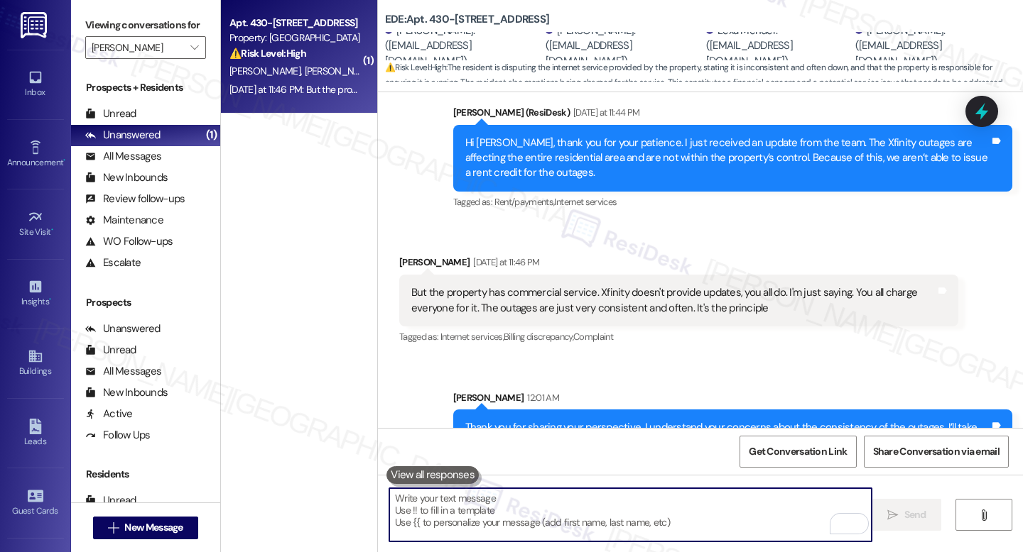
paste textarea "In the meantime, if there’s anything else I can assist you with, please feel fr…"
type textarea "In the meantime, if there’s anything else I can assist you with, please feel fr…"
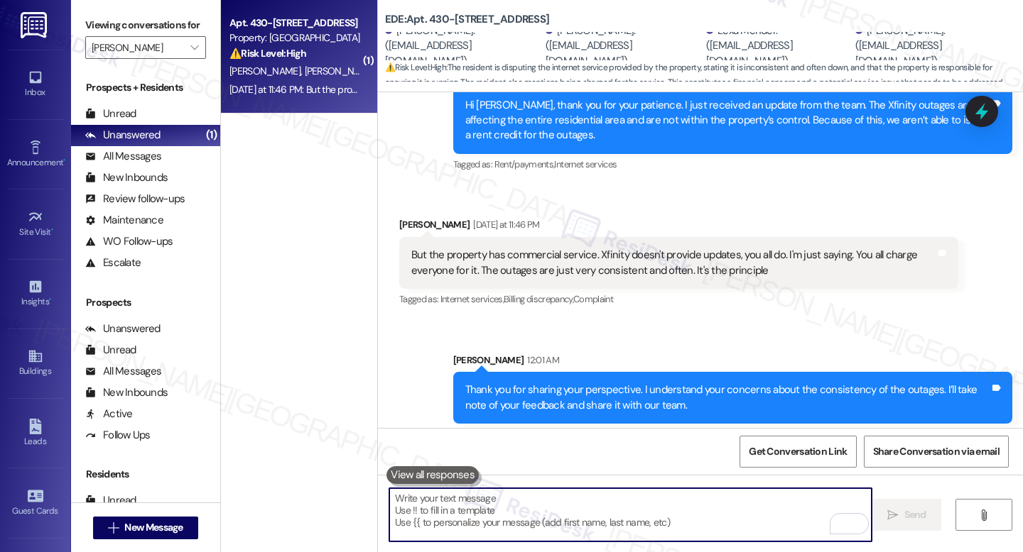
scroll to position [4109, 0]
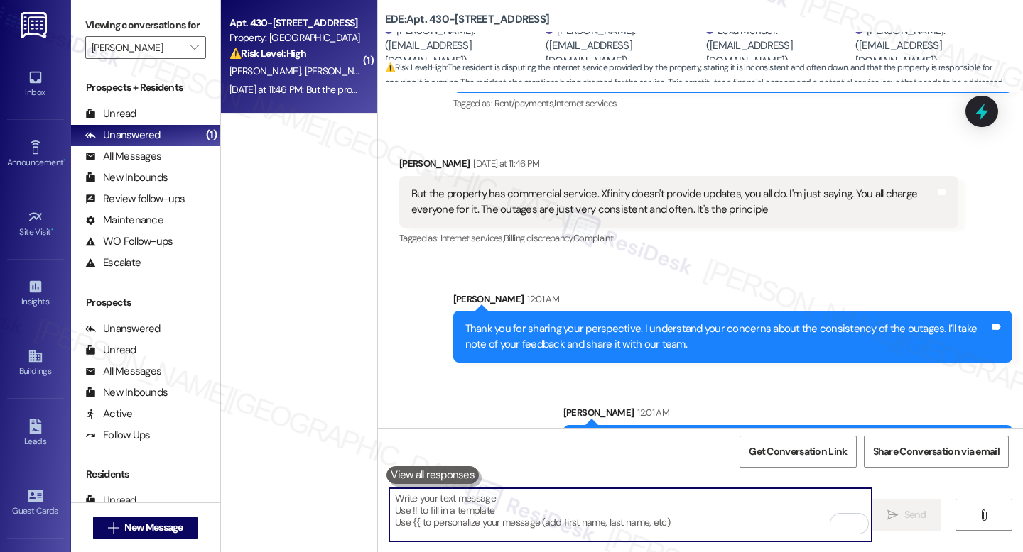
click at [299, 212] on div "( 1 ) Apt. 430-102, 400 East 7th Street Property: EDE ⚠️ Risk Level: High The r…" at bounding box center [299, 226] width 156 height 452
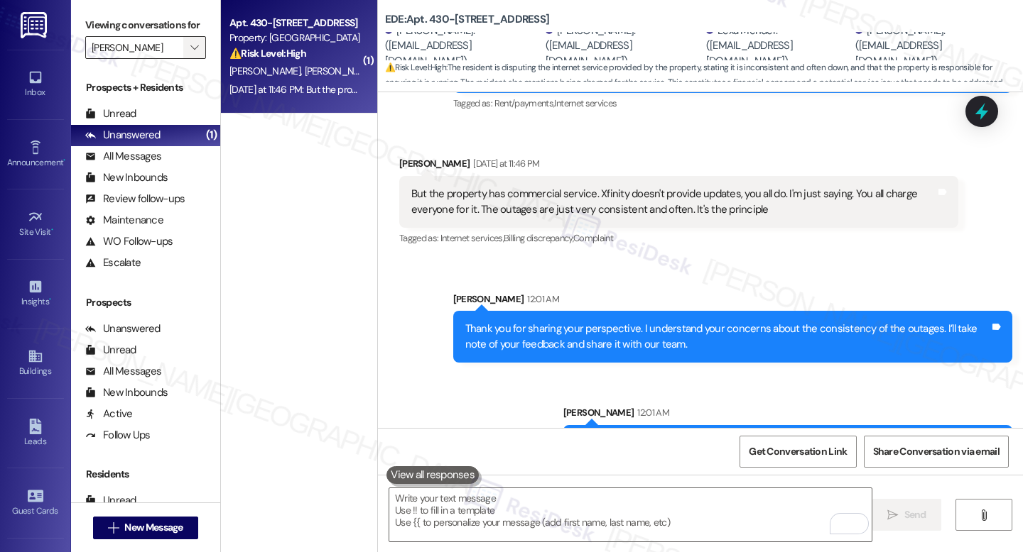
click at [187, 59] on span "" at bounding box center [193, 47] width 13 height 23
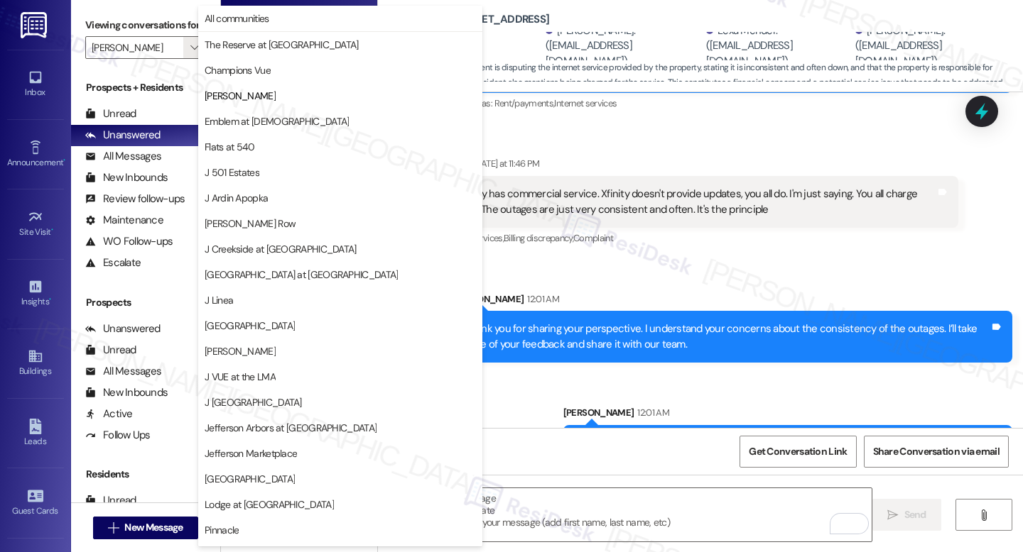
click at [507, 176] on div "But the property has commercial service. Xfinity doesn't provide updates, you a…" at bounding box center [678, 202] width 559 height 52
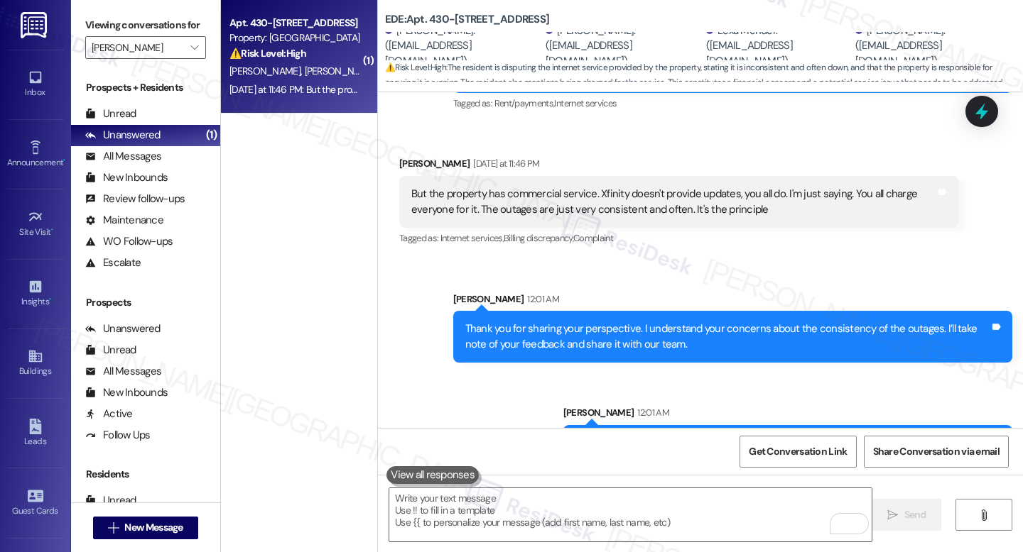
click at [379, 65] on span "L. Mender" at bounding box center [416, 71] width 75 height 13
click at [191, 59] on span "" at bounding box center [193, 47] width 13 height 23
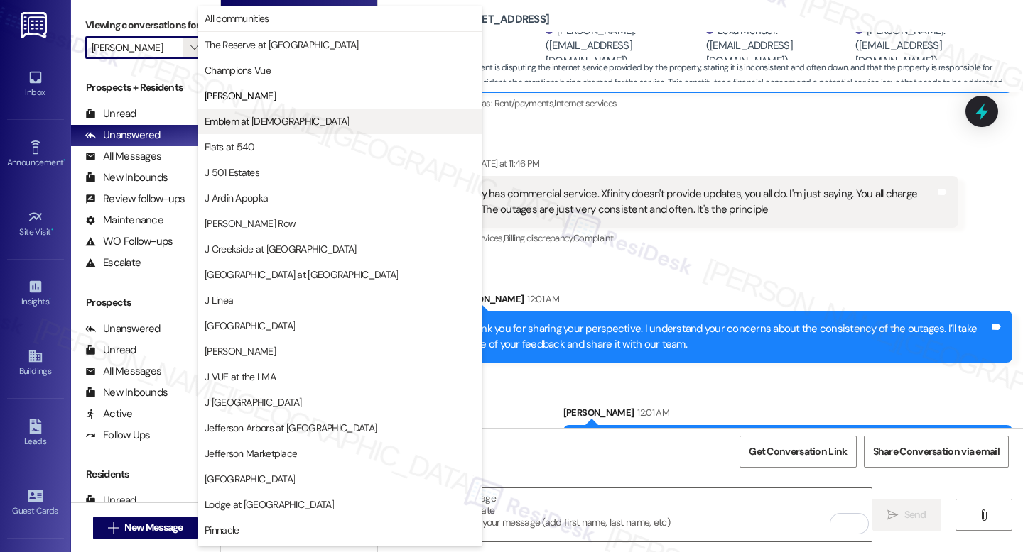
click at [256, 130] on button "Emblem at [DEMOGRAPHIC_DATA]" at bounding box center [340, 122] width 284 height 26
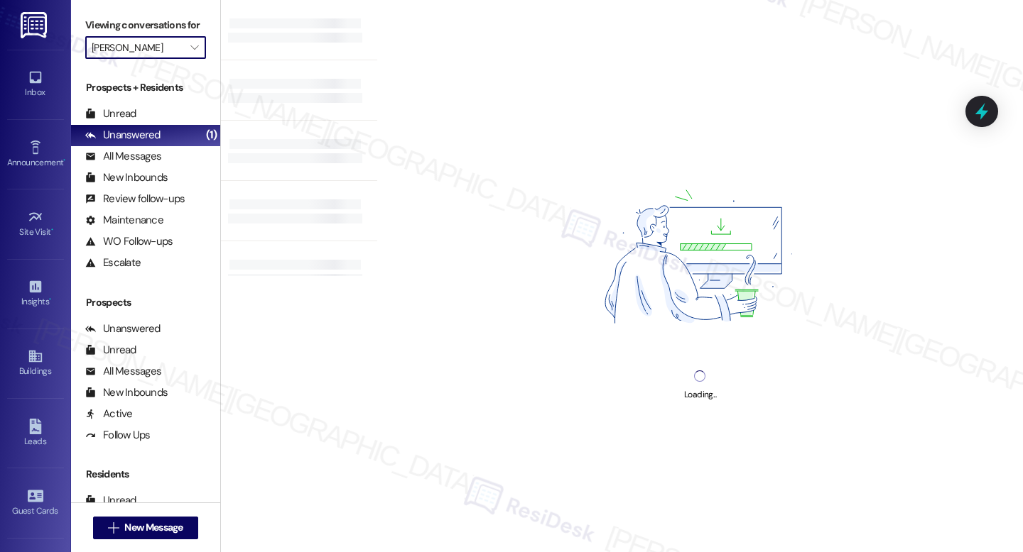
type input "Emblem at [DEMOGRAPHIC_DATA]"
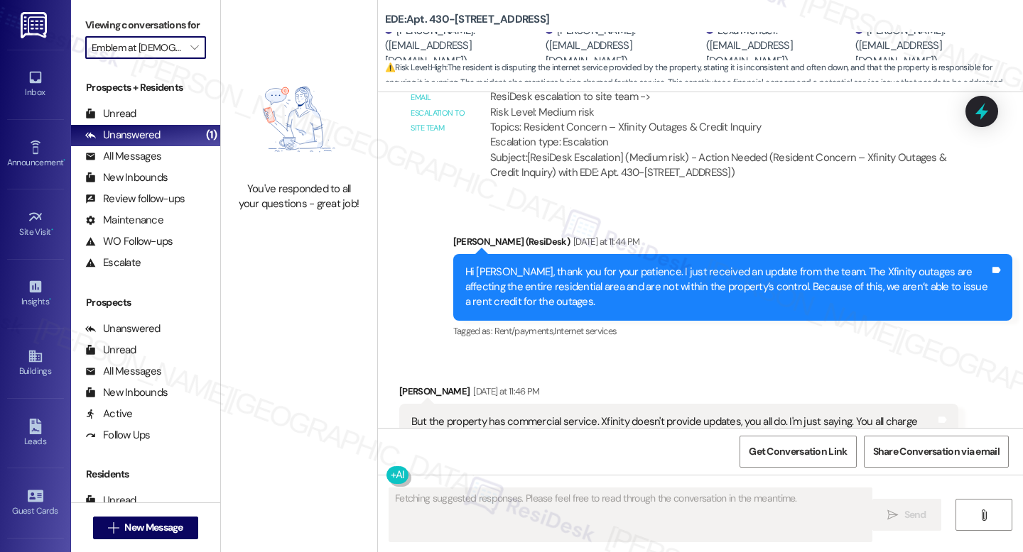
scroll to position [3895, 0]
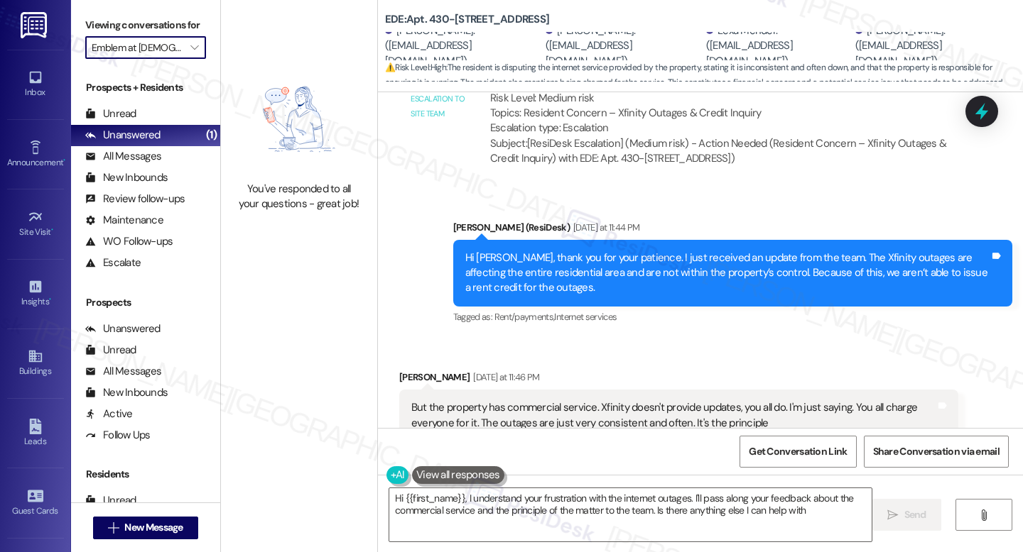
type textarea "Hi {{first_name}}, I understand your frustration with the internet outages. I'l…"
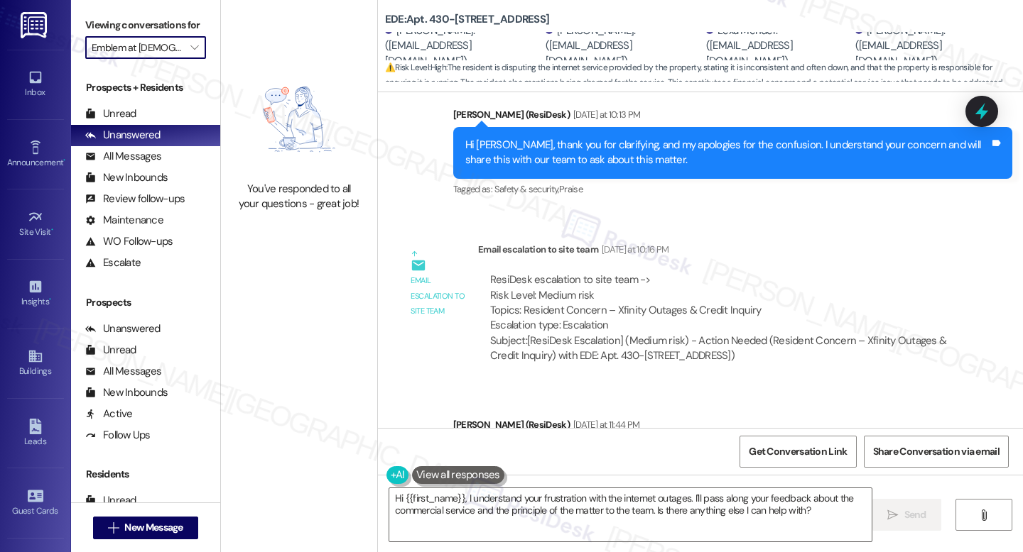
scroll to position [4131, 0]
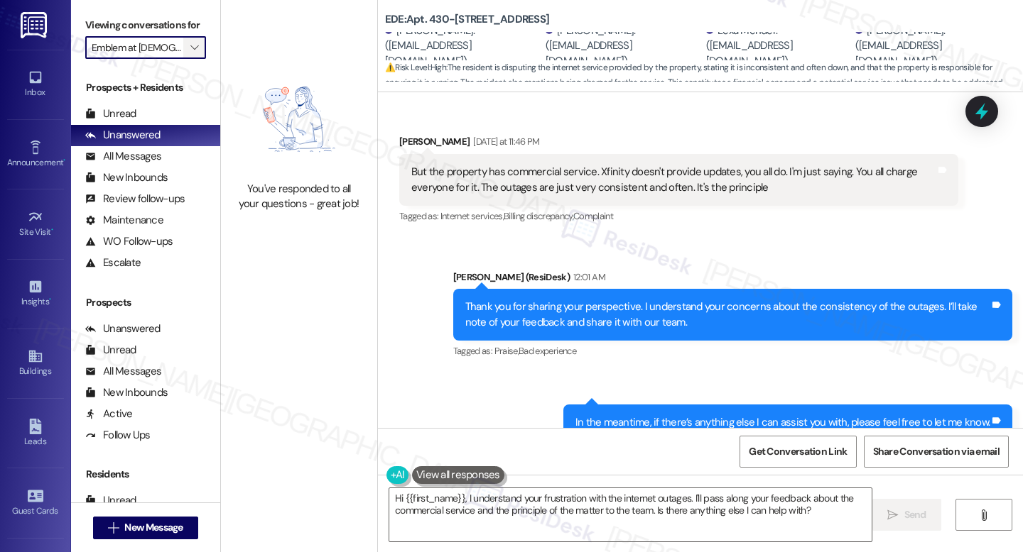
click at [187, 59] on span "" at bounding box center [193, 47] width 13 height 23
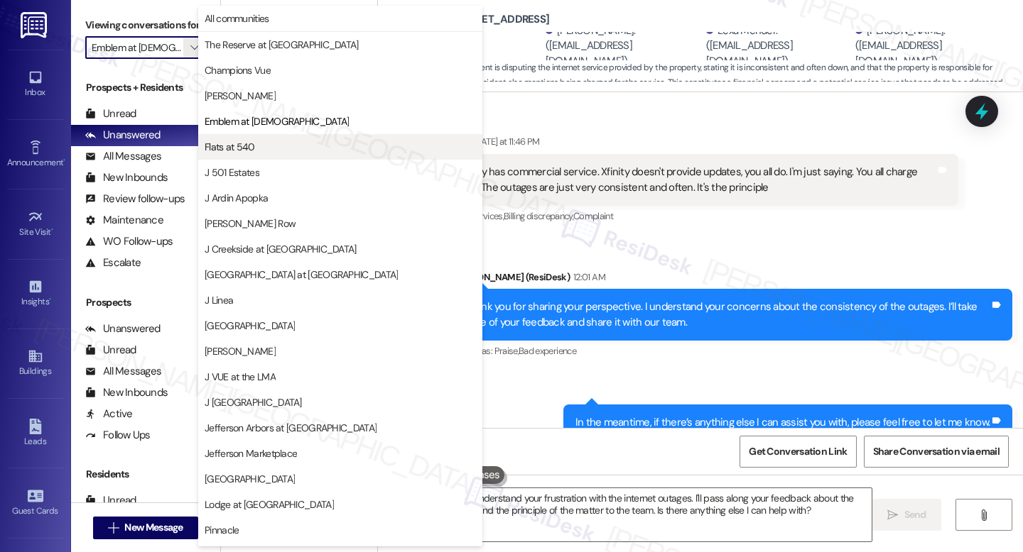
click at [266, 151] on span "Flats at 540" at bounding box center [340, 147] width 271 height 14
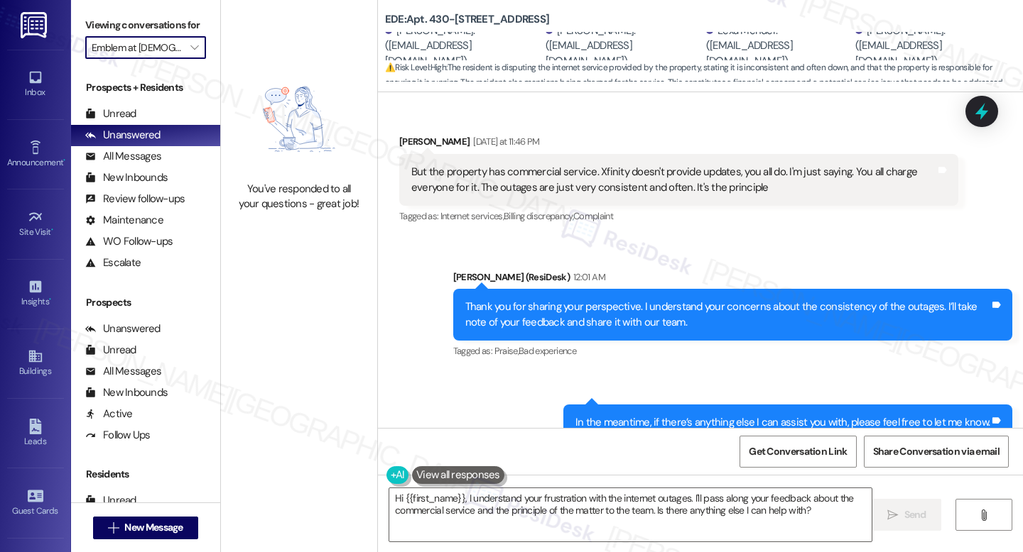
type input "Flats at 540"
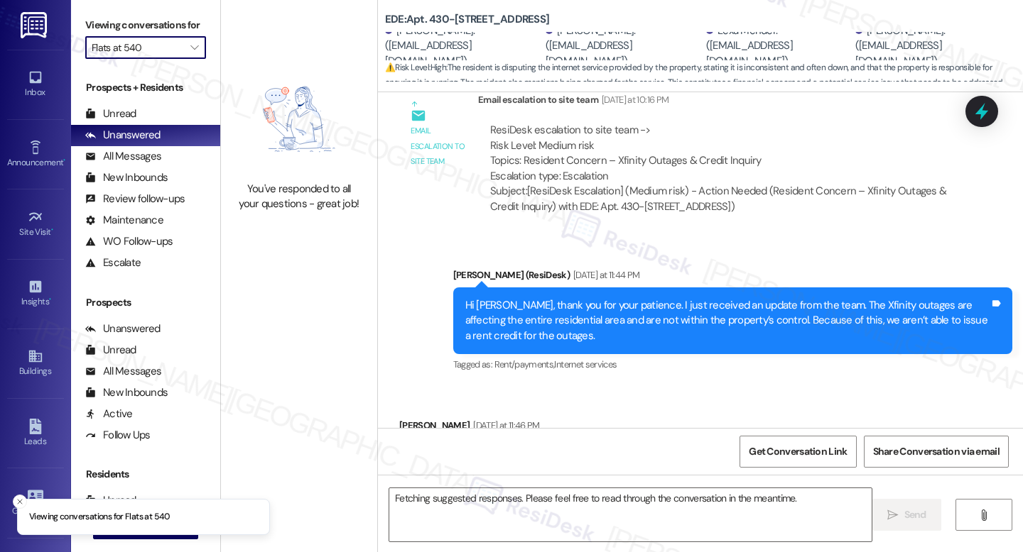
scroll to position [3764, 0]
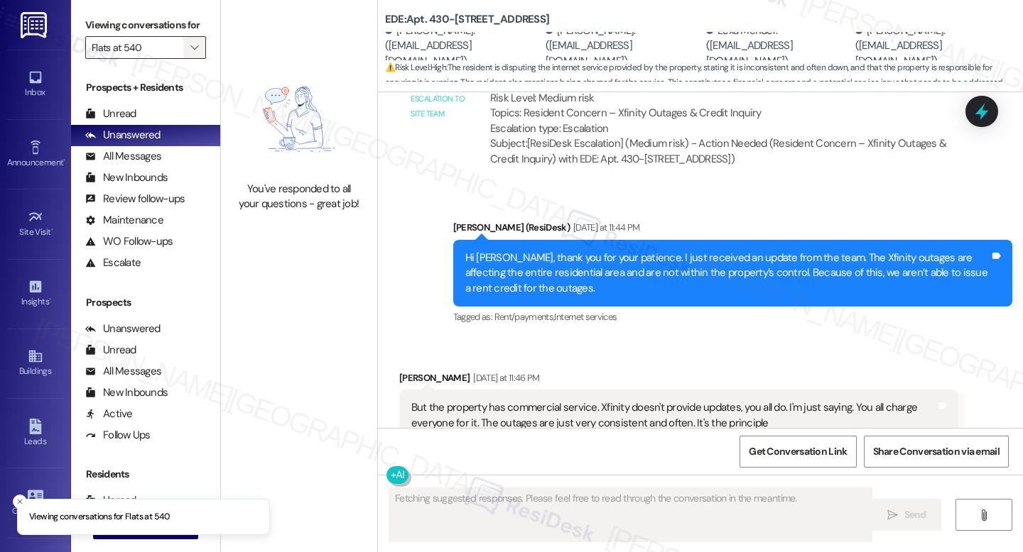
click at [198, 66] on div "Viewing conversations for Flats at 540 " at bounding box center [145, 36] width 149 height 73
click at [191, 59] on span "" at bounding box center [193, 47] width 13 height 23
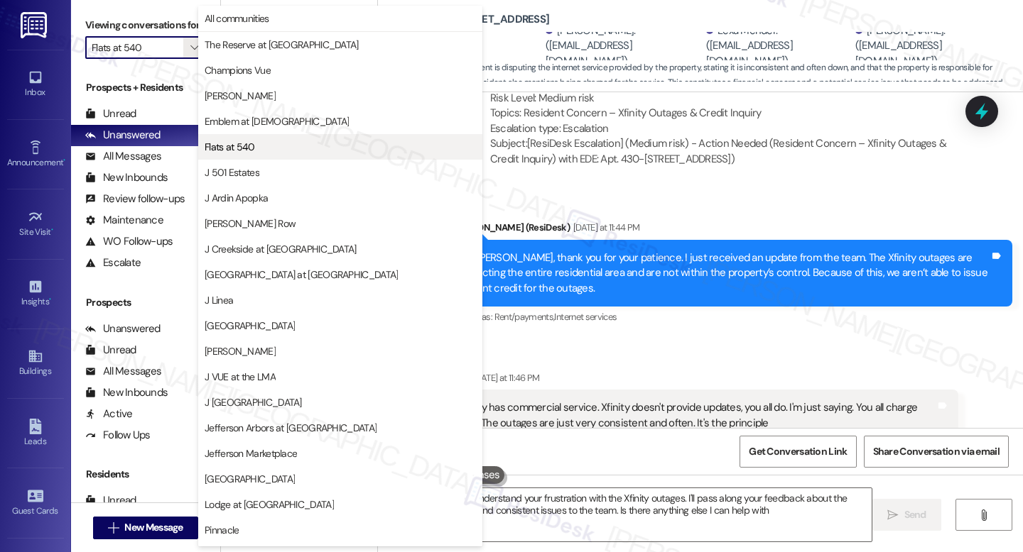
type textarea "Hi {{first_name}}, I understand your frustration with the Xfinity outages. I'll…"
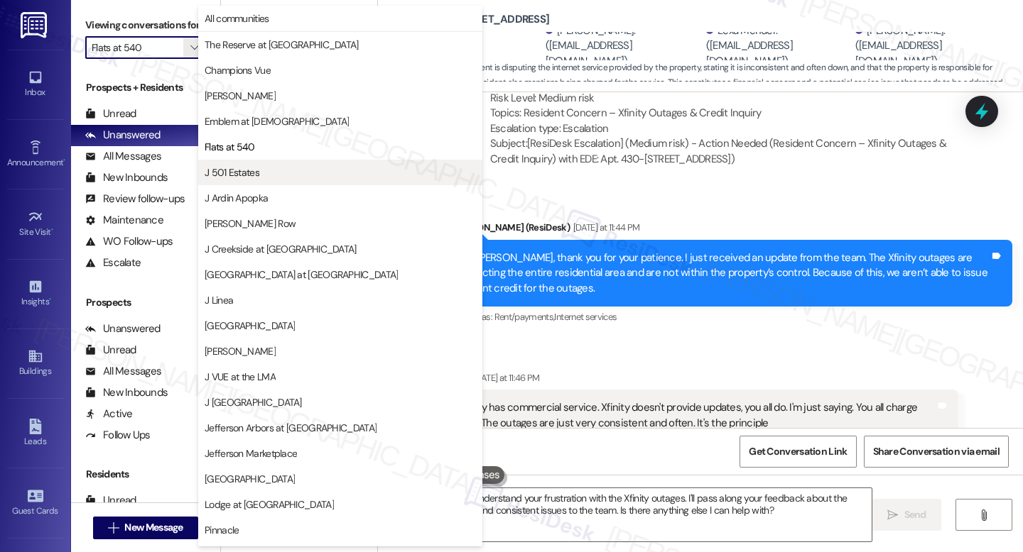
drag, startPoint x: 253, startPoint y: 158, endPoint x: 255, endPoint y: 175, distance: 17.9
click at [255, 175] on div "All communities The Reserve at White Oak Champions Vue EDE Emblem at Christiana…" at bounding box center [340, 121] width 284 height 231
click at [254, 177] on span "J 501 Estates" at bounding box center [232, 172] width 55 height 14
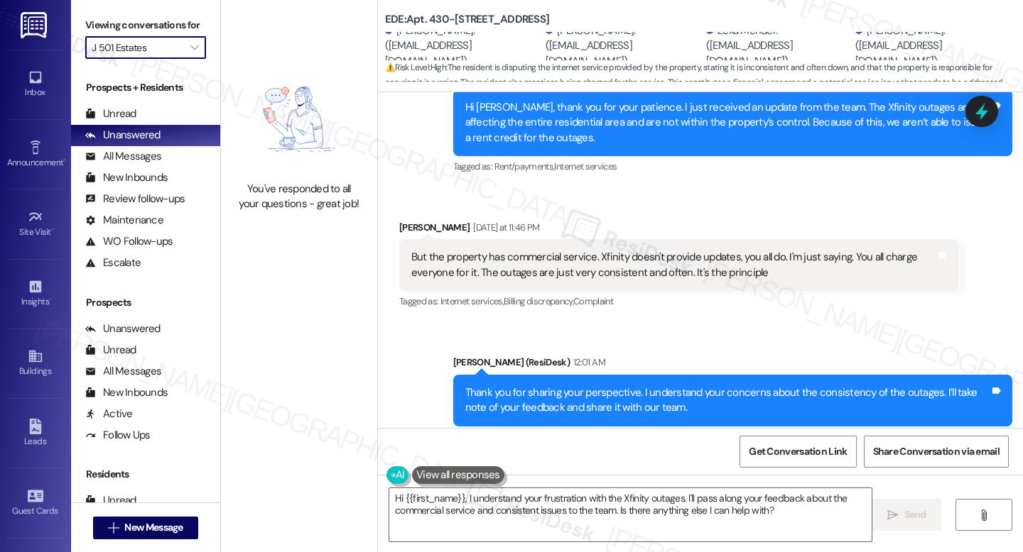
scroll to position [4229, 0]
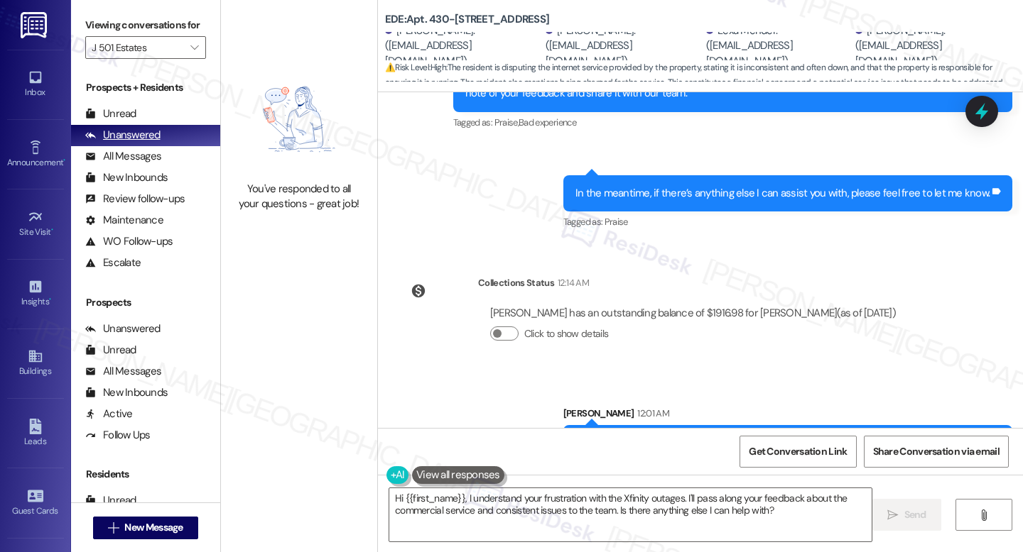
click at [172, 146] on div "Unanswered (0)" at bounding box center [145, 135] width 149 height 21
drag, startPoint x: 170, startPoint y: 166, endPoint x: 173, endPoint y: 158, distance: 8.3
click at [173, 158] on div "Prospects + Residents Unread (0) Unread: Any message you haven't read yet will …" at bounding box center [145, 176] width 149 height 193
click at [190, 53] on icon "" at bounding box center [194, 47] width 8 height 11
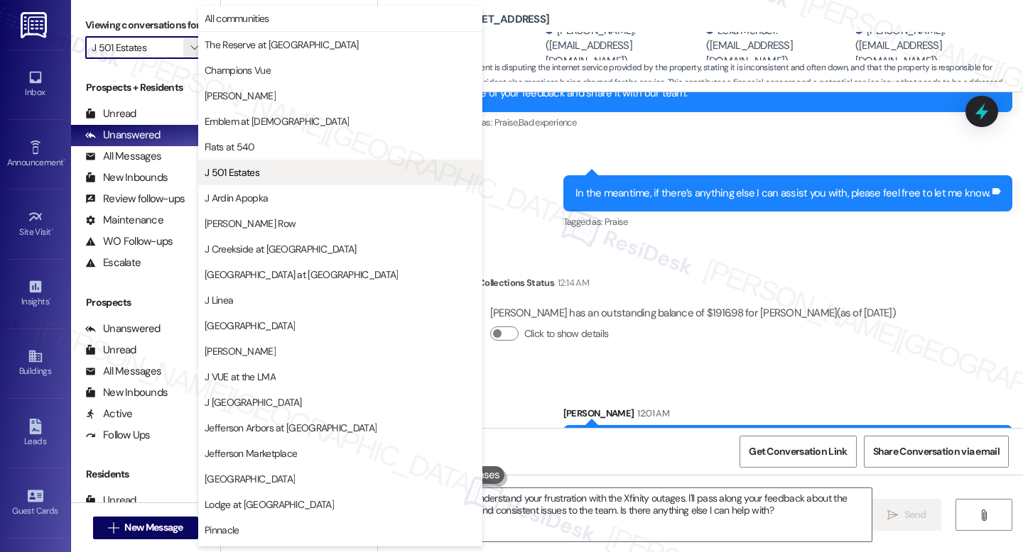
click at [246, 170] on span "J 501 Estates" at bounding box center [232, 172] width 55 height 14
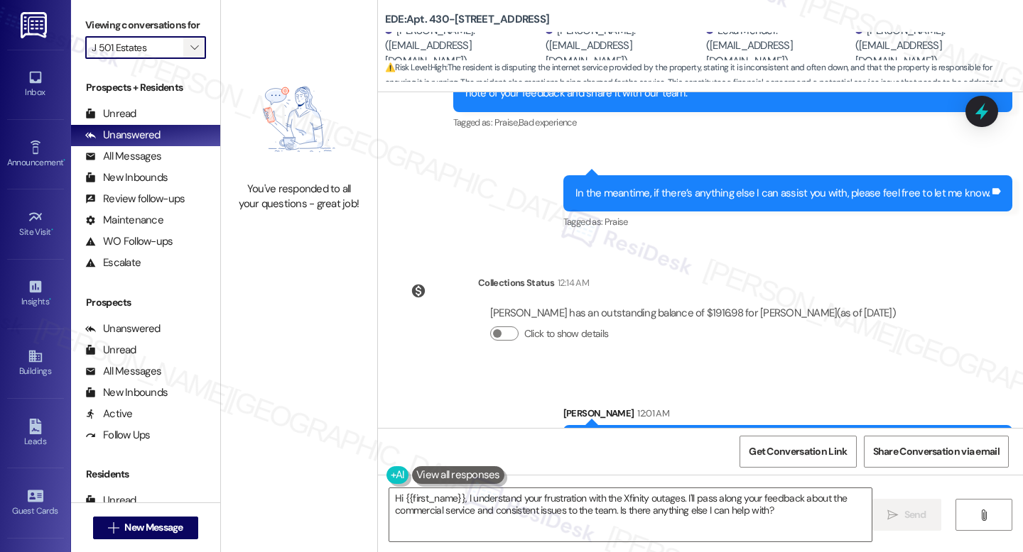
click at [189, 56] on span "" at bounding box center [193, 47] width 13 height 23
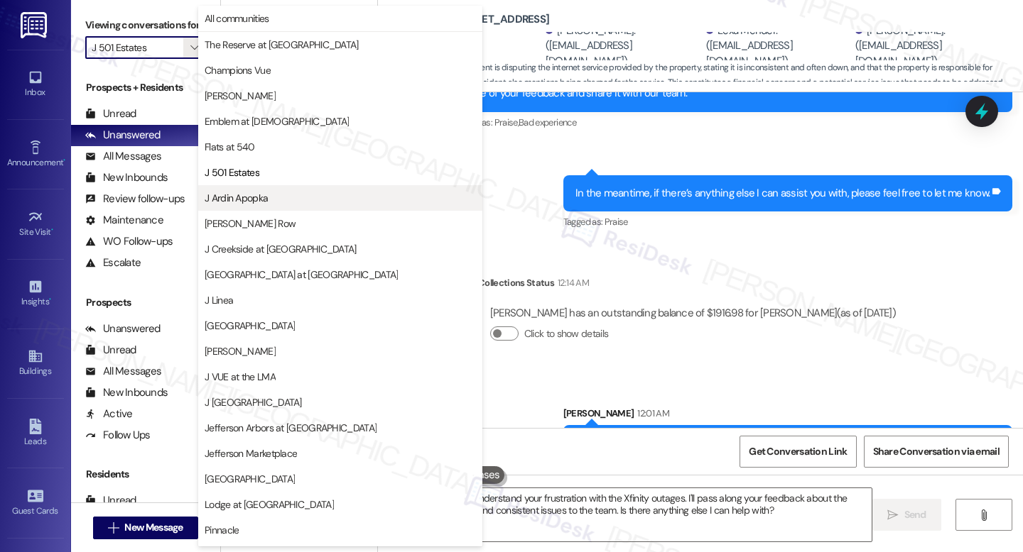
click at [271, 192] on span "J Ardin Apopka" at bounding box center [340, 198] width 271 height 14
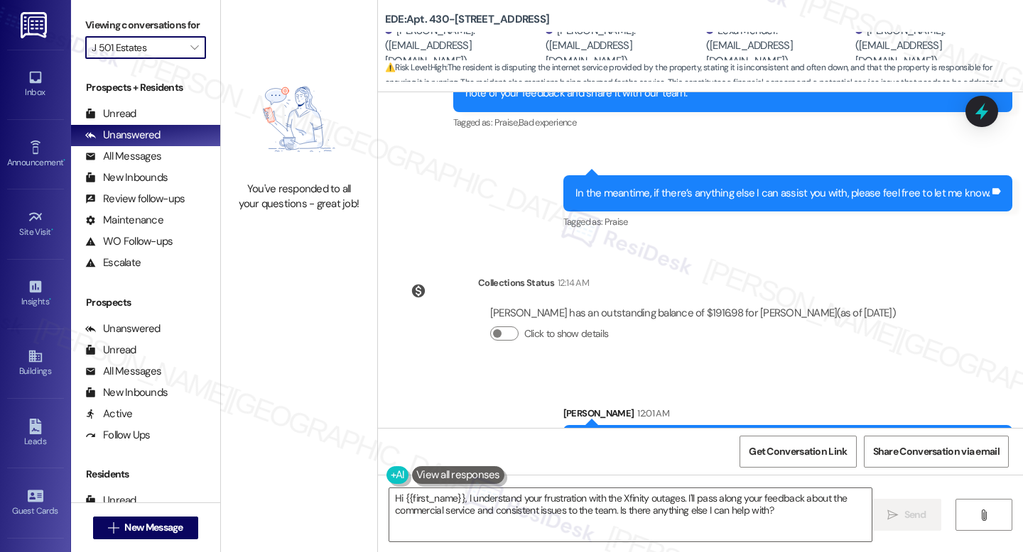
type input "J Ardin Apopka"
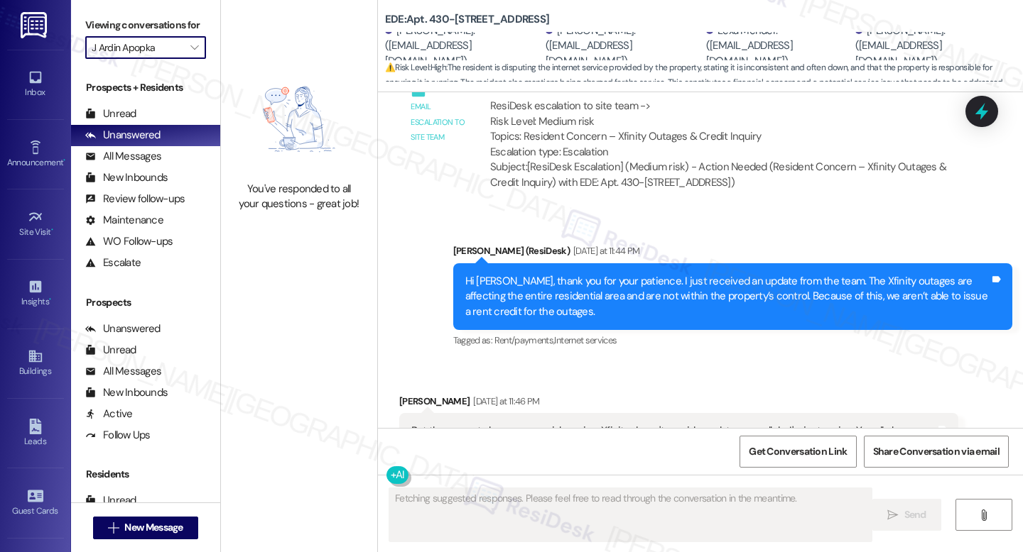
scroll to position [3764, 0]
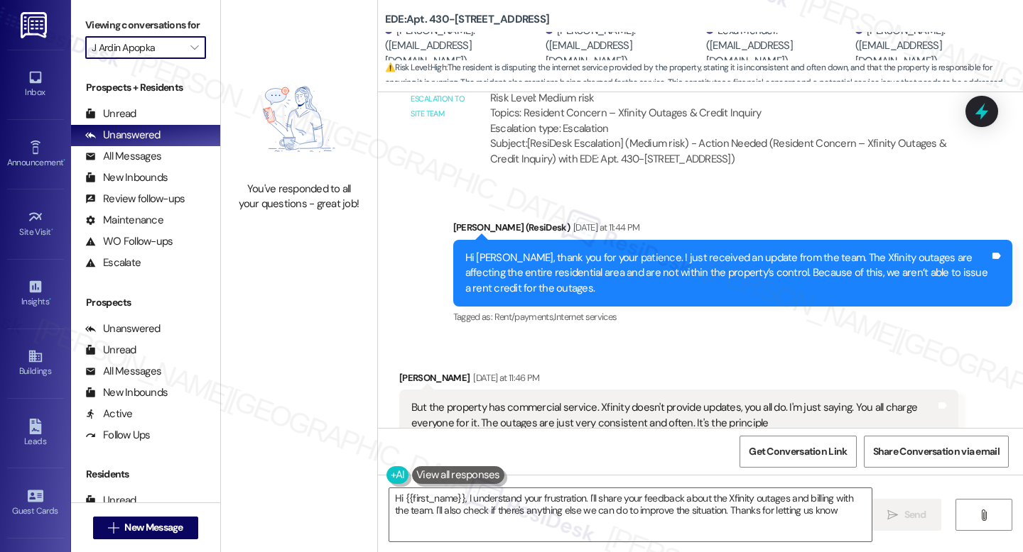
type textarea "Hi {{first_name}}, I understand your frustration. I'll share your feedback abou…"
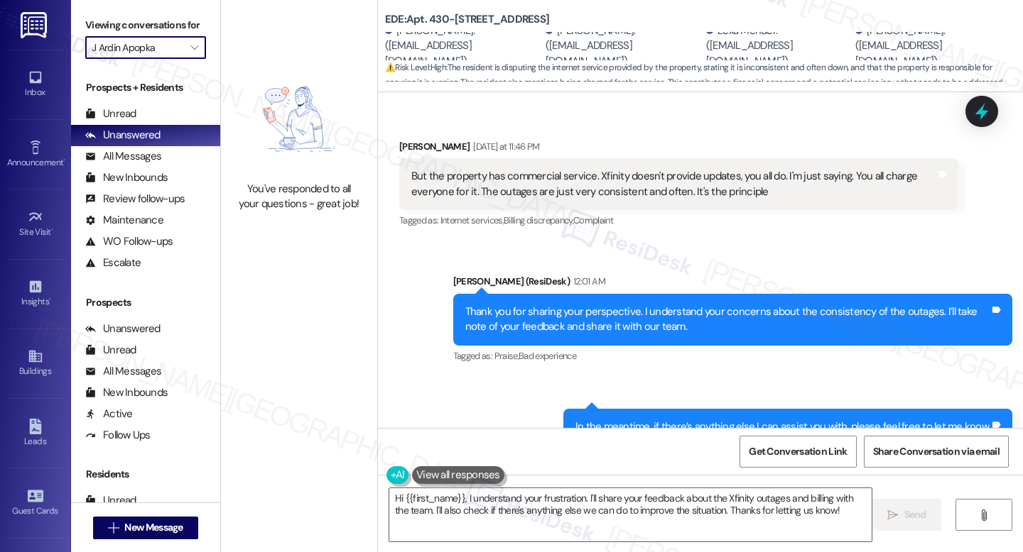
scroll to position [3996, 0]
click at [190, 53] on icon "" at bounding box center [194, 47] width 8 height 11
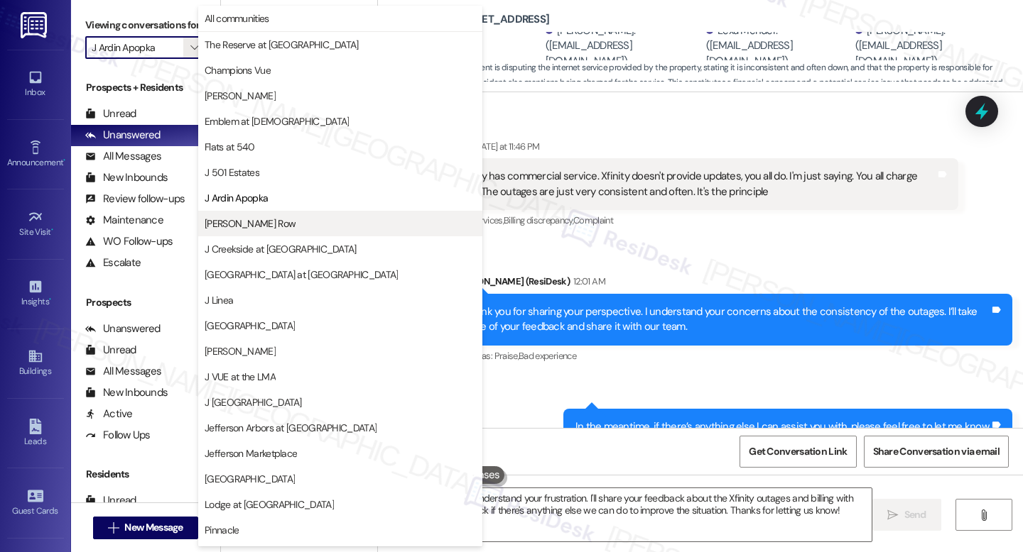
click at [269, 232] on button "[PERSON_NAME] Row" at bounding box center [340, 224] width 284 height 26
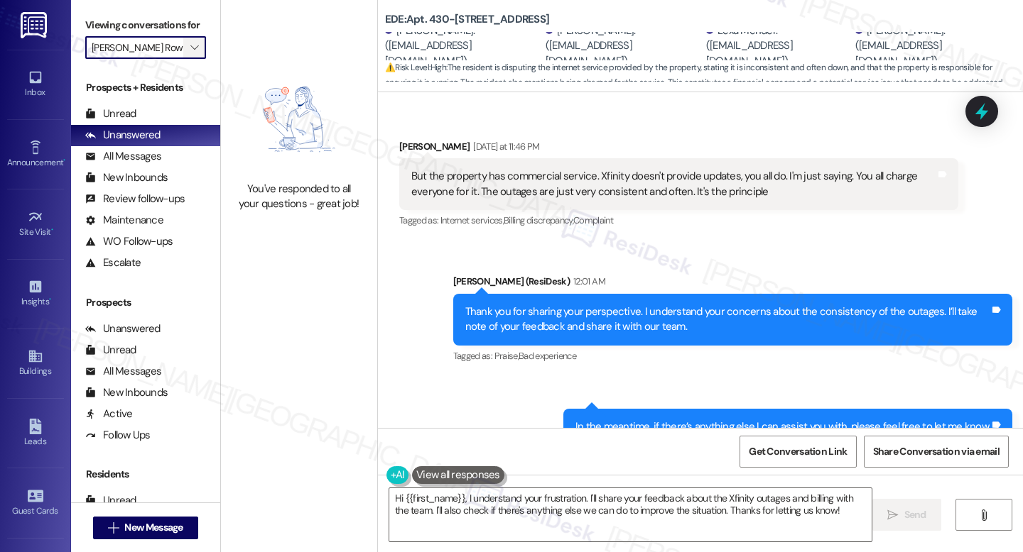
click at [190, 59] on span "" at bounding box center [193, 47] width 13 height 23
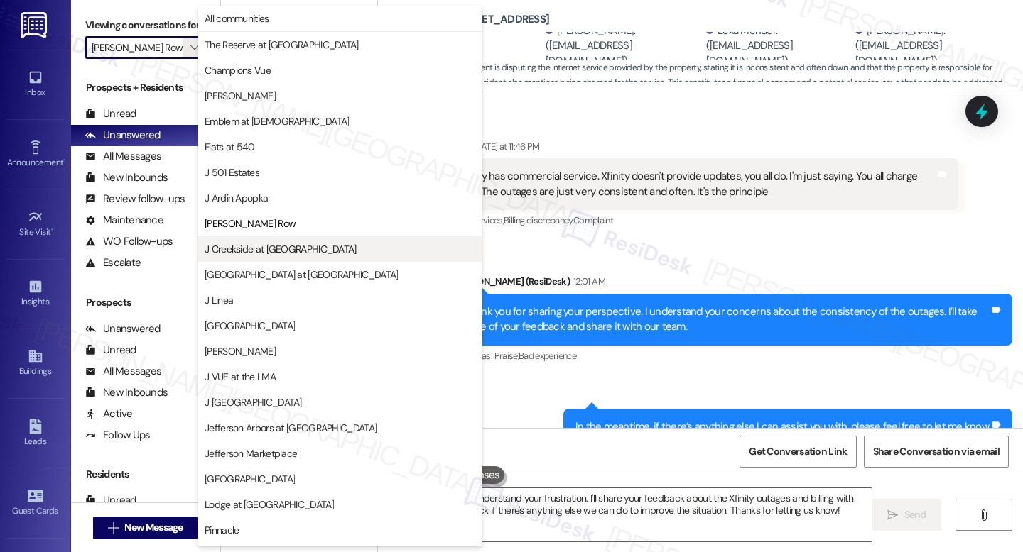
click at [310, 241] on button "J Creekside at [GEOGRAPHIC_DATA]" at bounding box center [340, 249] width 284 height 26
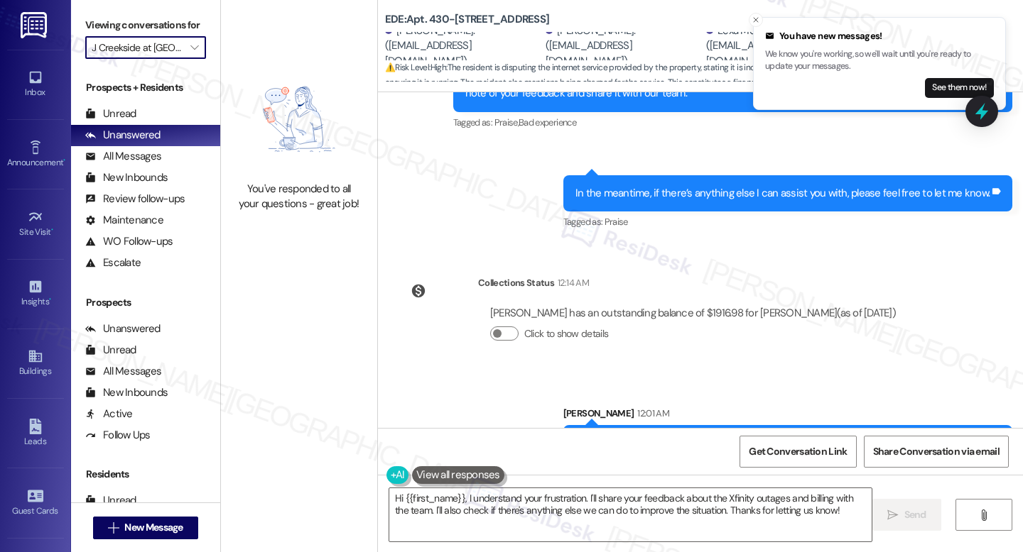
scroll to position [4229, 0]
click at [193, 59] on span "" at bounding box center [193, 47] width 13 height 23
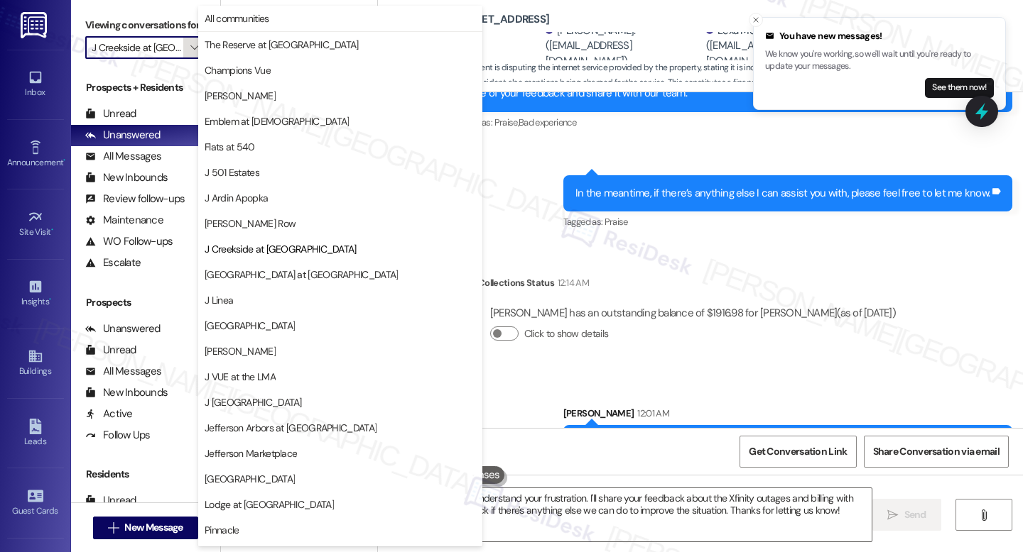
scroll to position [175, 0]
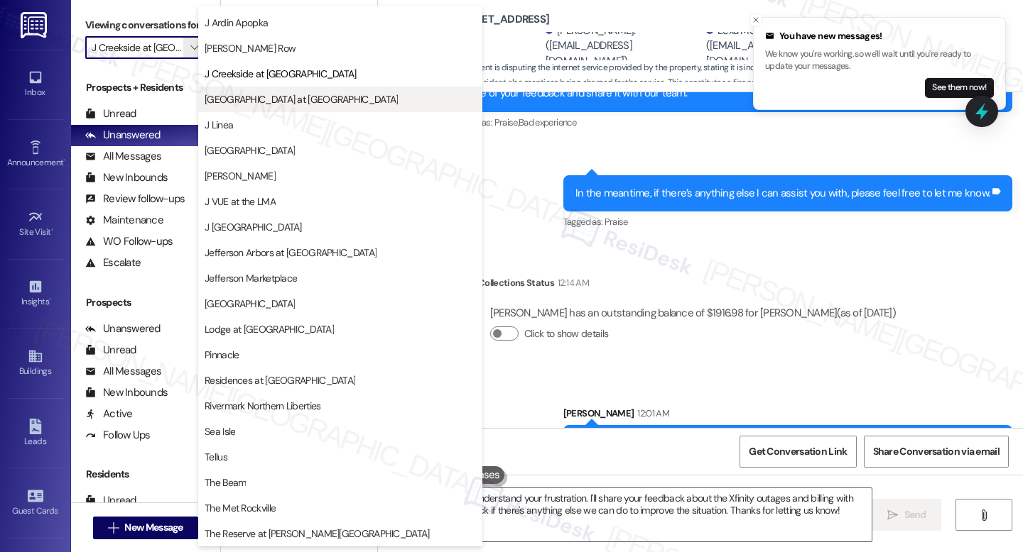
click at [258, 102] on span "[GEOGRAPHIC_DATA] at [GEOGRAPHIC_DATA]" at bounding box center [301, 99] width 193 height 14
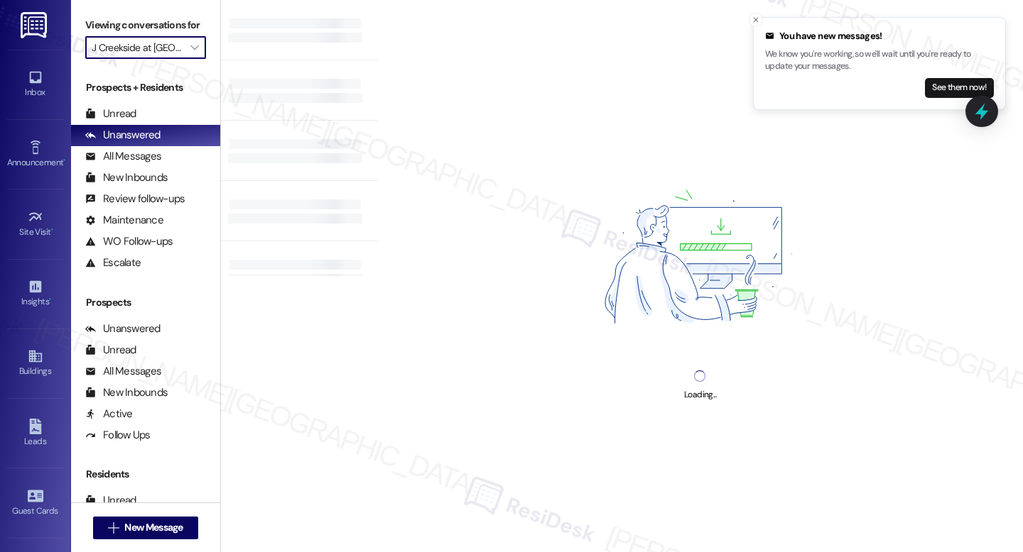
type input "[GEOGRAPHIC_DATA] at [GEOGRAPHIC_DATA]"
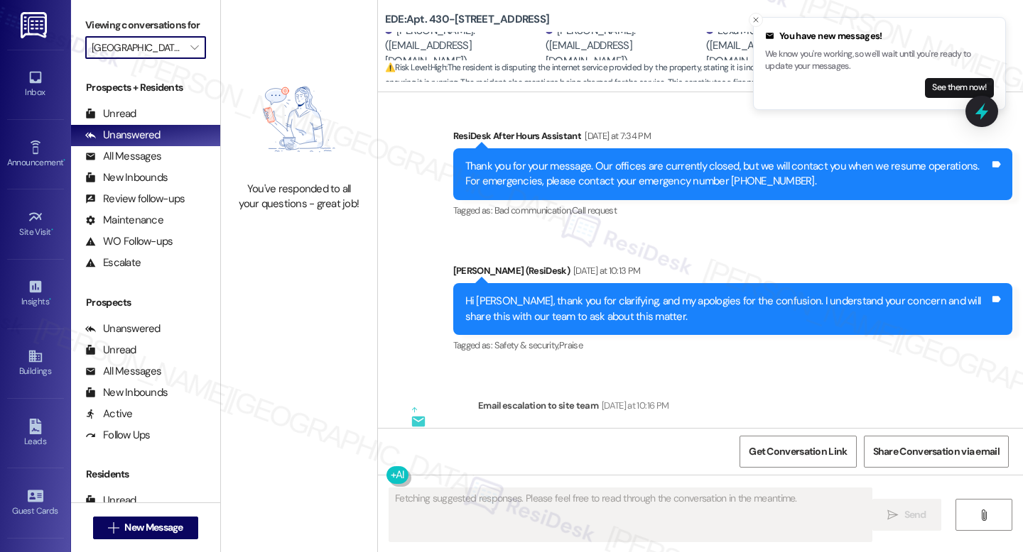
scroll to position [3764, 0]
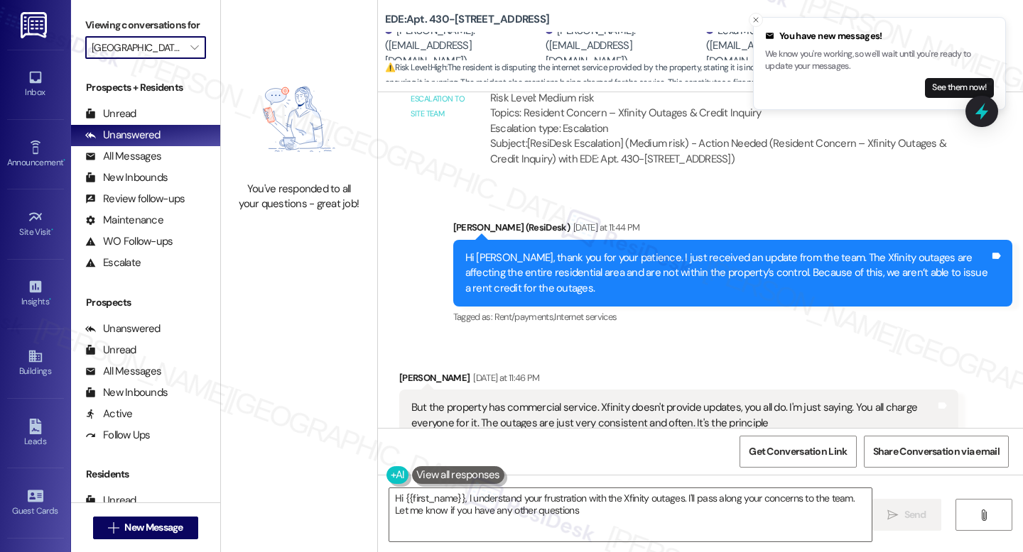
type textarea "Hi {{first_name}}, I understand your frustration with the Xfinity outages. I'll…"
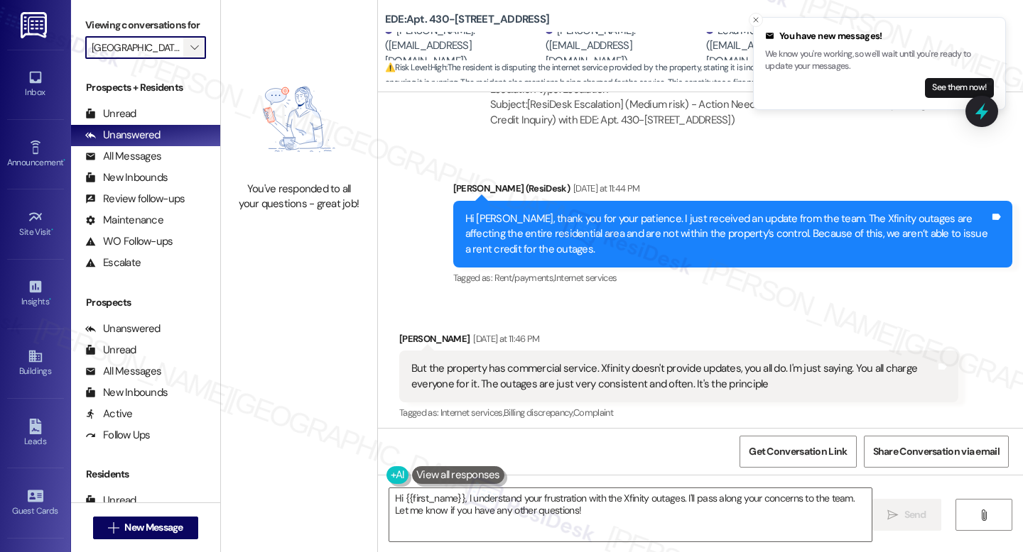
scroll to position [3792, 0]
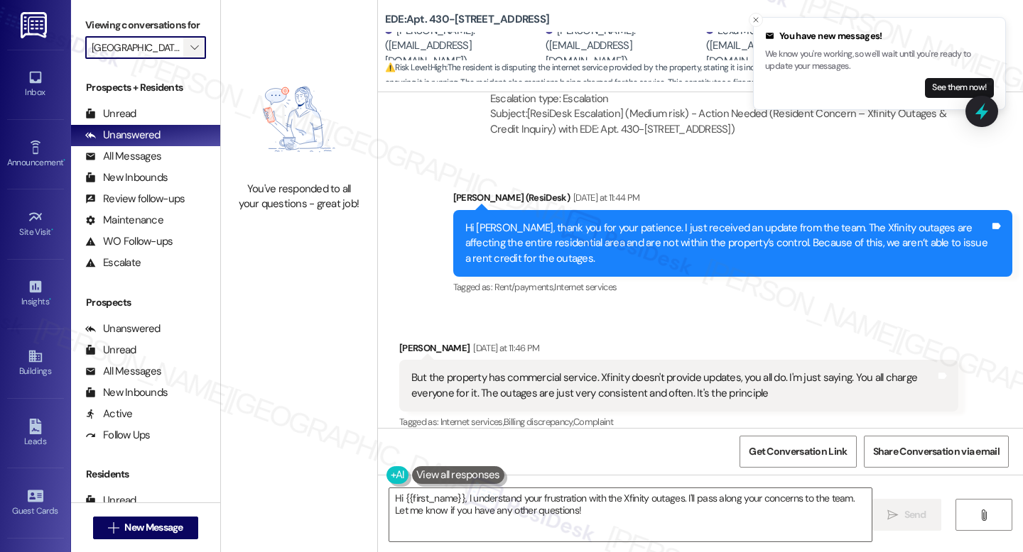
click at [183, 59] on button "" at bounding box center [194, 47] width 23 height 23
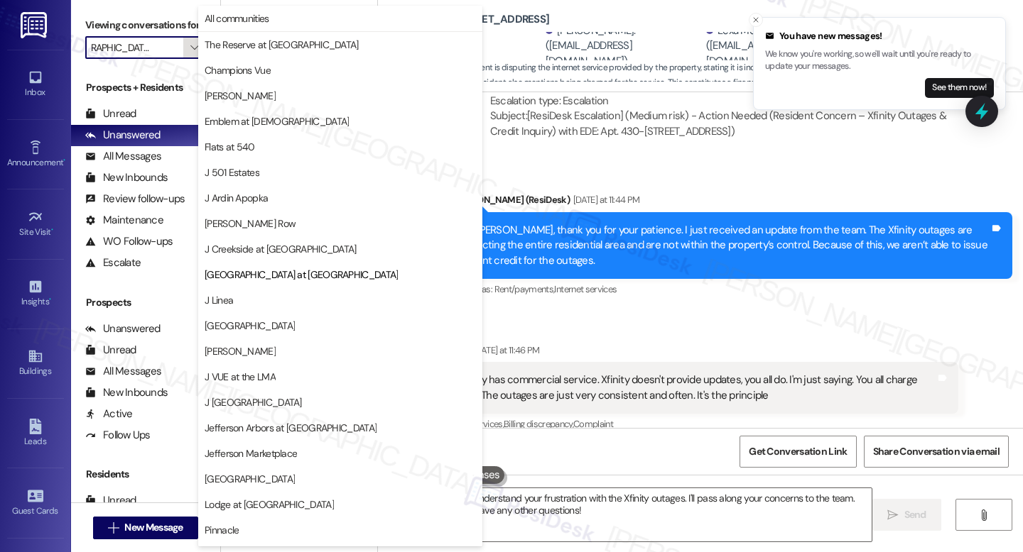
scroll to position [175, 0]
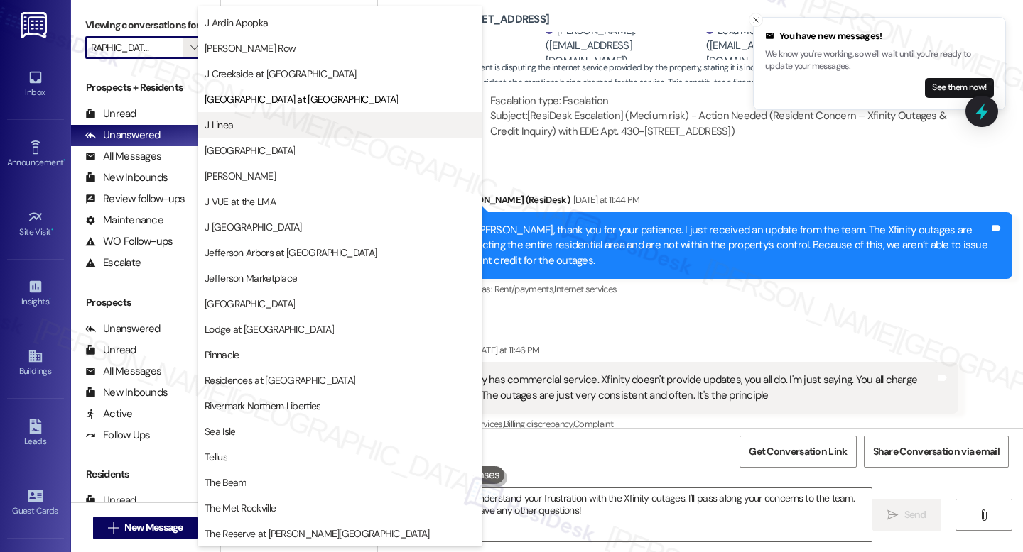
click at [316, 120] on span "J Linea" at bounding box center [340, 125] width 271 height 14
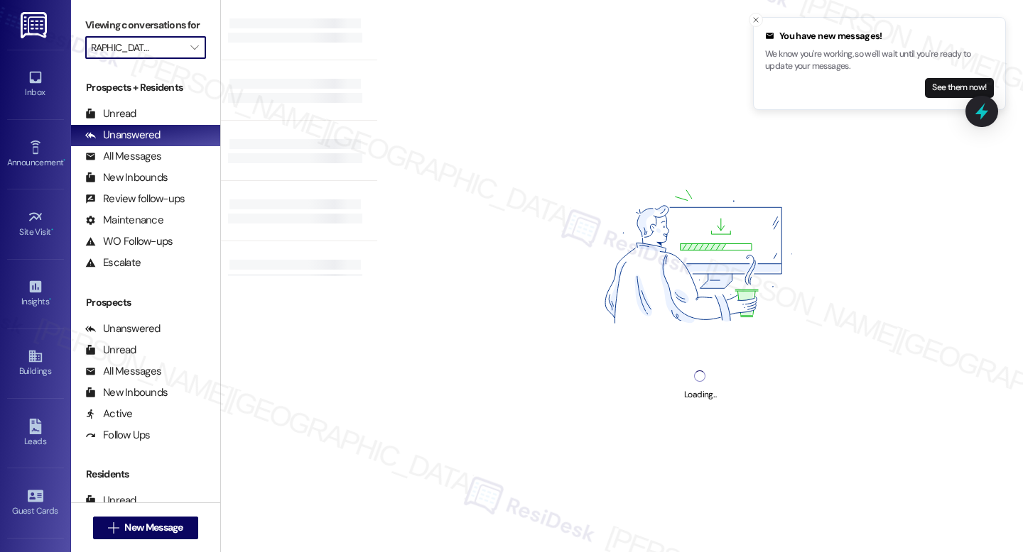
type input "J Linea"
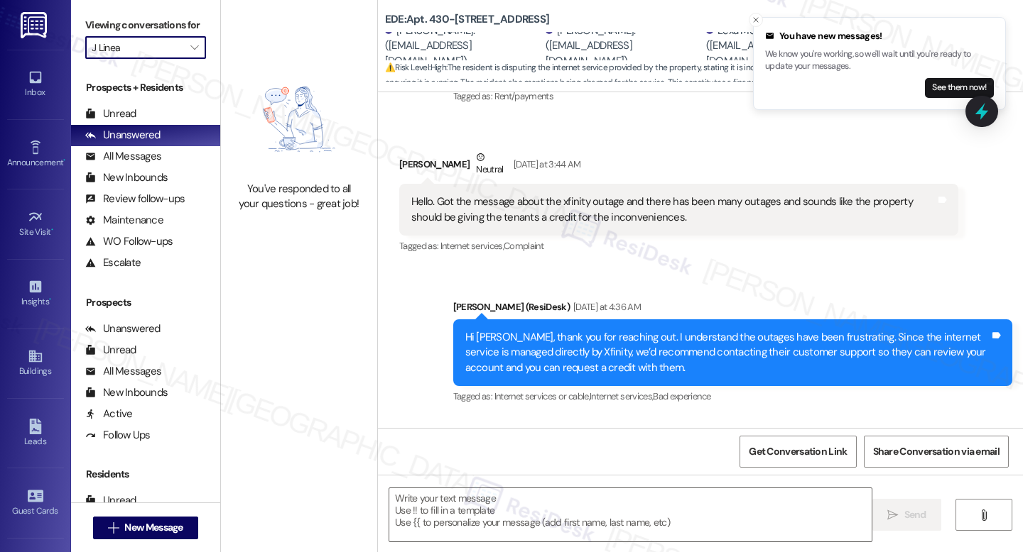
scroll to position [3764, 0]
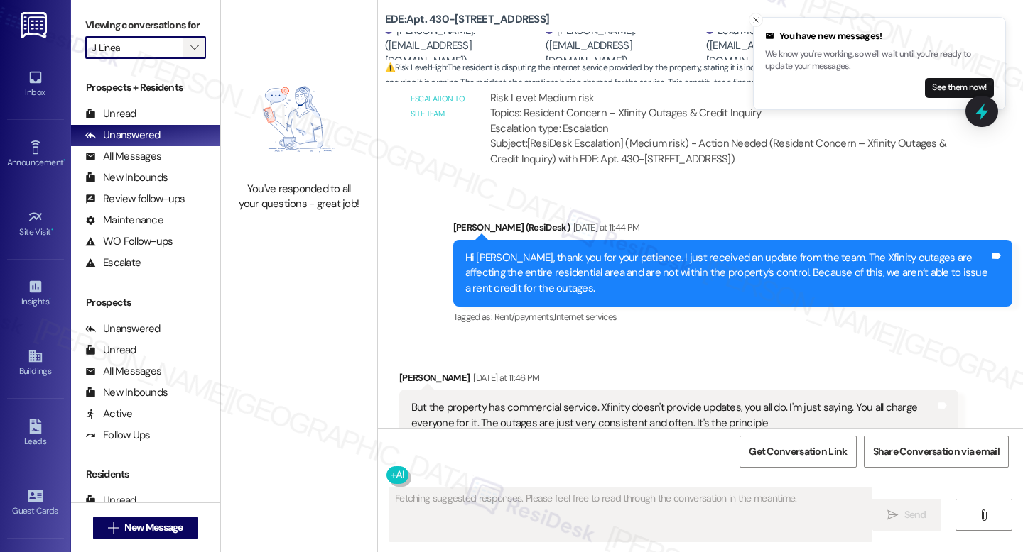
click at [187, 59] on span "" at bounding box center [193, 47] width 13 height 23
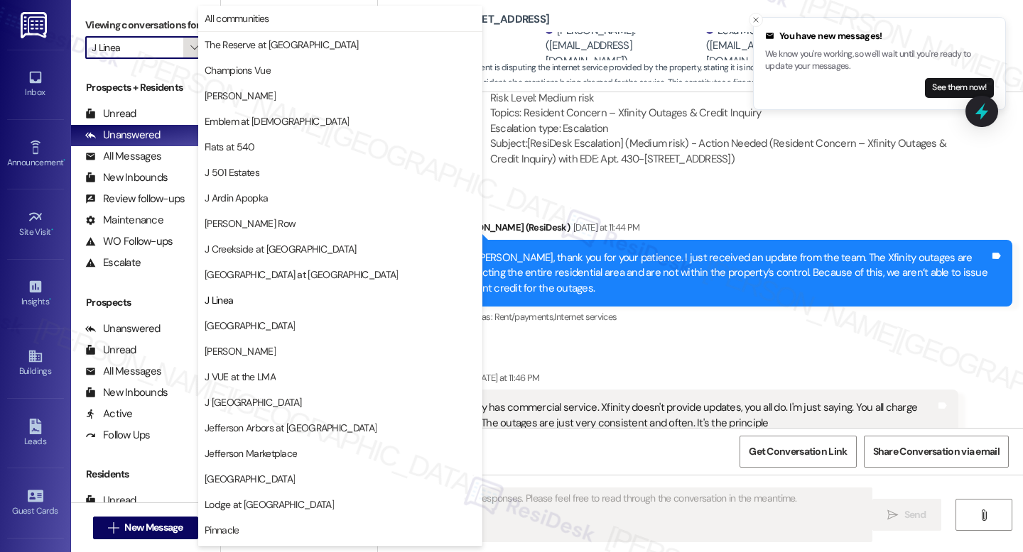
scroll to position [175, 0]
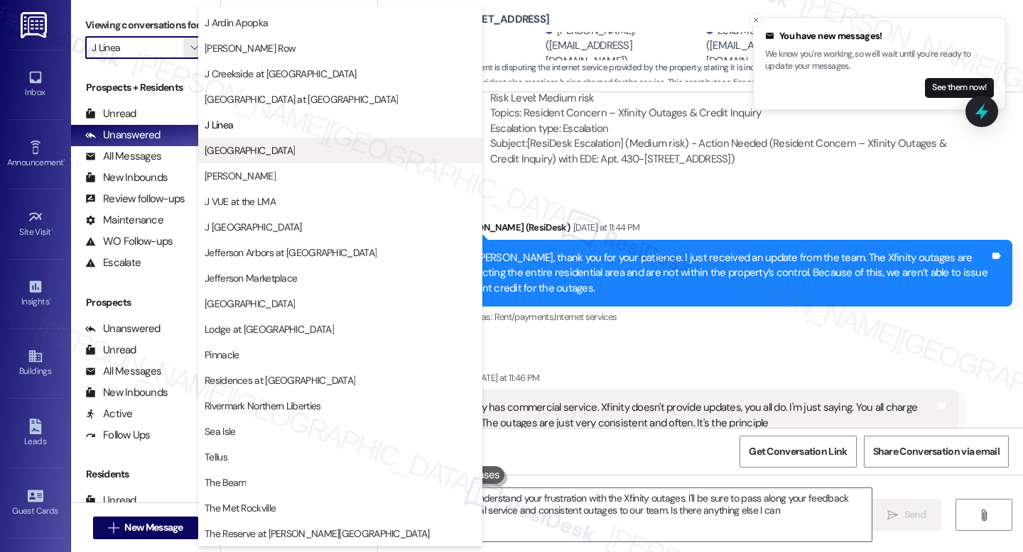
click at [237, 153] on span "[GEOGRAPHIC_DATA]" at bounding box center [250, 150] width 90 height 14
type textarea "Hi {{first_name}}, I understand your frustration with the Xfinity outages. I'll…"
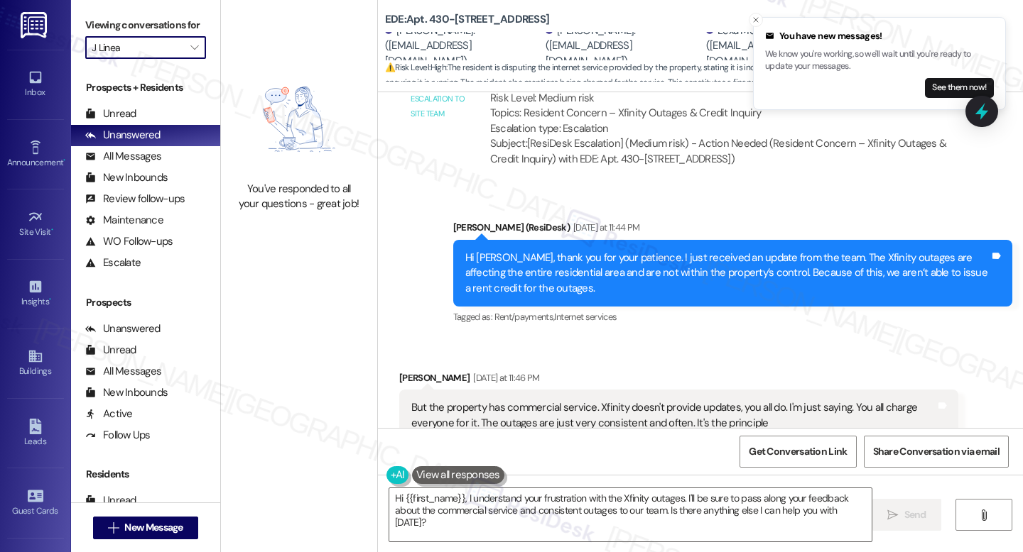
type input "[GEOGRAPHIC_DATA]"
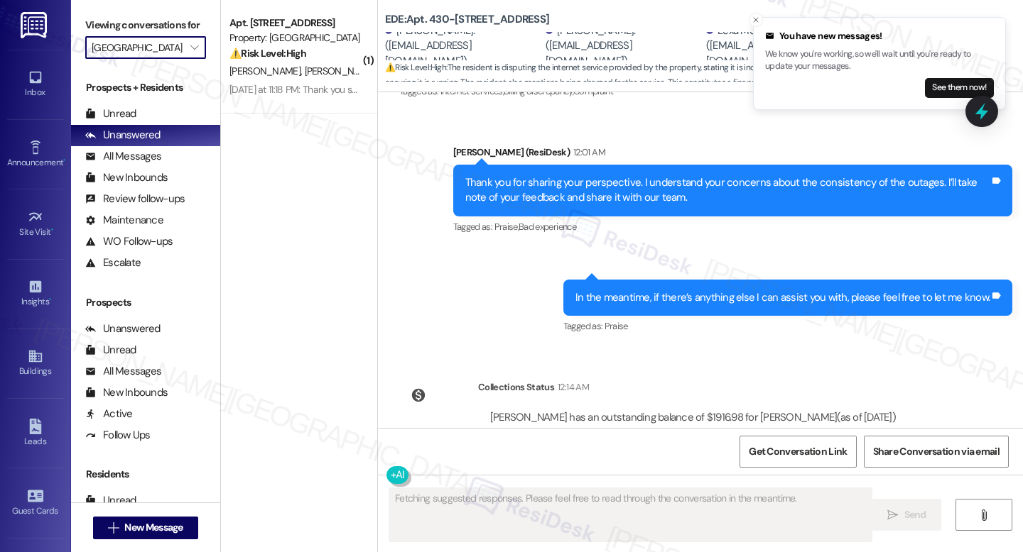
scroll to position [4131, 0]
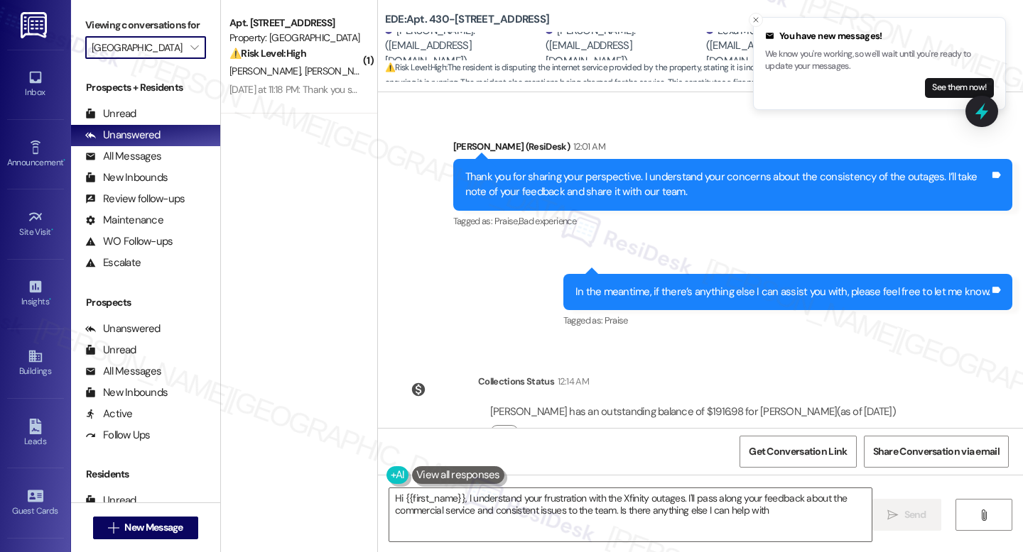
type textarea "Hi {{first_name}}, I understand your frustration with the Xfinity outages. I'll…"
click at [190, 53] on icon "" at bounding box center [194, 47] width 8 height 11
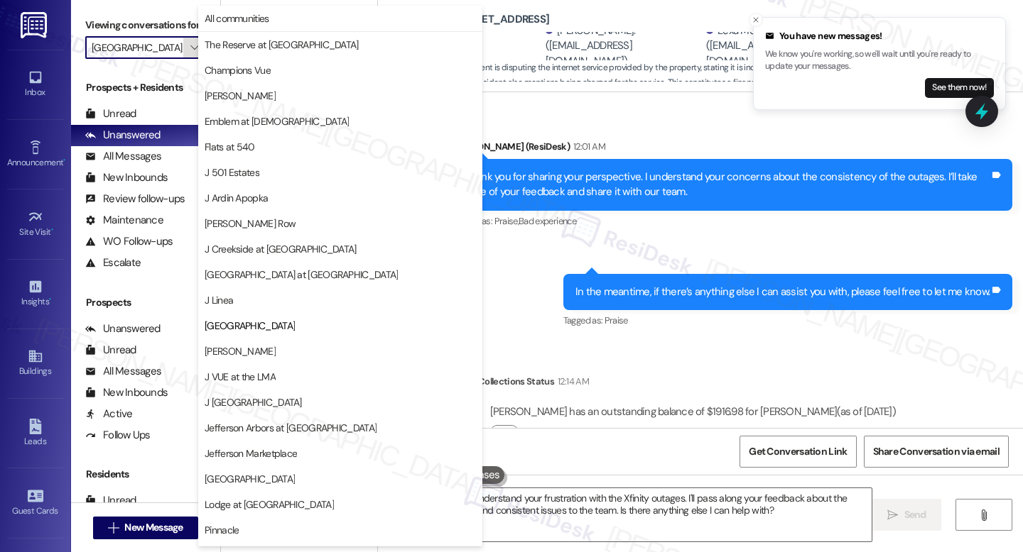
scroll to position [175, 0]
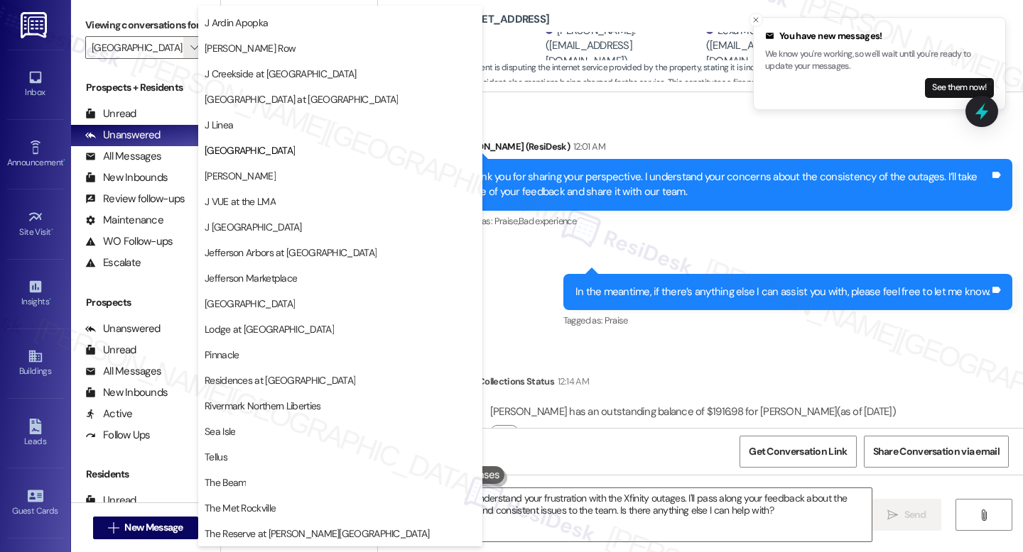
click at [545, 236] on div "Sent via SMS Jay (ResiDesk) 12:01 AM Thank you for sharing your perspective. I …" at bounding box center [700, 224] width 645 height 235
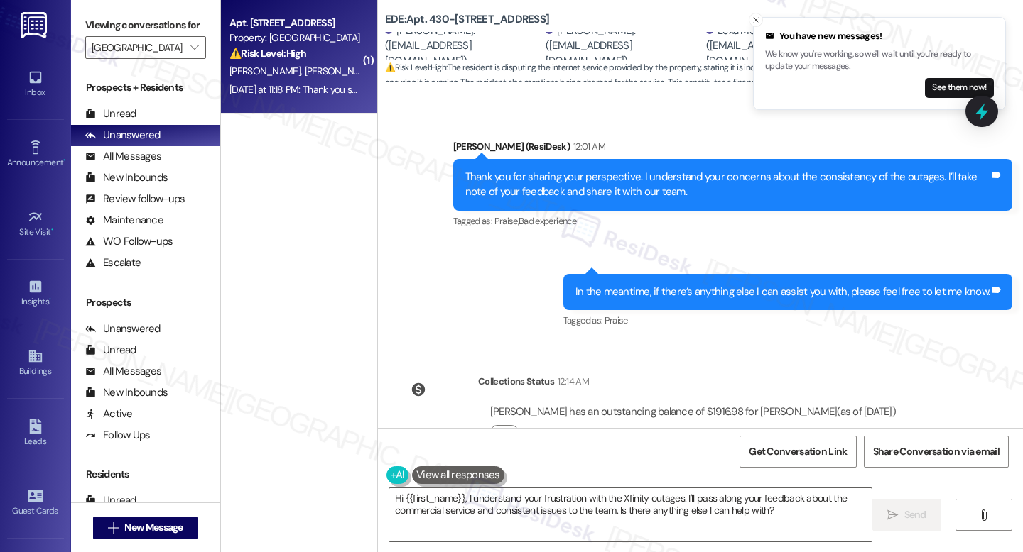
click at [332, 92] on div "Yesterday at 11:18 PM: Thank you so much! Do you happen to have an updated numb…" at bounding box center [635, 89] width 813 height 13
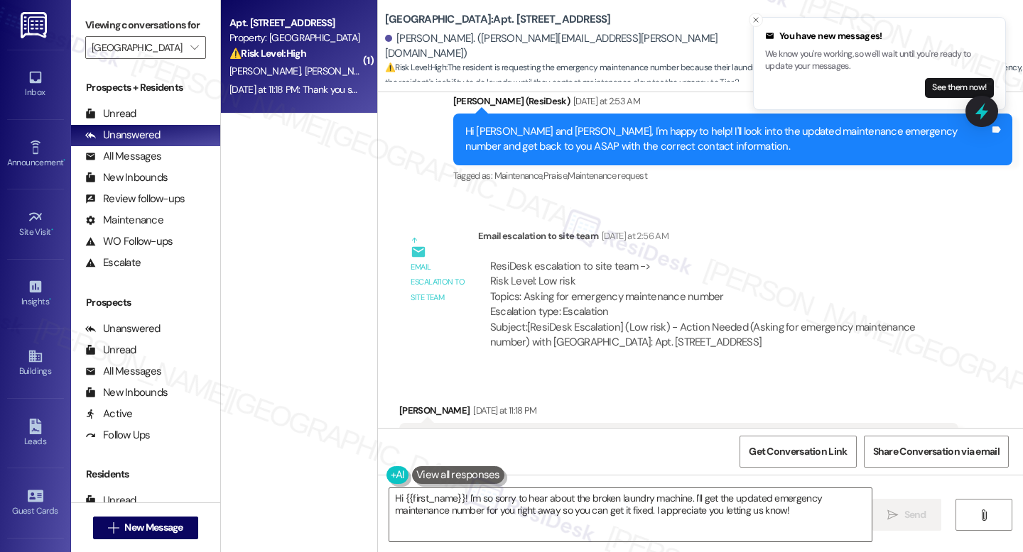
scroll to position [2186, 0]
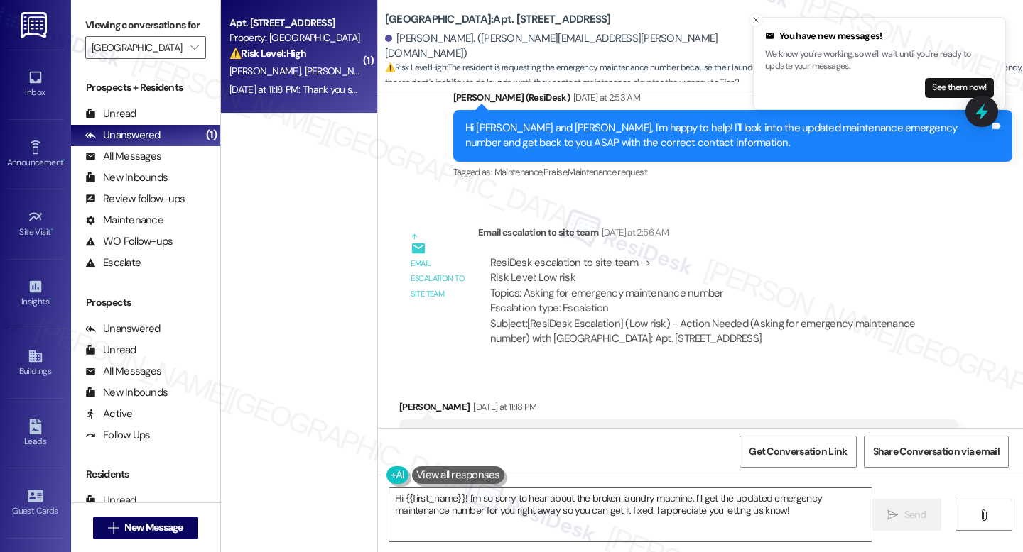
click at [486, 18] on b "J Malden Center: Apt. 308, 190 Pleasant St" at bounding box center [498, 19] width 226 height 15
copy b "308"
click at [482, 21] on b "J Malden Center: Apt. 308, 190 Pleasant St" at bounding box center [498, 19] width 226 height 15
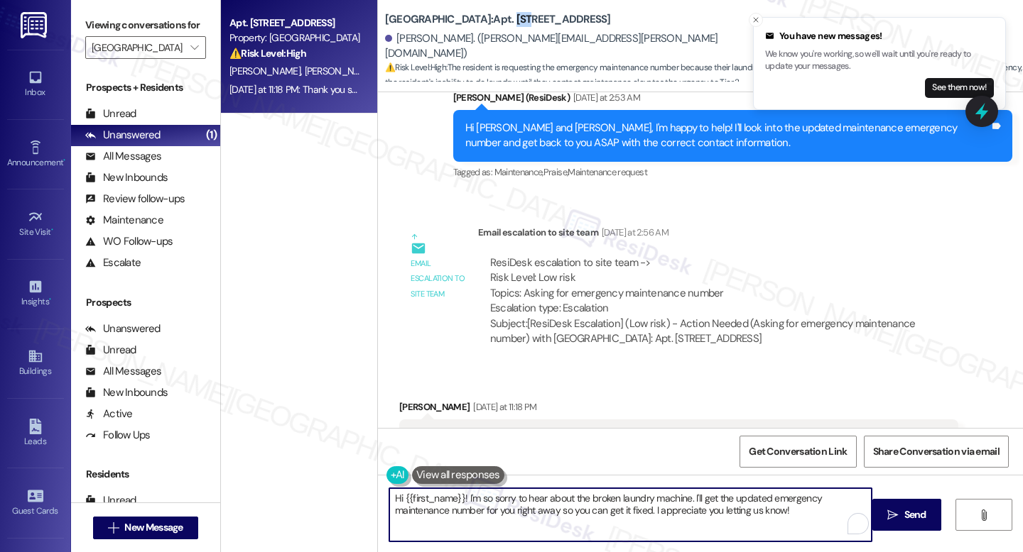
click at [666, 509] on textarea "Hi {{first_name}}! I'm so sorry to hear about the broken laundry machine. I'll …" at bounding box center [630, 515] width 482 height 53
click at [576, 430] on div "Thank you so much! Do you happen to have an updated number? Our laundry machine…" at bounding box center [673, 445] width 524 height 31
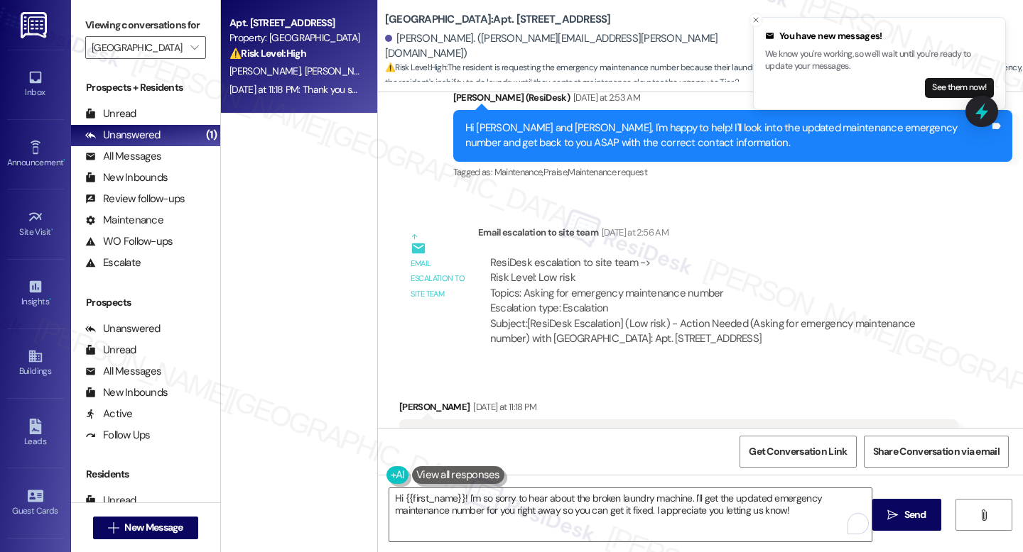
click at [576, 430] on div "Thank you so much! Do you happen to have an updated number? Our laundry machine…" at bounding box center [673, 445] width 524 height 31
copy div "Thank you so much! Do you happen to have an updated number? Our laundry machine…"
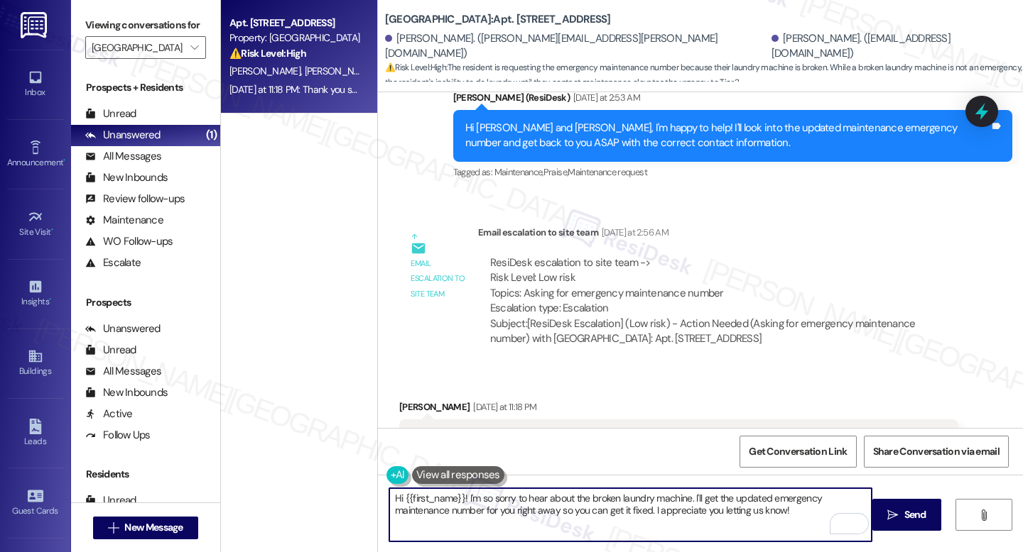
click at [503, 500] on textarea "Hi {{first_name}}! I'm so sorry to hear about the broken laundry machine. I'll …" at bounding box center [630, 515] width 482 height 53
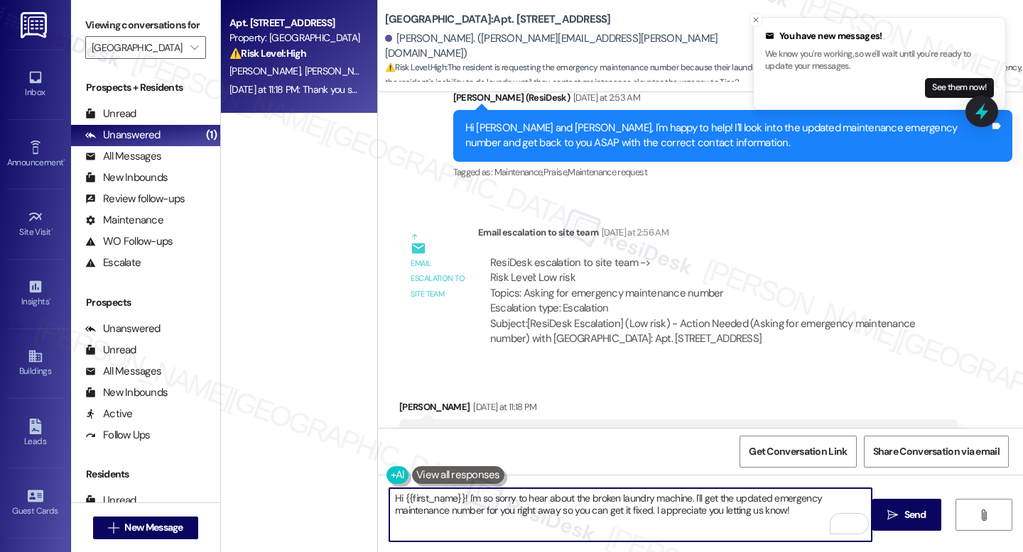
click at [503, 500] on textarea "Hi {{first_name}}! I'm so sorry to hear about the broken laundry machine. I'll …" at bounding box center [630, 515] width 482 height 53
paste textarea ", thank you for reaching out. We’re still waiting for the updated phone number,…"
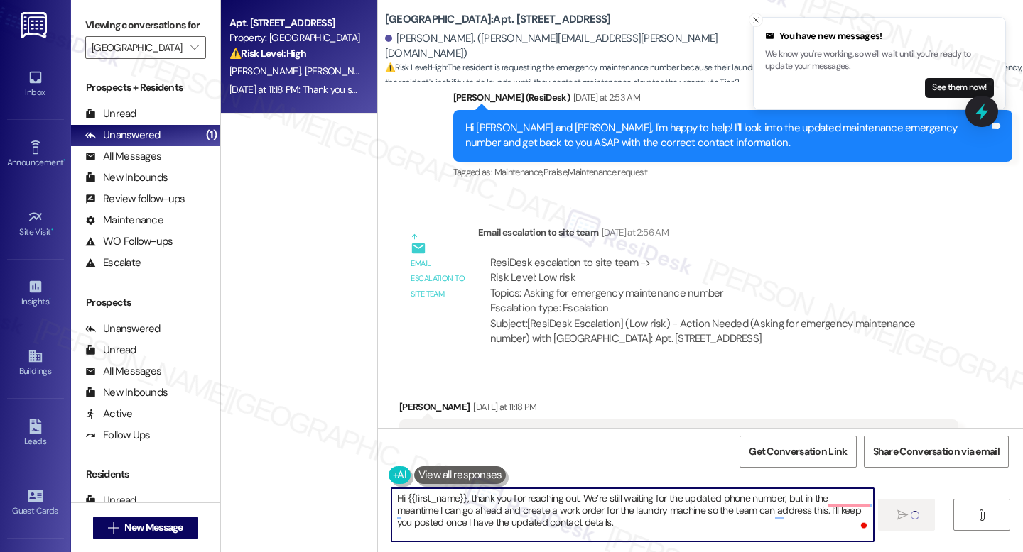
type textarea "Hi {{first_name}}, thank you for reaching out. We’re still waiting for the upda…"
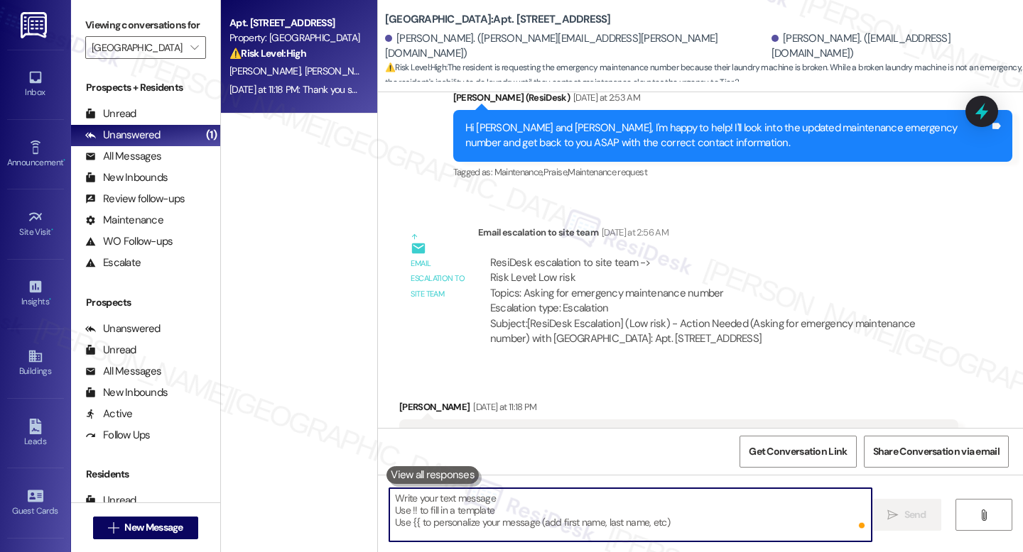
scroll to position [2185, 0]
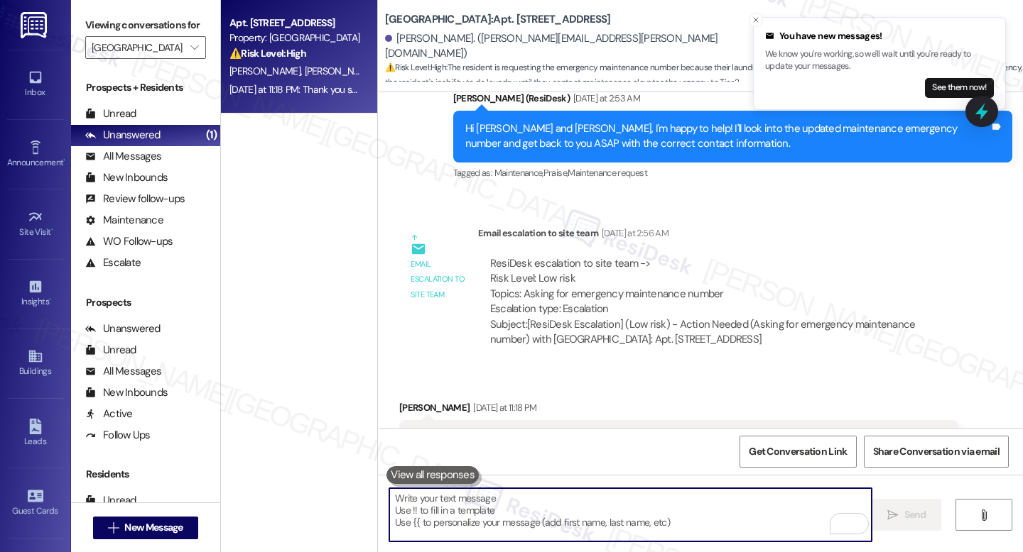
click at [486, 18] on b "J Malden Center: Apt. 308, 190 Pleasant St" at bounding box center [498, 19] width 226 height 15
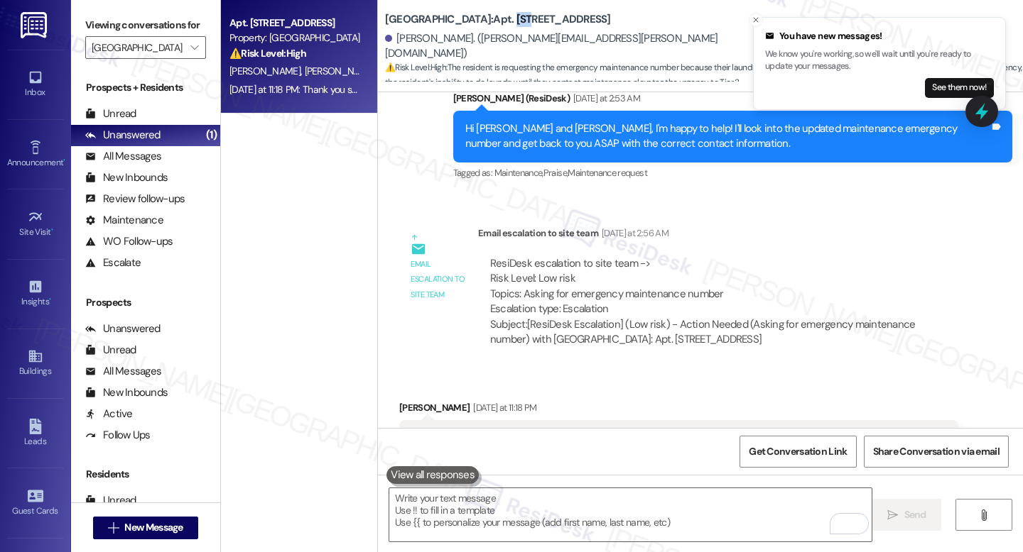
click at [486, 18] on b "J Malden Center: Apt. 308, 190 Pleasant St" at bounding box center [498, 19] width 226 height 15
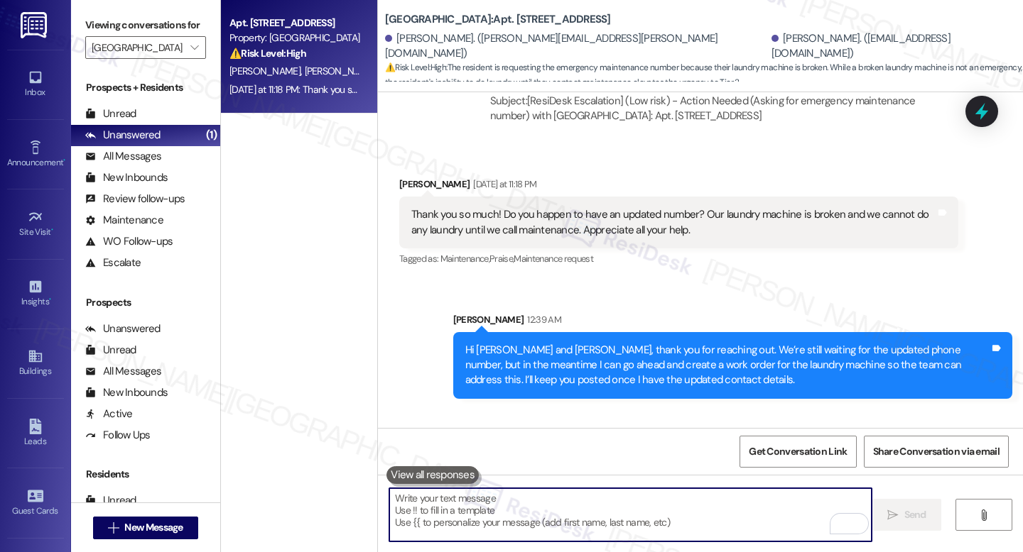
click at [526, 503] on textarea "To enrich screen reader interactions, please activate Accessibility in Grammarl…" at bounding box center [630, 515] width 482 height 53
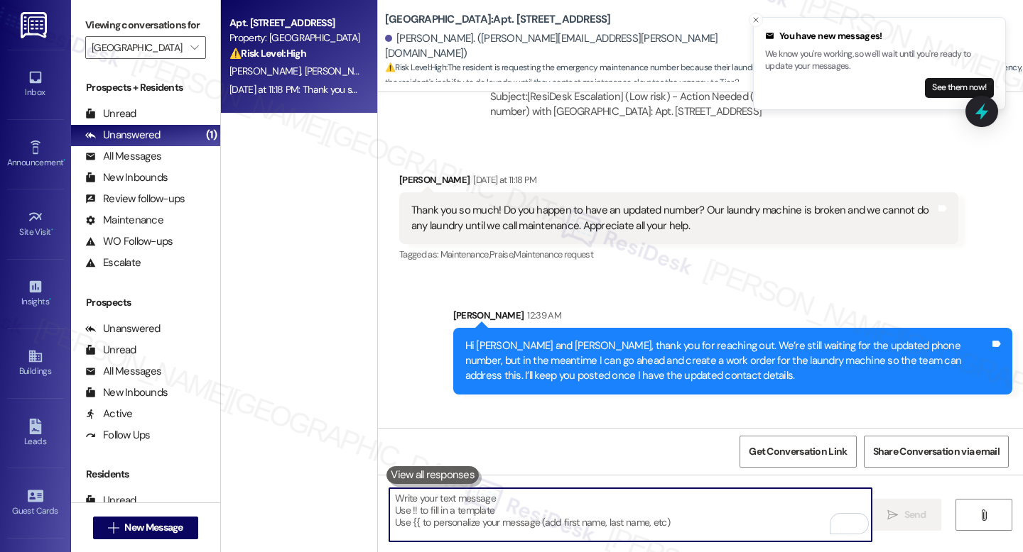
scroll to position [2414, 0]
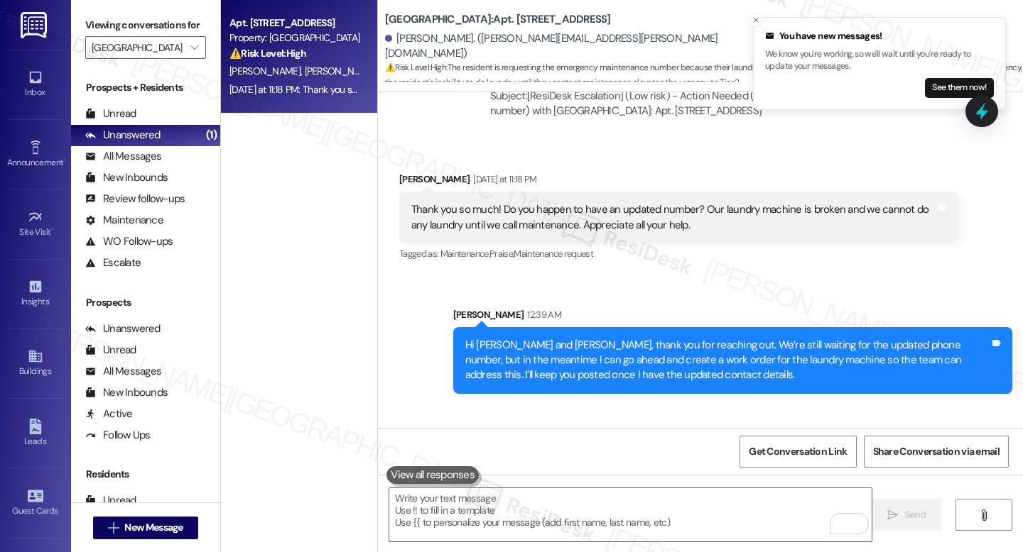
click at [646, 476] on div " Send " at bounding box center [700, 528] width 645 height 107
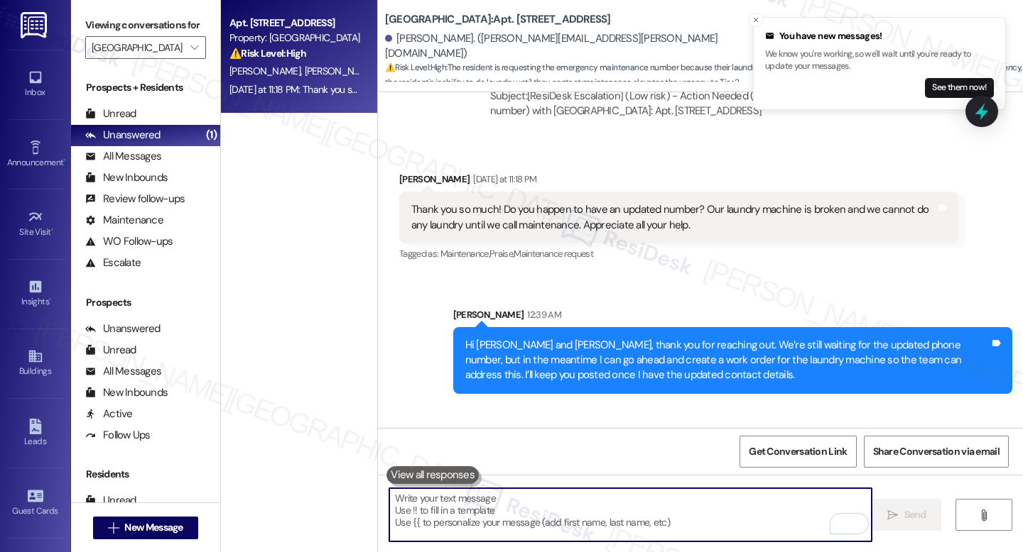
click at [601, 524] on textarea "To enrich screen reader interactions, please activate Accessibility in Grammarl…" at bounding box center [630, 515] width 482 height 53
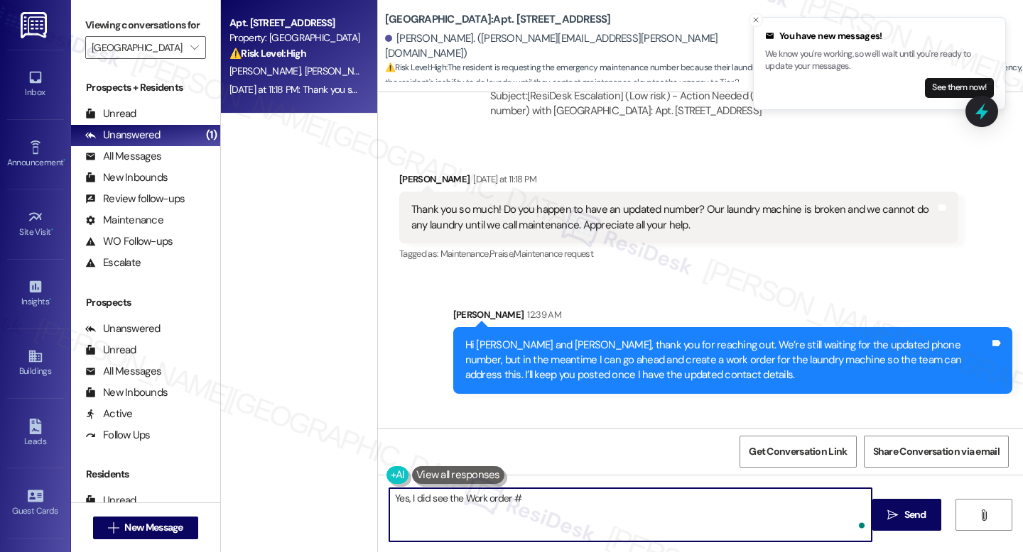
paste textarea "10518-1"
type textarea "Yes, I did see the Work order # 10518-1 created already. Let me go ahead and fo…"
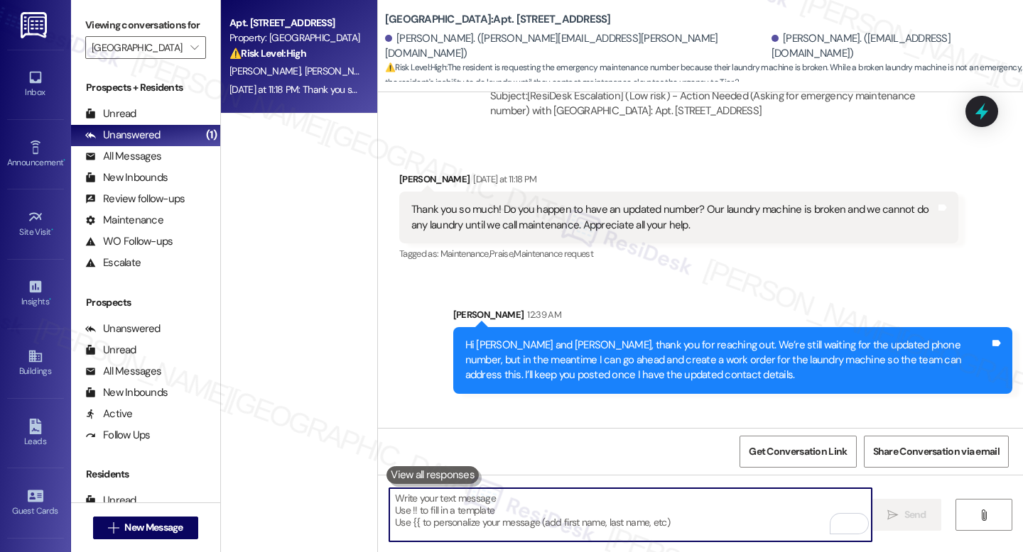
click at [475, 503] on textarea "To enrich screen reader interactions, please activate Accessibility in Grammarl…" at bounding box center [630, 515] width 482 height 53
paste textarea "Yes, I saw that Work Order #10518-1 has already been created. Let me go ahead a…"
type textarea "Yes, I saw that Work Order #10518-1 has already been created. Let me go ahead a…"
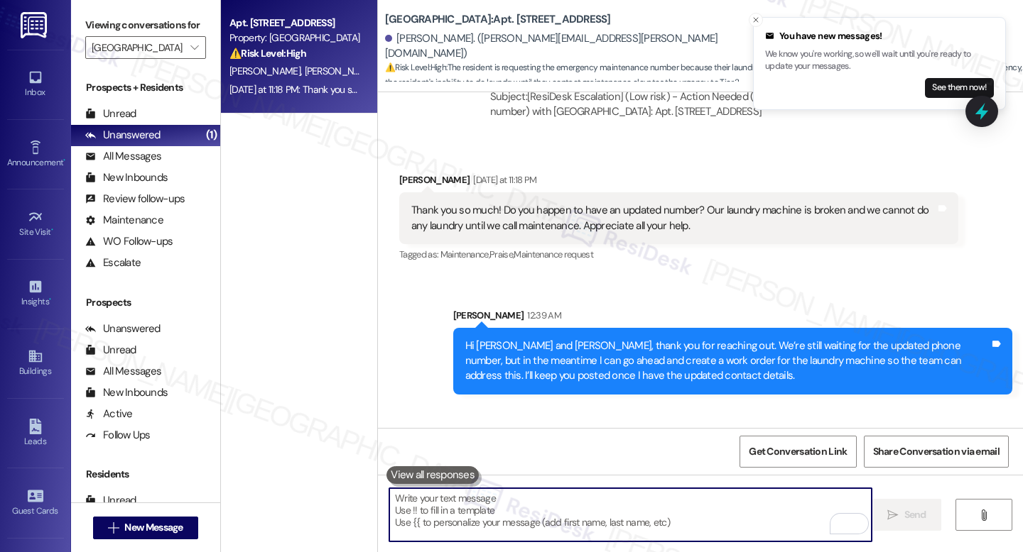
click at [704, 276] on div "Sent via SMS Sarah 12:39 AM Hi Lyndsey and Shannon, thank you for reaching out.…" at bounding box center [700, 340] width 645 height 129
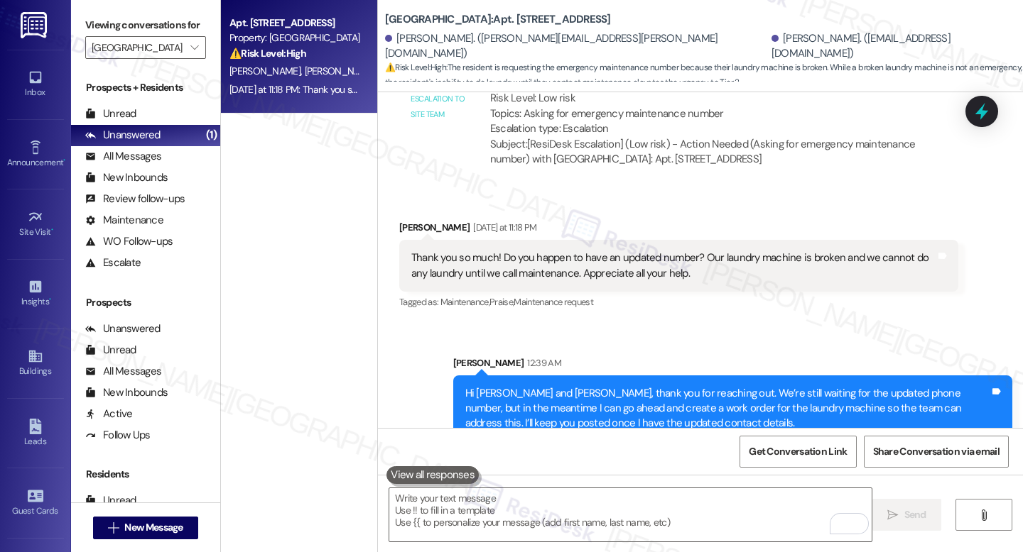
scroll to position [2310, 0]
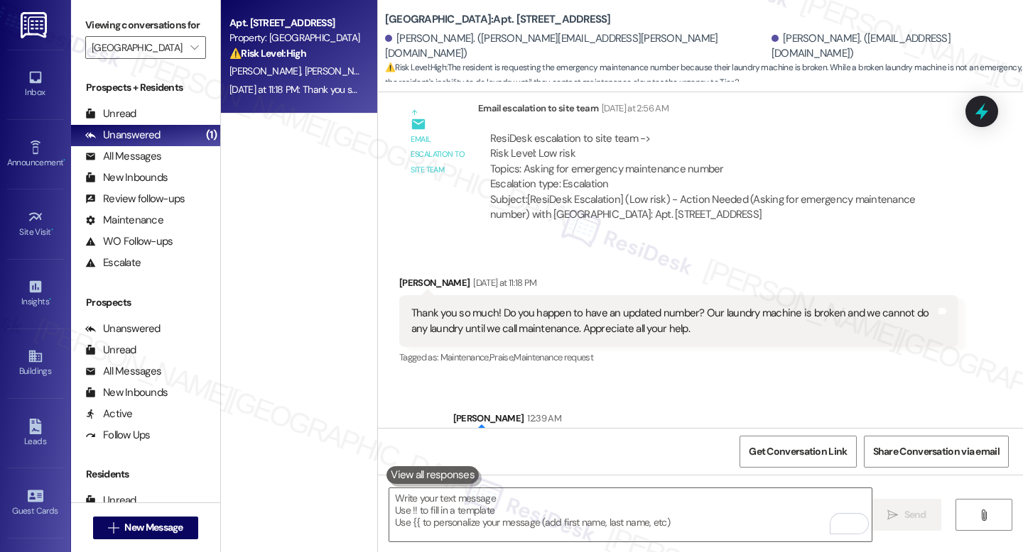
click at [556, 306] on div "Thank you so much! Do you happen to have an updated number? Our laundry machine…" at bounding box center [673, 321] width 524 height 31
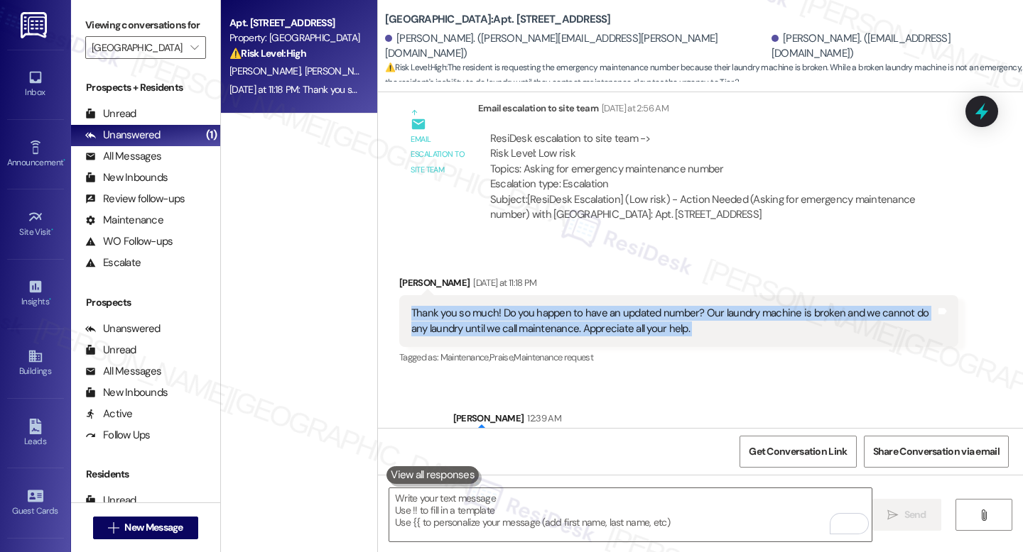
click at [556, 306] on div "Thank you so much! Do you happen to have an updated number? Our laundry machine…" at bounding box center [673, 321] width 524 height 31
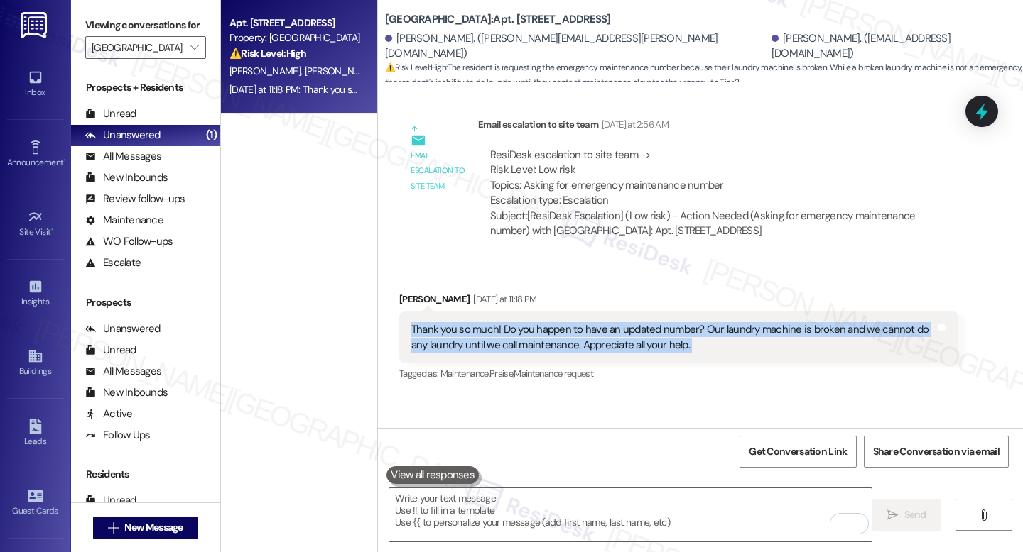
scroll to position [2297, 0]
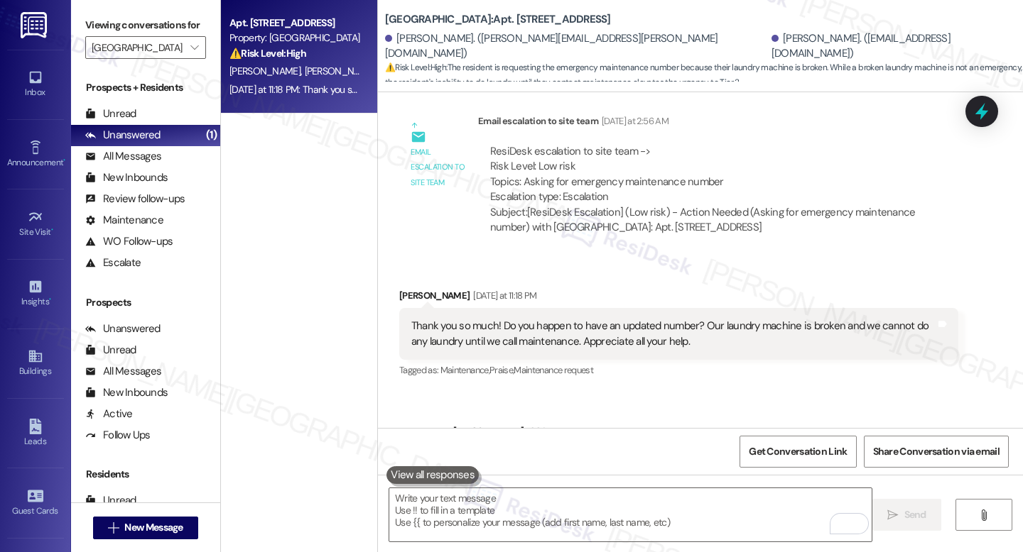
click at [802, 319] on div "Thank you so much! Do you happen to have an updated number? Our laundry machine…" at bounding box center [673, 334] width 524 height 31
click at [709, 319] on div "Thank you so much! Do you happen to have an updated number? Our laundry machine…" at bounding box center [673, 334] width 524 height 31
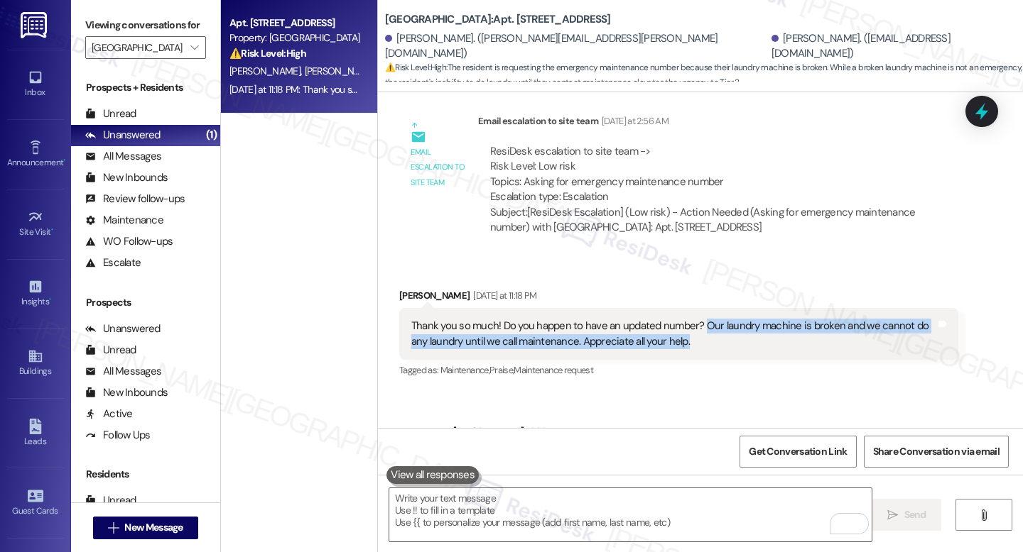
drag, startPoint x: 695, startPoint y: 247, endPoint x: 706, endPoint y: 282, distance: 36.4
click at [706, 308] on div "Thank you so much! Do you happen to have an updated number? Our laundry machine…" at bounding box center [678, 334] width 559 height 52
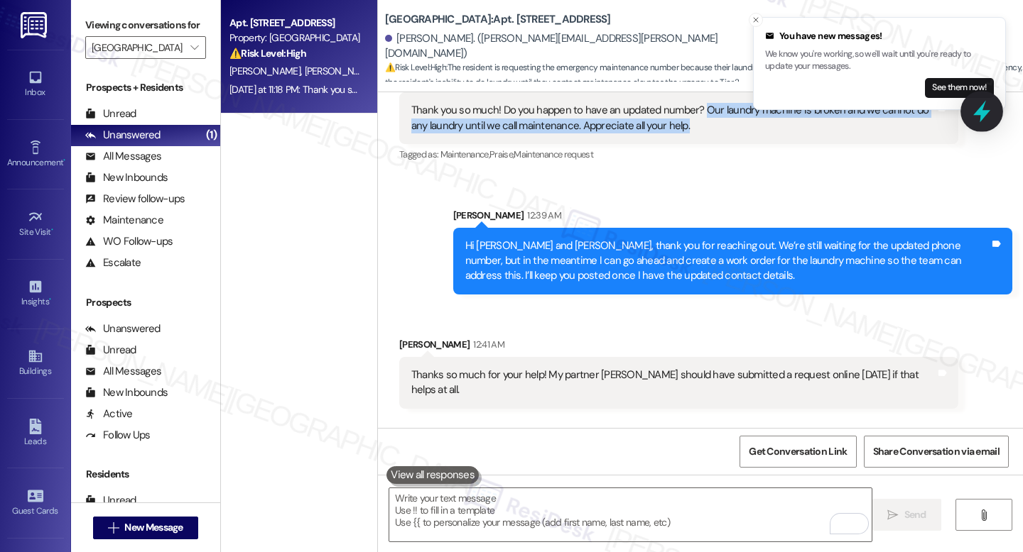
click at [988, 121] on icon at bounding box center [981, 111] width 24 height 24
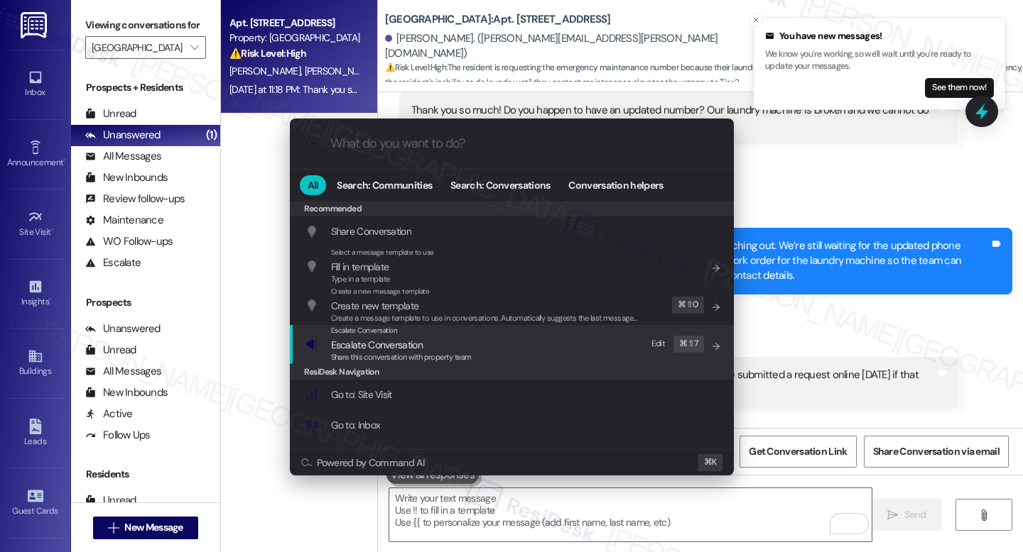
click at [396, 343] on span "Escalate Conversation" at bounding box center [377, 345] width 92 height 13
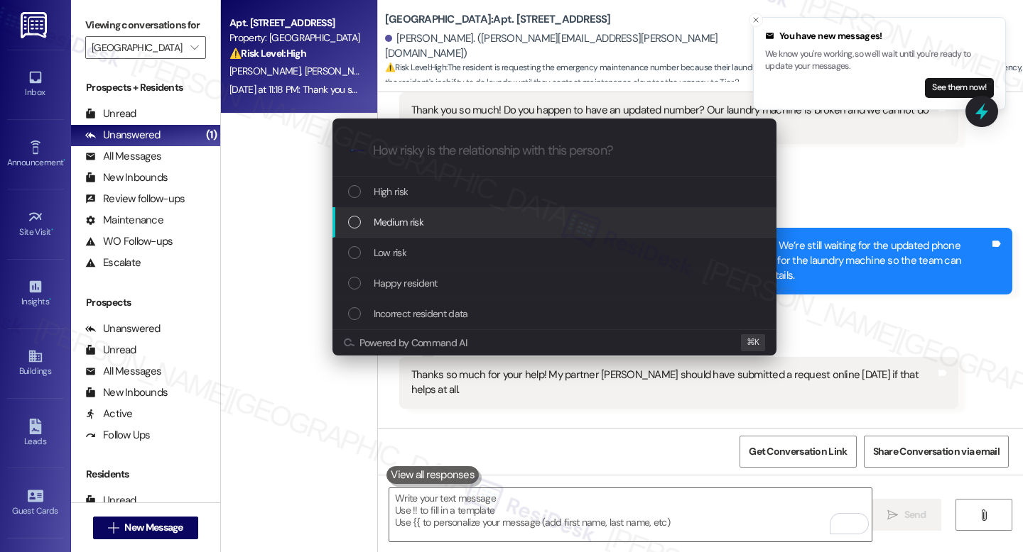
click at [371, 229] on div "Medium risk" at bounding box center [555, 222] width 415 height 16
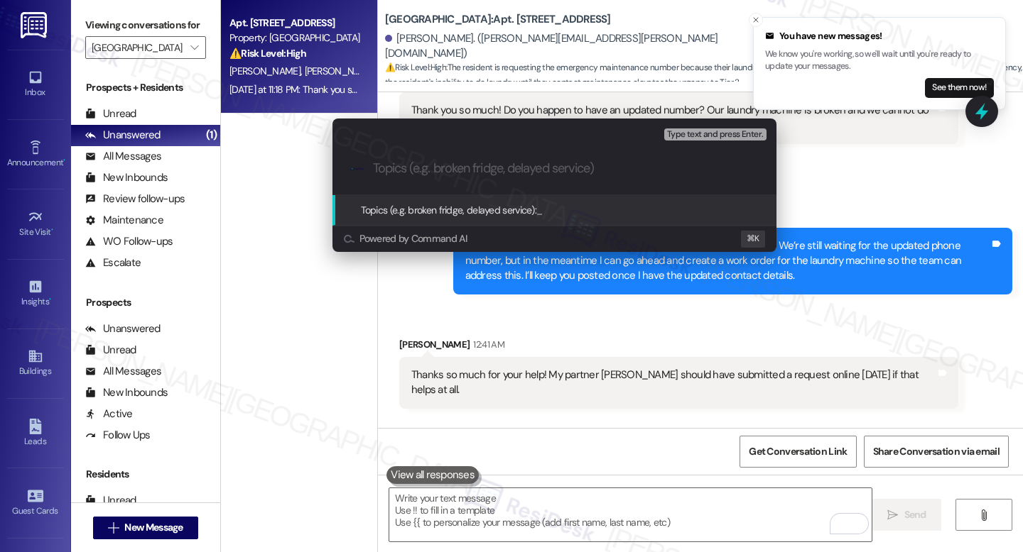
click at [436, 175] on input "Topics (e.g. broken fridge, delayed service)" at bounding box center [566, 168] width 386 height 15
paste input "Follow up for Laundry Machine Repair with Work Order #10518-1"
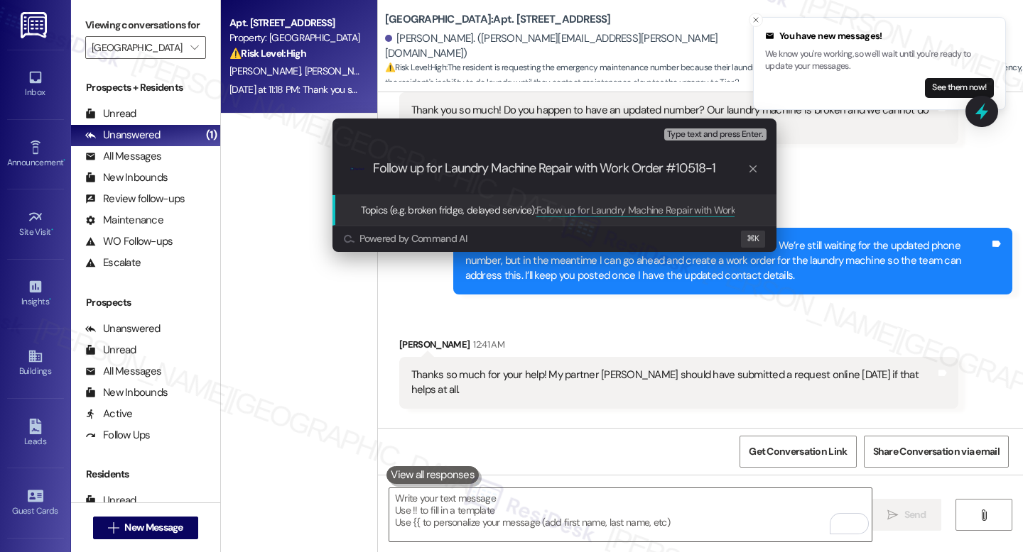
type input "Follow up for Laundry Machine Repair with Work Order #10518-1"
click at [647, 207] on span "Follow up for Laundry Machine Repair with Work Order #10518-1" at bounding box center [669, 210] width 266 height 13
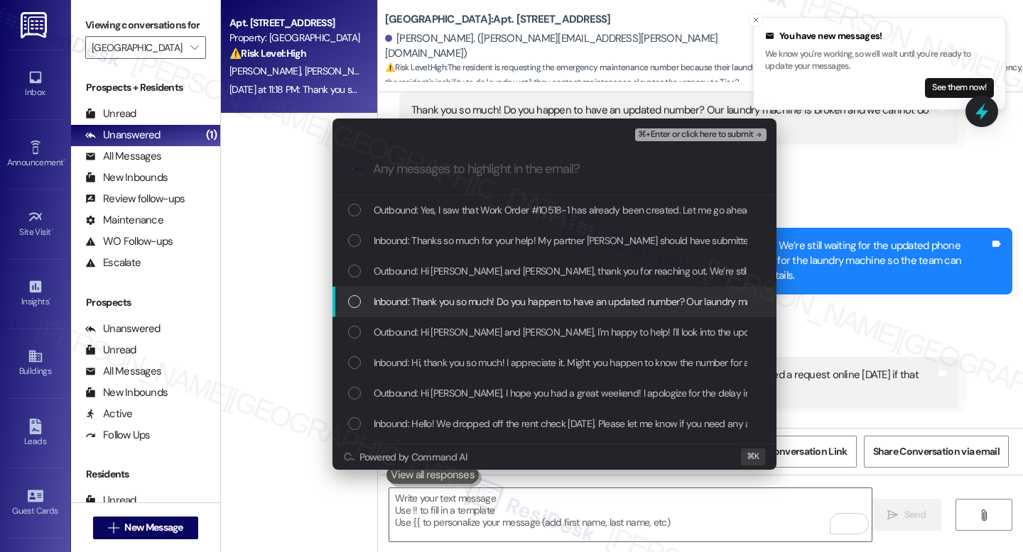
click at [517, 296] on span "Inbound: Thank you so much! Do you happen to have an updated number? Our laundr…" at bounding box center [763, 302] width 778 height 16
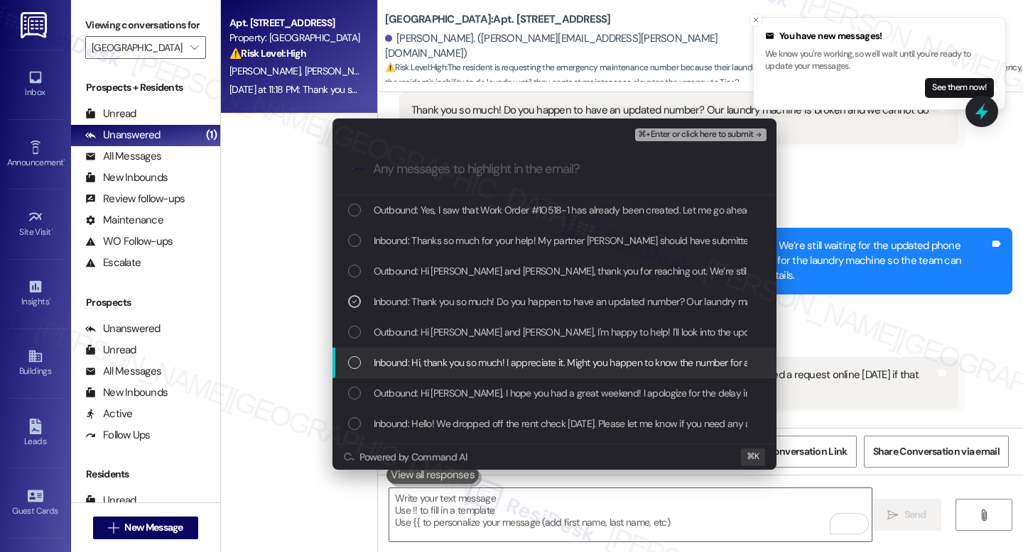
click at [498, 366] on span "Inbound: Hi, thank you so much! I appreciate it. Might you happen to know the n…" at bounding box center [704, 363] width 661 height 16
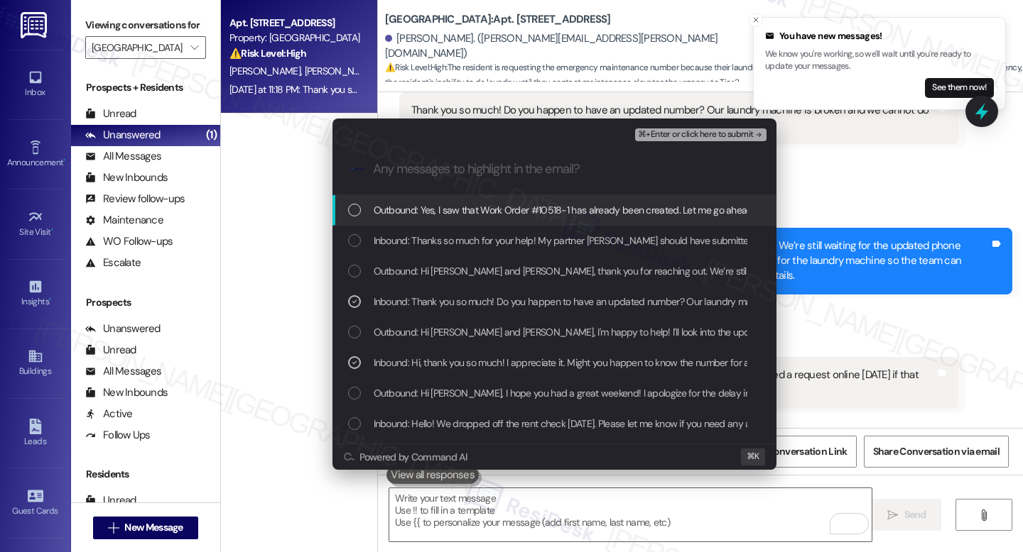
click at [695, 137] on span "⌘+Enter or click here to submit" at bounding box center [695, 135] width 115 height 10
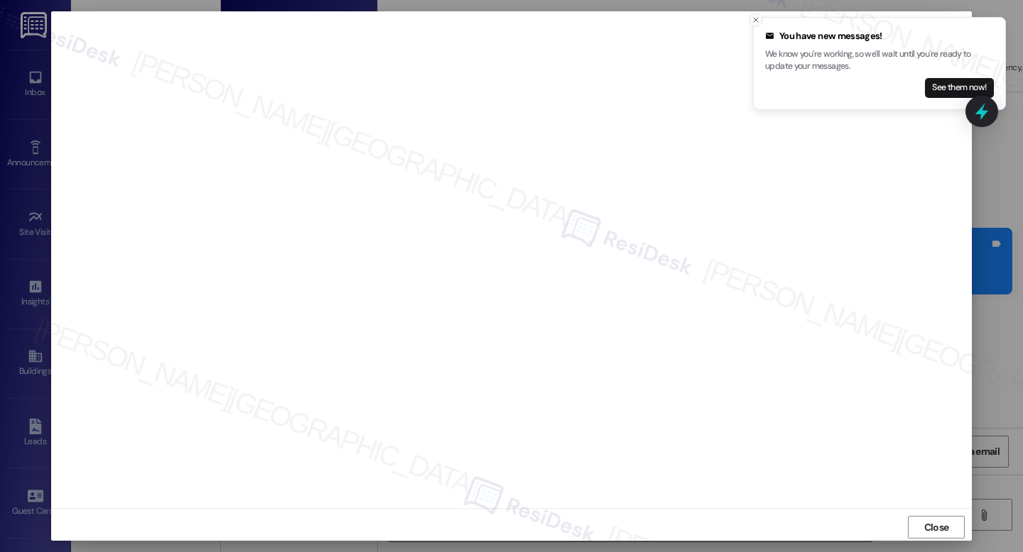
click at [756, 21] on icon "Close toast" at bounding box center [755, 20] width 9 height 9
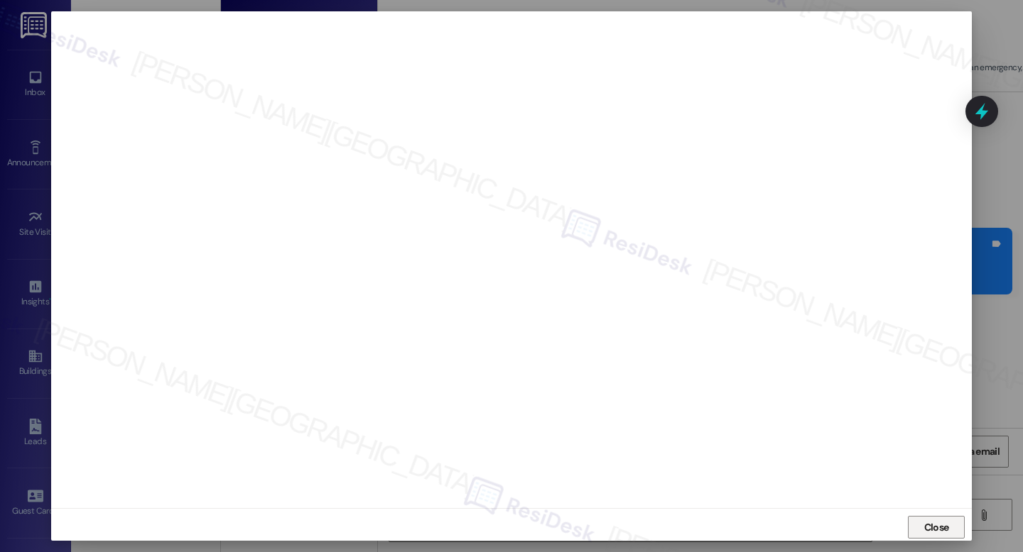
click at [937, 519] on span "Close" at bounding box center [936, 527] width 31 height 21
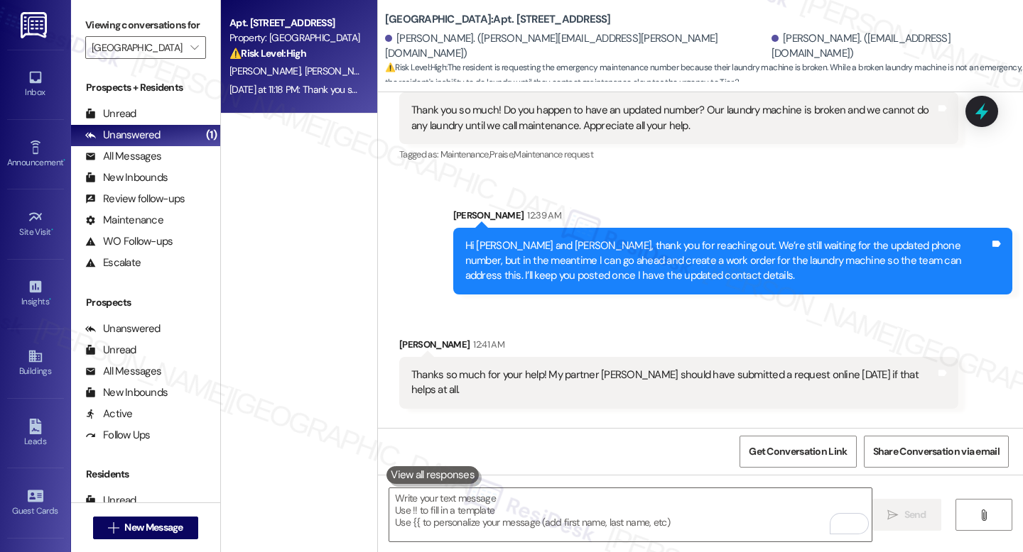
click at [993, 105] on div at bounding box center [981, 111] width 33 height 31
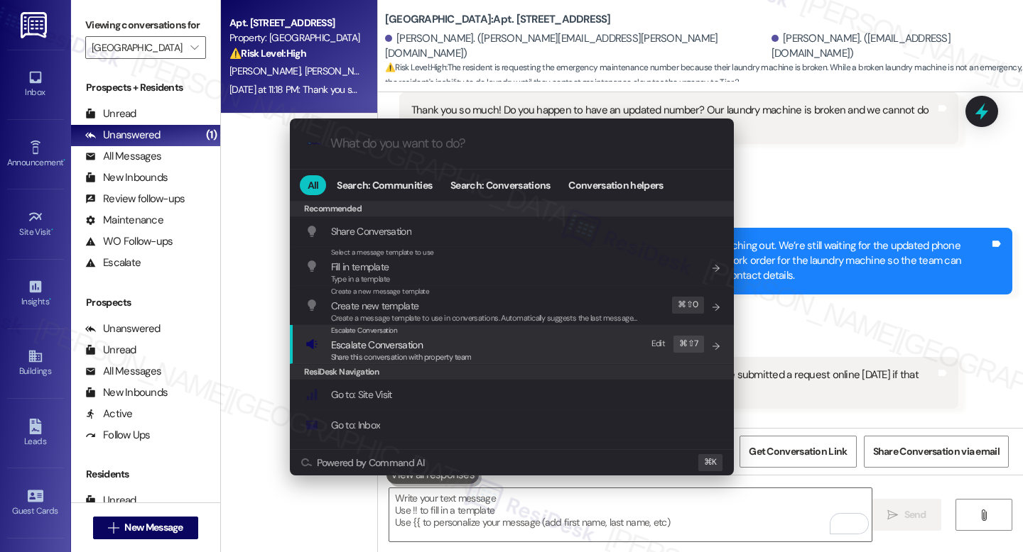
click at [459, 356] on span "Share this conversation with property team" at bounding box center [401, 357] width 141 height 10
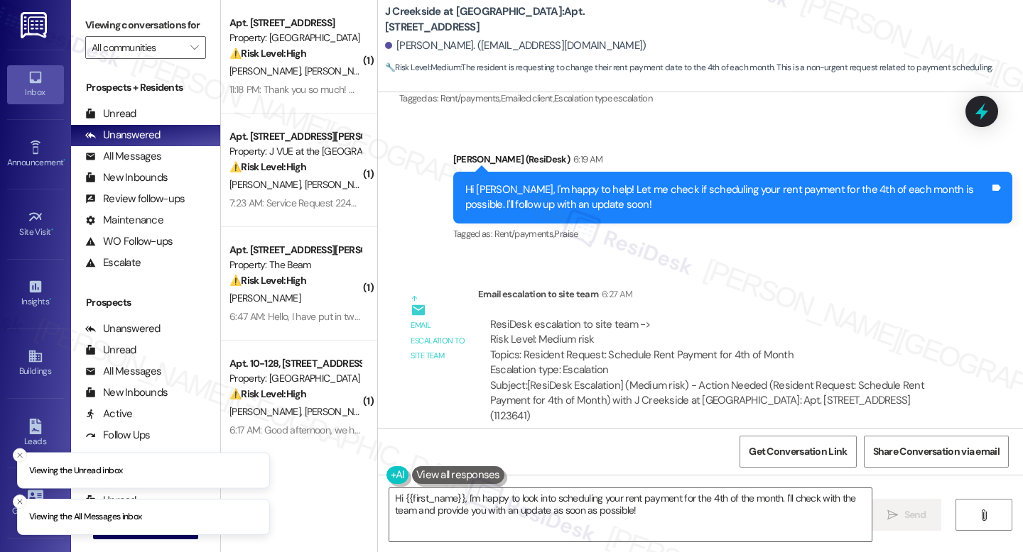
scroll to position [12123, 0]
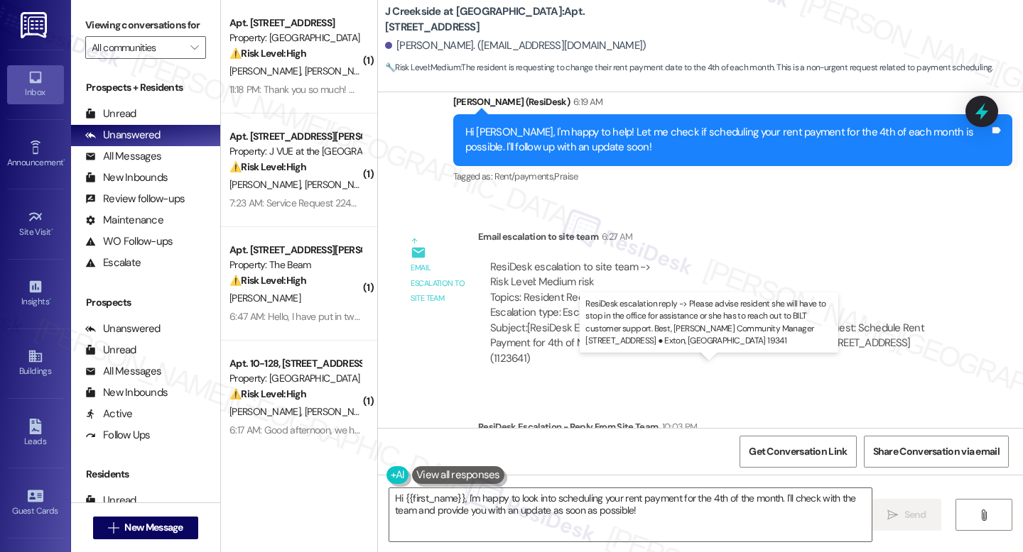
drag, startPoint x: 483, startPoint y: 383, endPoint x: 624, endPoint y: 400, distance: 142.3
click at [624, 450] on div "ResiDesk escalation reply -> Please advise resident she will have to stop in th…" at bounding box center [709, 480] width 438 height 60
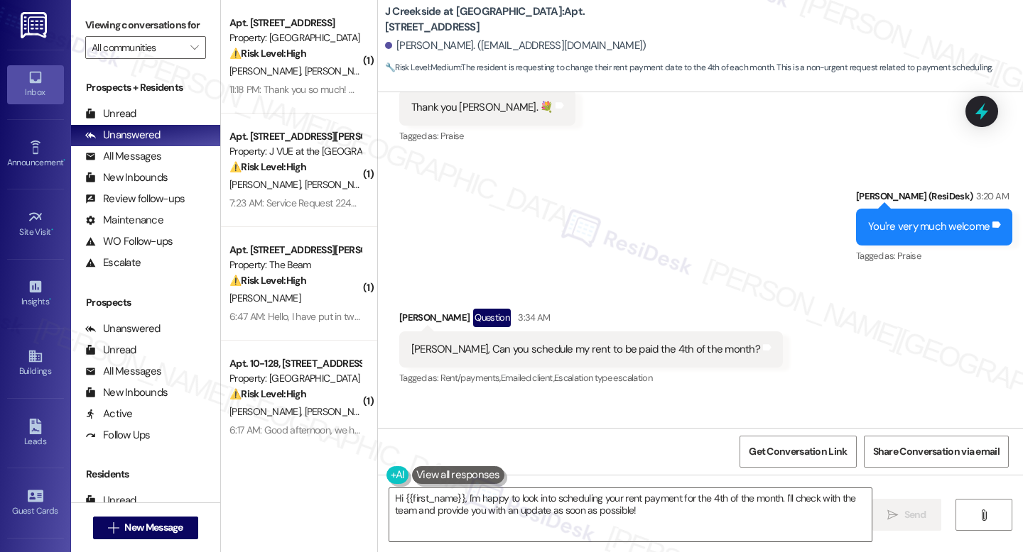
scroll to position [11765, 0]
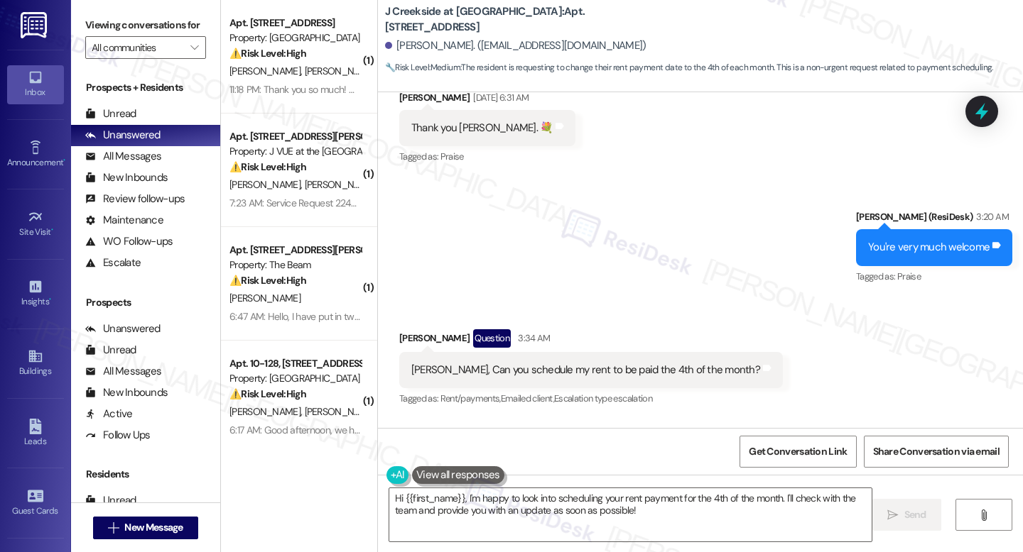
click at [584, 363] on div "Jay, Can you schedule my rent to be paid the 4th of the month?" at bounding box center [585, 370] width 349 height 15
copy div "Jay, Can you schedule my rent to be paid the 4th of the month? Tags and notes"
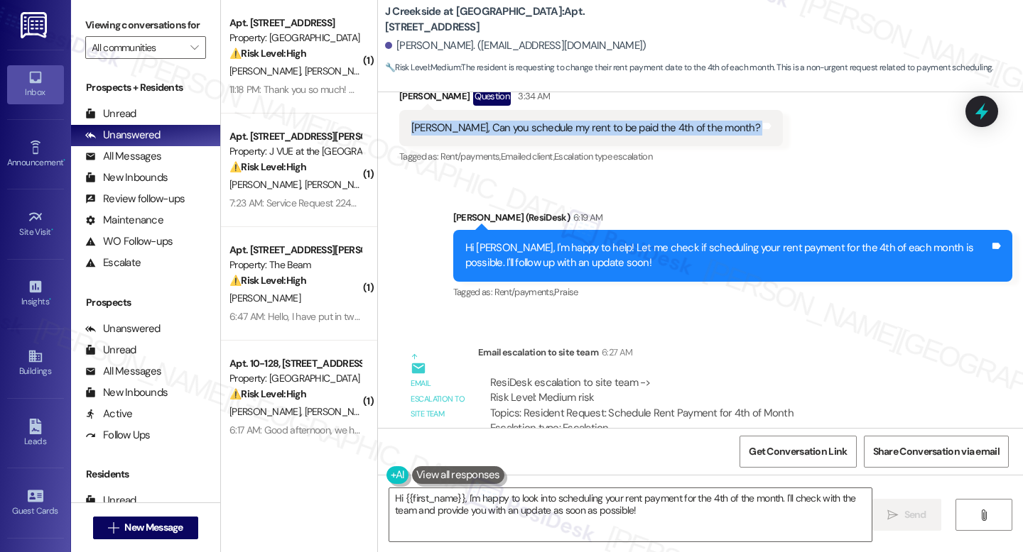
scroll to position [12123, 0]
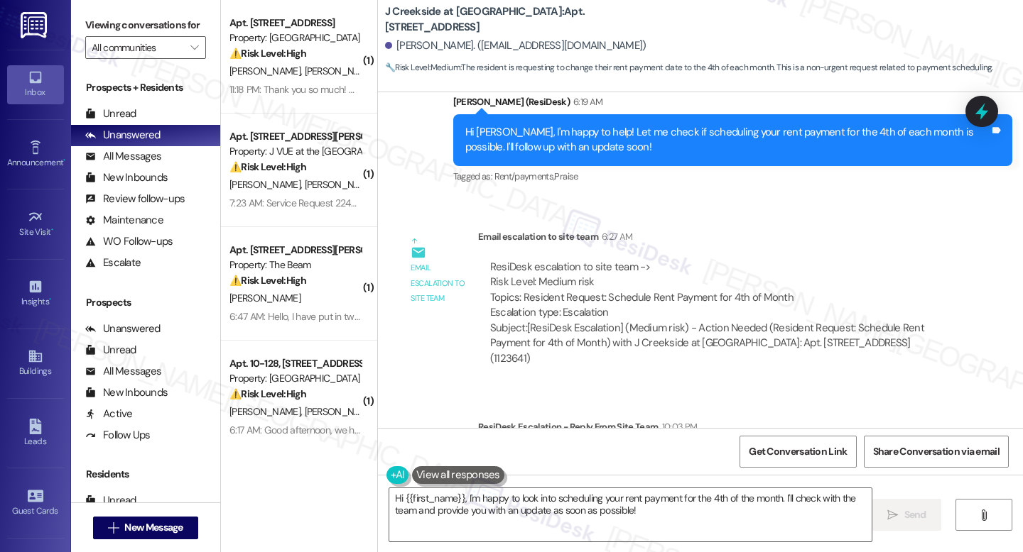
drag, startPoint x: 482, startPoint y: 386, endPoint x: 934, endPoint y: 410, distance: 452.2
click at [934, 440] on div "ResiDesk escalation reply -> Please advise resident she will have to stop in th…" at bounding box center [718, 481] width 480 height 82
copy div "Please advise resident she will have to stop in the office for assistance or sh…"
click at [587, 450] on div "ResiDesk escalation reply -> Please advise resident she will have to stop in th…" at bounding box center [709, 480] width 438 height 60
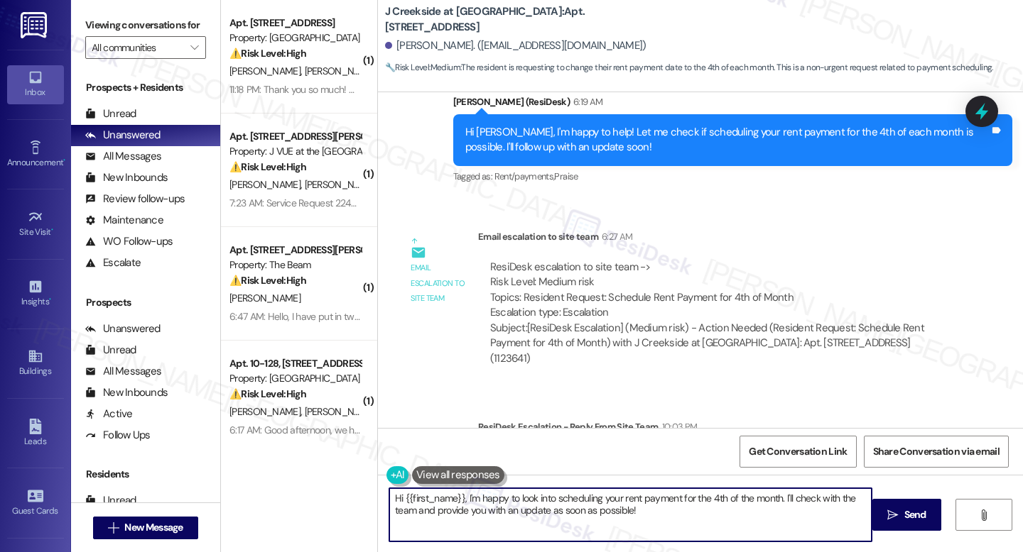
click at [522, 498] on textarea "Hi {{first_name}}, I'm happy to look into scheduling your rent payment for the …" at bounding box center [630, 515] width 482 height 53
paste textarea "we just received an update from the team. To have your rent scheduled for the 4…"
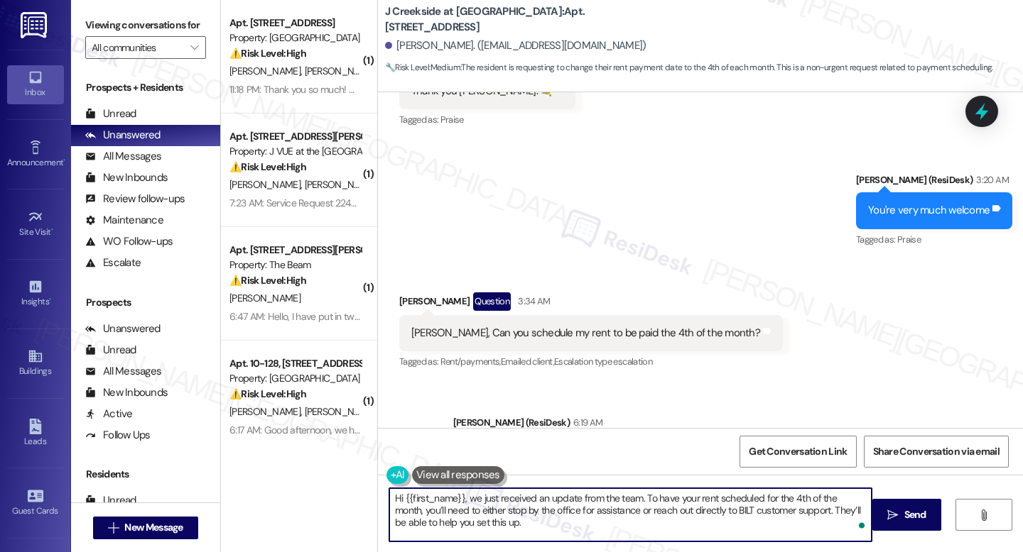
scroll to position [11776, 0]
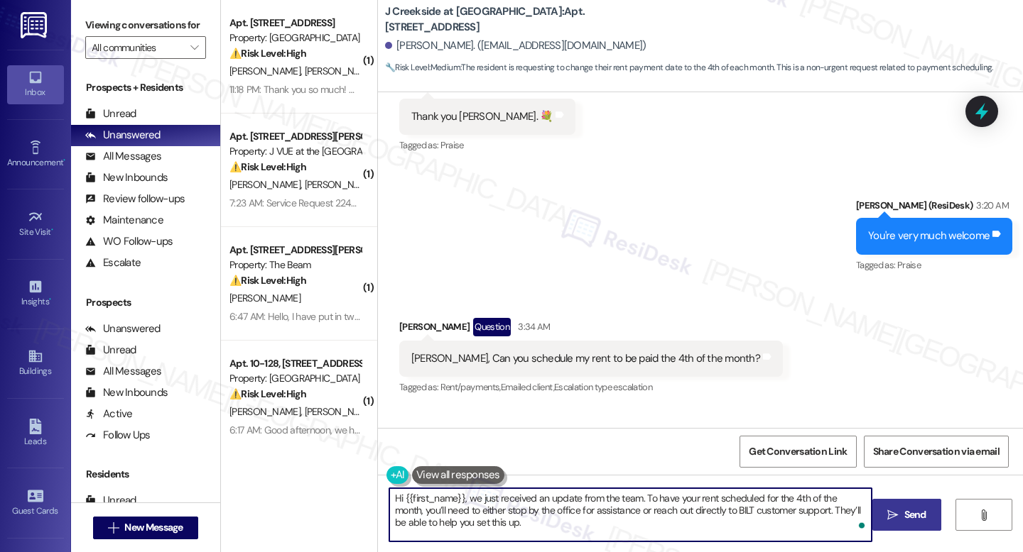
type textarea "Hi {{first_name}}, we just received an update from the team. To have your rent …"
click at [893, 506] on button " Send" at bounding box center [906, 515] width 69 height 32
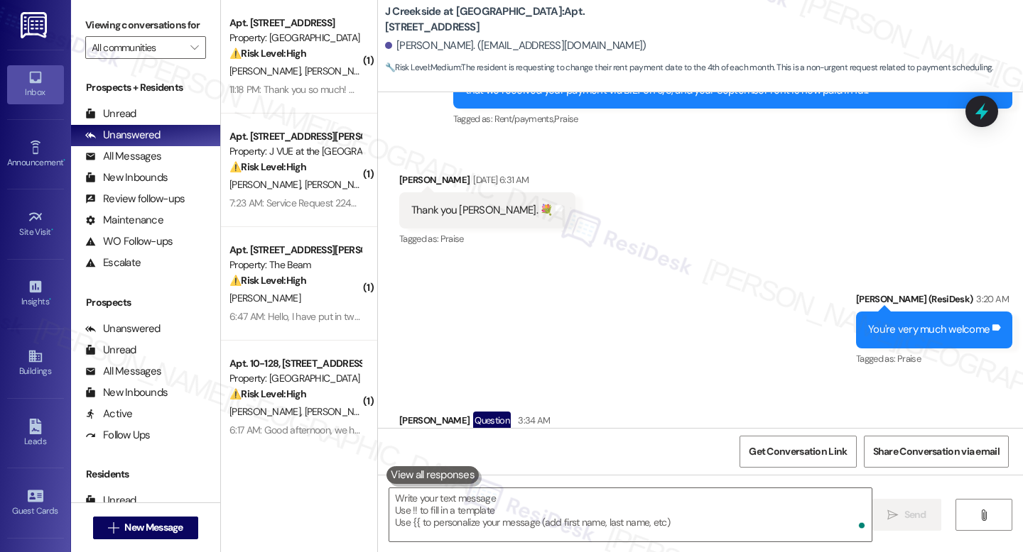
scroll to position [12252, 0]
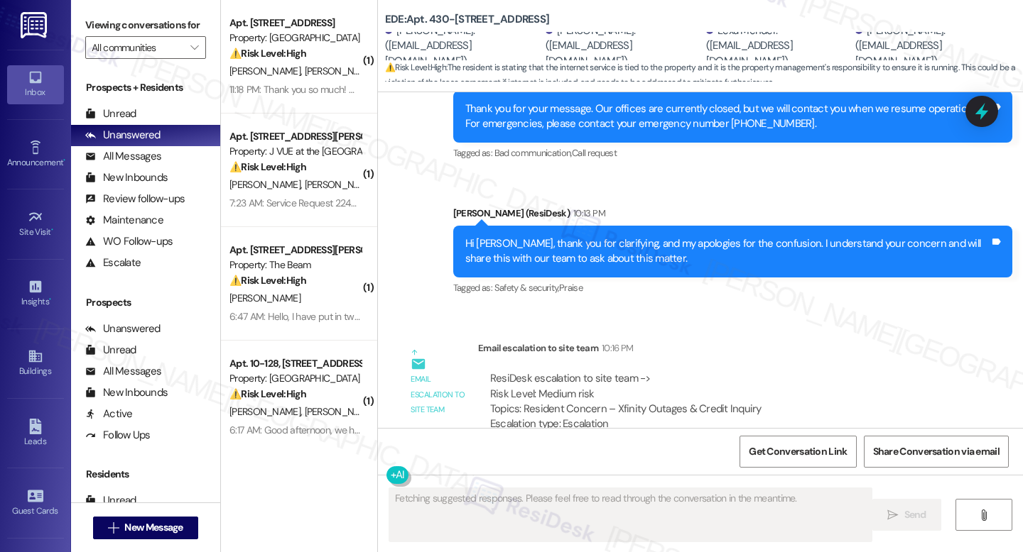
scroll to position [3591, 0]
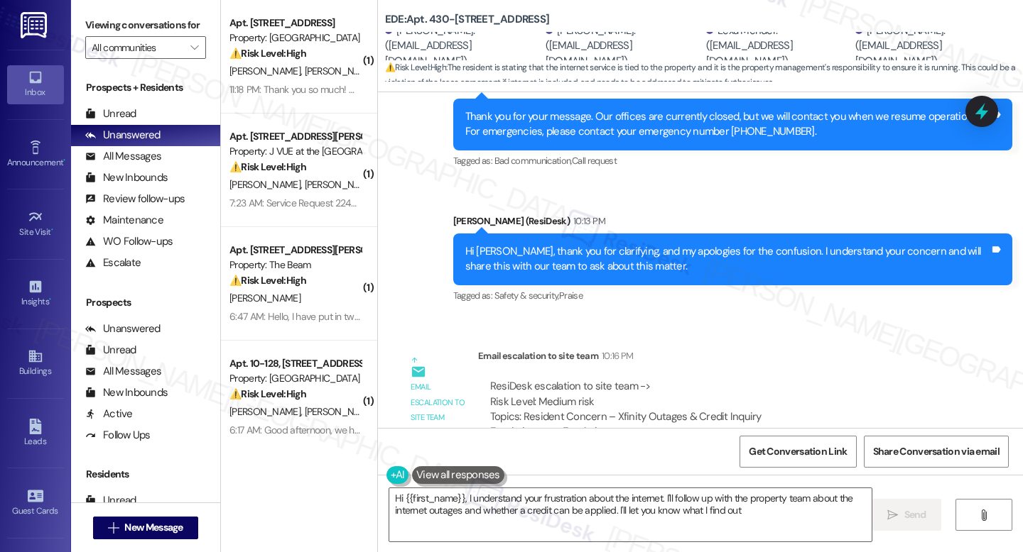
type textarea "Hi {{first_name}}, I understand your frustration about the internet. I'll follo…"
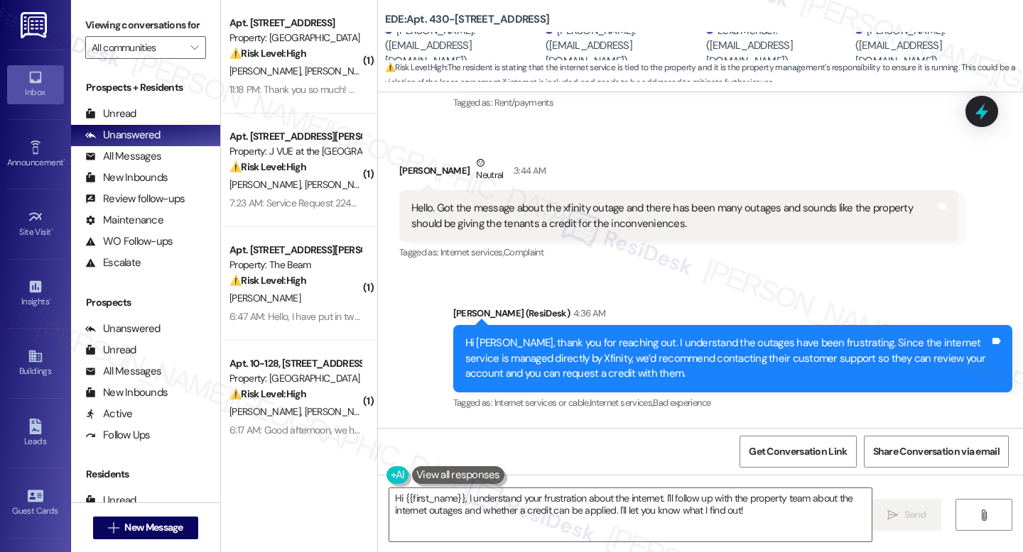
scroll to position [3610, 0]
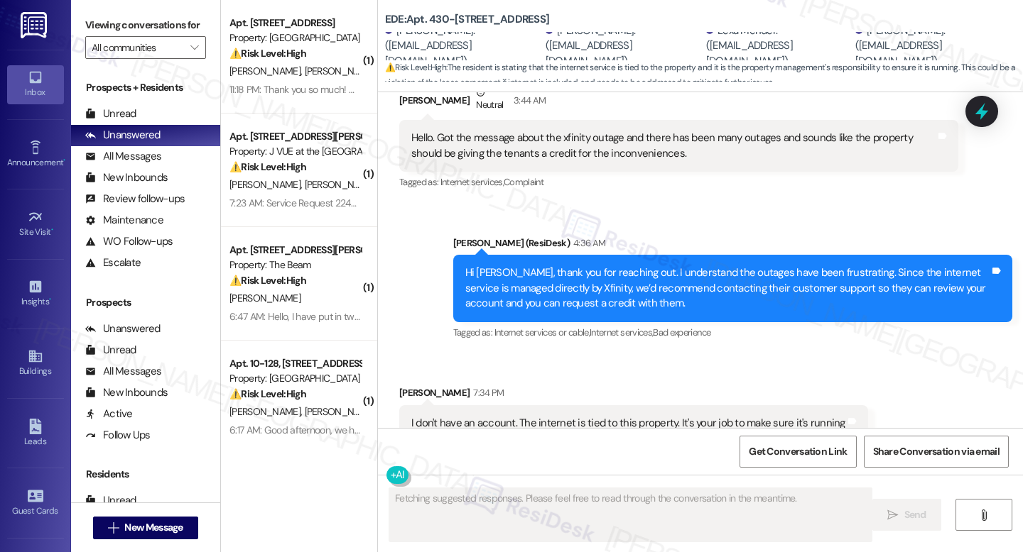
scroll to position [3610, 0]
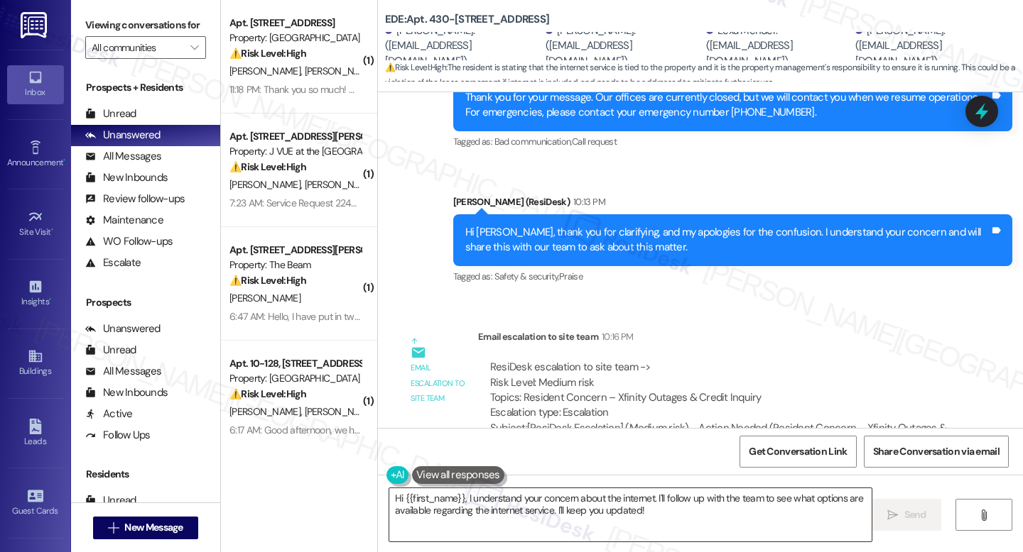
click at [591, 497] on textarea "Hi {{first_name}}, I understand your concern about the internet. I'll follow up…" at bounding box center [630, 515] width 482 height 53
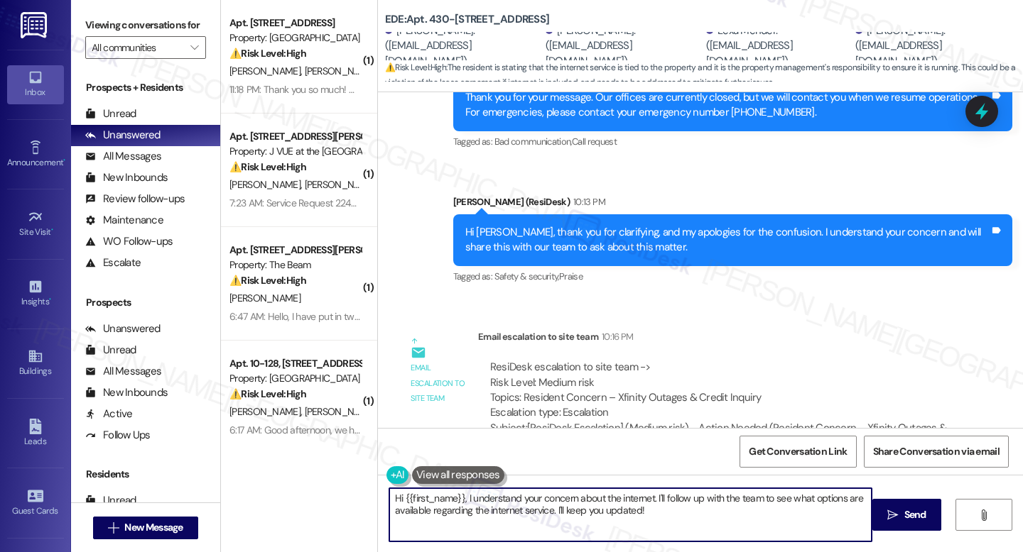
click at [591, 497] on textarea "Hi {{first_name}}, I understand your concern about the internet. I'll follow up…" at bounding box center [630, 515] width 482 height 53
paste textarea "[PERSON_NAME], thank you for your patience. I just received an update from the …"
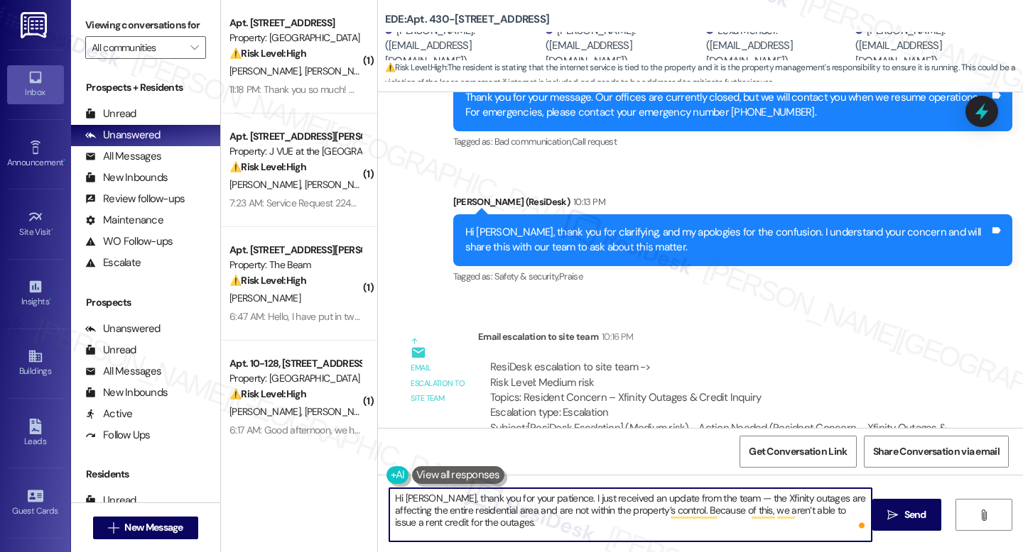
click at [729, 494] on textarea "Hi [PERSON_NAME], thank you for your patience. I just received an update from t…" at bounding box center [630, 515] width 482 height 53
click at [722, 528] on textarea "Hi [PERSON_NAME], thank you for your patience. I just received an update from t…" at bounding box center [630, 515] width 482 height 53
click at [601, 523] on textarea "Hi [PERSON_NAME], thank you for your patience. I just received an update from t…" at bounding box center [630, 515] width 482 height 53
type textarea "Hi [PERSON_NAME], thank you for your patience. I just received an update from t…"
click at [915, 513] on span "Send" at bounding box center [915, 515] width 22 height 15
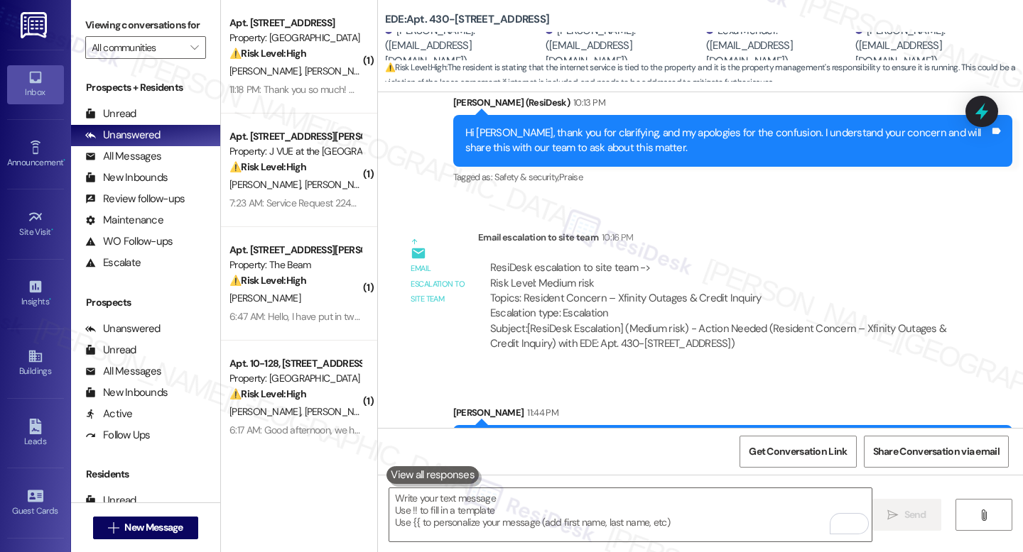
scroll to position [3739, 0]
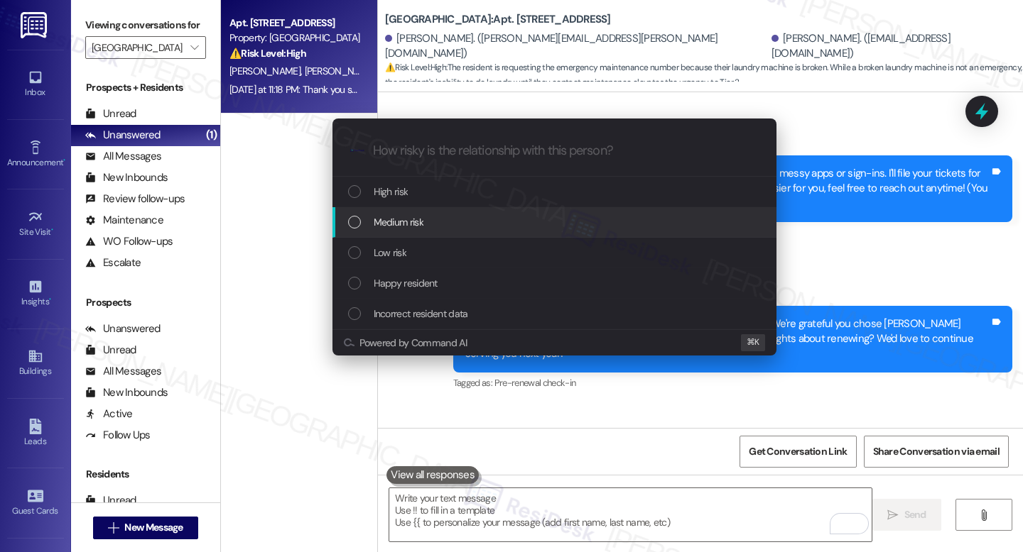
click at [419, 224] on span "Medium risk" at bounding box center [399, 222] width 50 height 16
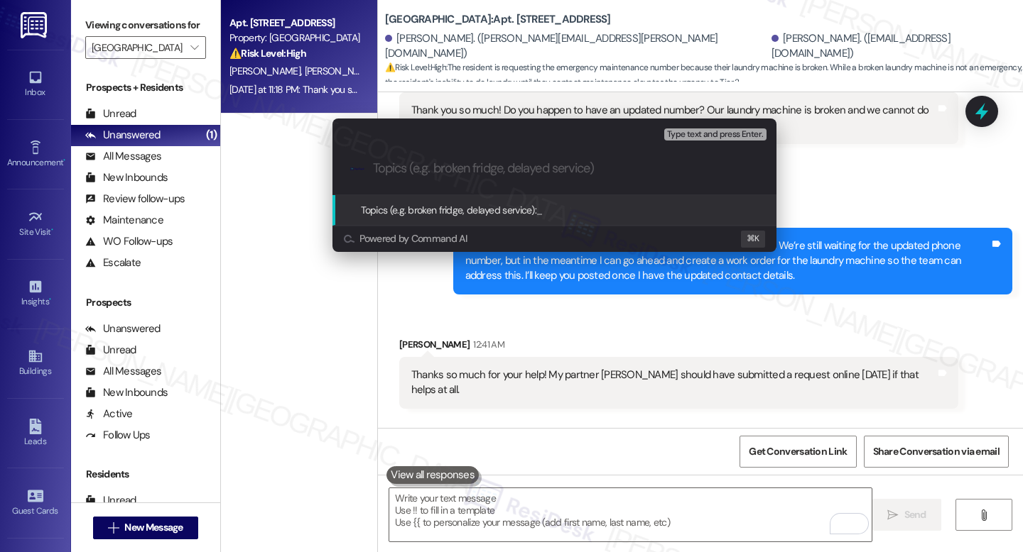
paste input "Follow up for Laundry Machine Repair with Work Order #10518-1"
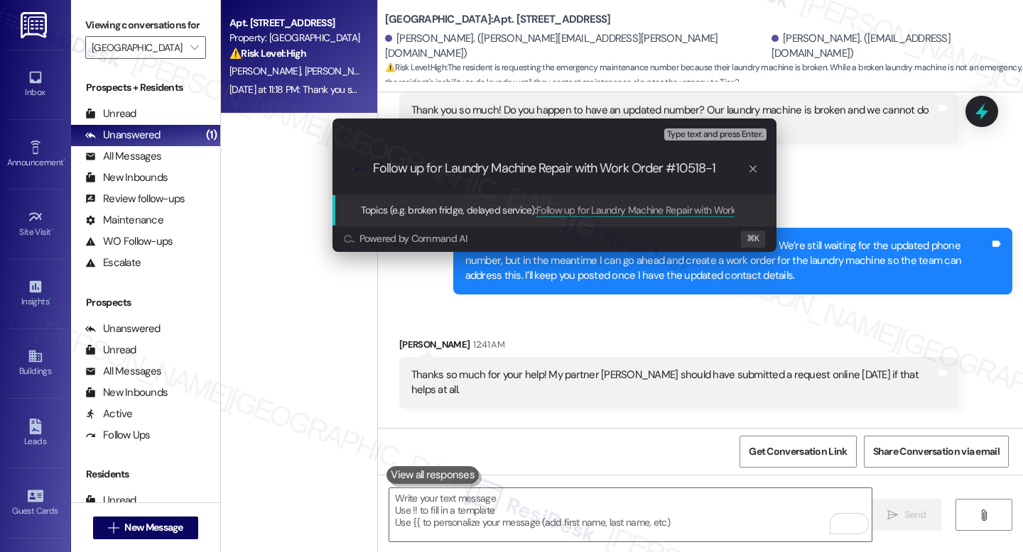
type input "Follow up for Laundry Machine Repair with Work Order #10518-1"
click at [622, 205] on span "Follow up for Laundry Machine Repair with Work Order #10518-1" at bounding box center [669, 210] width 266 height 13
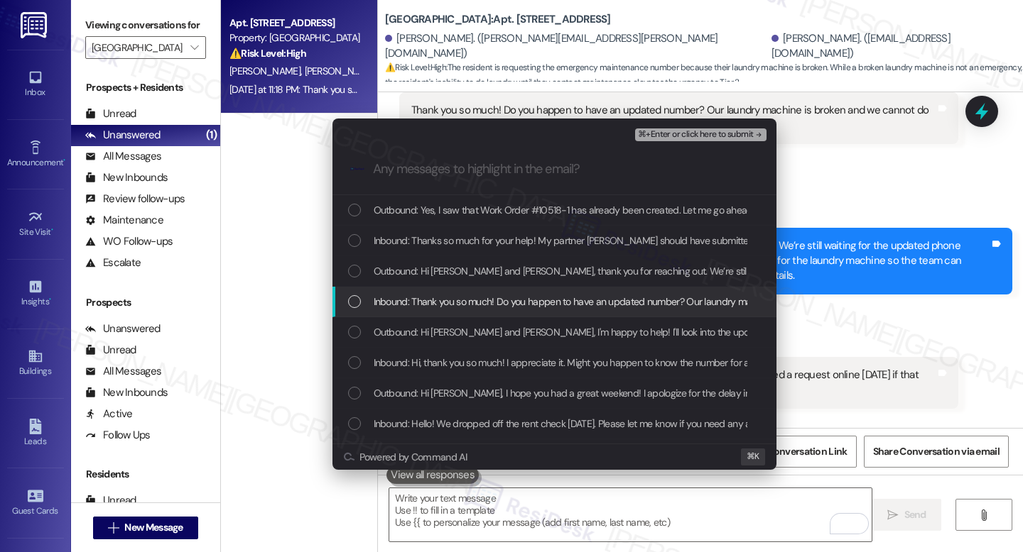
click at [442, 296] on span "Inbound: Thank you so much! Do you happen to have an updated number? Our laundr…" at bounding box center [763, 302] width 778 height 16
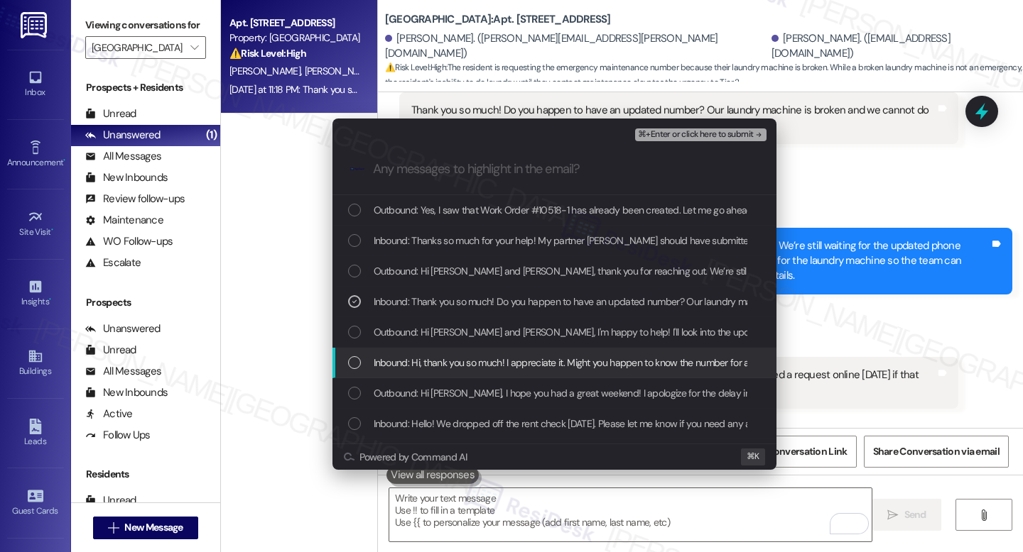
click at [449, 356] on span "Inbound: Hi, thank you so much! I appreciate it. Might you happen to know the n…" at bounding box center [704, 363] width 661 height 16
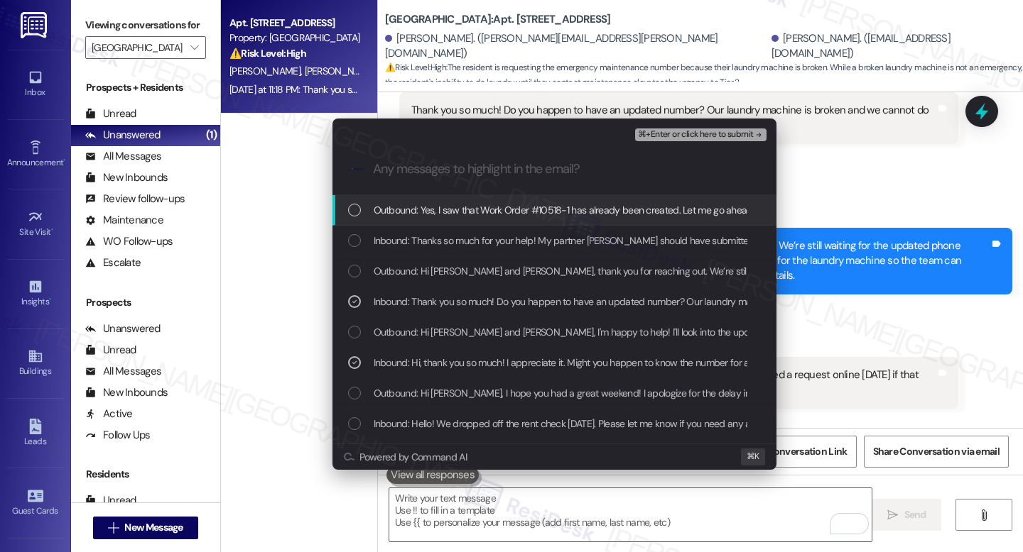
click at [707, 131] on span "⌘+Enter or click here to submit" at bounding box center [695, 135] width 115 height 10
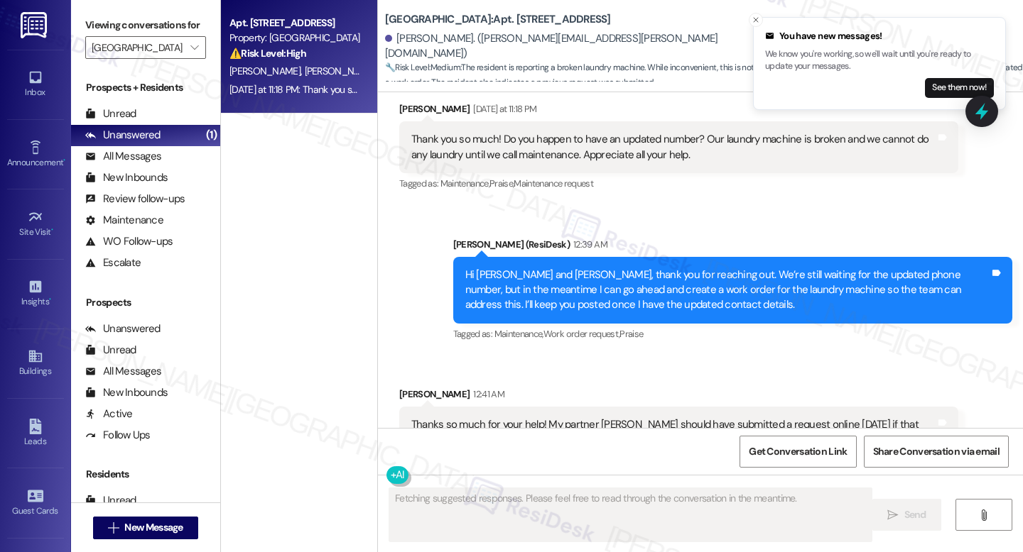
scroll to position [2576, 0]
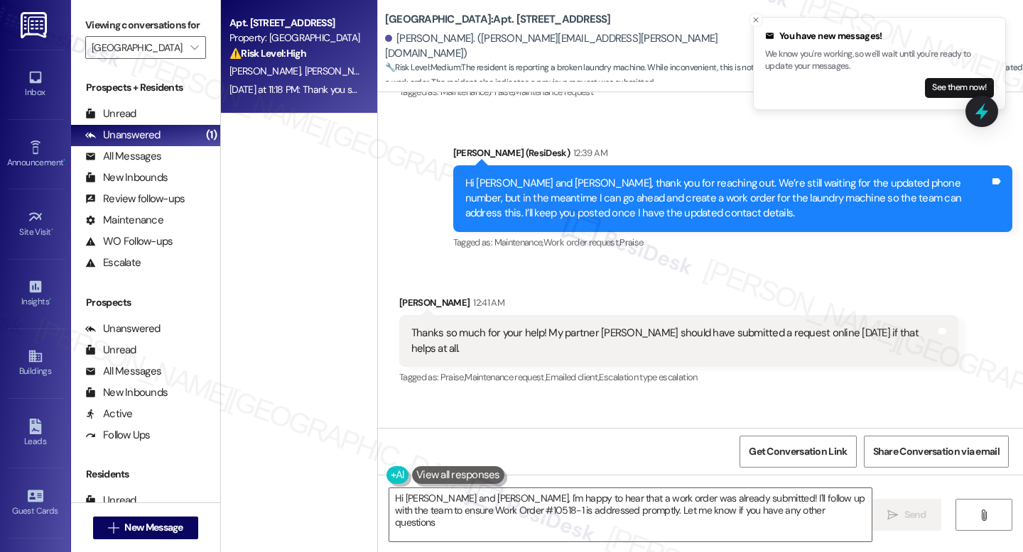
type textarea "Hi [PERSON_NAME] and [PERSON_NAME], I'm happy to hear that a work order was alr…"
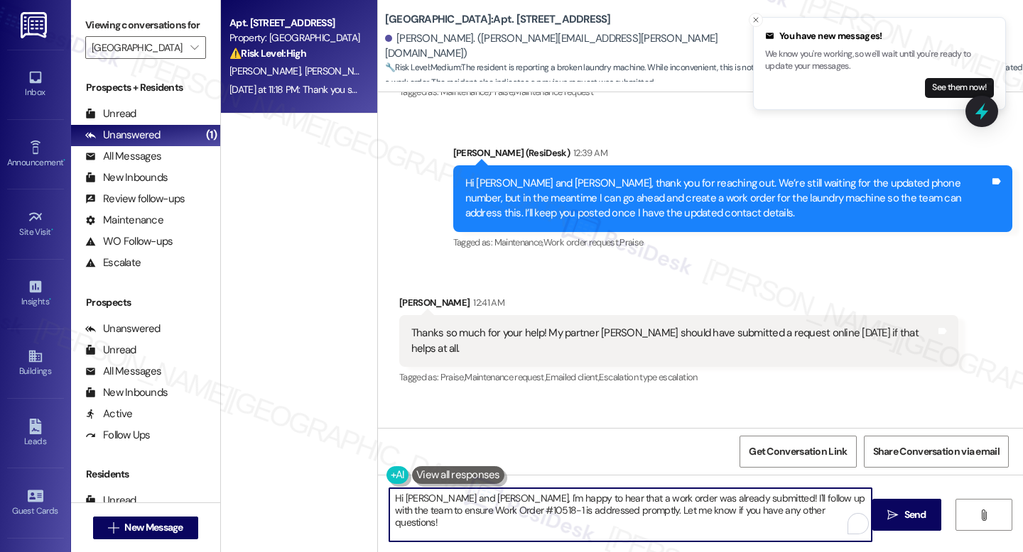
click at [658, 513] on textarea "Hi [PERSON_NAME] and [PERSON_NAME], I'm happy to hear that a work order was alr…" at bounding box center [630, 515] width 482 height 53
click at [659, 512] on textarea "Hi [PERSON_NAME] and [PERSON_NAME], I'm happy to hear that a work order was alr…" at bounding box center [630, 515] width 482 height 53
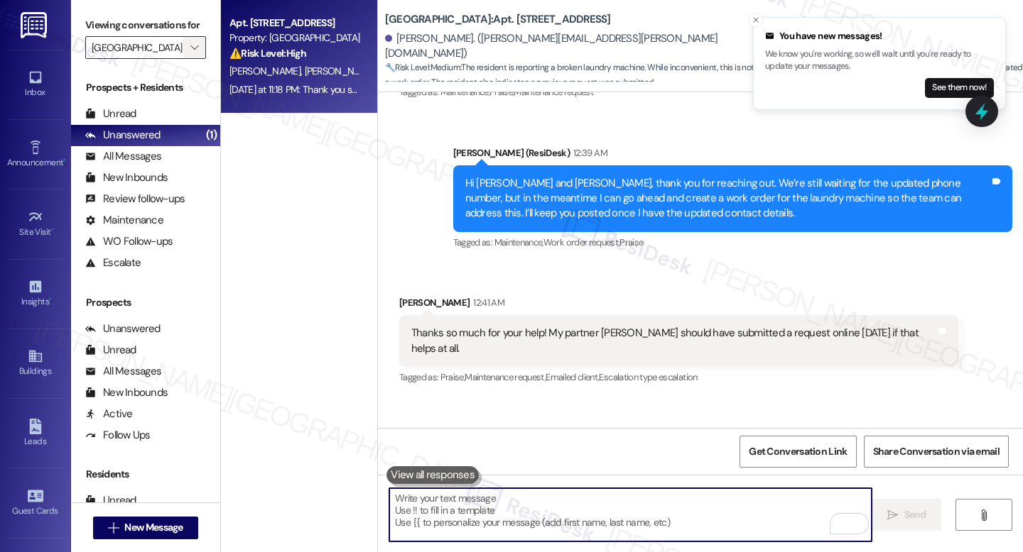
click at [187, 59] on span "" at bounding box center [193, 47] width 13 height 23
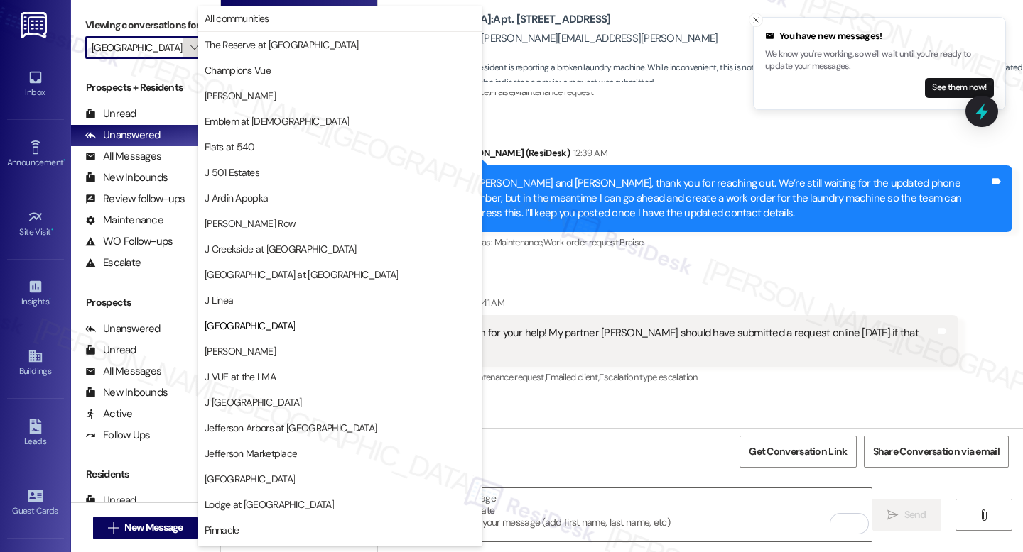
scroll to position [175, 0]
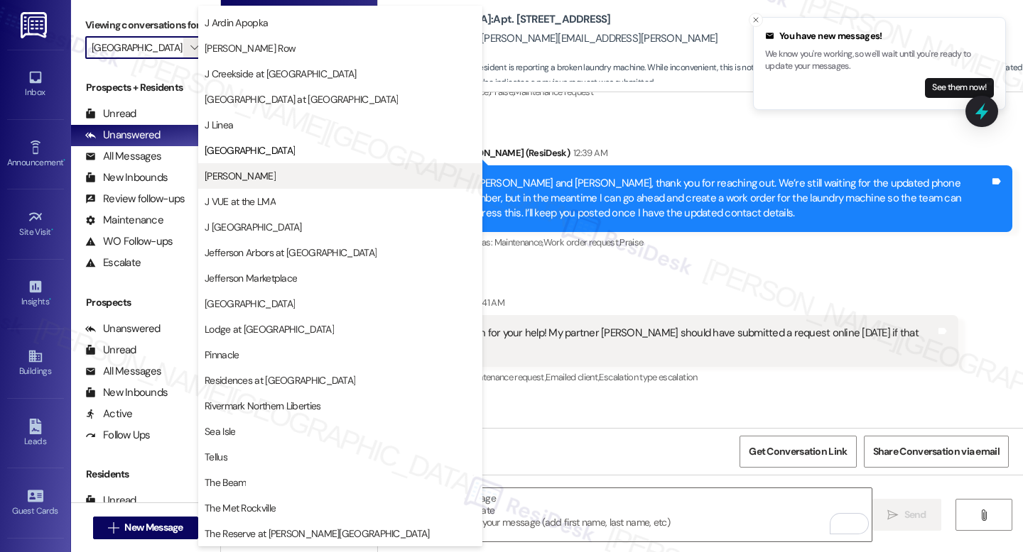
click at [261, 167] on button "[PERSON_NAME]" at bounding box center [340, 176] width 284 height 26
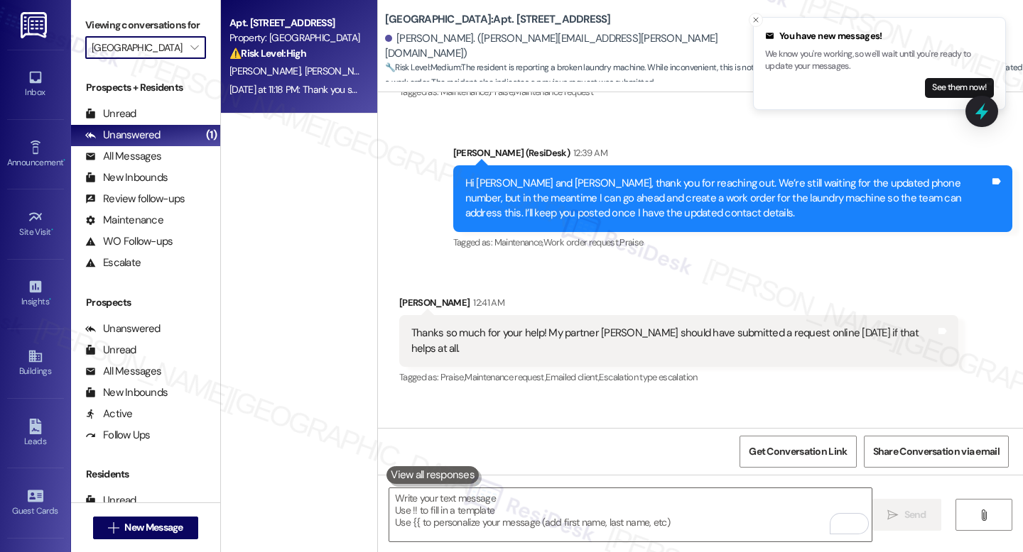
type input "[PERSON_NAME]"
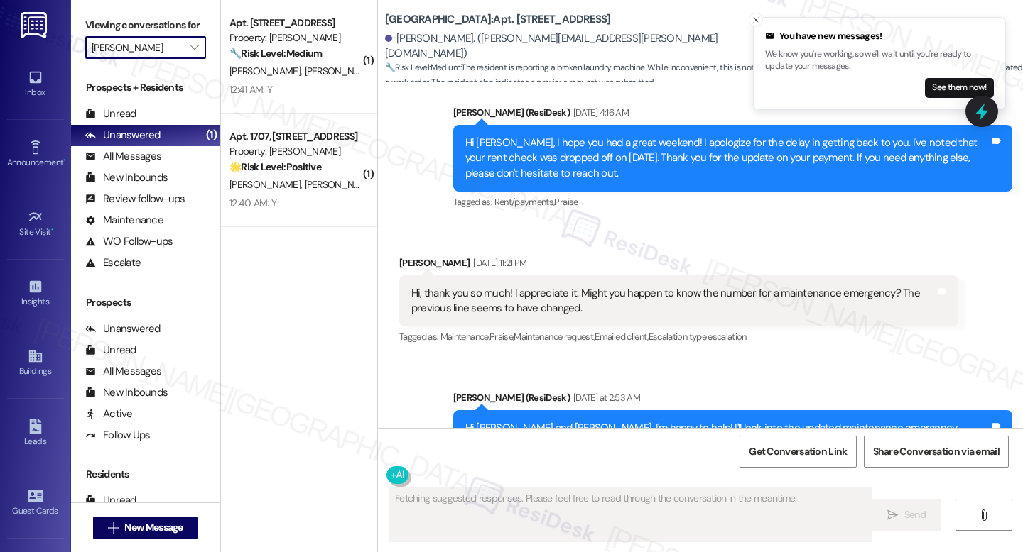
scroll to position [2455, 0]
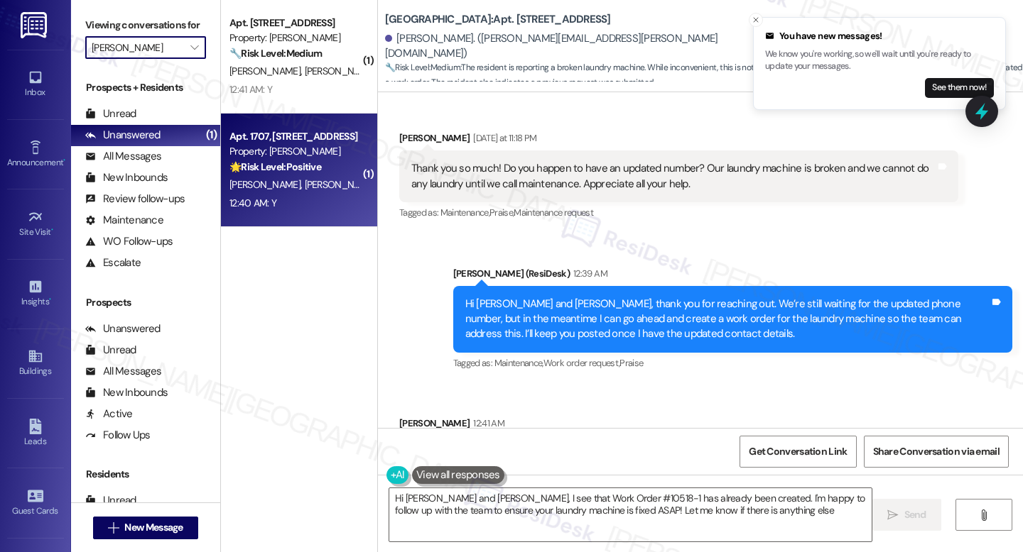
type textarea "Hi [PERSON_NAME] and [PERSON_NAME], I see that Work Order #10518-1 has already …"
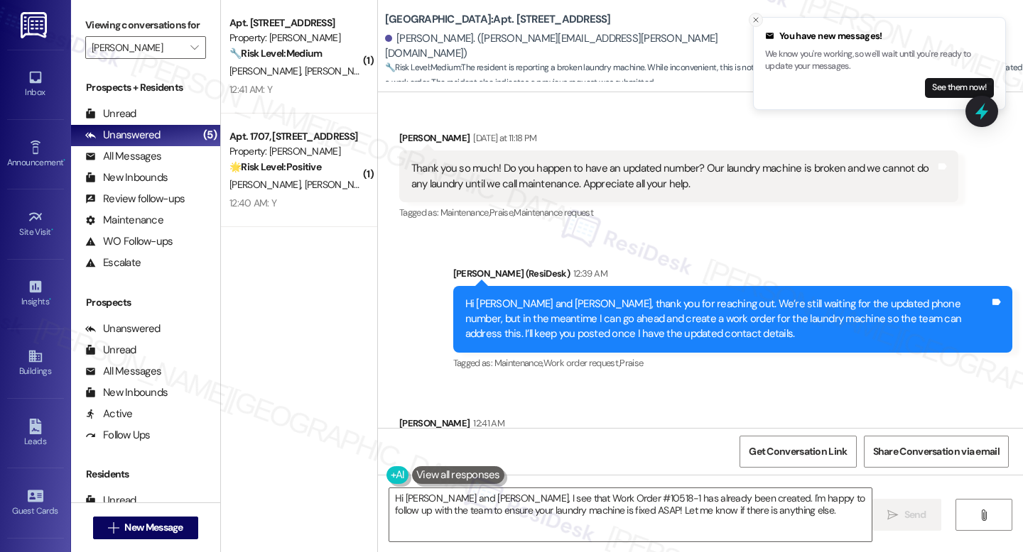
click at [752, 19] on icon "Close toast" at bounding box center [755, 20] width 9 height 9
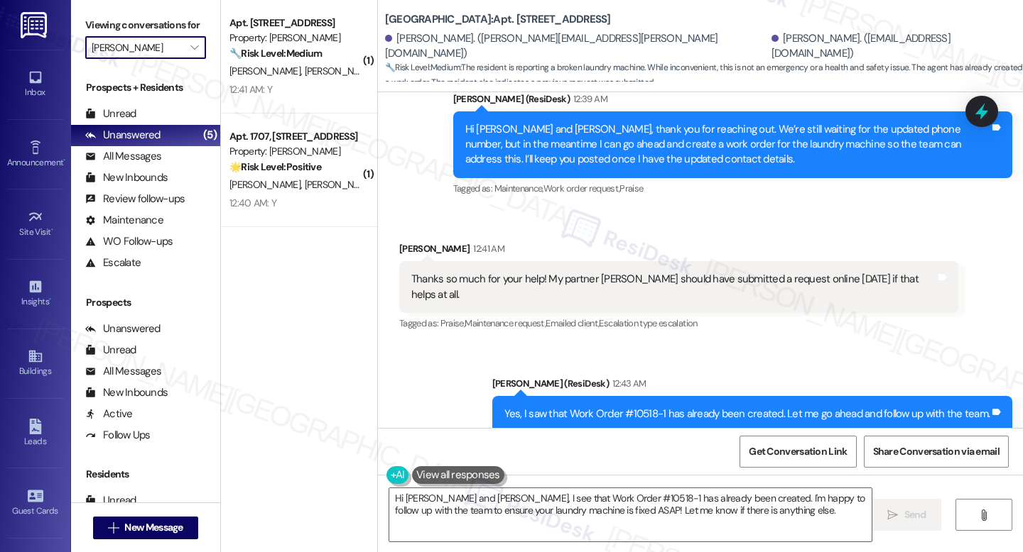
scroll to position [2751, 0]
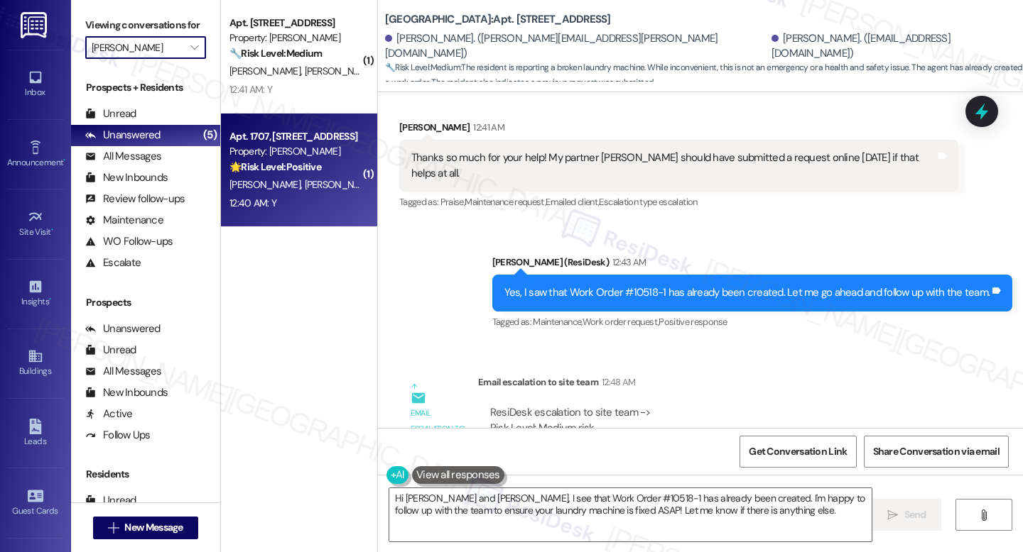
click at [304, 190] on span "[PERSON_NAME]" at bounding box center [339, 184] width 71 height 13
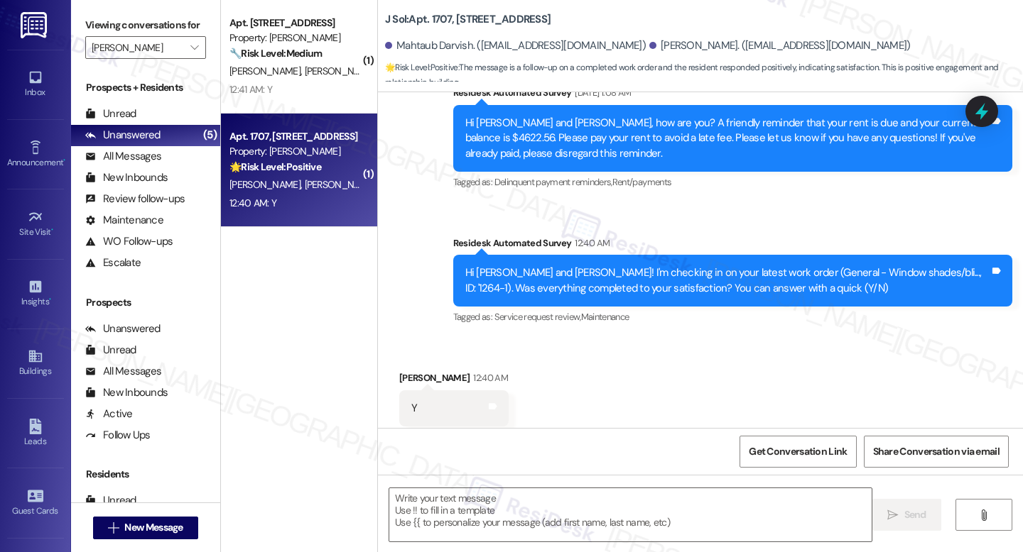
scroll to position [1732, 0]
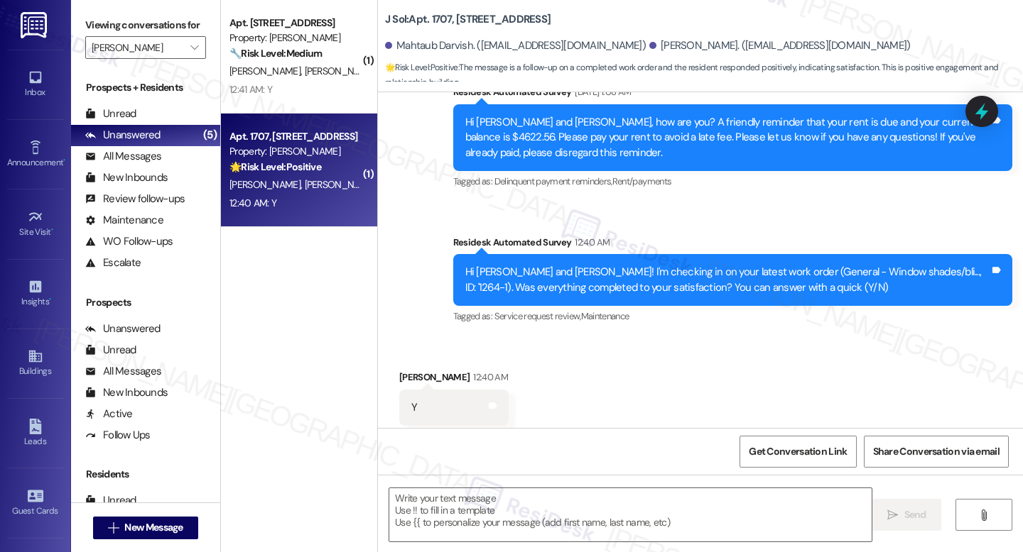
type textarea "Fetching suggested responses. Please feel free to read through the conversation…"
click at [592, 509] on textarea at bounding box center [630, 515] width 482 height 53
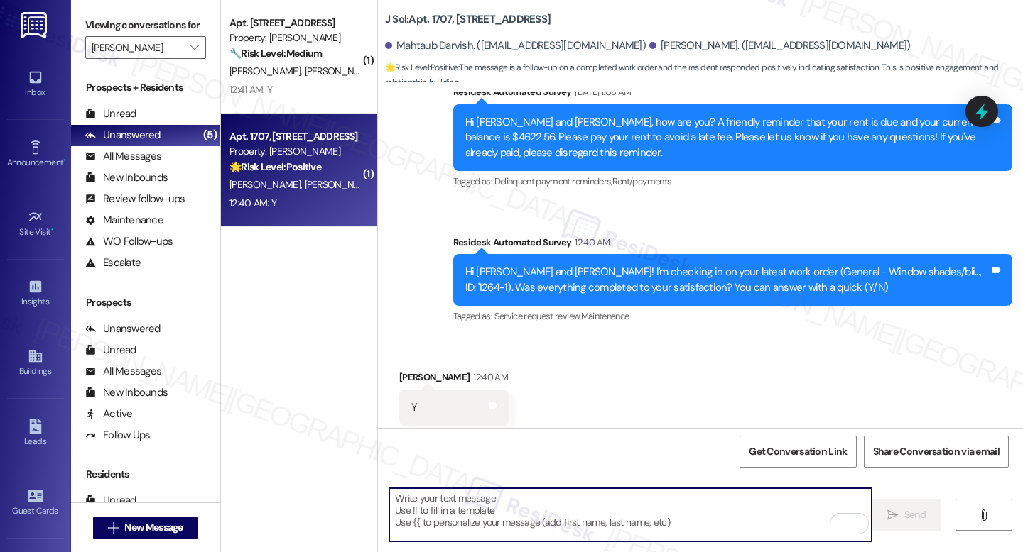
paste textarea "I'm happy the work order was completed to your satisfaction! We'd also love to …"
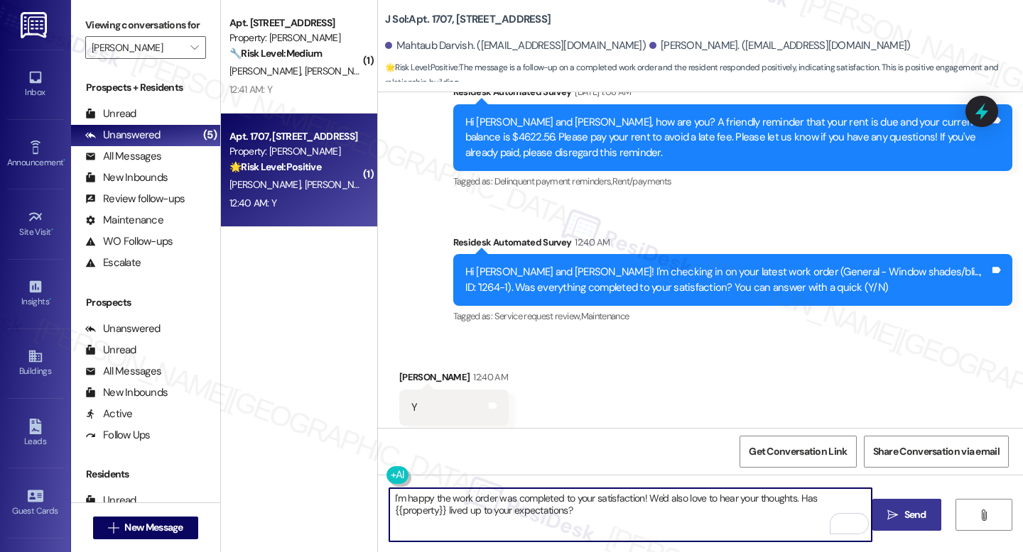
type textarea "I'm happy the work order was completed to your satisfaction! We'd also love to …"
click at [895, 516] on icon "" at bounding box center [892, 515] width 11 height 11
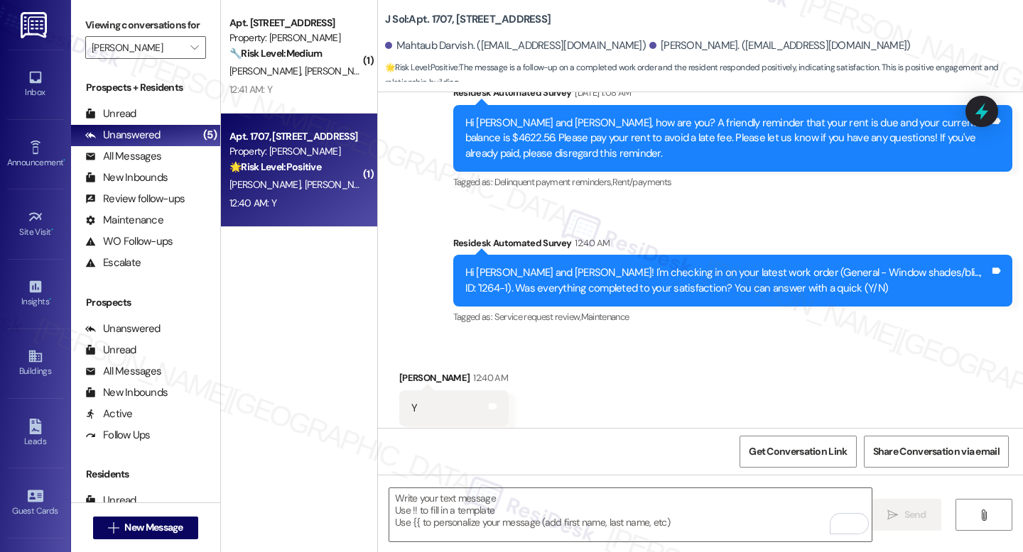
scroll to position [1846, 0]
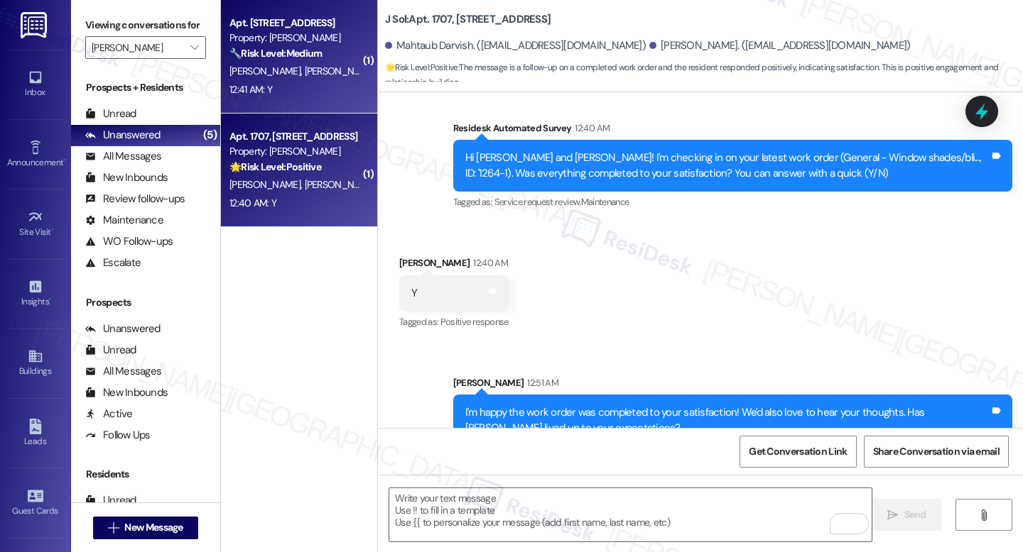
click at [309, 59] on strong "🔧 Risk Level: Medium" at bounding box center [275, 53] width 92 height 13
type textarea "Fetching suggested responses. Please feel free to read through the conversation…"
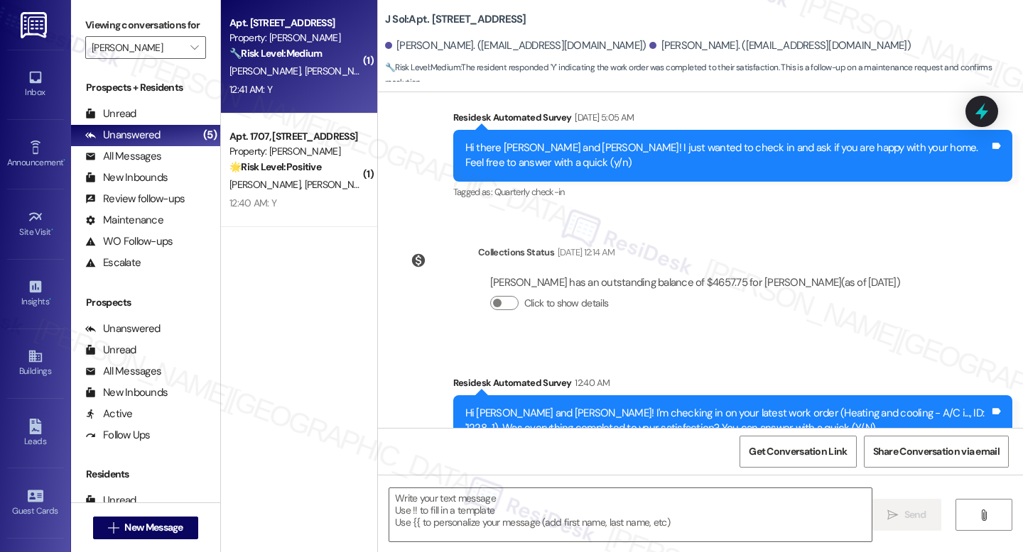
scroll to position [731, 0]
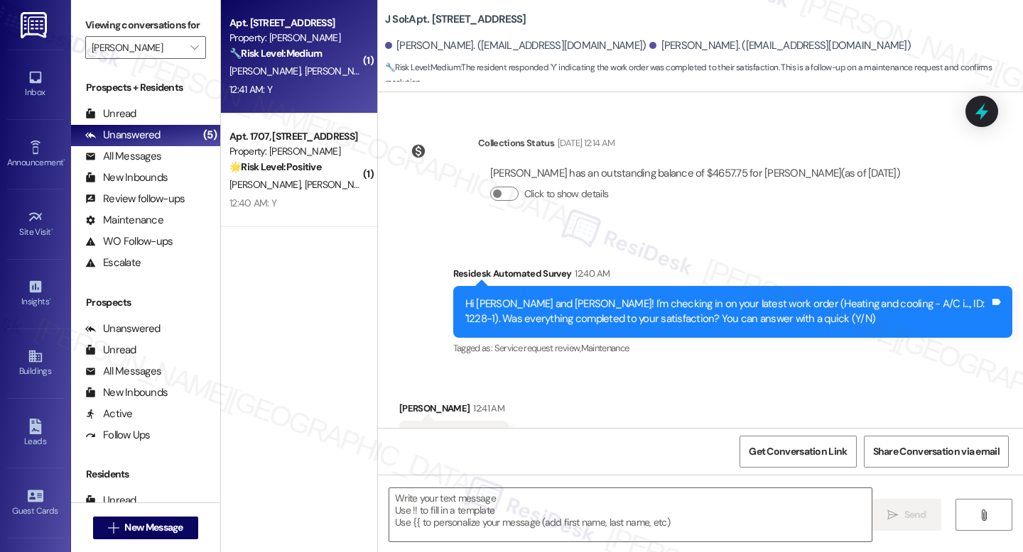
type textarea "Fetching suggested responses. Please feel free to read through the conversation…"
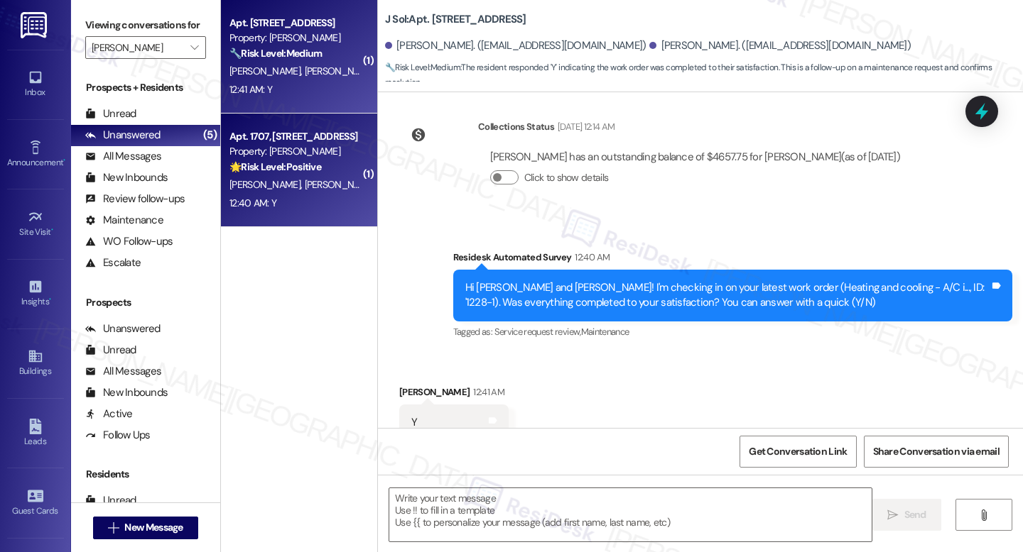
click at [321, 195] on div "12:40 AM: Y 12:40 AM: Y" at bounding box center [295, 204] width 134 height 18
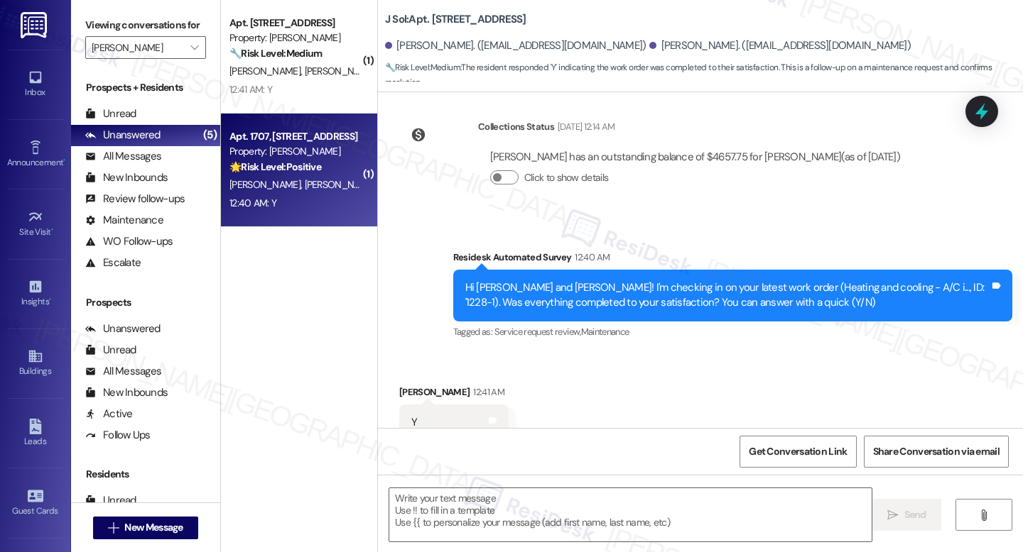
type textarea "Fetching suggested responses. Please feel free to read through the conversation…"
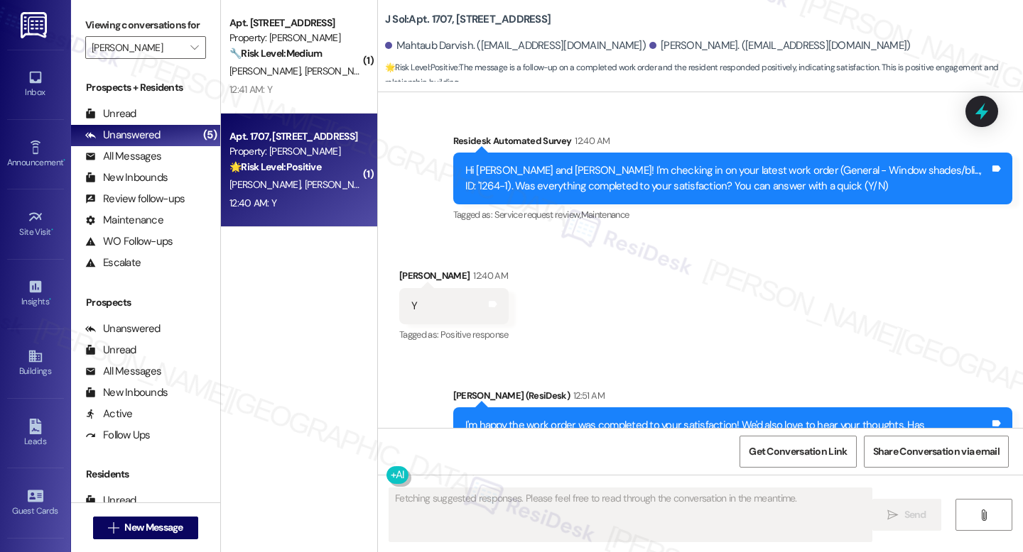
scroll to position [1867, 0]
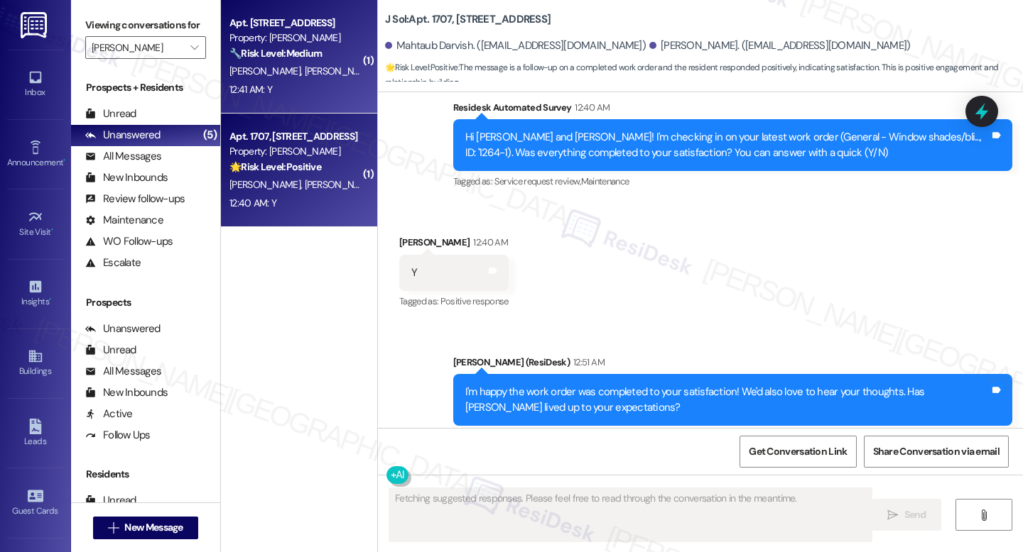
click at [304, 72] on span "[PERSON_NAME]" at bounding box center [339, 71] width 71 height 13
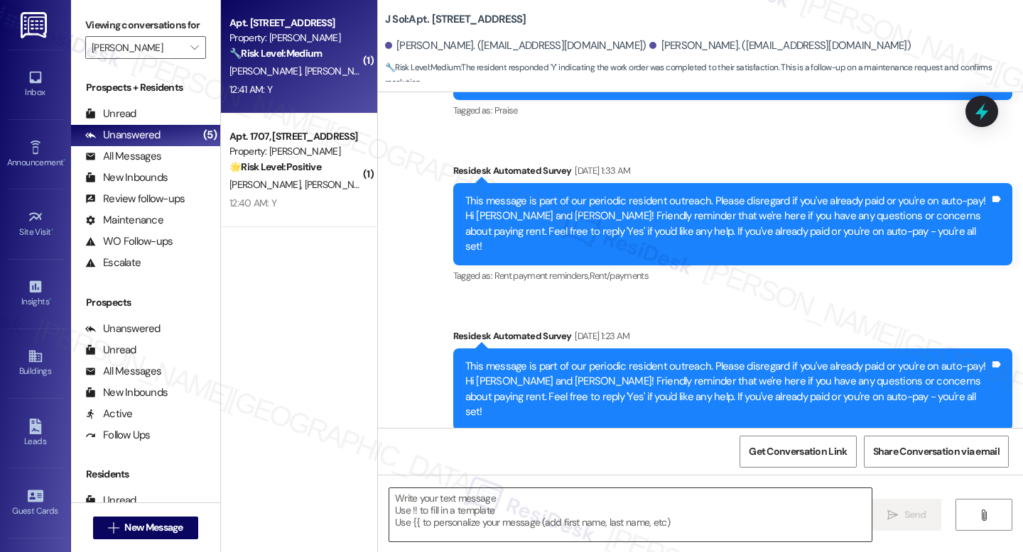
type textarea "Fetching suggested responses. Please feel free to read through the conversation…"
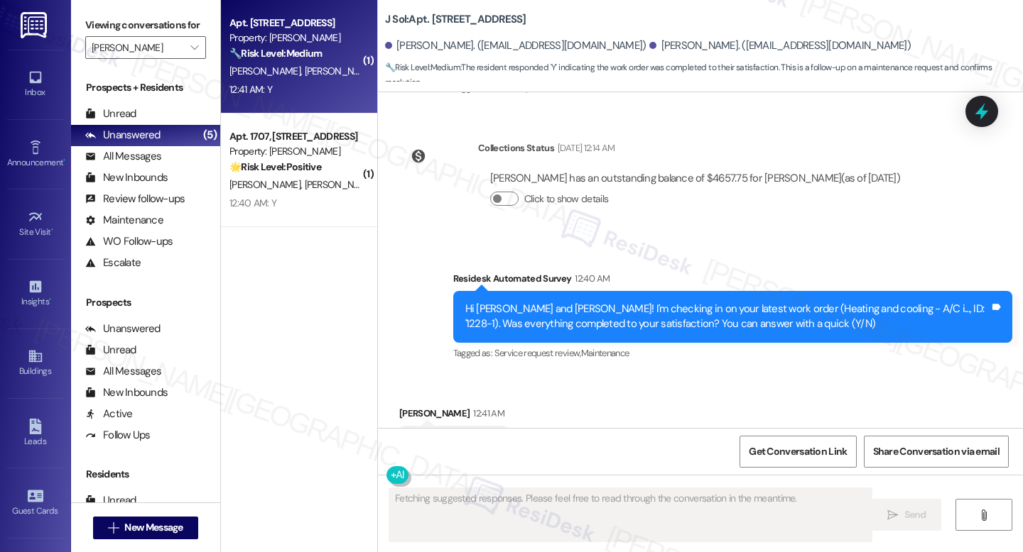
scroll to position [731, 0]
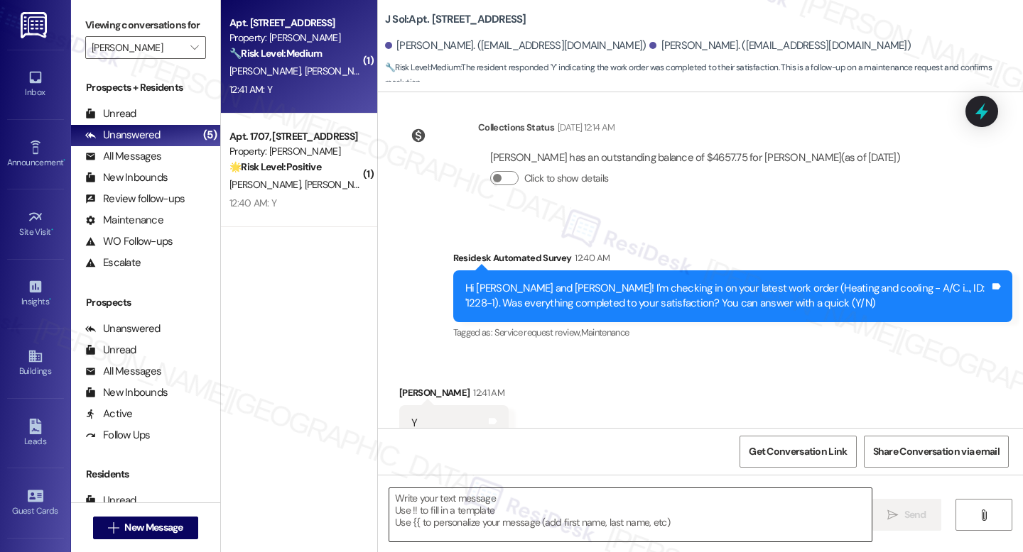
click at [486, 501] on textarea at bounding box center [630, 515] width 482 height 53
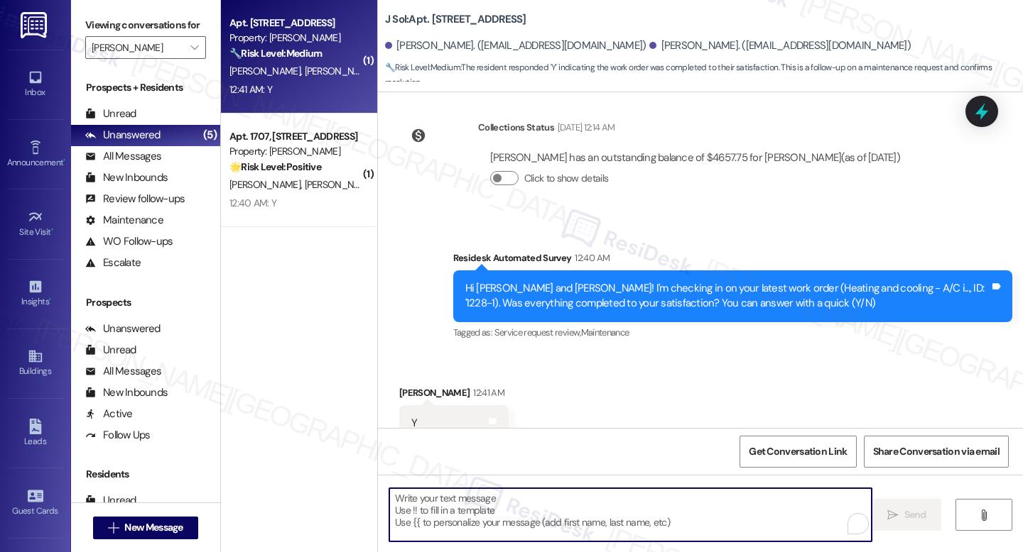
click at [486, 501] on textarea "To enrich screen reader interactions, please activate Accessibility in Grammarl…" at bounding box center [630, 515] width 482 height 53
paste textarea "I'm happy the work order was completed to your satisfaction! We'd also love to …"
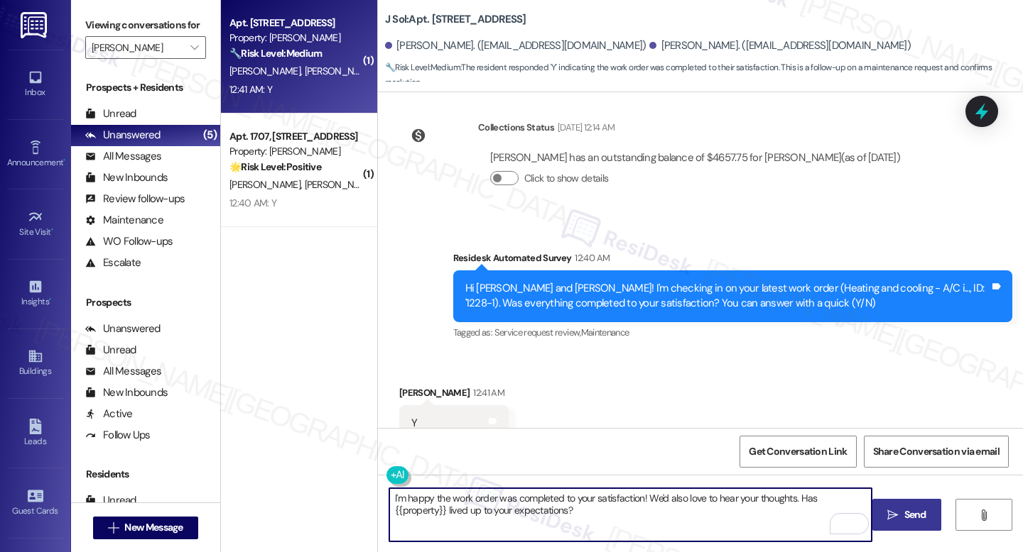
type textarea "I'm happy the work order was completed to your satisfaction! We'd also love to …"
click at [893, 515] on icon "" at bounding box center [892, 515] width 11 height 11
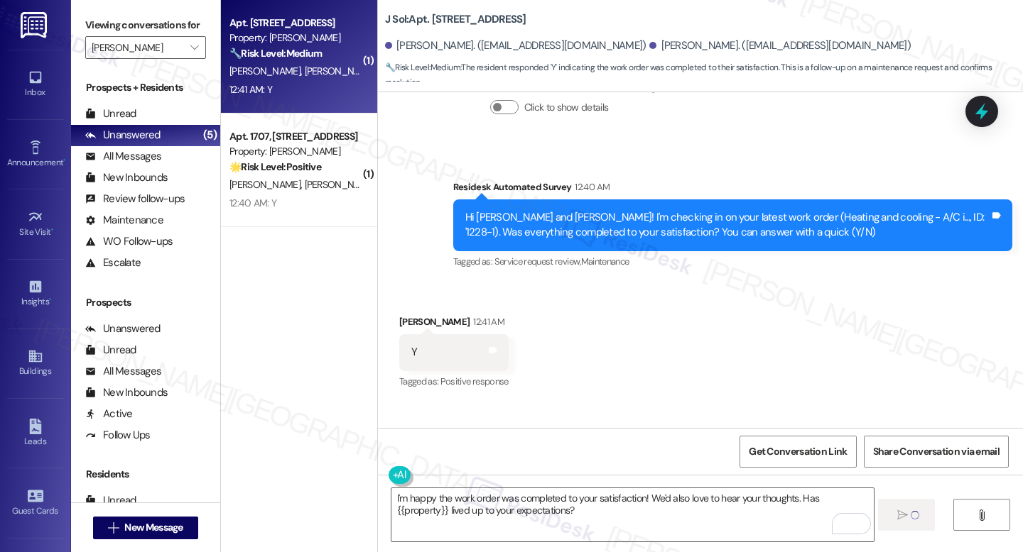
scroll to position [845, 0]
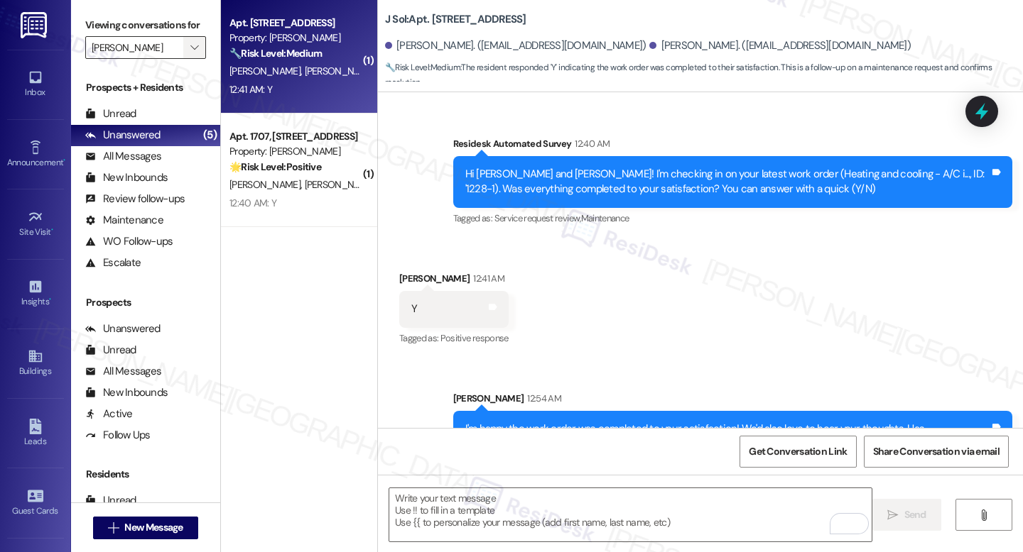
click at [190, 53] on icon "" at bounding box center [194, 47] width 8 height 11
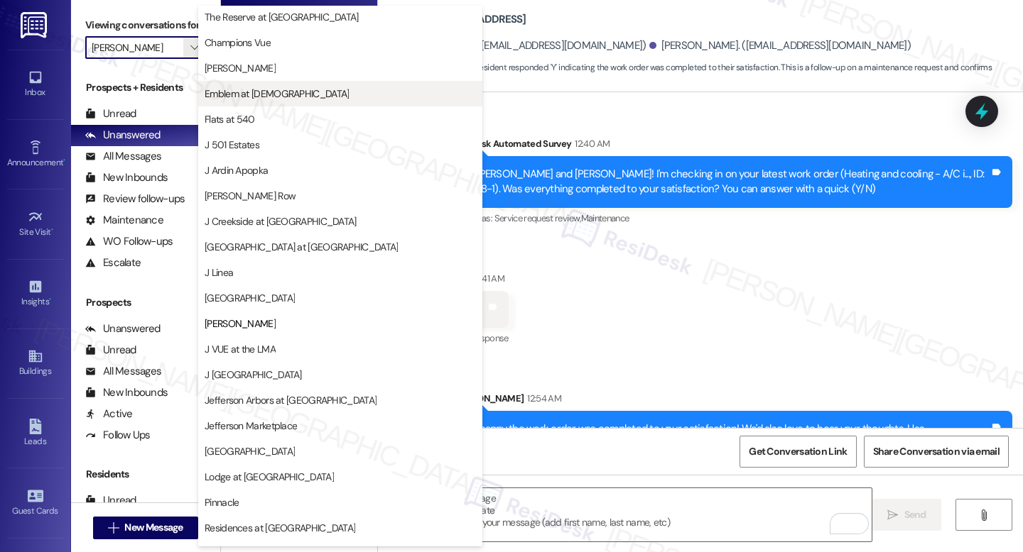
scroll to position [0, 0]
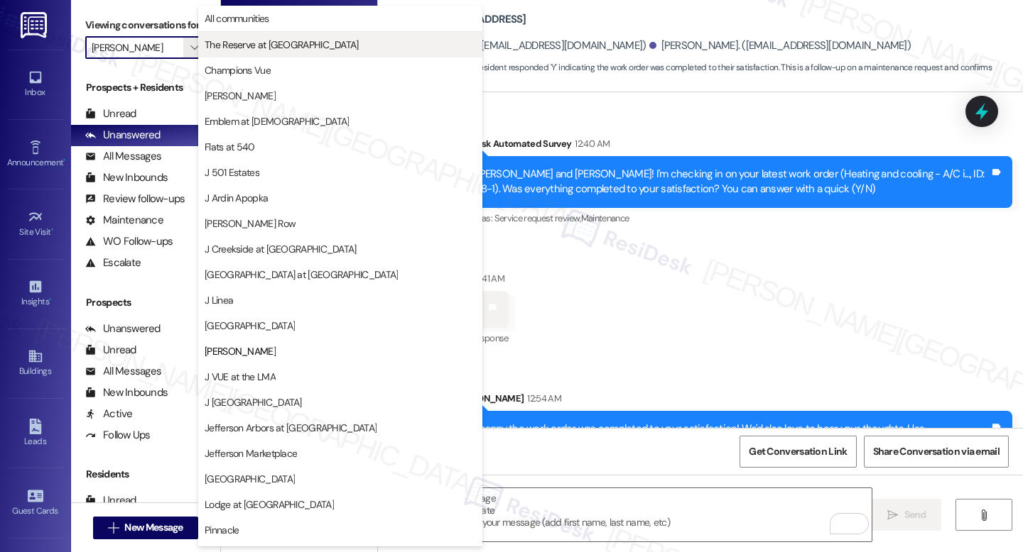
click at [266, 50] on span "The Reserve at [GEOGRAPHIC_DATA]" at bounding box center [282, 45] width 154 height 14
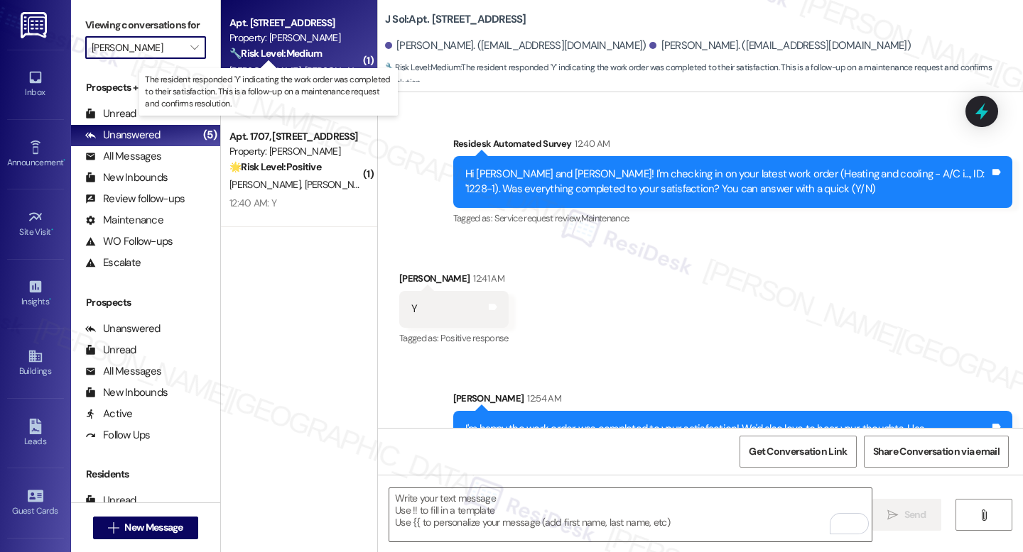
type input "The Reserve at [GEOGRAPHIC_DATA]"
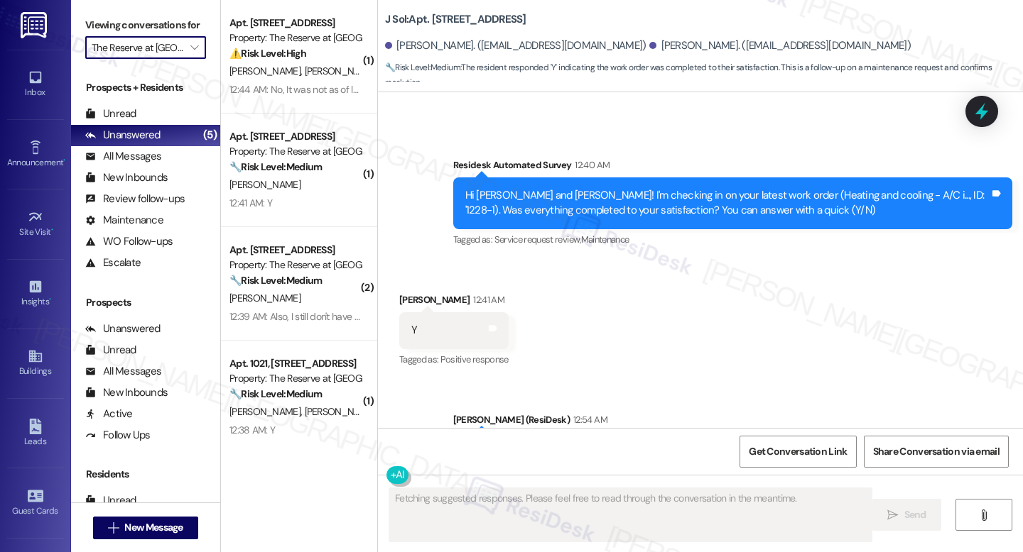
scroll to position [866, 0]
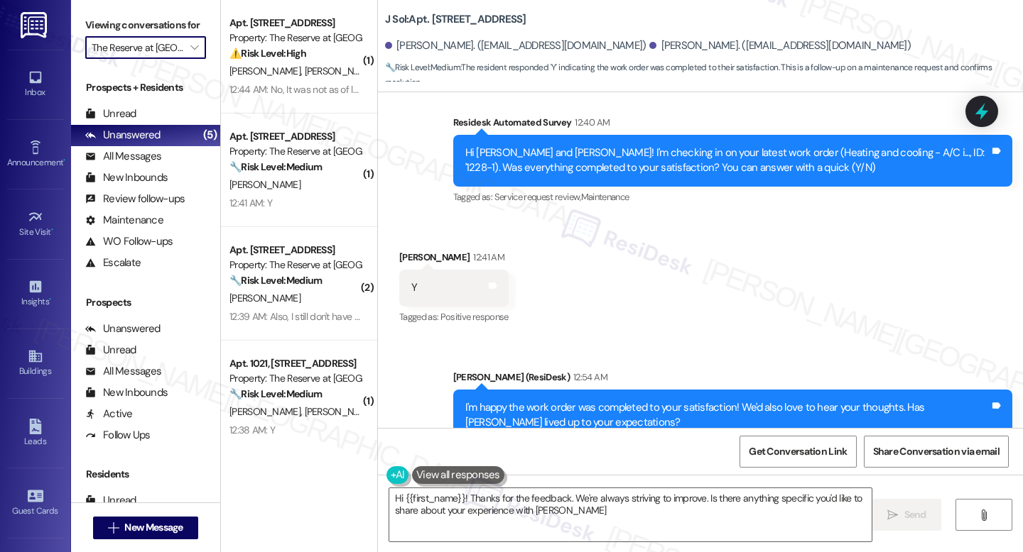
type textarea "Hi {{first_name}}! Thanks for the feedback. We're always striving to improve. I…"
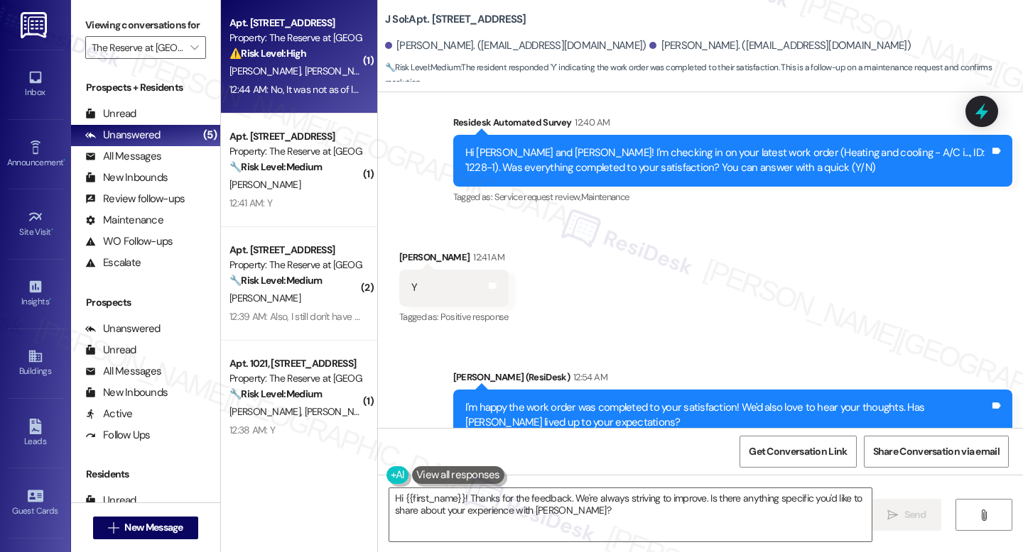
click at [299, 92] on div "12:44 AM: No, It was not as of last night, so unless someone came [DATE], it is…" at bounding box center [408, 89] width 359 height 13
type textarea "Fetching suggested responses. Please feel free to read through the conversation…"
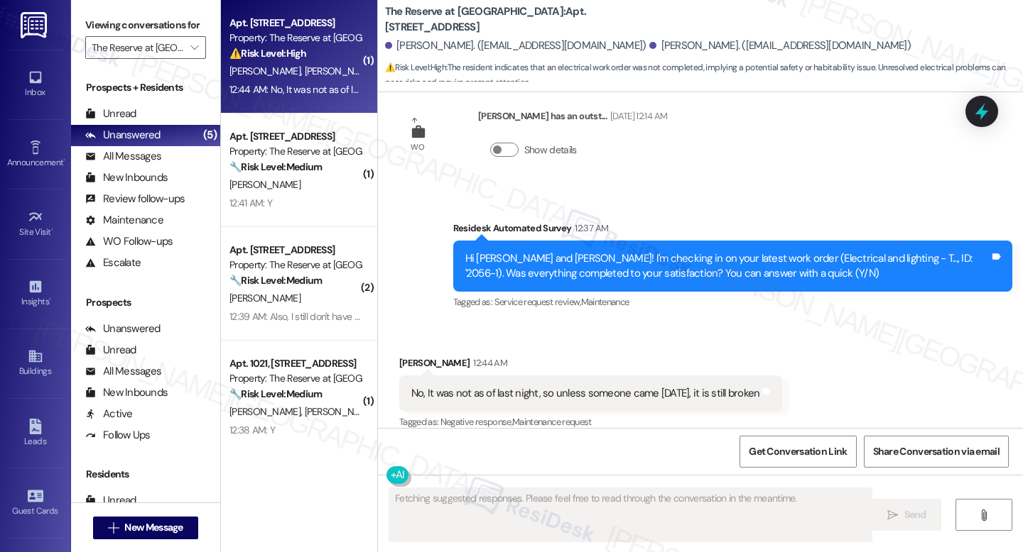
scroll to position [1575, 0]
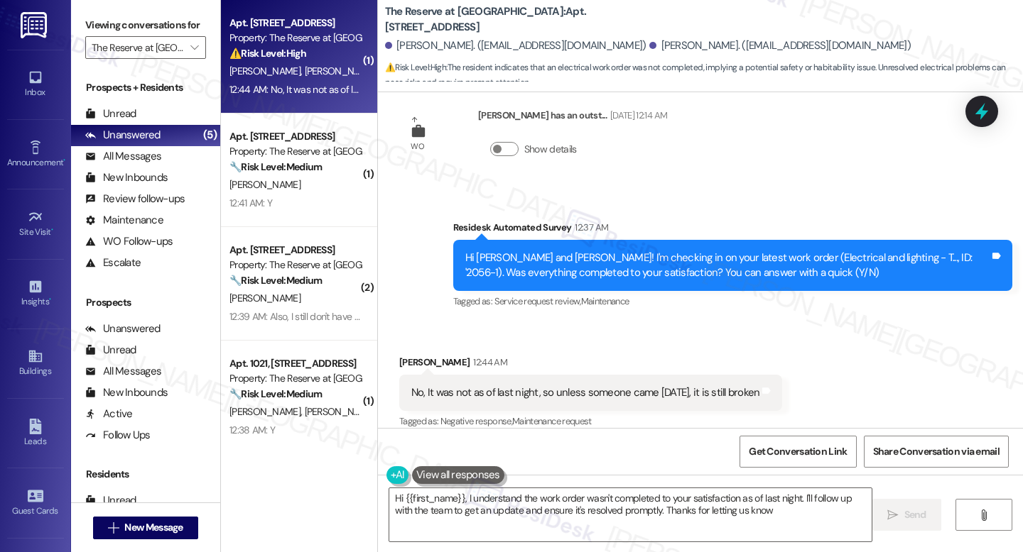
type textarea "Hi {{first_name}}, I understand the work order wasn't completed to your satisfa…"
click at [530, 16] on b "The Reserve at [GEOGRAPHIC_DATA]: Apt. [STREET_ADDRESS]" at bounding box center [527, 19] width 284 height 31
copy b "1013"
